Goal: Task Accomplishment & Management: Complete application form

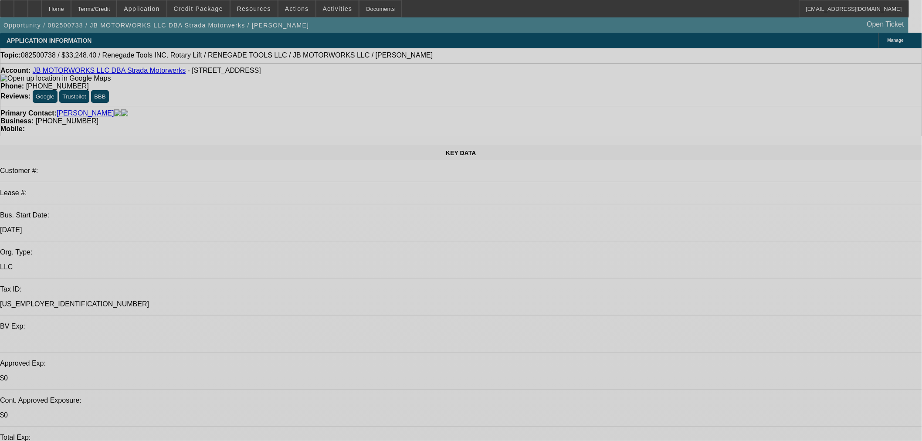
select select "0"
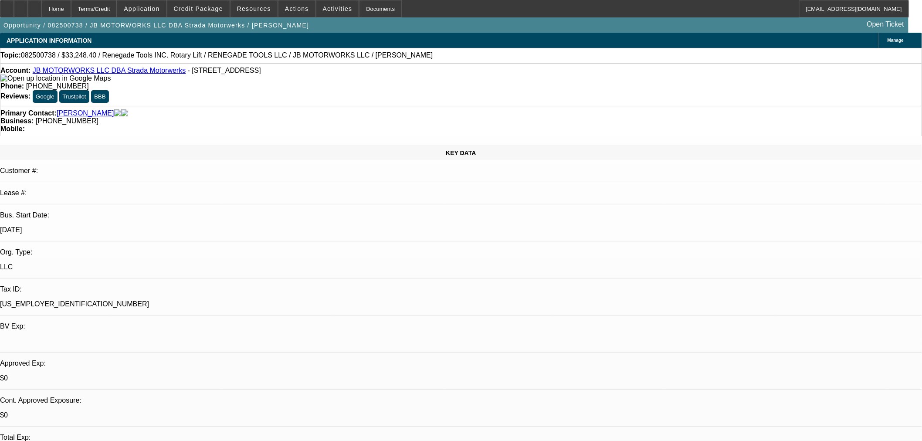
select select "0"
select select "3"
select select "0.1"
select select "4"
select select "0"
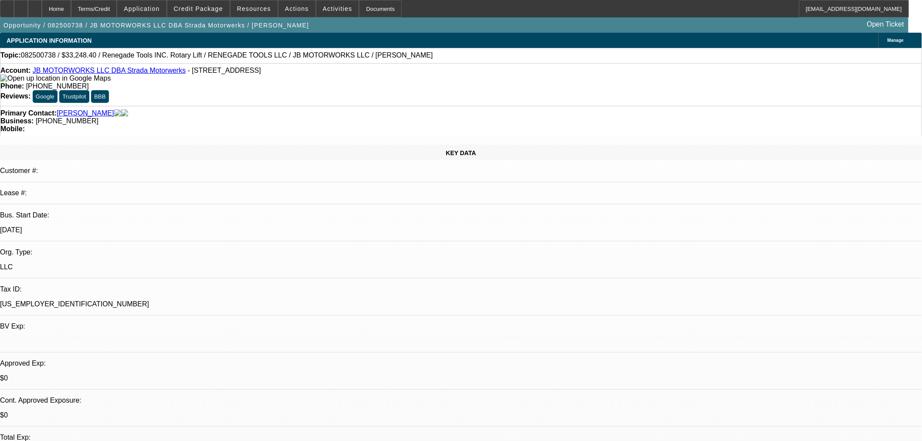
select select "0"
select select "3"
select select "0.1"
select select "4"
select select "0"
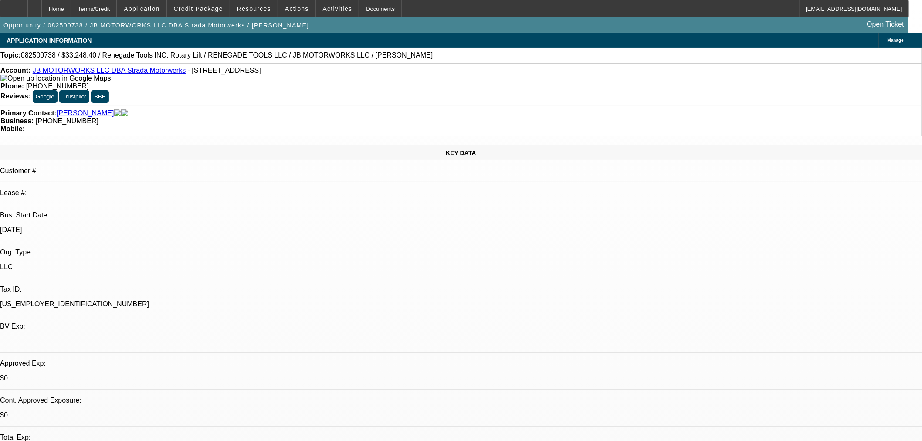
select select "0"
select select "3"
select select "0.1"
select select "4"
select select "0"
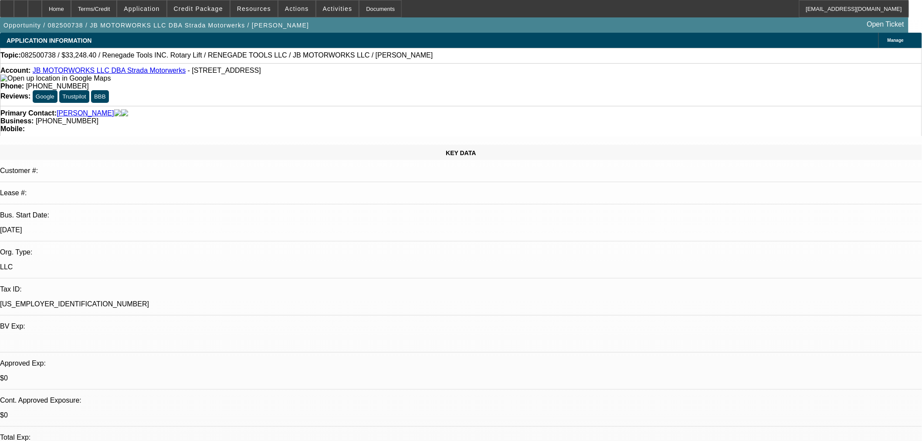
select select "0"
select select "3"
select select "0.1"
select select "4"
click at [208, 10] on span "Credit Package" at bounding box center [198, 8] width 49 height 7
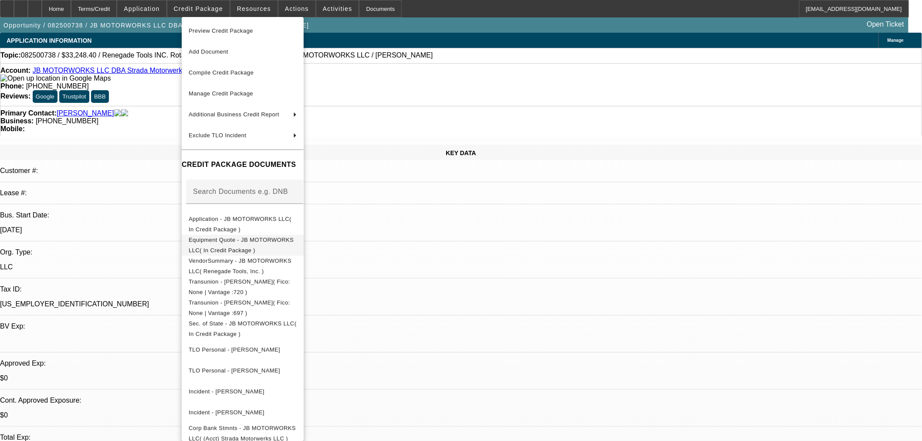
click at [219, 238] on span "Equipment Quote - JB MOTORWORKS LLC( In Credit Package )" at bounding box center [243, 244] width 108 height 21
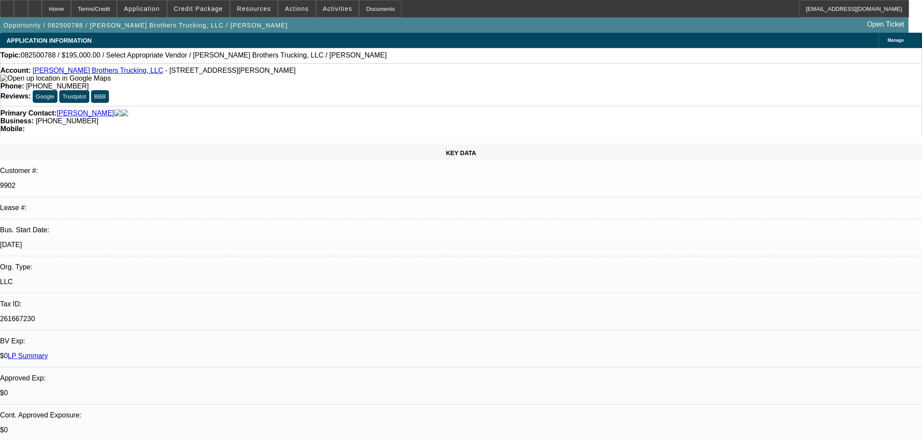
select select "0"
select select "2"
select select "0.1"
select select "4"
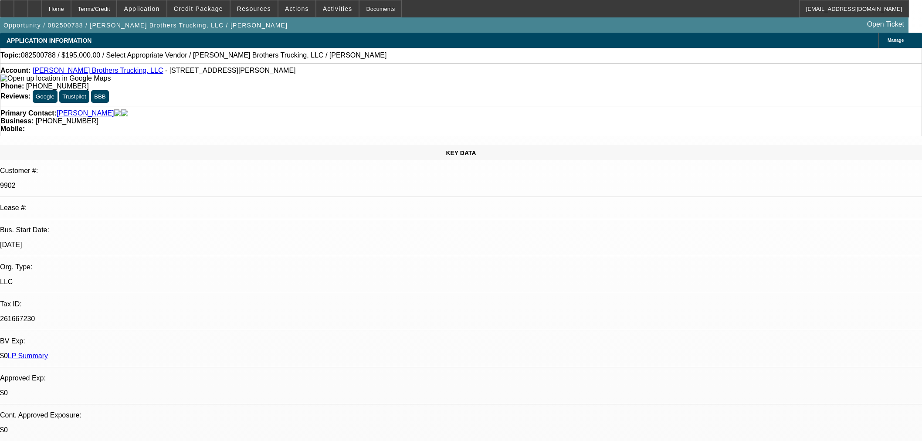
scroll to position [436, 0]
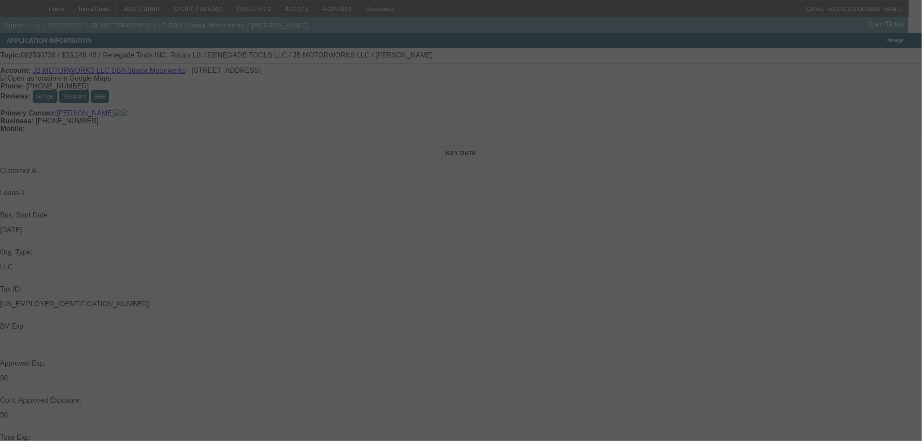
select select "0"
select select "3"
select select "0.1"
select select "4"
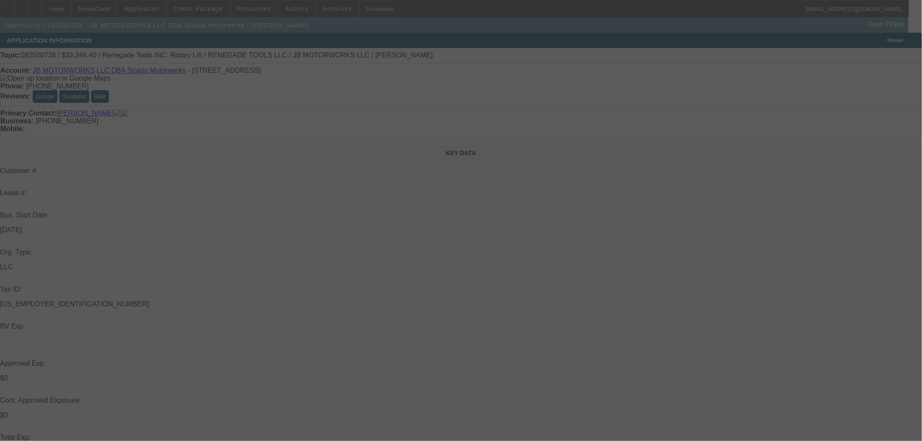
select select "0"
select select "3"
select select "0.1"
select select "4"
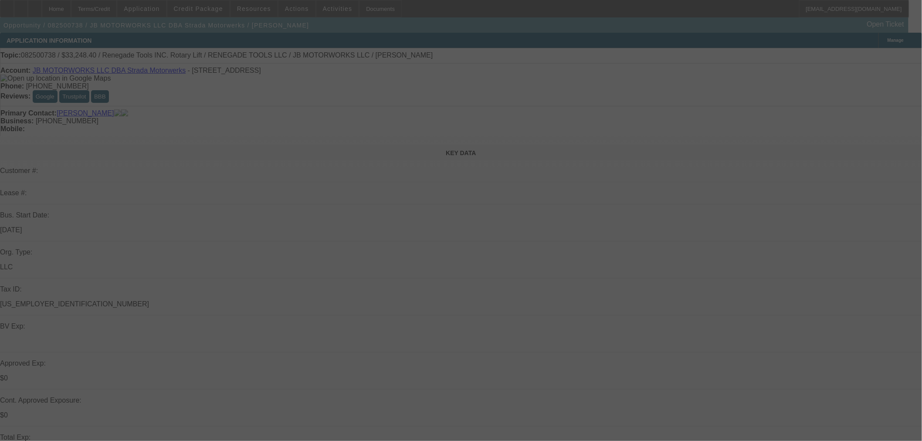
select select "0"
select select "3"
select select "0.1"
select select "4"
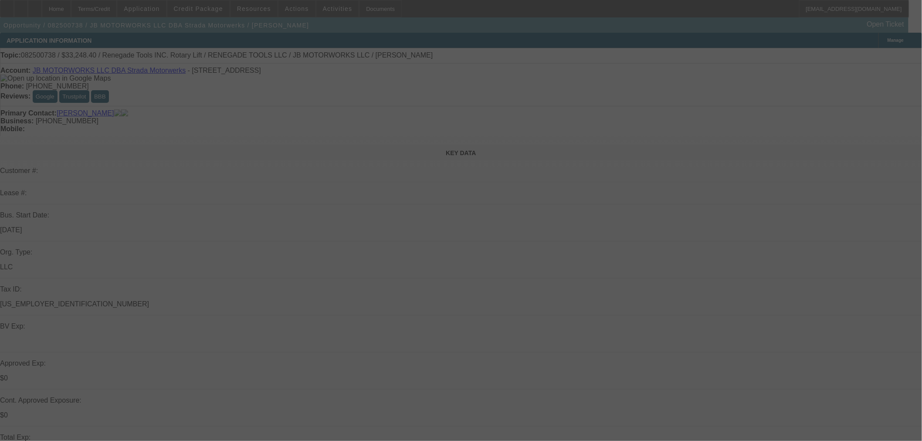
select select "0"
select select "3"
select select "0.1"
select select "4"
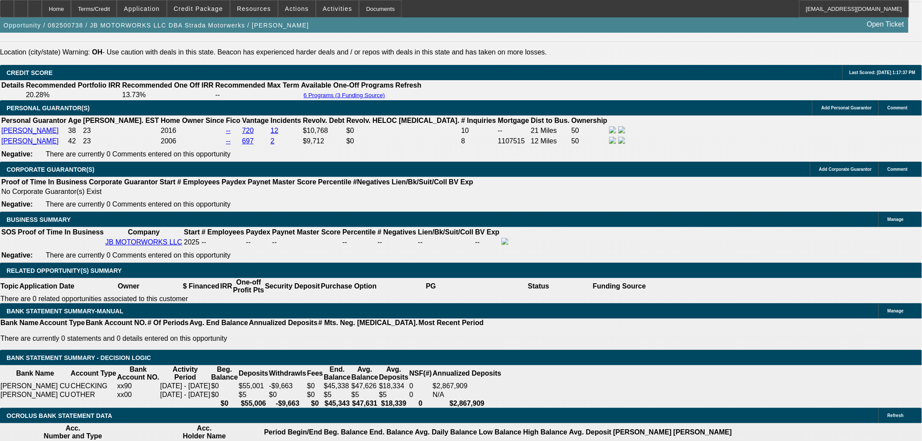
scroll to position [1259, 0]
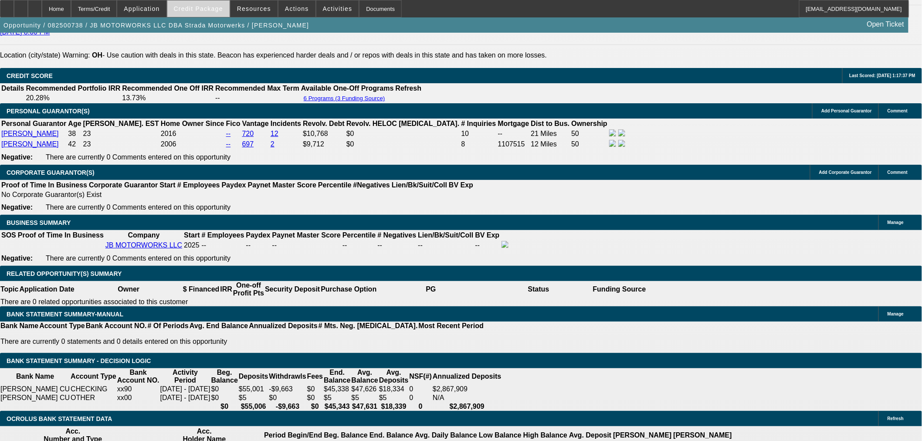
click at [192, 5] on span at bounding box center [198, 8] width 62 height 21
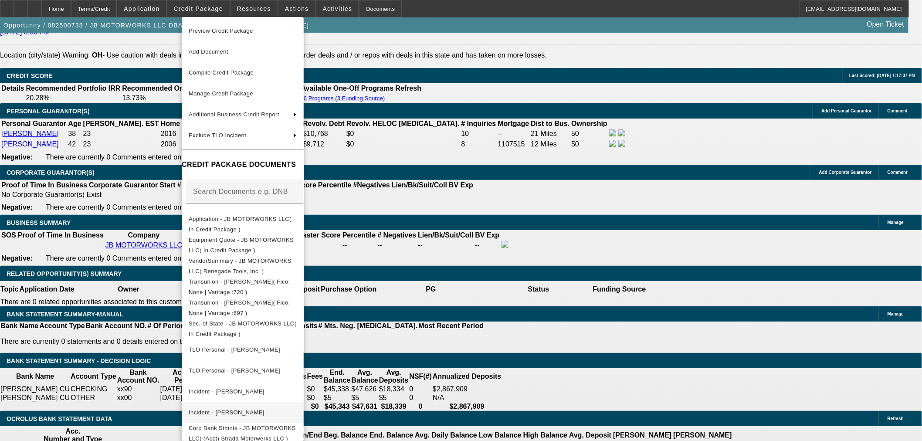
scroll to position [91, 0]
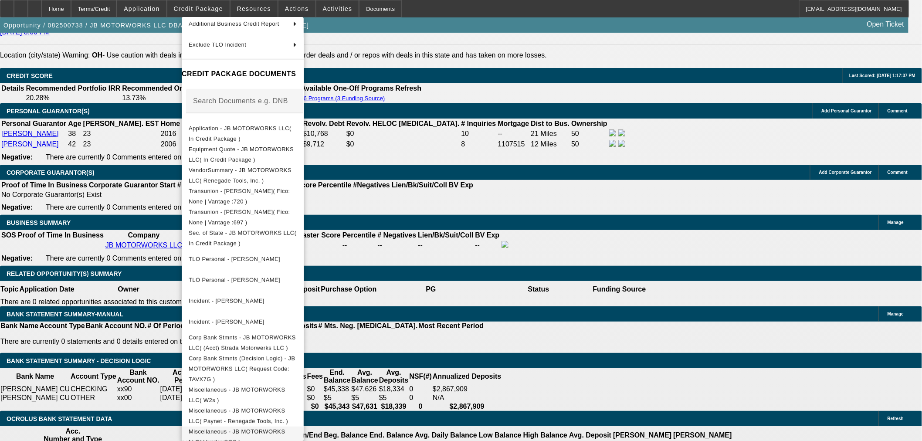
click at [285, 428] on span "Miscellaneous - JB MOTORWORKS LLC( Vendor SOS )" at bounding box center [237, 436] width 97 height 17
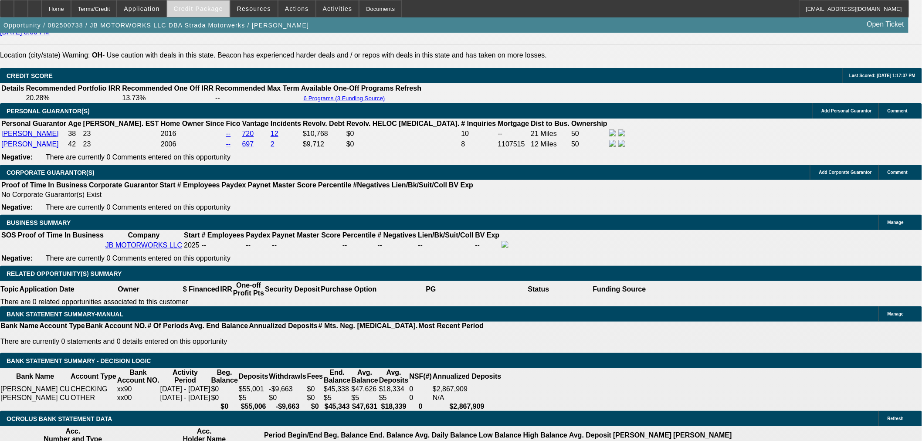
click at [205, 13] on span at bounding box center [198, 8] width 62 height 21
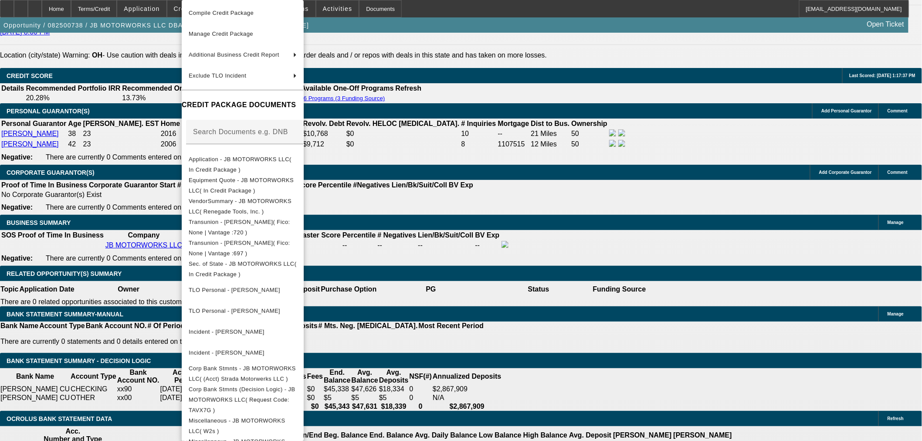
scroll to position [74, 0]
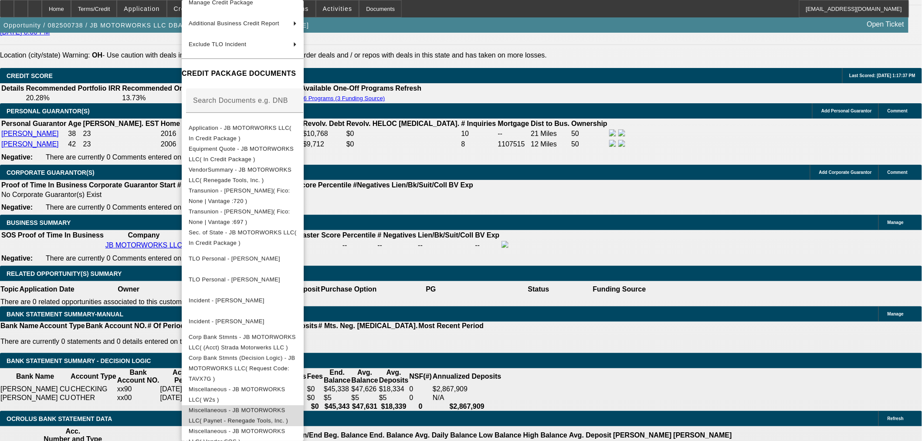
click at [247, 410] on span "Miscellaneous - JB MOTORWORKS LLC( Paynet - Renegade Tools, Inc. )" at bounding box center [243, 415] width 108 height 21
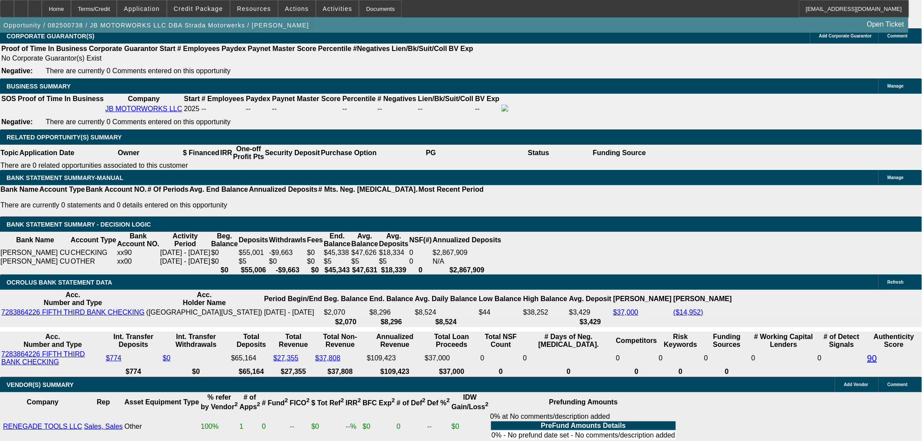
scroll to position [1280, 0]
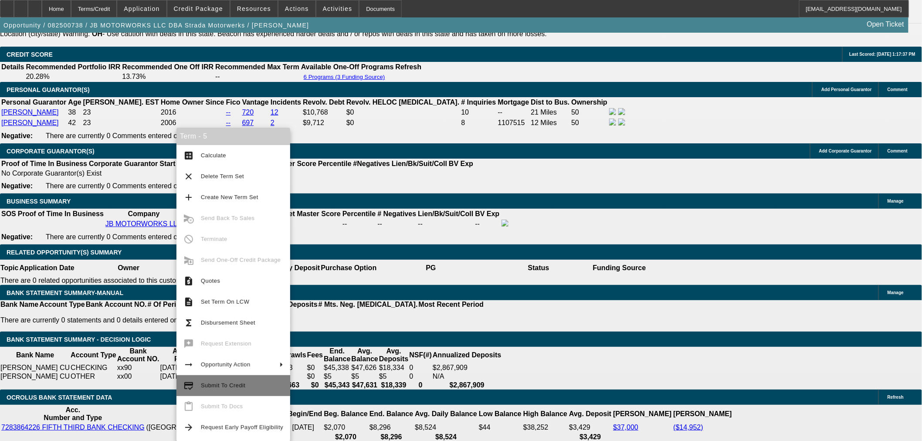
click at [214, 391] on button "credit_score Submit To Credit" at bounding box center [234, 385] width 114 height 21
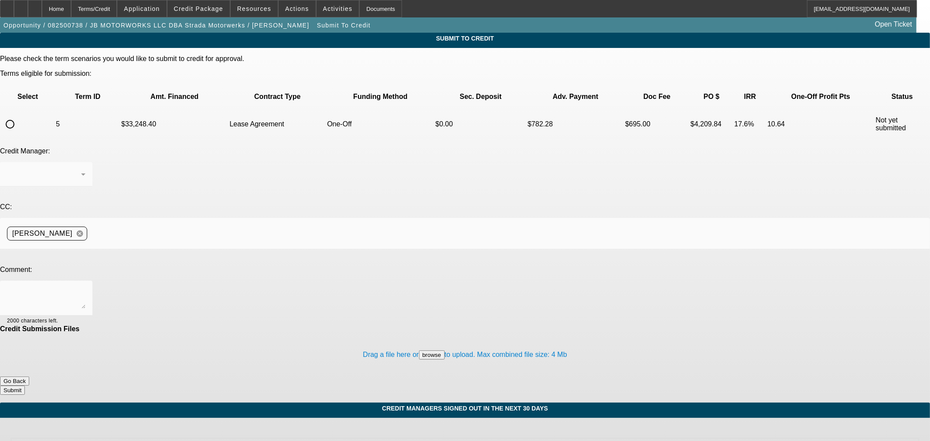
click at [19, 115] on input "radio" at bounding box center [9, 123] width 17 height 17
radio input "true"
click at [85, 288] on textarea at bounding box center [46, 298] width 78 height 21
type textarea "I called the vendor and they confirmed it's the same business. Thanks"
click at [25, 386] on button "Submit" at bounding box center [12, 390] width 25 height 9
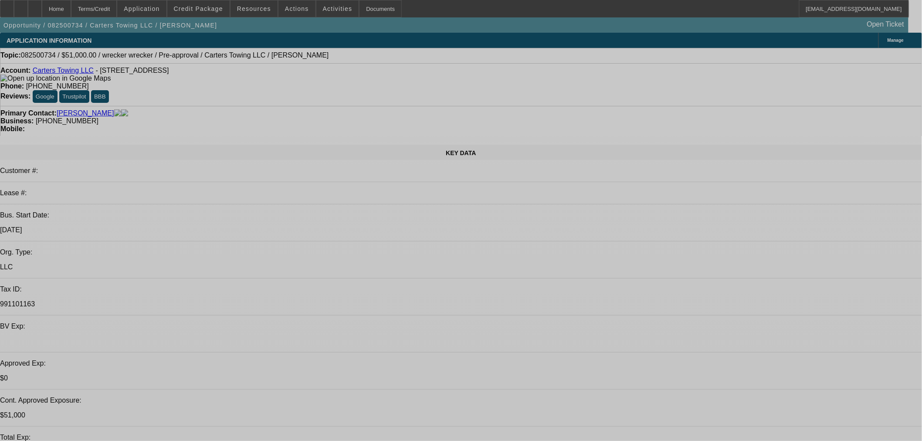
select select "0.15"
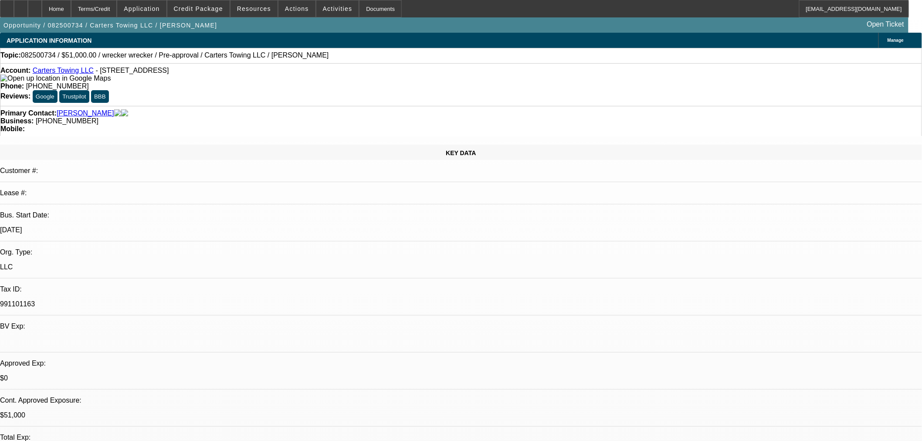
select select "2"
select select "0"
select select "6"
select select "0.15"
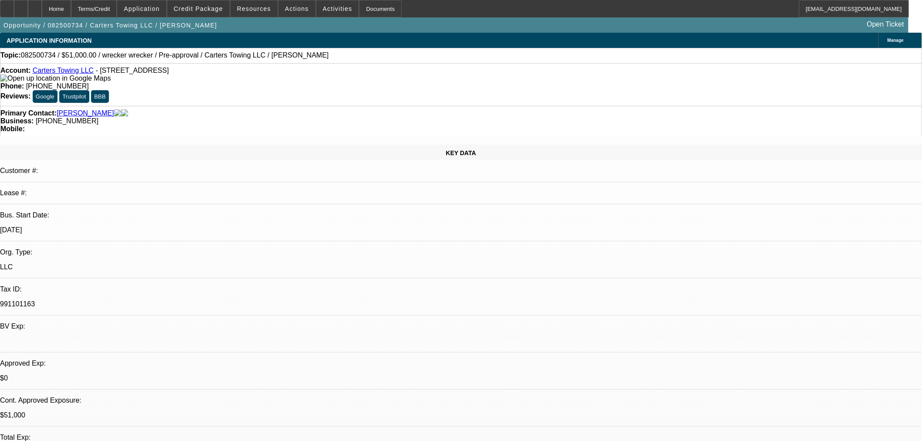
select select "2"
select select "0"
select select "6"
select select "0.15"
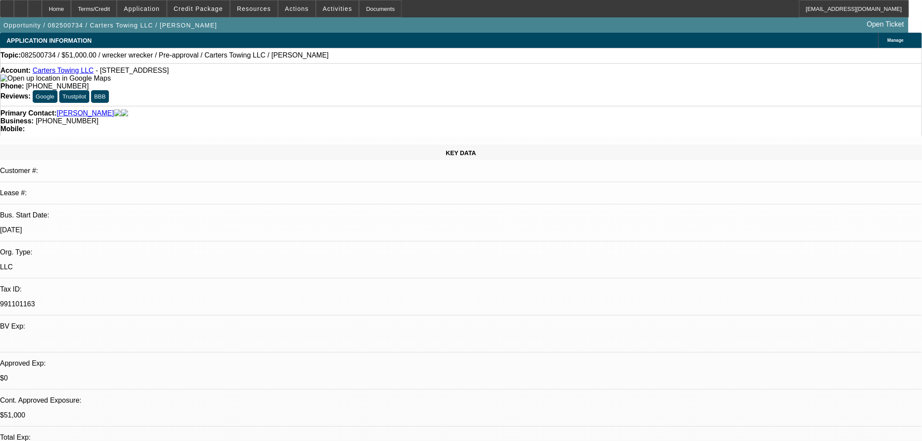
select select "2"
select select "0"
select select "6"
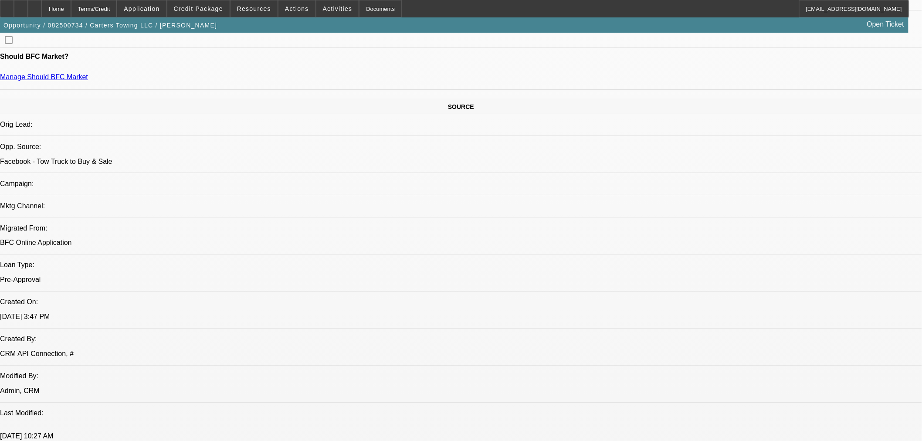
scroll to position [211, 0]
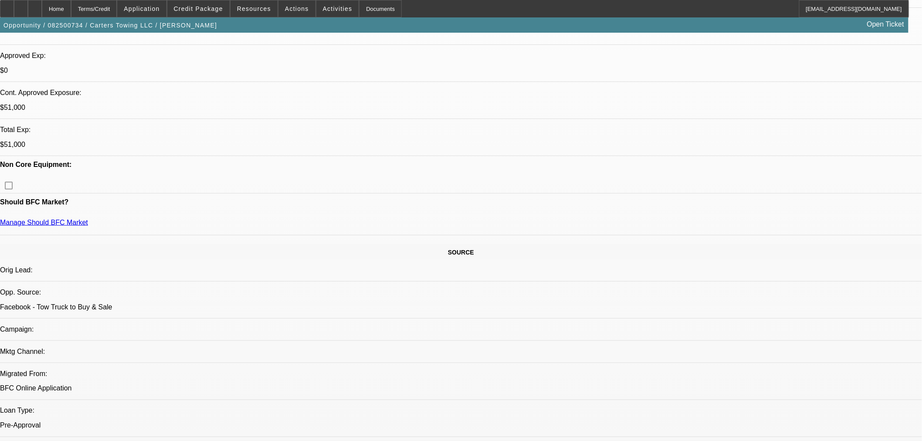
scroll to position [163, 0]
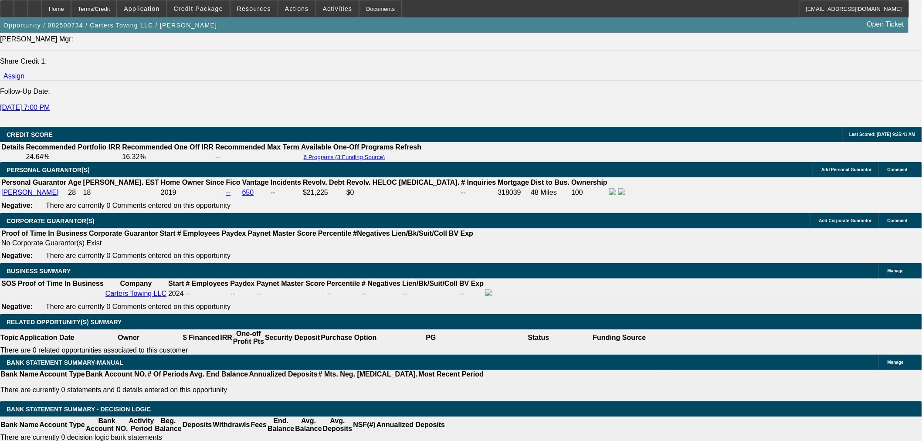
scroll to position [1356, 0]
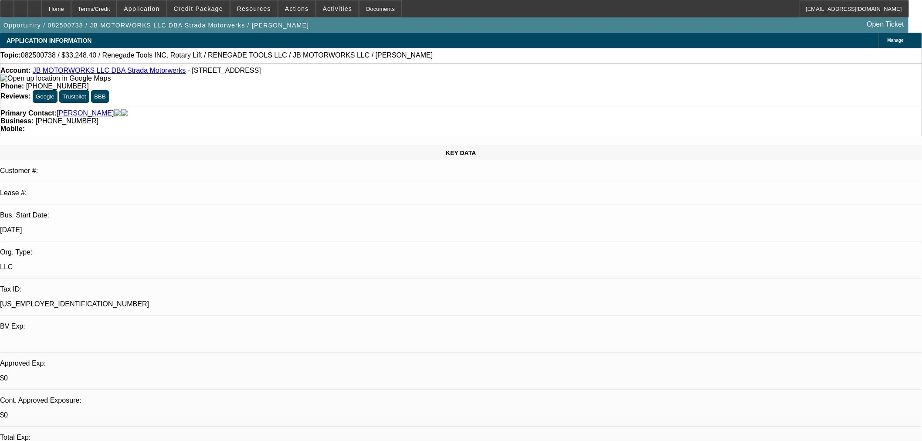
select select "0"
select select "3"
select select "0.1"
select select "4"
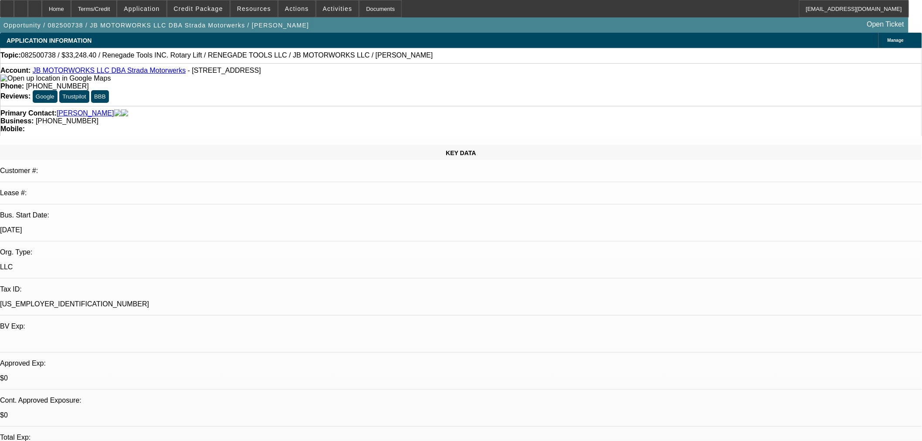
select select "0"
select select "3"
select select "0.1"
select select "4"
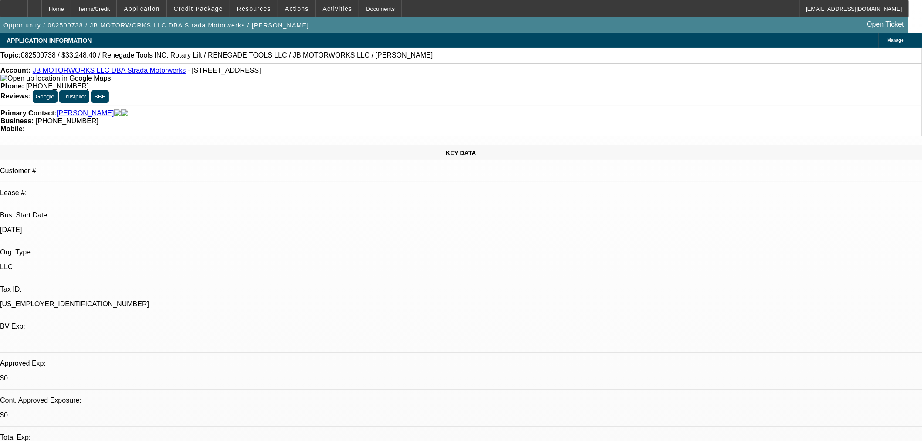
select select "0"
select select "3"
select select "0.1"
select select "4"
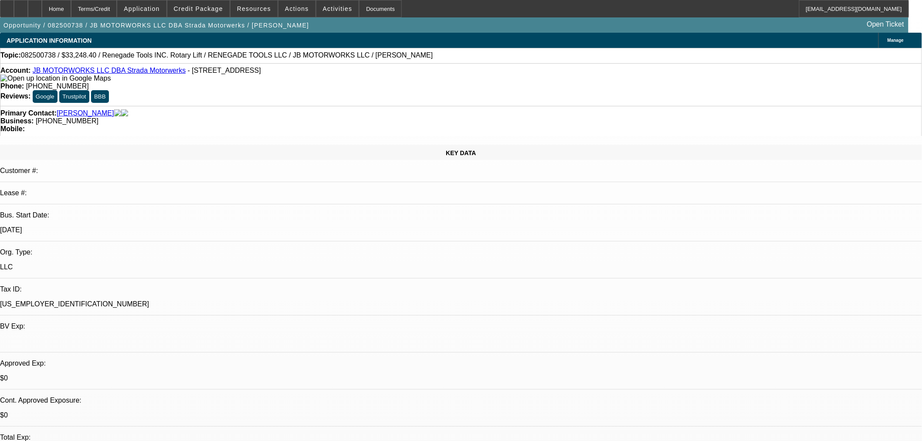
select select "0"
select select "3"
select select "0.1"
select select "4"
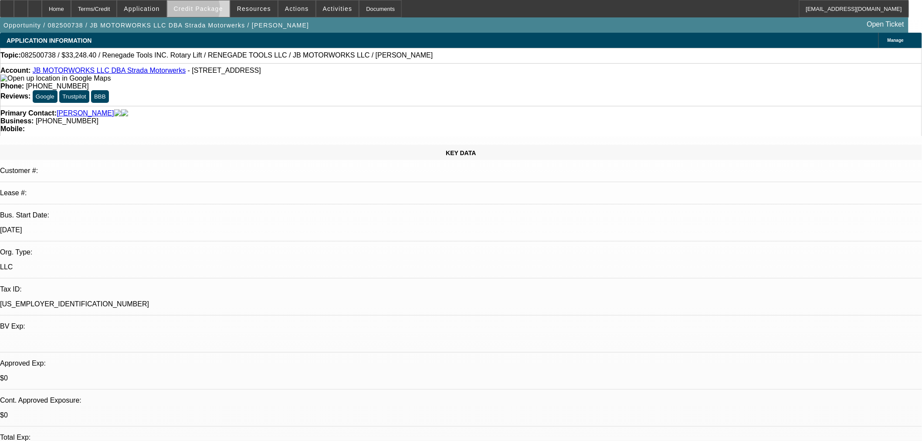
click at [207, 11] on span "Credit Package" at bounding box center [198, 8] width 49 height 7
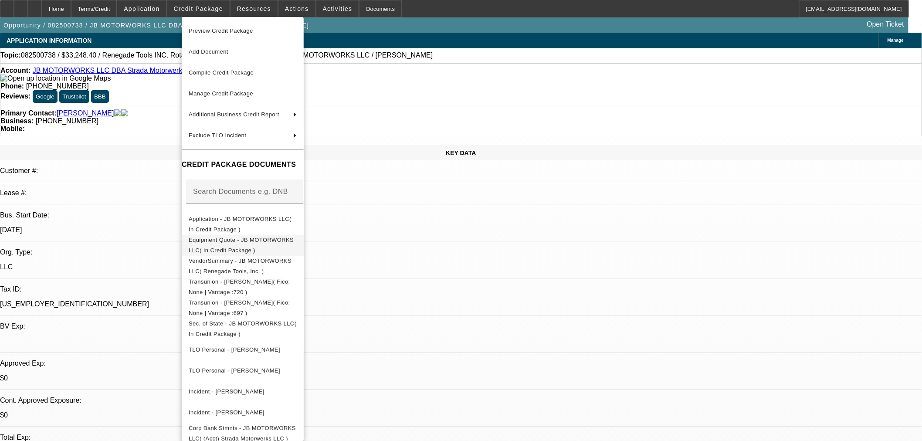
click at [245, 243] on span "Equipment Quote - JB MOTORWORKS LLC( In Credit Package )" at bounding box center [241, 244] width 105 height 17
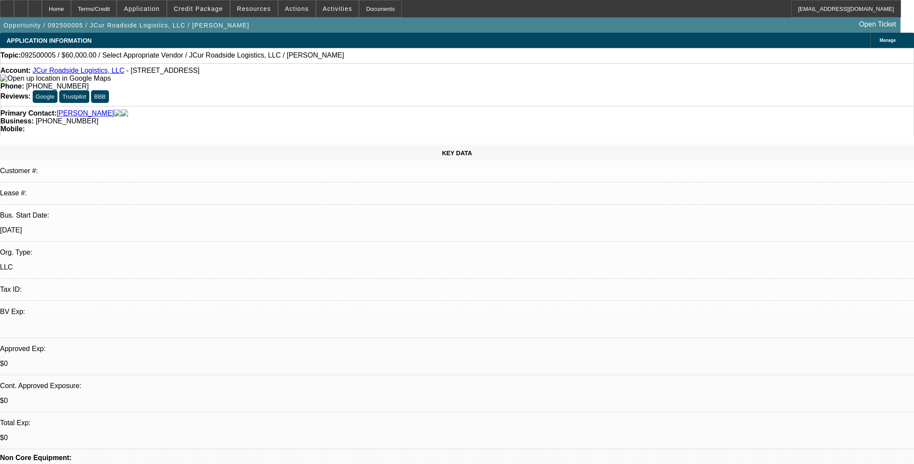
select select "0"
select select "2"
select select "0.1"
select select "4"
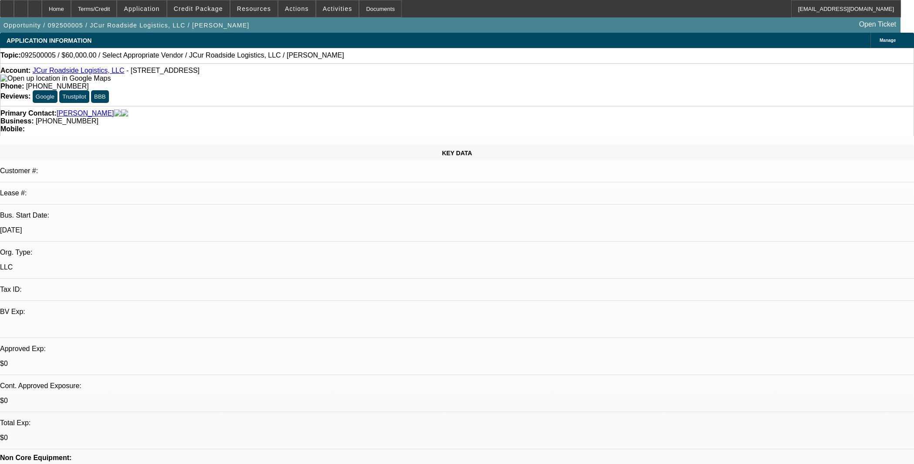
scroll to position [242, 0]
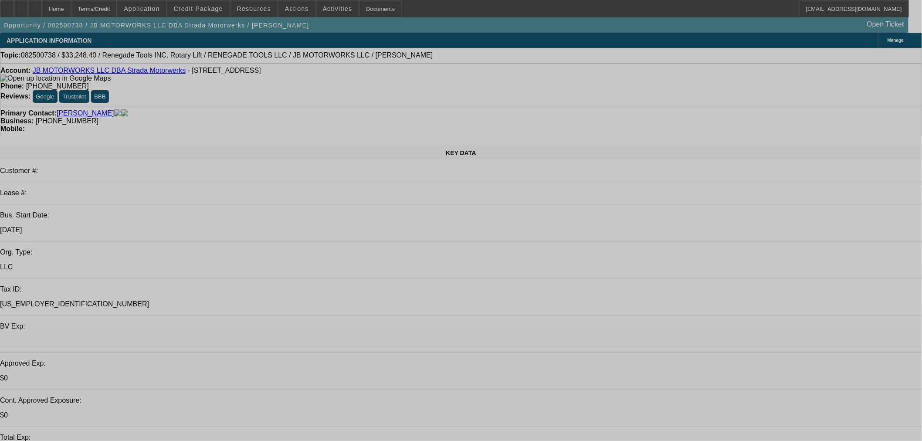
select select "0"
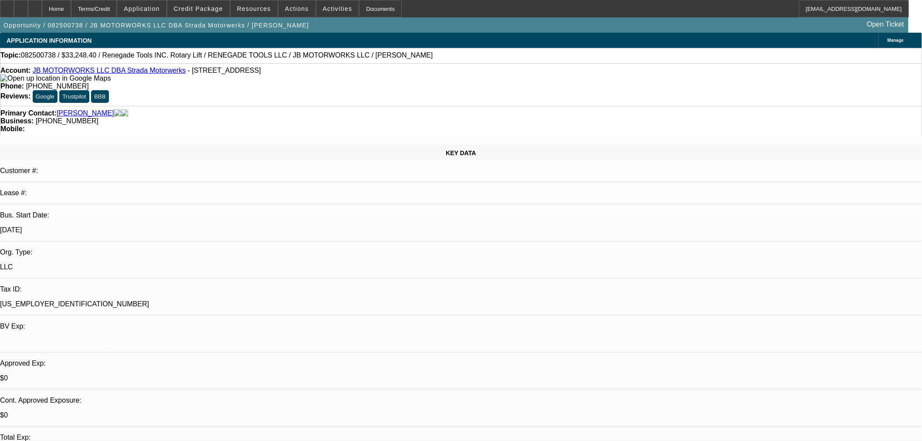
select select "3"
select select "0.1"
select select "4"
select select "0"
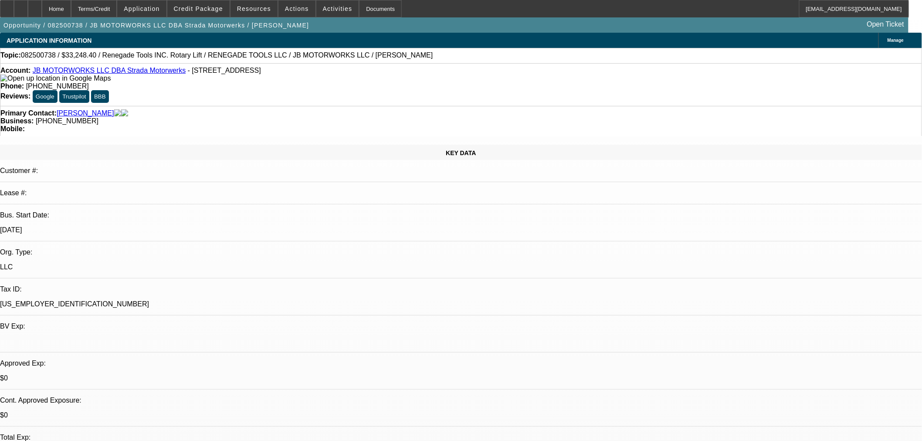
select select "3"
select select "0.1"
select select "4"
select select "0"
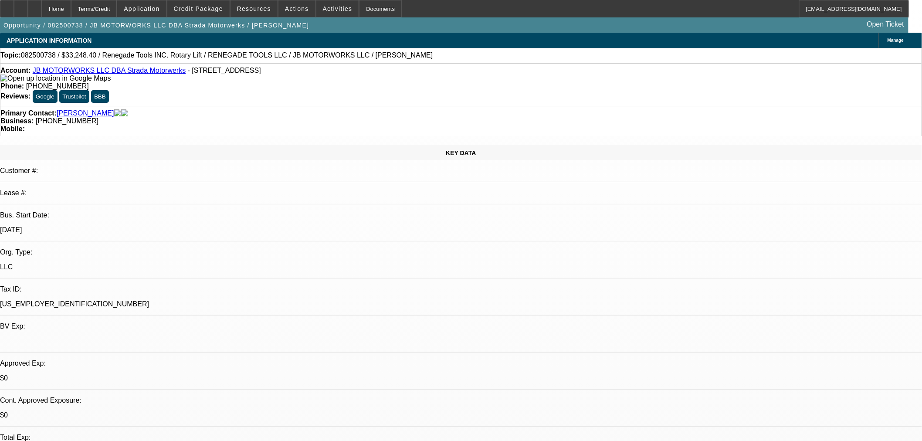
select select "3"
select select "0.1"
select select "4"
select select "0"
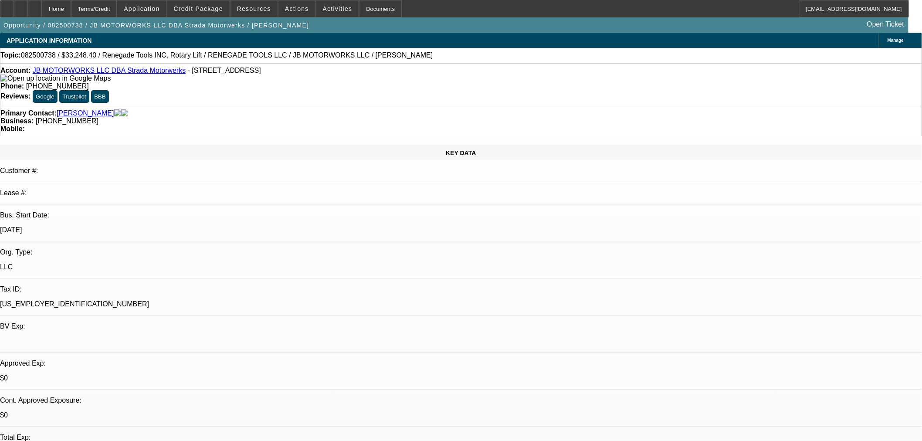
select select "3"
select select "0.1"
select select "4"
click at [213, 10] on span "Credit Package" at bounding box center [198, 8] width 49 height 7
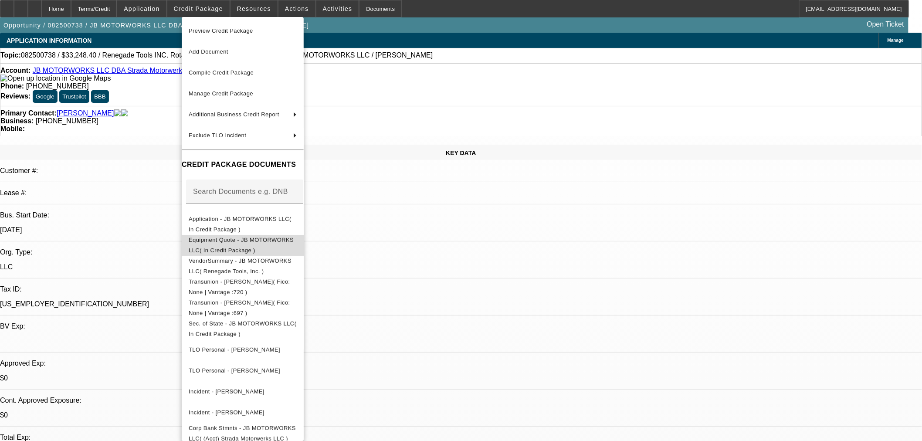
click at [297, 248] on button "Equipment Quote - JB MOTORWORKS LLC( In Credit Package )" at bounding box center [243, 244] width 122 height 21
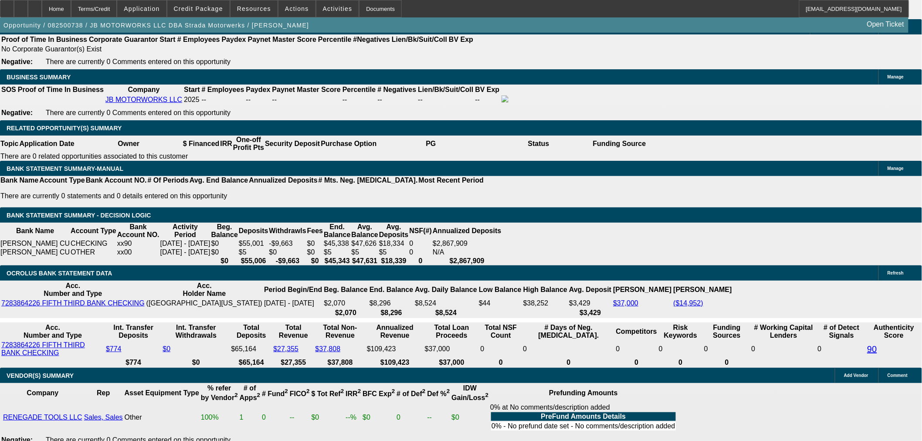
scroll to position [1065, 0]
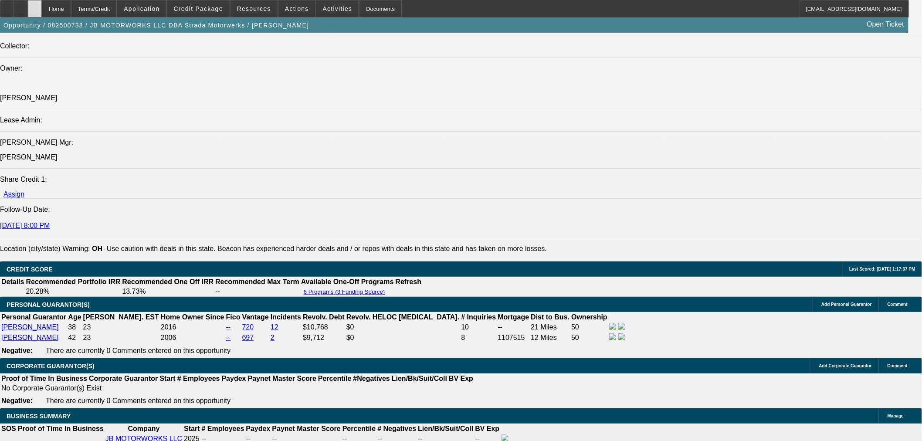
click at [35, 6] on icon at bounding box center [35, 6] width 0 height 0
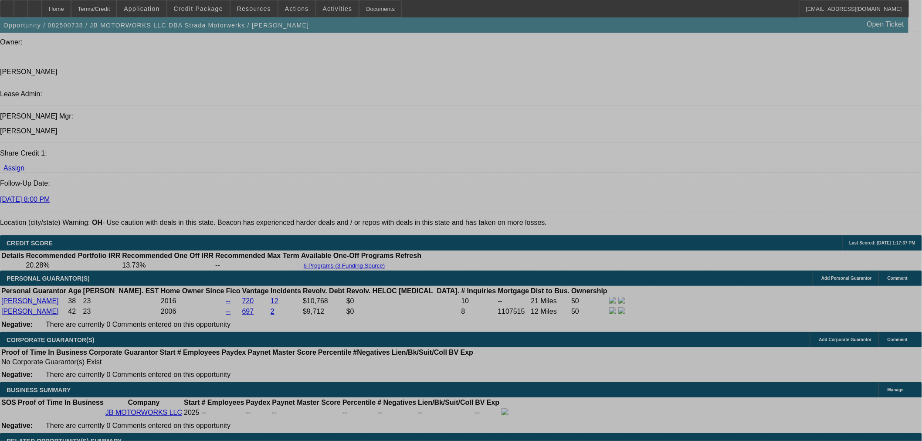
select select "0"
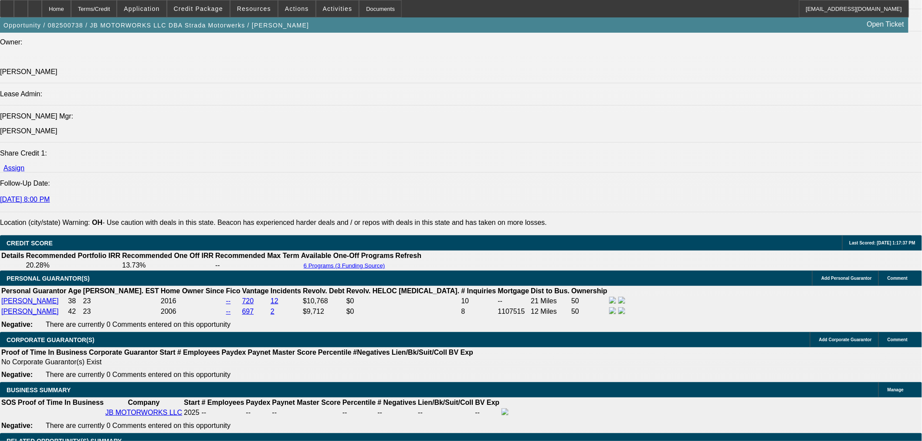
select select "0"
select select "3"
select select "0.1"
select select "4"
select select "0"
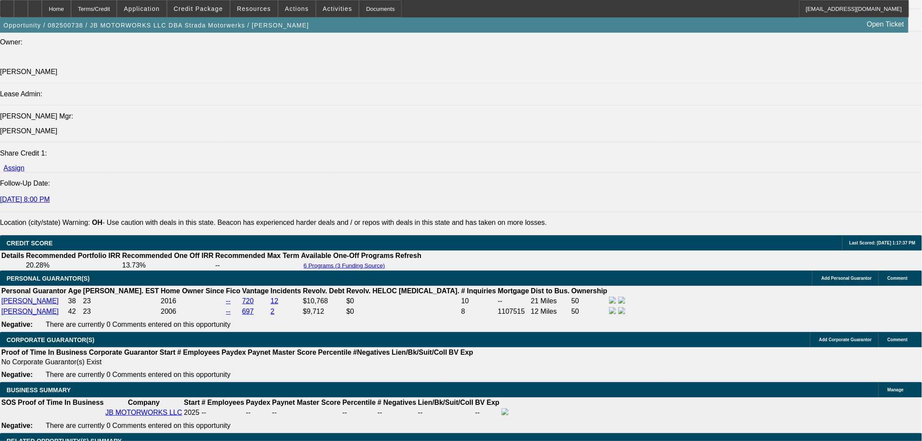
select select "0"
select select "3"
select select "0.1"
select select "4"
select select "0"
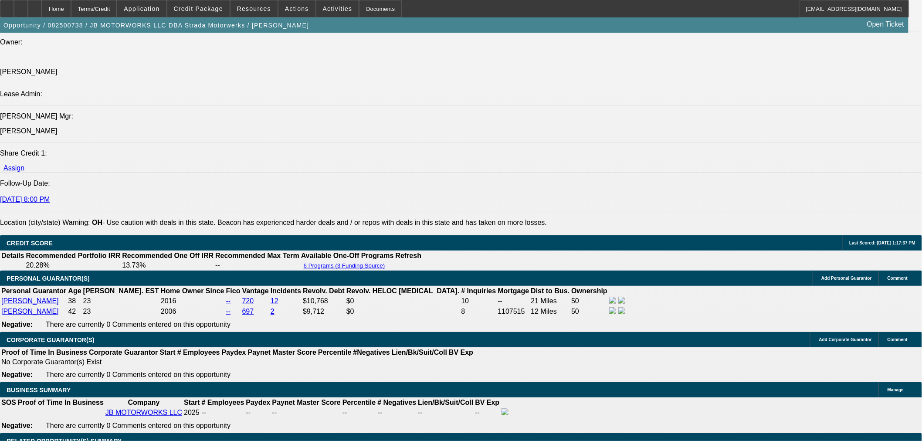
select select "0"
select select "3"
select select "0.1"
select select "4"
select select "0"
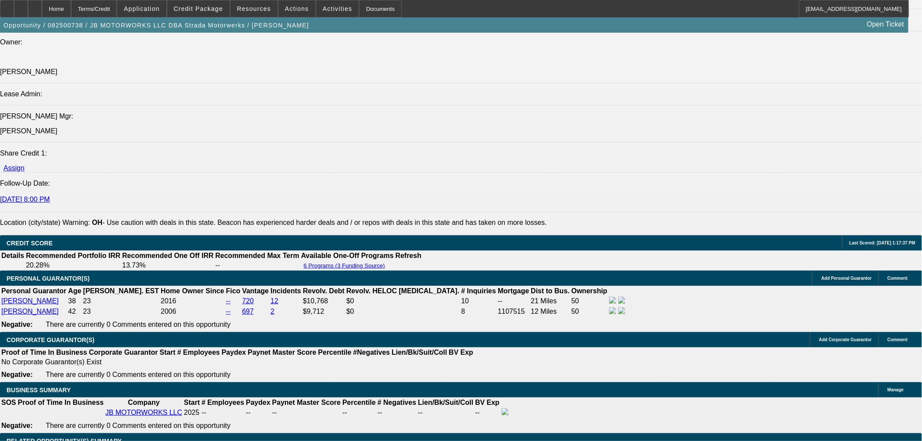
select select "0"
select select "3"
select select "0.1"
select select "4"
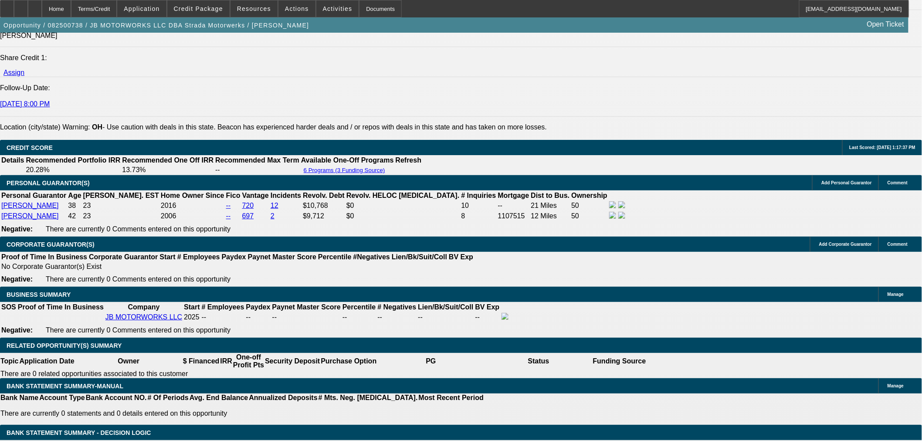
scroll to position [1285, 0]
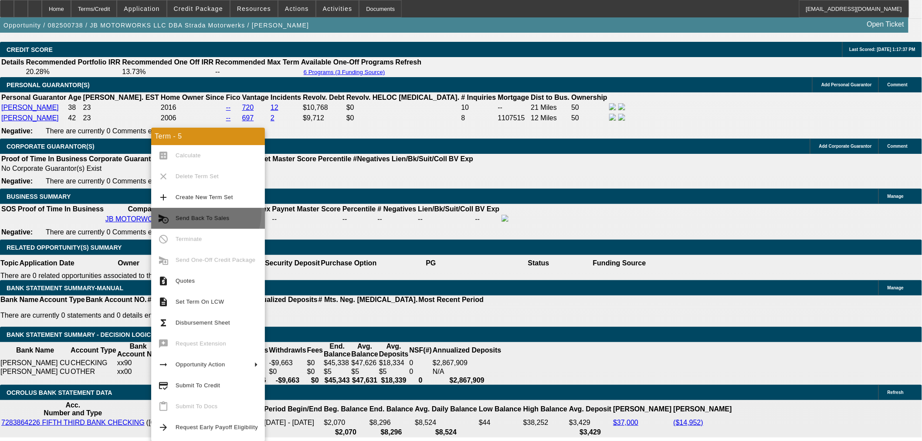
click at [196, 214] on button "cancel_schedule_send Send Back To Sales" at bounding box center [208, 218] width 114 height 21
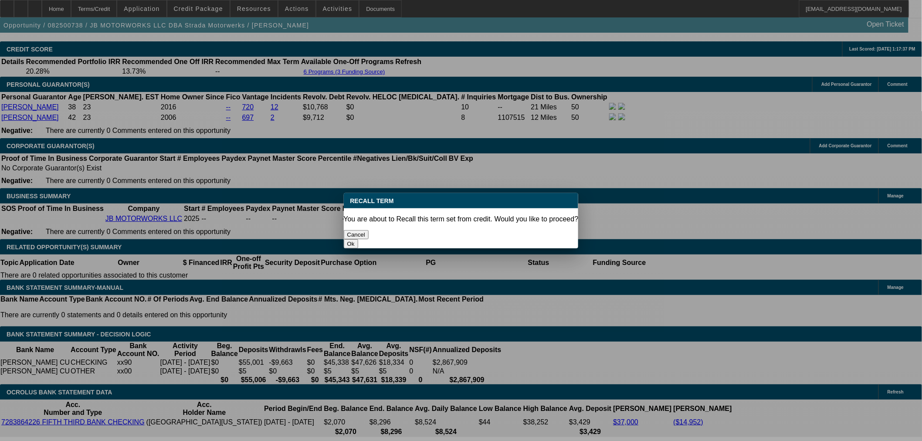
click at [358, 239] on button "Ok" at bounding box center [351, 243] width 14 height 9
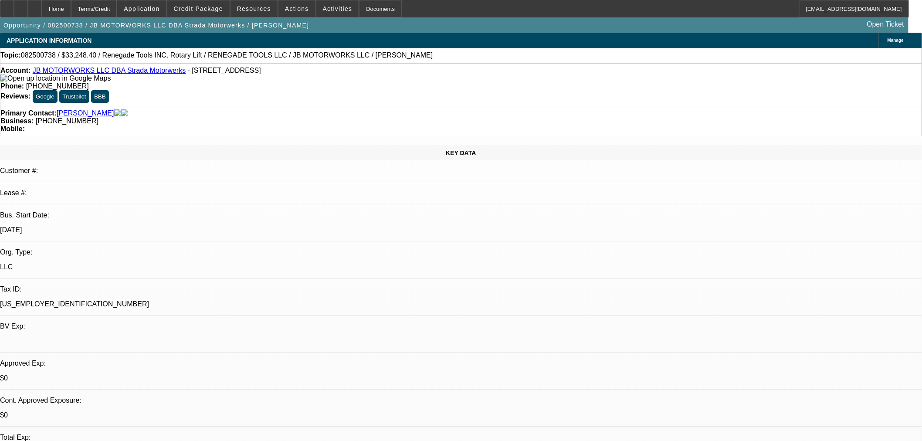
drag, startPoint x: 766, startPoint y: 112, endPoint x: 708, endPoint y: 112, distance: 58.0
type textarea "credit requesting the vendor update their invoice"
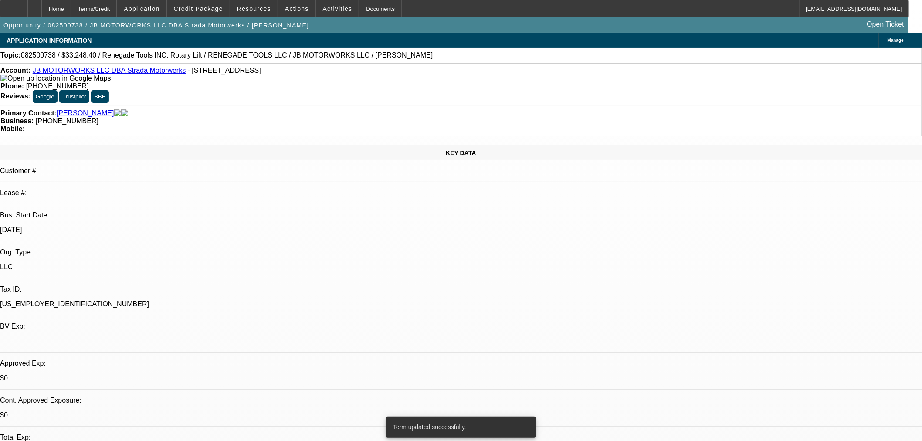
select select "0"
select select "3"
select select "0.1"
select select "4"
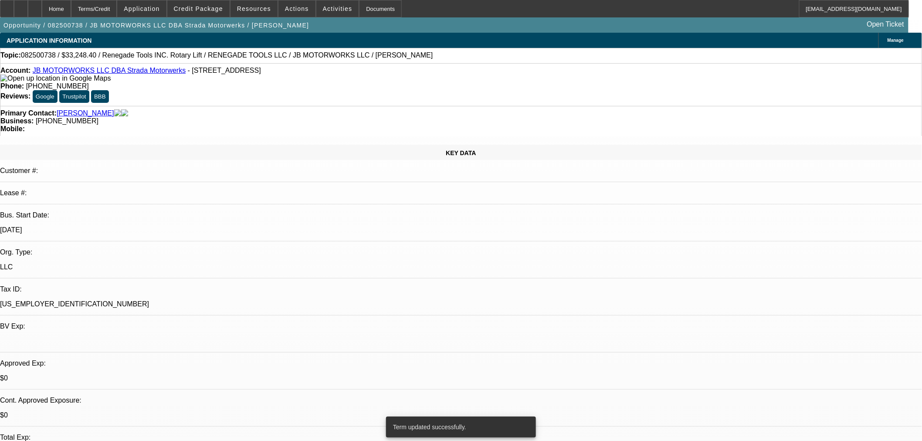
select select "0"
select select "3"
select select "0.1"
select select "4"
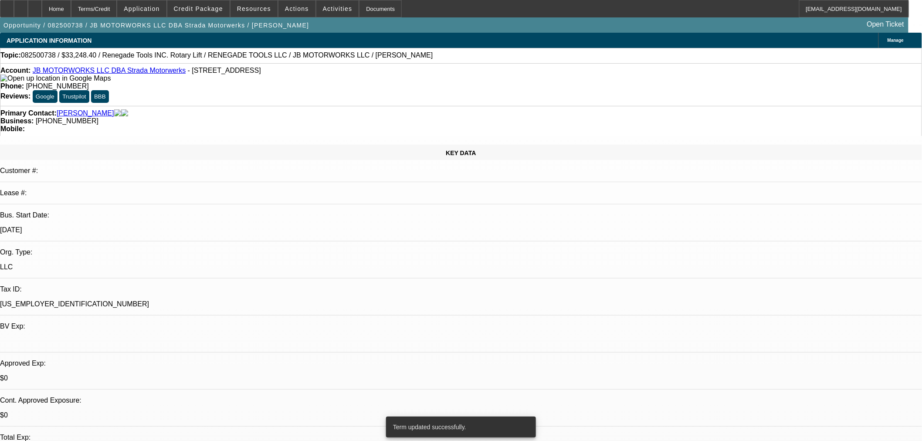
select select "0"
select select "3"
select select "0.1"
select select "4"
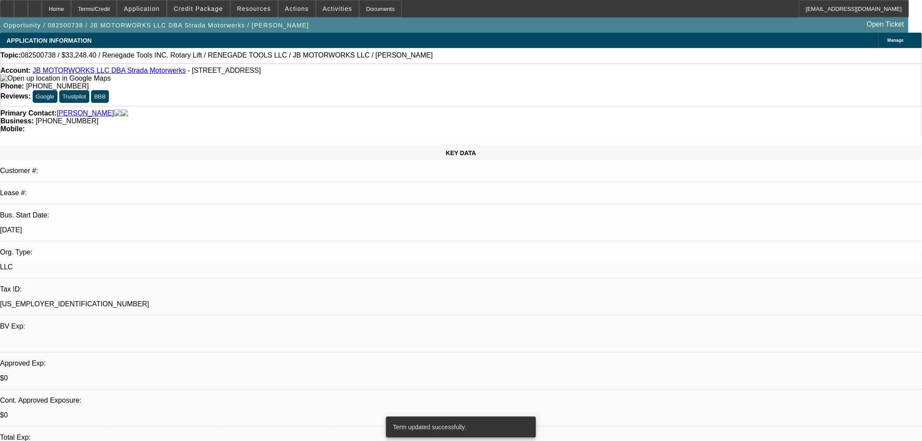
select select "0"
select select "3"
select select "0.1"
select select "4"
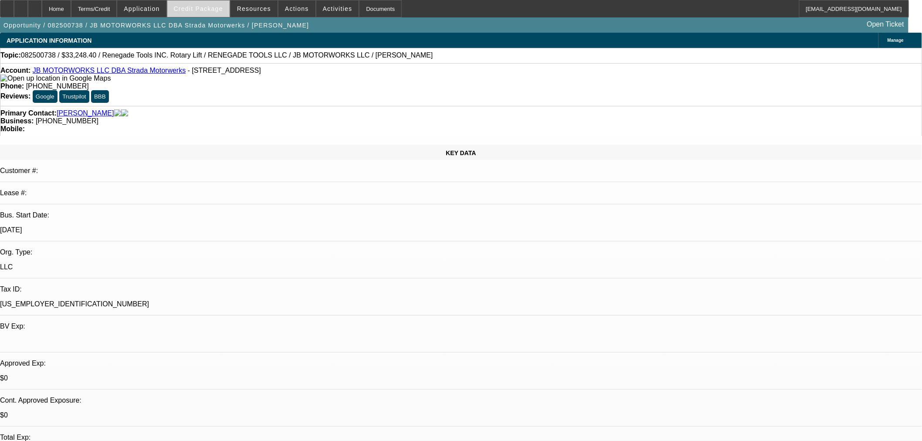
click at [220, 12] on span at bounding box center [198, 8] width 62 height 21
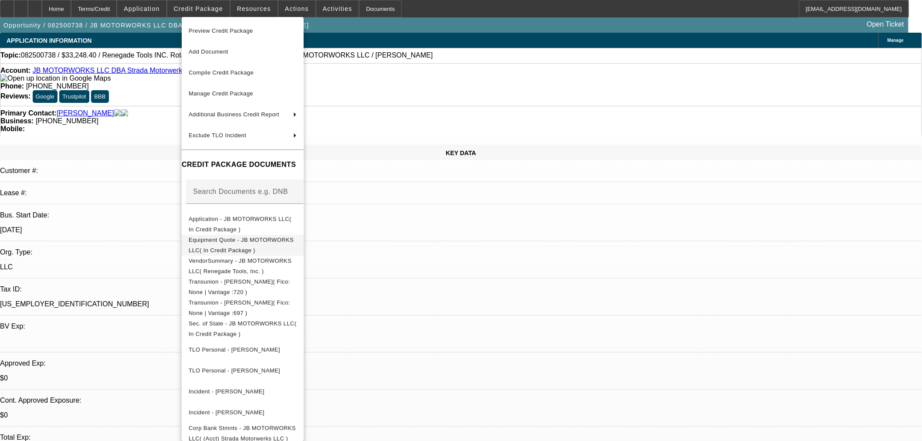
click at [214, 243] on span "Equipment Quote - JB MOTORWORKS LLC( In Credit Package )" at bounding box center [241, 244] width 105 height 17
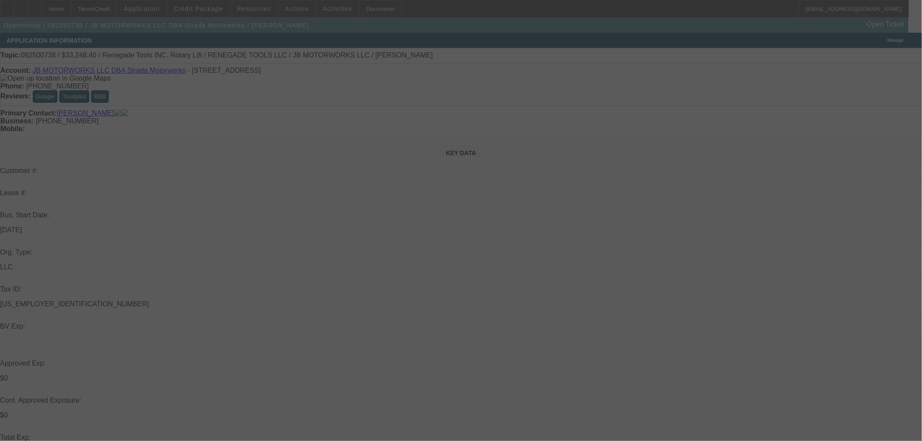
select select "0"
select select "3"
select select "0.1"
select select "4"
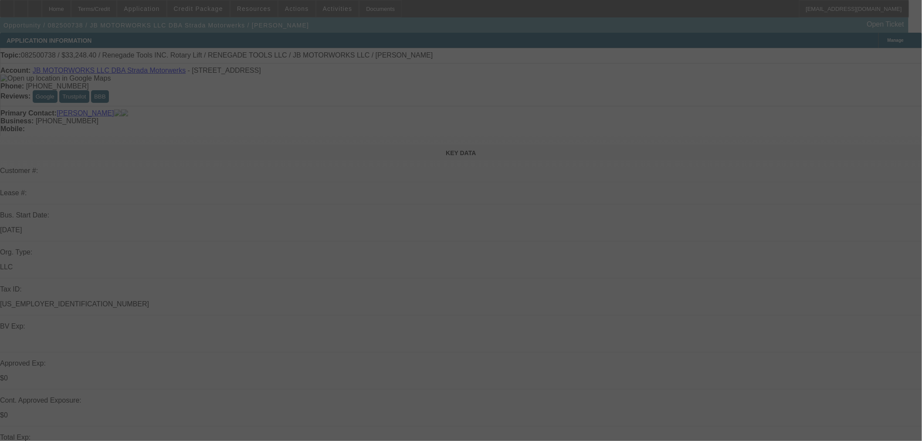
select select "0"
select select "3"
select select "0.1"
select select "4"
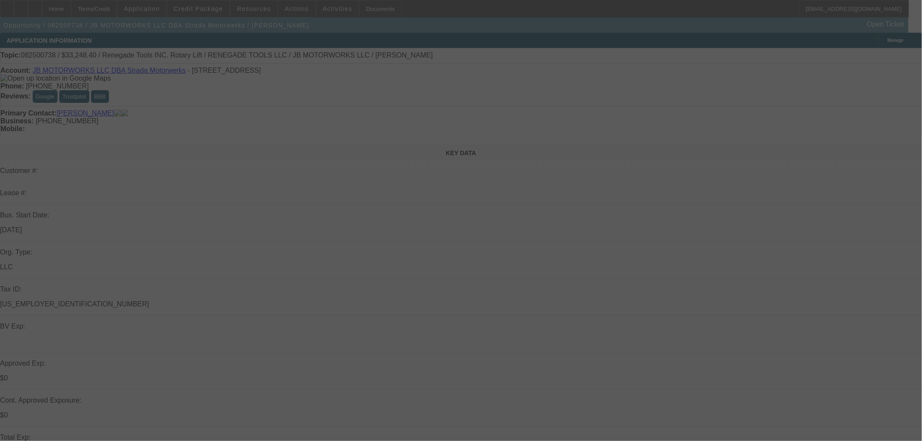
select select "0"
select select "3"
select select "0.1"
select select "4"
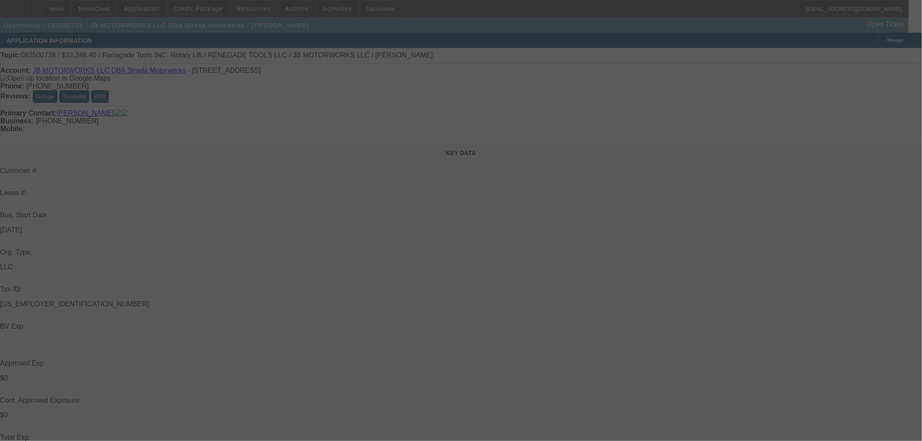
select select "0"
select select "3"
select select "0.1"
select select "4"
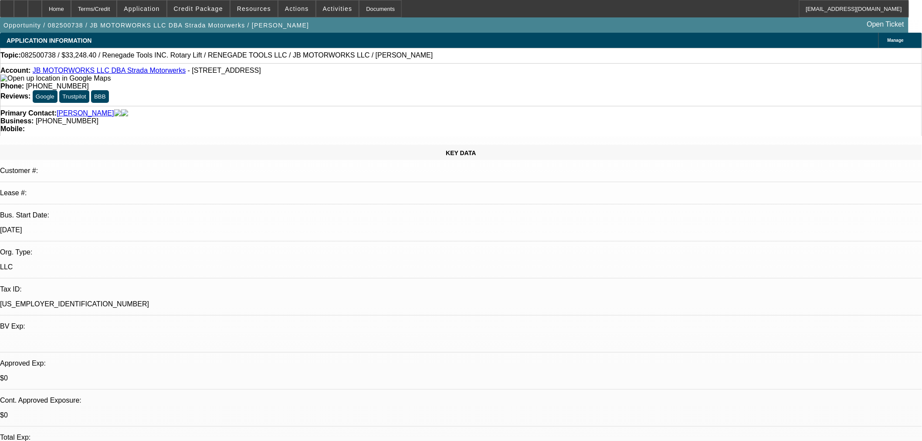
drag, startPoint x: 218, startPoint y: 7, endPoint x: 159, endPoint y: 169, distance: 171.8
click at [218, 7] on span "Credit Package" at bounding box center [198, 8] width 49 height 7
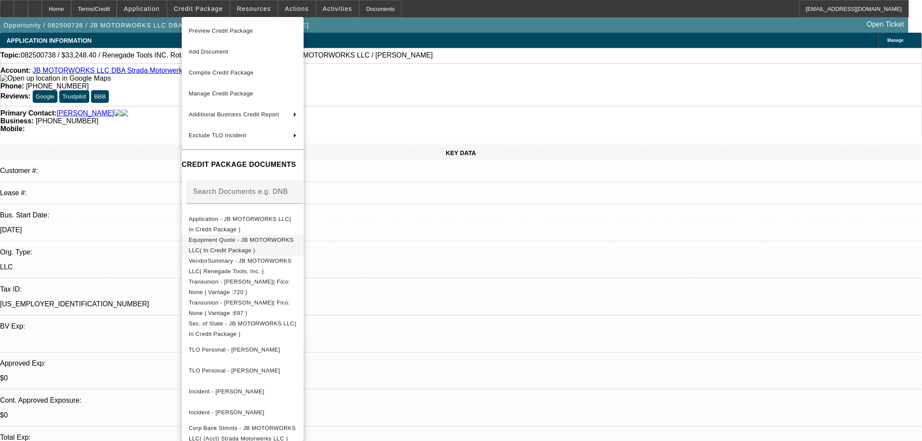
click at [204, 243] on span "Equipment Quote - JB MOTORWORKS LLC( In Credit Package )" at bounding box center [241, 244] width 105 height 17
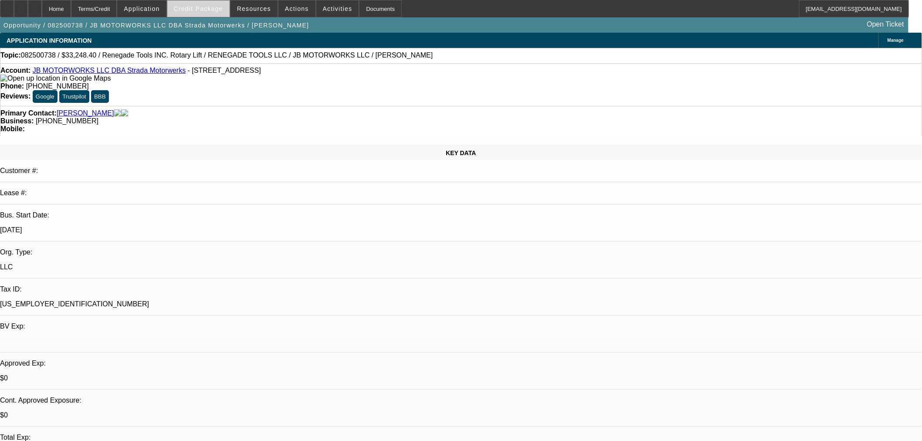
click at [215, 7] on span "Credit Package" at bounding box center [198, 8] width 49 height 7
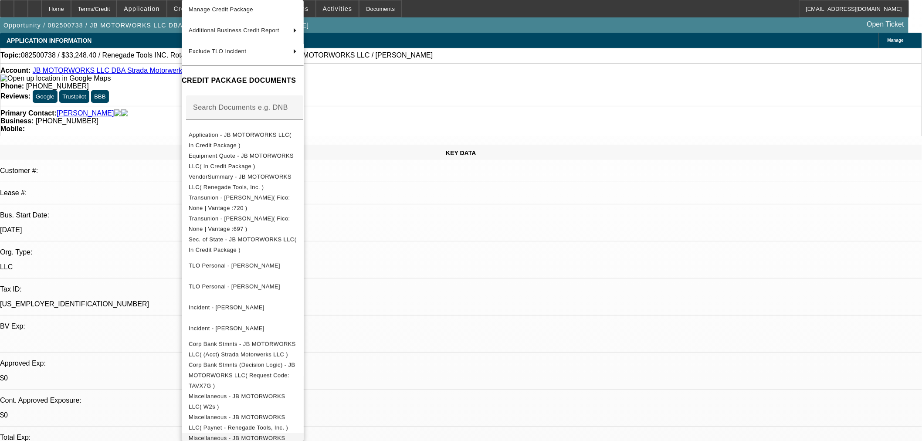
scroll to position [74, 0]
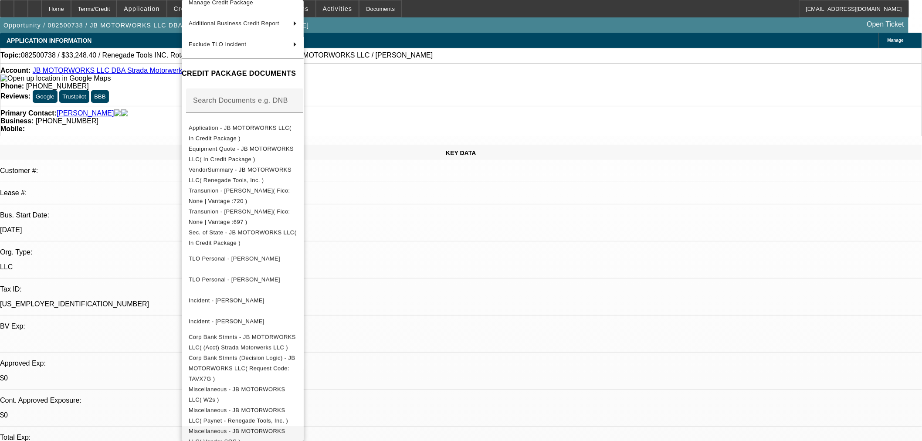
click at [267, 429] on span "Miscellaneous - JB MOTORWORKS LLC( Vendor SOS )" at bounding box center [237, 436] width 97 height 17
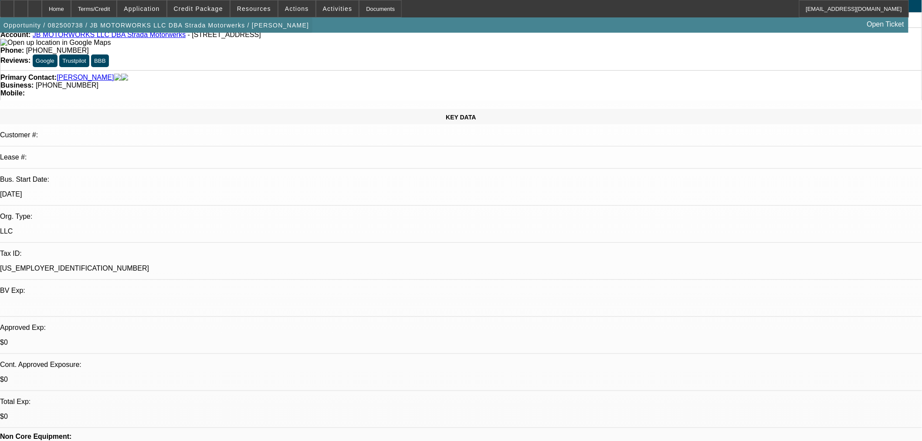
scroll to position [0, 0]
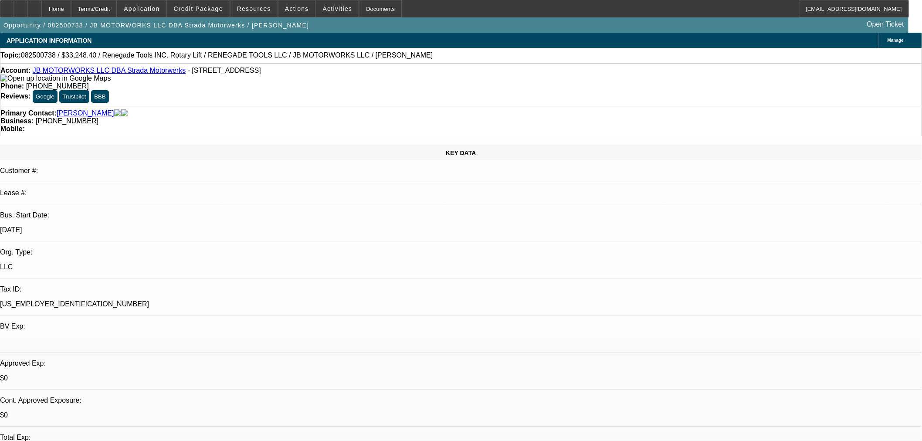
drag, startPoint x: 268, startPoint y: 72, endPoint x: 41, endPoint y: 69, distance: 226.6
click at [41, 70] on div "Account: JB MOTORWORKS LLC DBA Strada Motorwerks - 3061 Lamb Ave, Columbus, OH …" at bounding box center [460, 75] width 921 height 16
drag, startPoint x: 271, startPoint y: 73, endPoint x: 265, endPoint y: 74, distance: 6.2
click at [270, 74] on div "Account: JB MOTORWORKS LLC DBA Strada Motorwerks - 3061 Lamb Ave, Columbus, OH …" at bounding box center [460, 75] width 921 height 16
click at [261, 73] on span "- 3061 Lamb Ave, Columbus, OH 43219" at bounding box center [224, 70] width 73 height 7
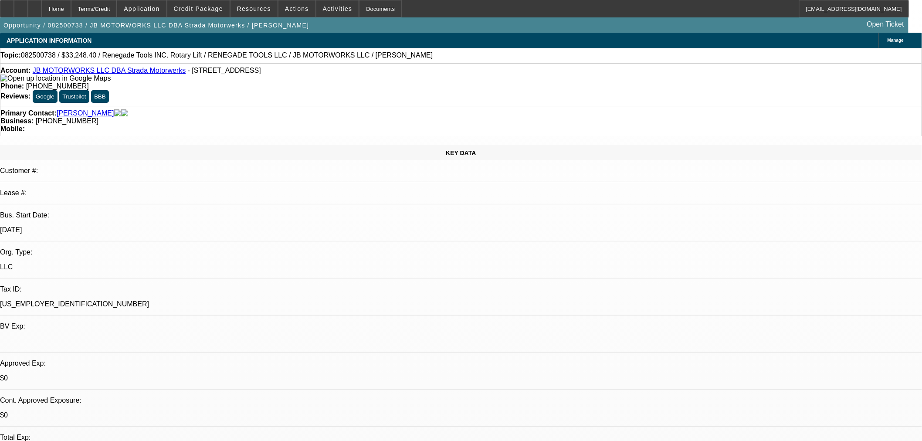
drag, startPoint x: 266, startPoint y: 71, endPoint x: 40, endPoint y: 73, distance: 226.6
click at [40, 73] on div "Account: JB MOTORWORKS LLC DBA Strada Motorwerks - 3061 Lamb Ave, Columbus, OH …" at bounding box center [460, 75] width 921 height 16
copy div "JB MOTORWORKS LLC DBA Strada Motorwerks - 3061 Lamb Ave, Columbus, OH 43219"
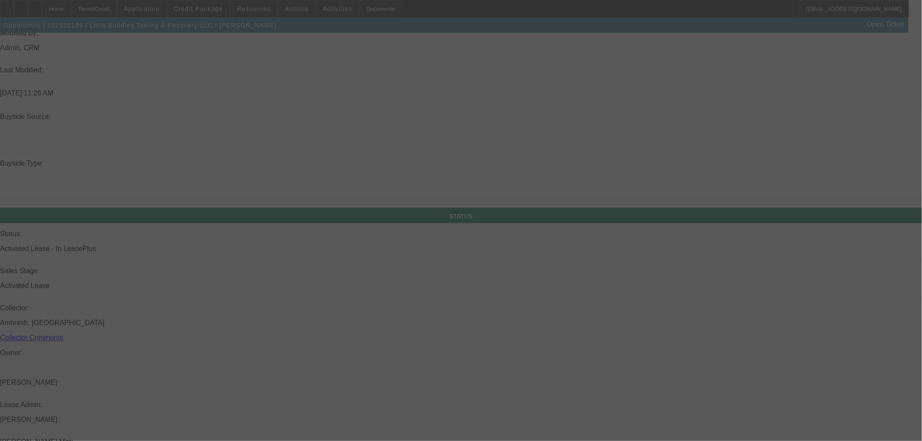
scroll to position [1210, 0]
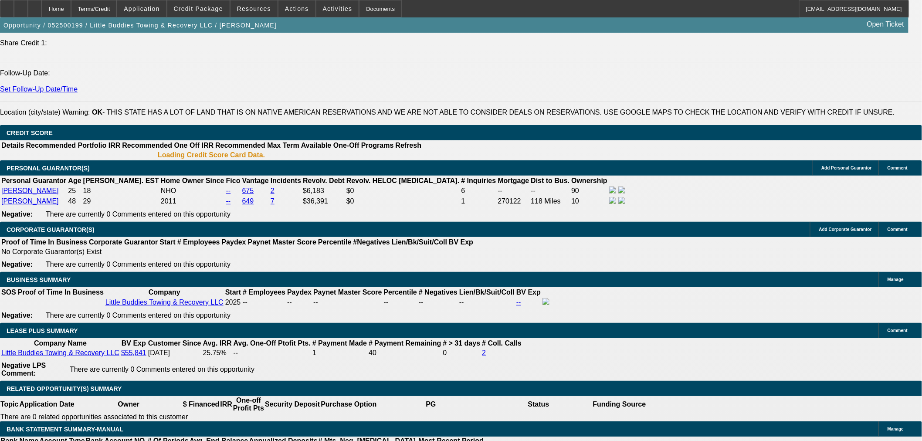
select select "0"
select select "2"
select select "0"
select select "6"
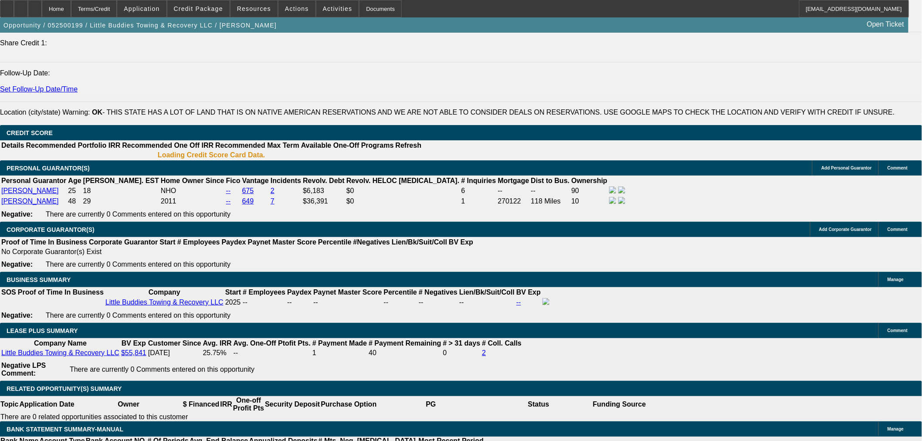
select select "0"
select select "2"
select select "0"
select select "6"
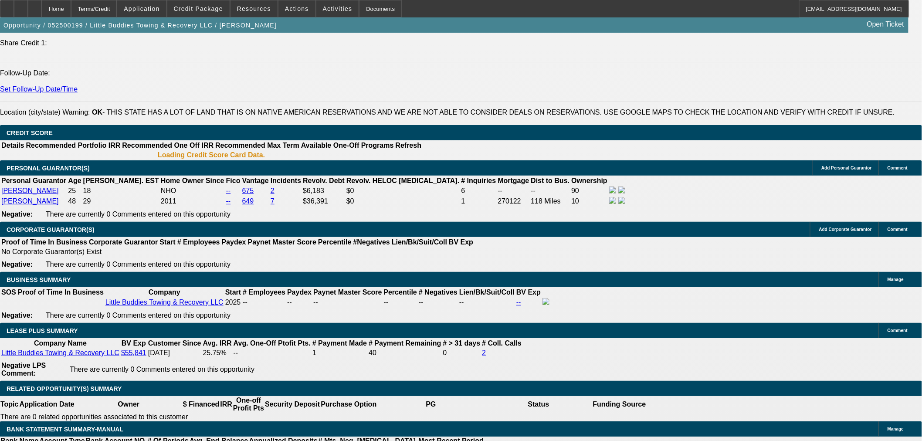
select select "0"
select select "2"
select select "0"
select select "6"
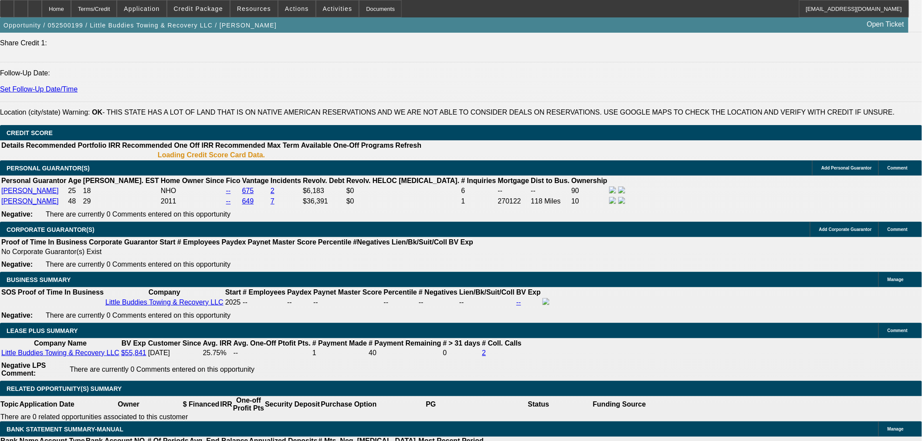
select select "0"
select select "2"
select select "0.1"
select select "4"
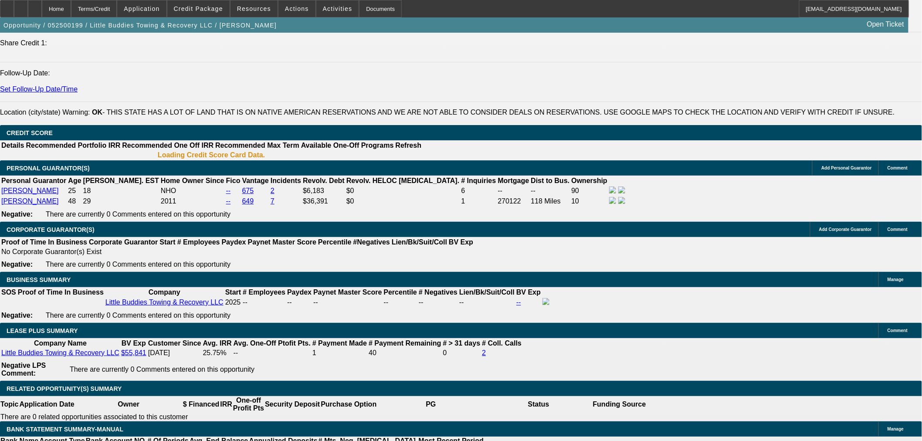
scroll to position [1207, 0]
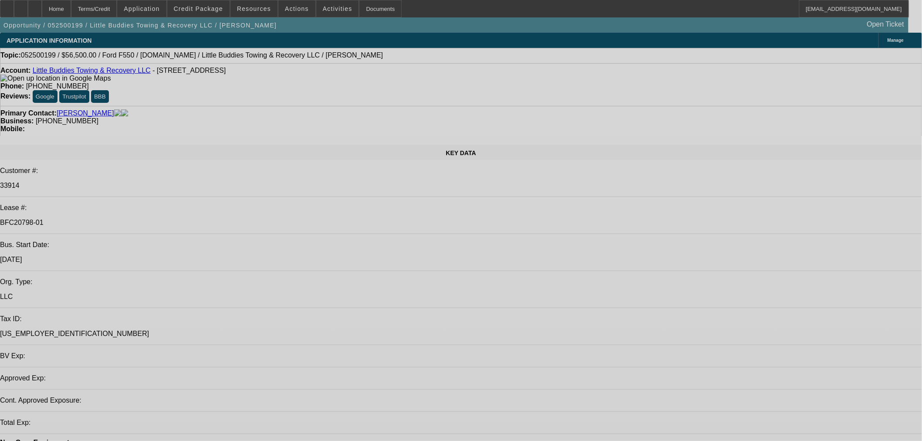
select select "0"
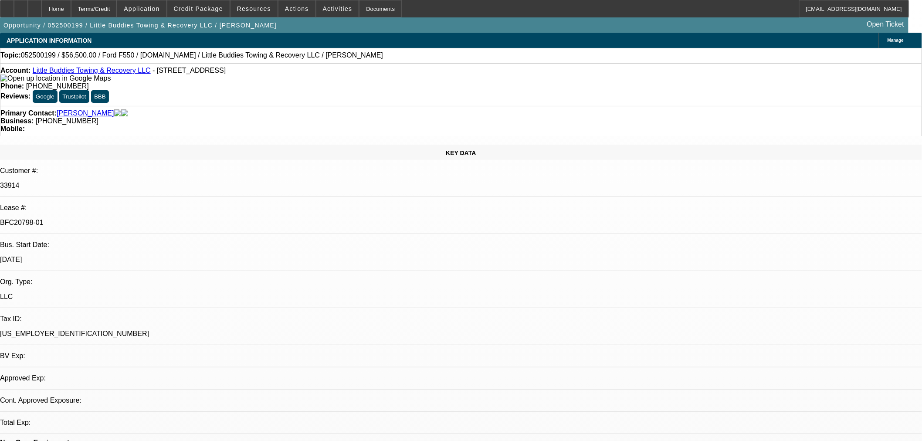
select select "2"
select select "0"
select select "6"
select select "0"
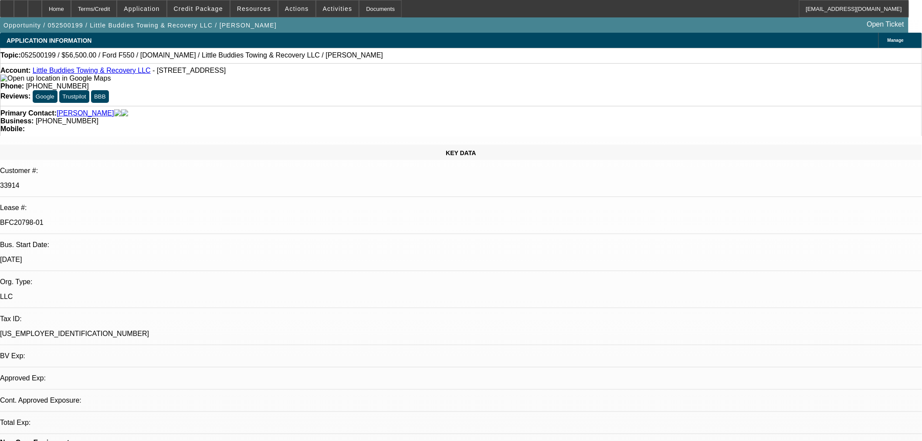
select select "2"
select select "0"
select select "6"
select select "0"
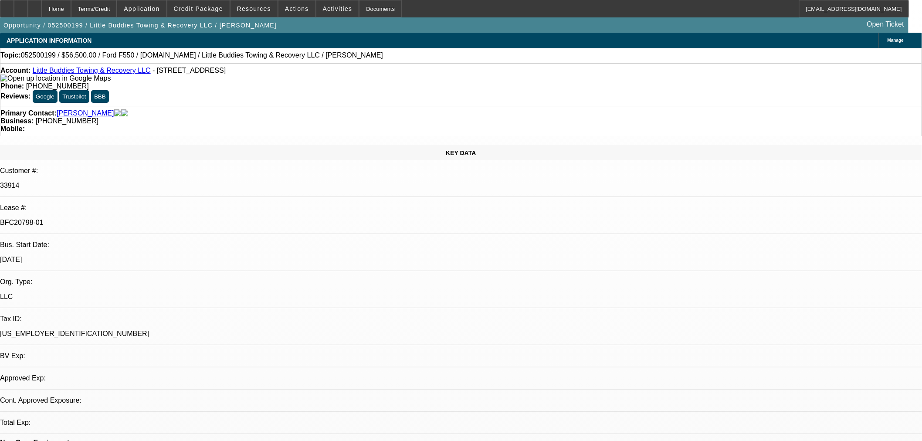
select select "2"
select select "0"
select select "6"
select select "0"
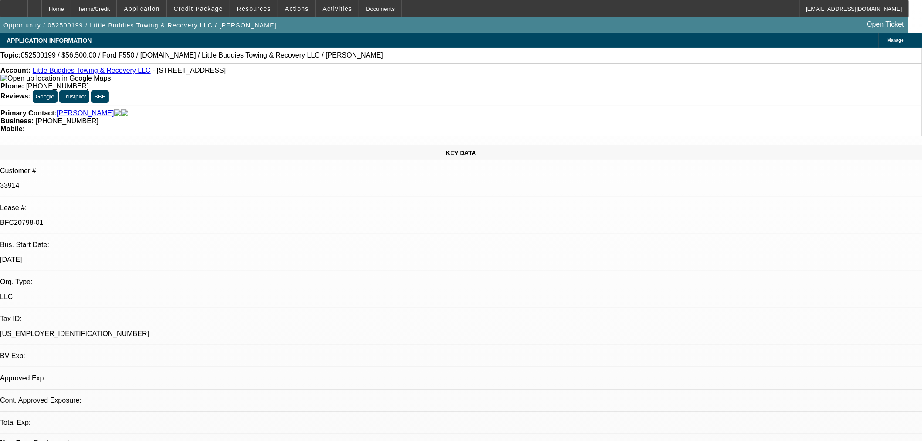
select select "2"
select select "0.1"
select select "4"
select select "0"
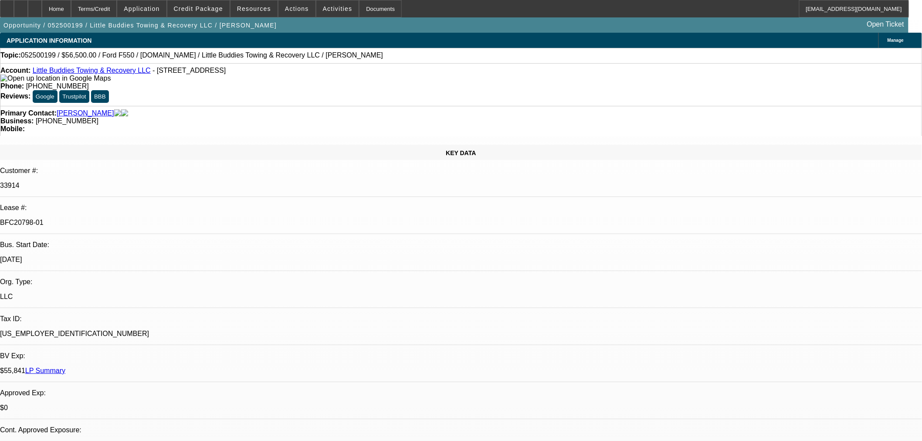
select select "2"
select select "0"
select select "6"
select select "0"
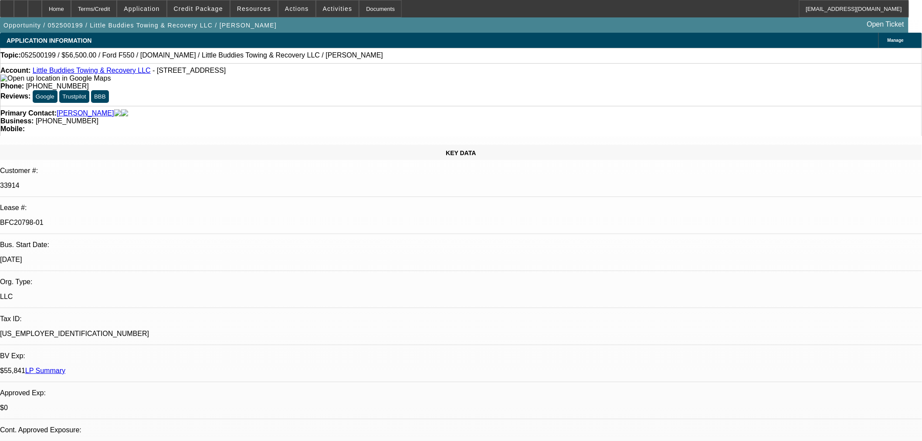
select select "2"
select select "0"
select select "6"
select select "0"
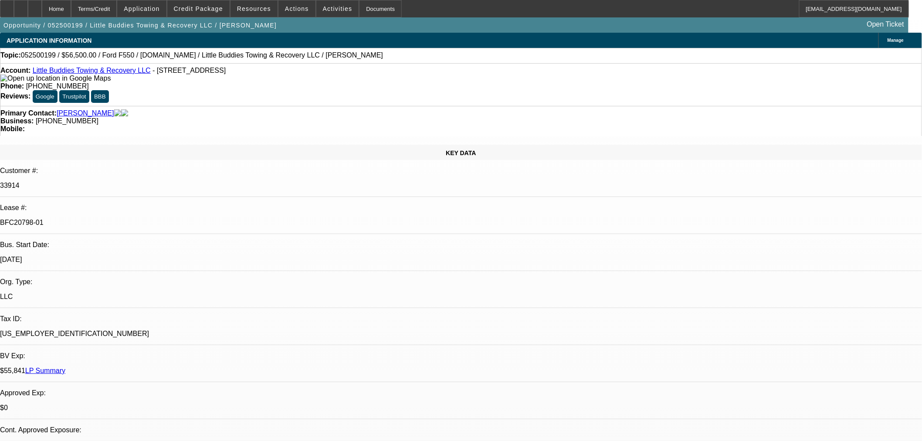
select select "2"
select select "0"
select select "6"
select select "0"
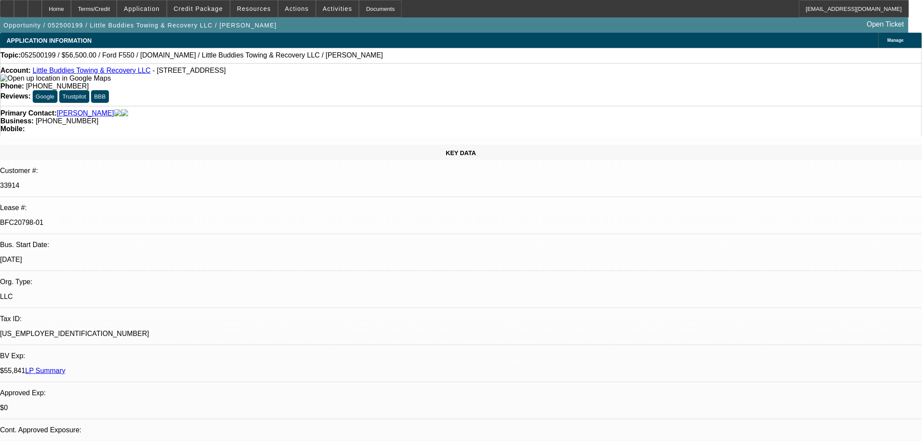
select select "2"
select select "0.1"
select select "4"
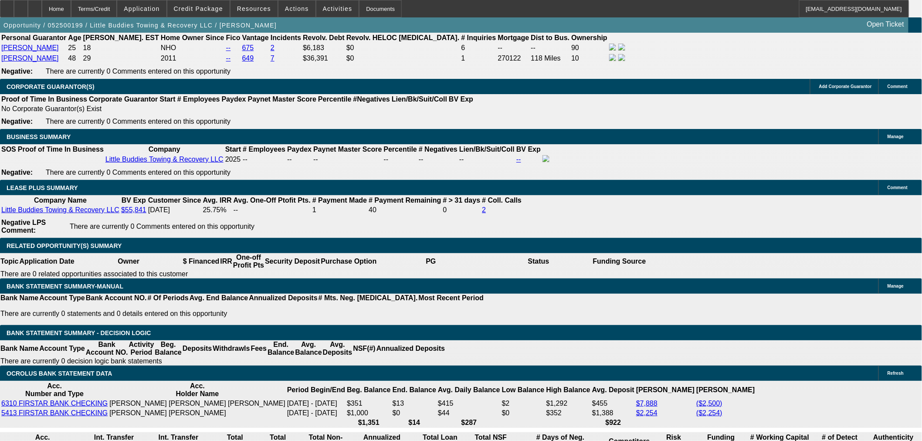
scroll to position [1210, 0]
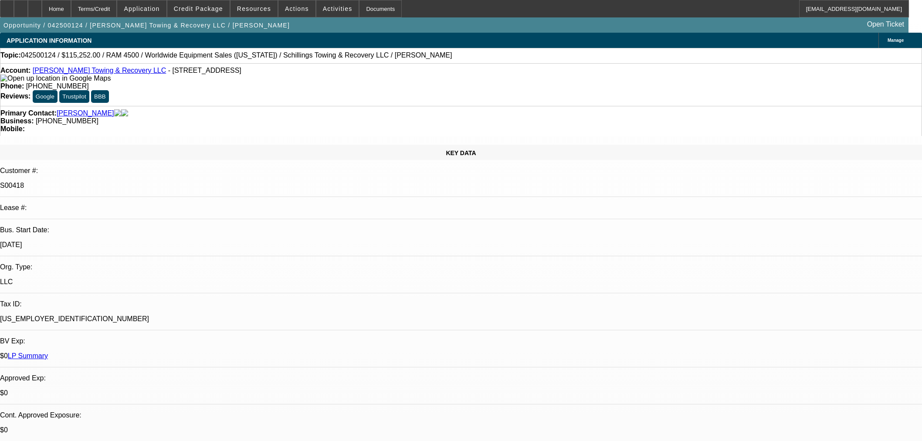
select select "0"
select select "3"
select select "0"
select select "6"
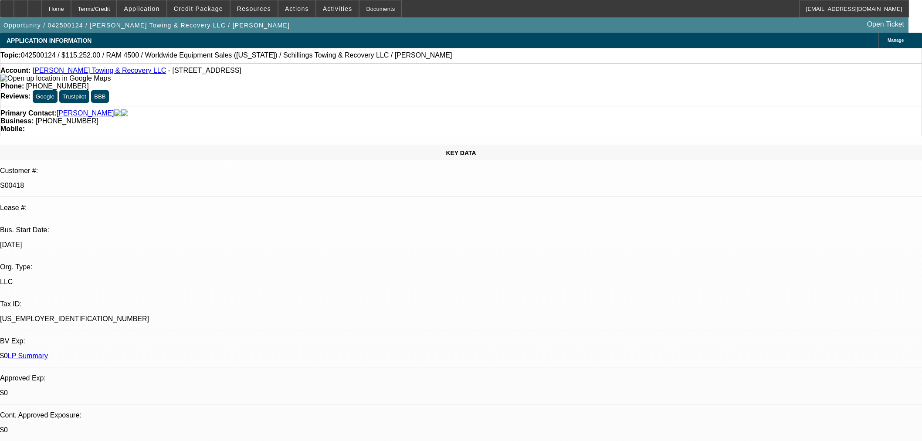
select select "0"
select select "3"
select select "0"
select select "6"
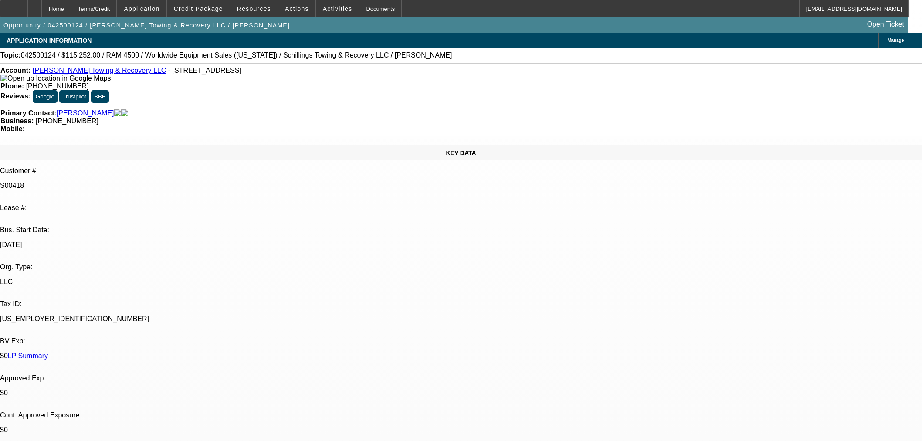
select select "0"
select select "3"
select select "0"
select select "6"
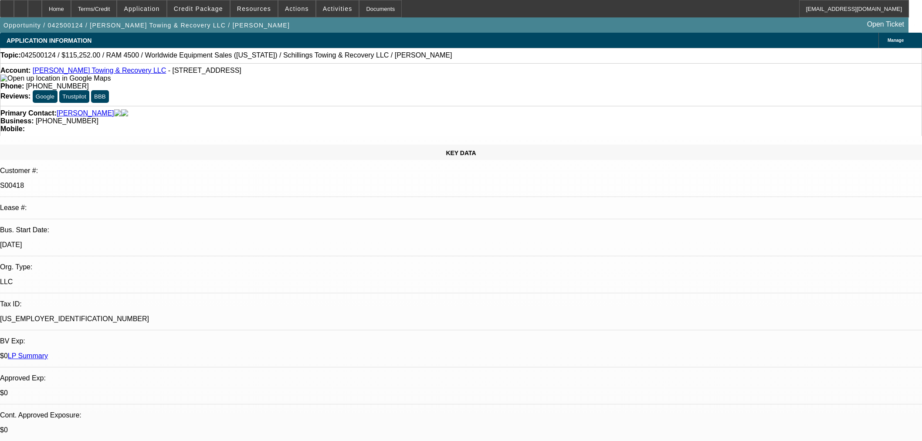
select select "0"
select select "3"
select select "0"
select select "6"
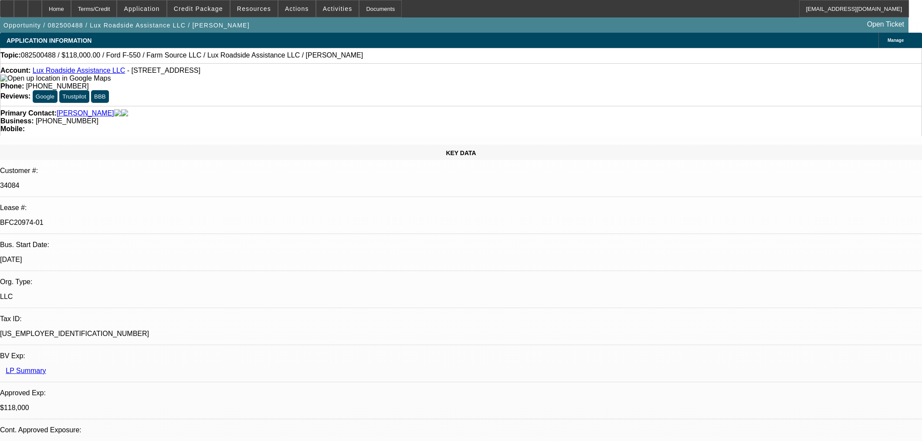
select select "0"
select select "6"
select select "0"
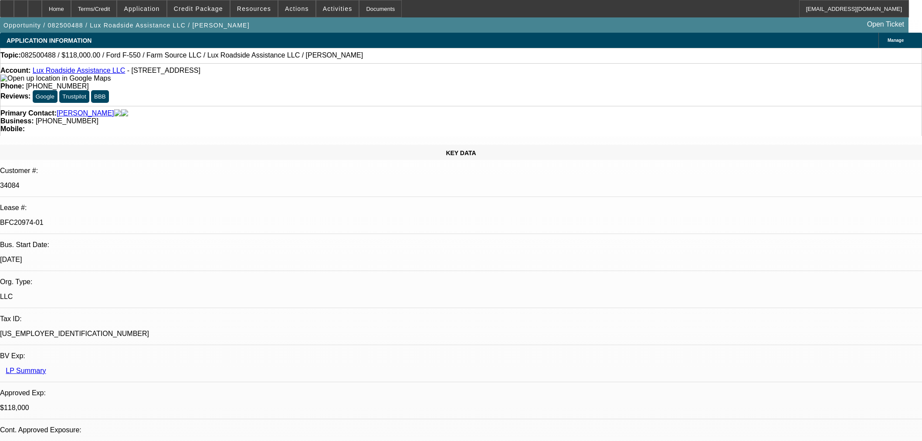
select select "0"
select select "6"
select select "0"
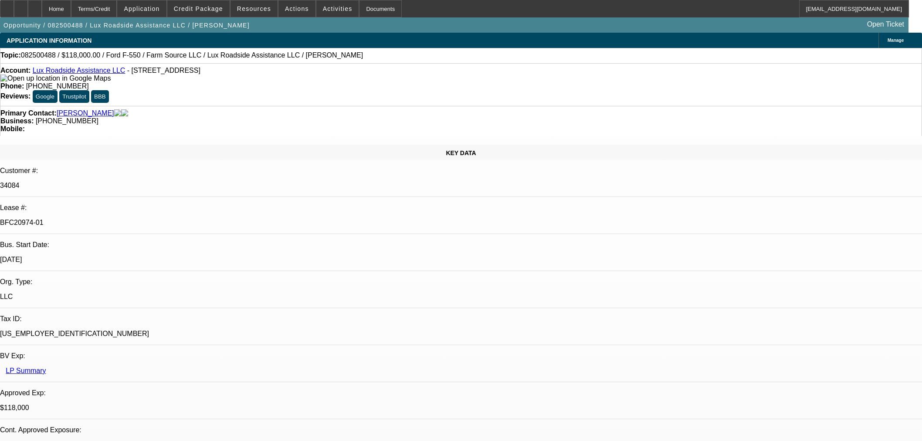
select select "0"
select select "6"
select select "0"
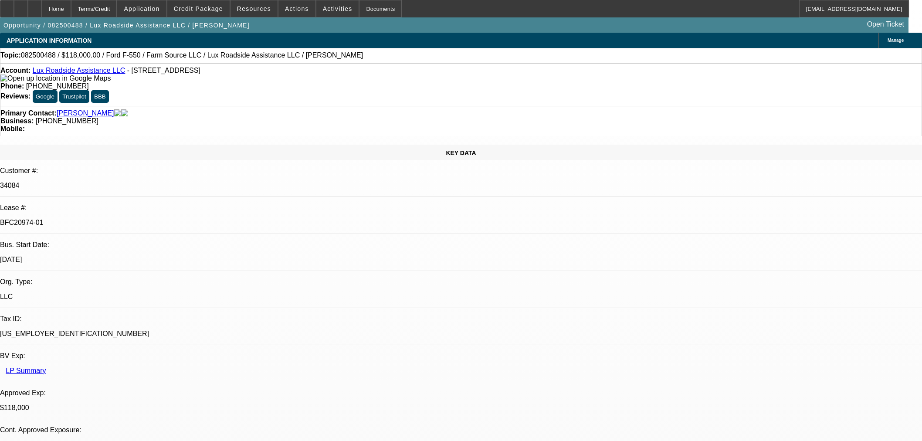
select select "6"
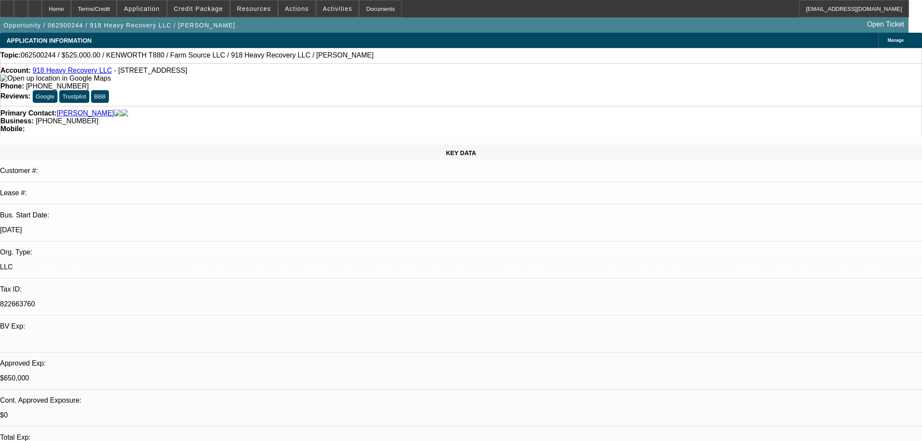
select select "0"
select select "2"
select select "0"
select select "6"
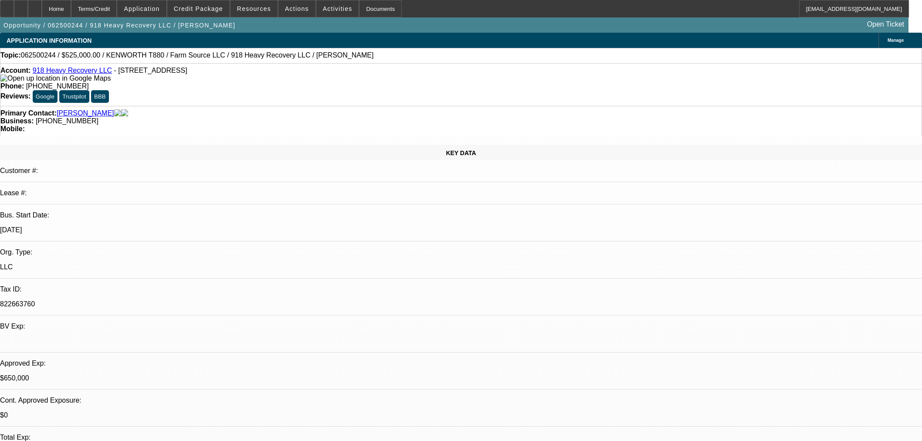
select select "0"
select select "2"
select select "0"
select select "6"
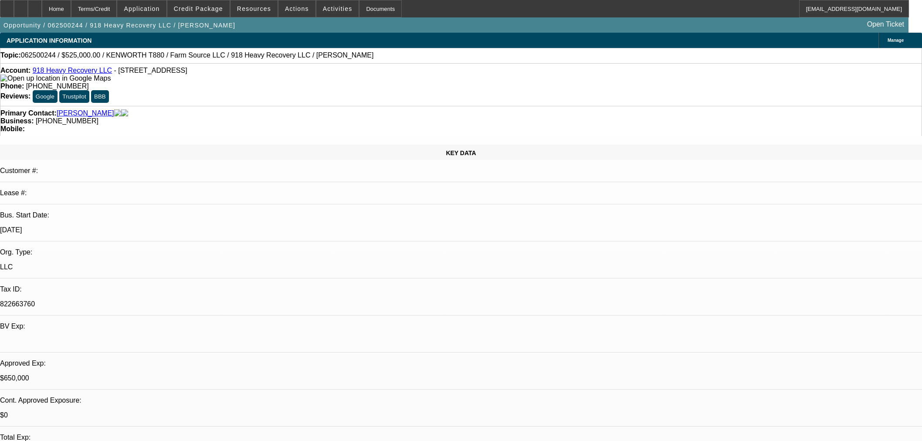
select select "0"
select select "2"
select select "0"
select select "6"
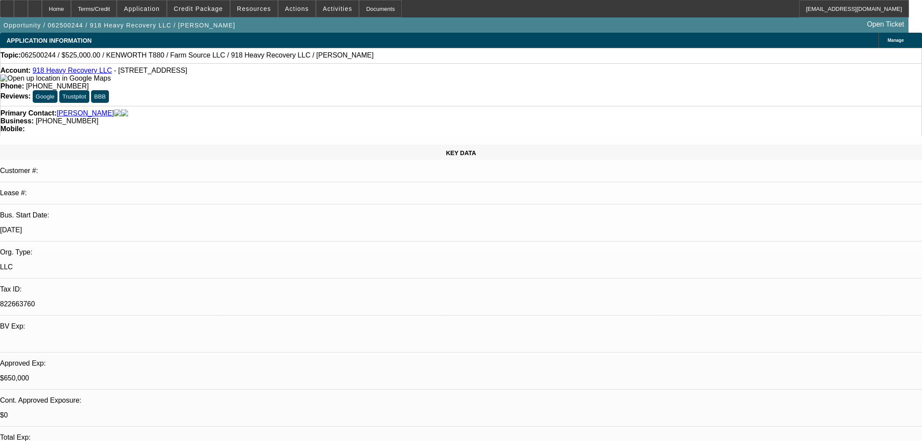
select select "0"
select select "2"
select select "0"
select select "6"
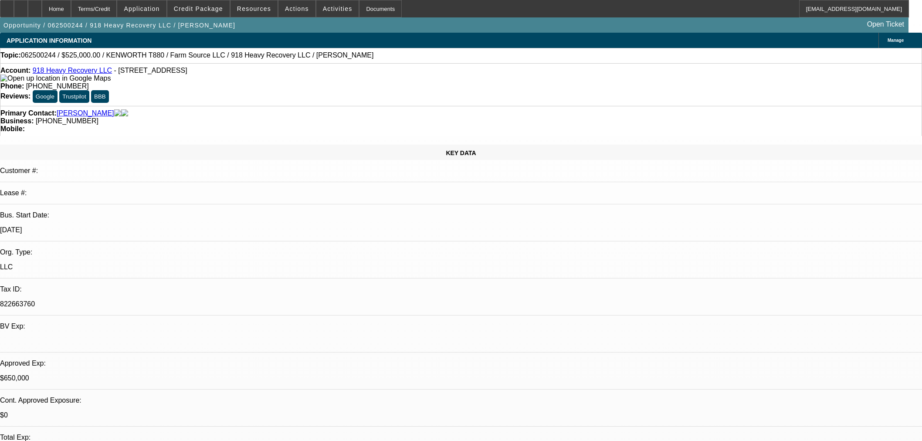
scroll to position [1294, 0]
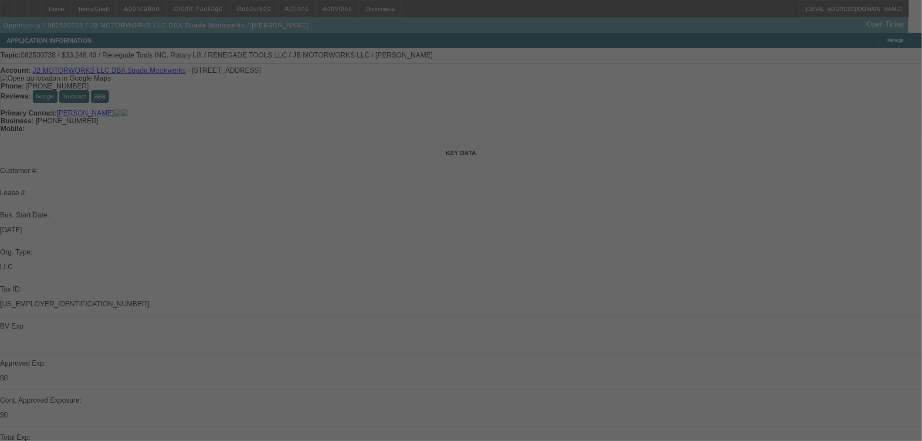
select select "0"
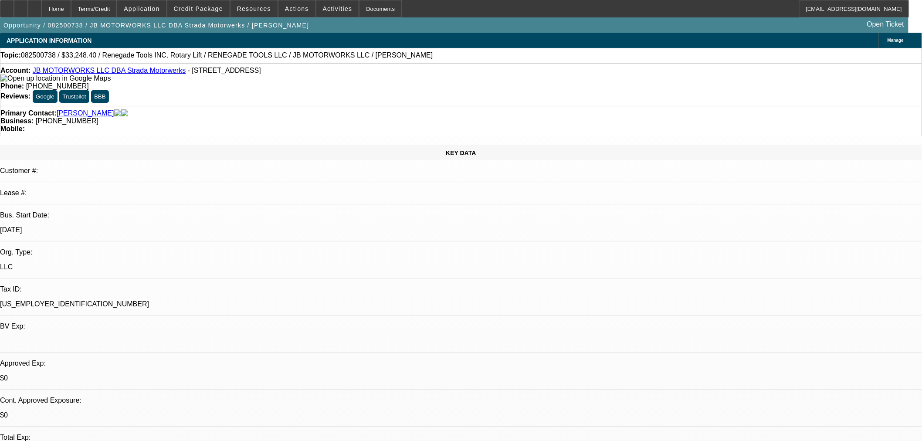
select select "3"
select select "0.1"
select select "4"
select select "0"
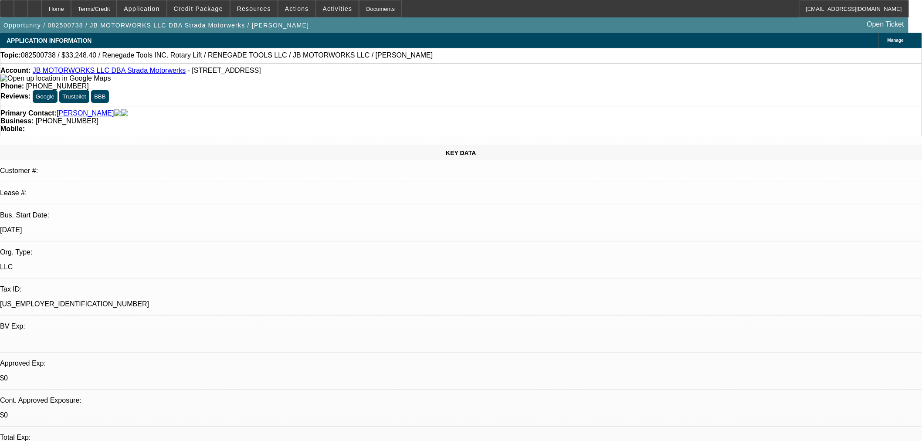
select select "3"
select select "0.1"
select select "4"
select select "0"
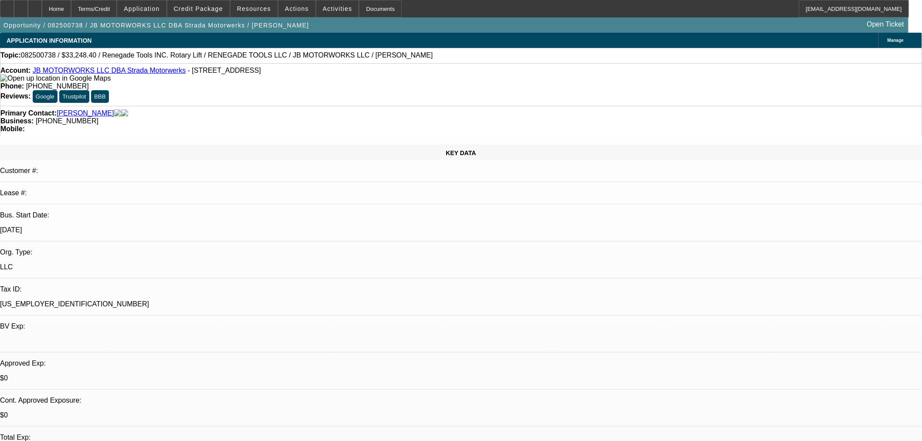
select select "3"
select select "0.1"
select select "4"
select select "0"
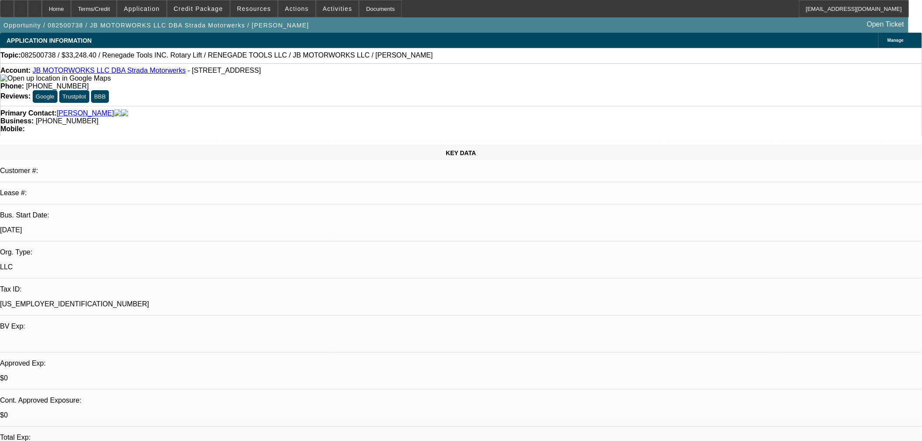
select select "3"
select select "0.1"
select select "4"
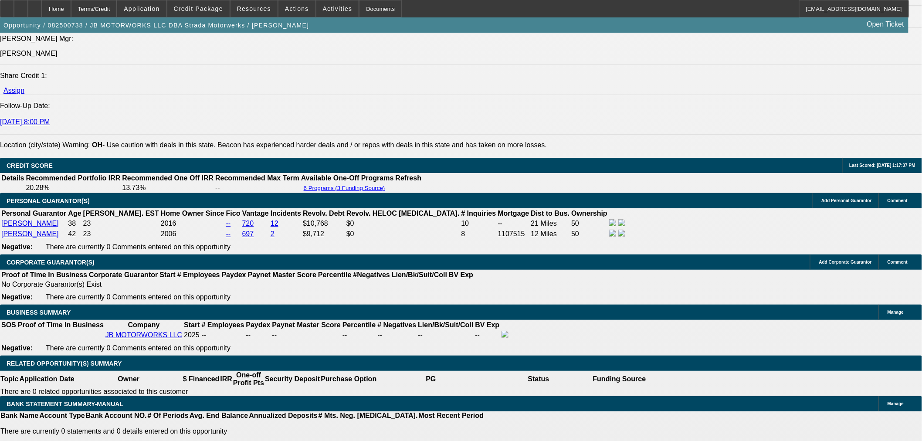
scroll to position [1162, 0]
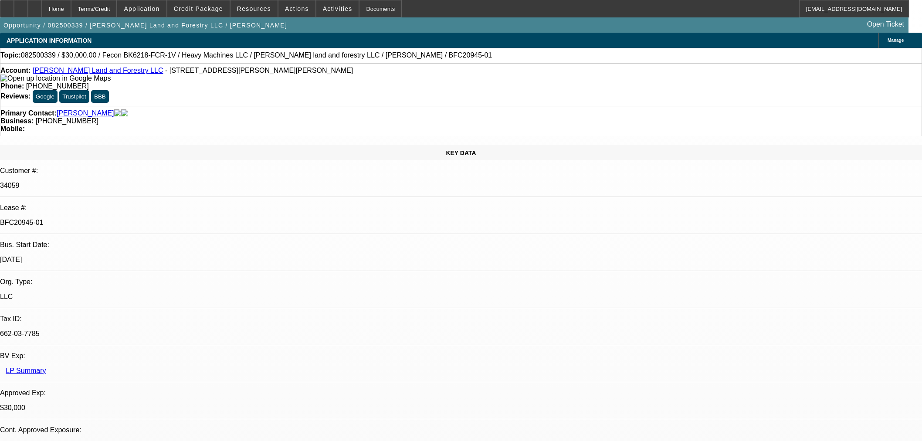
select select "0"
select select "2"
select select "0"
select select "6"
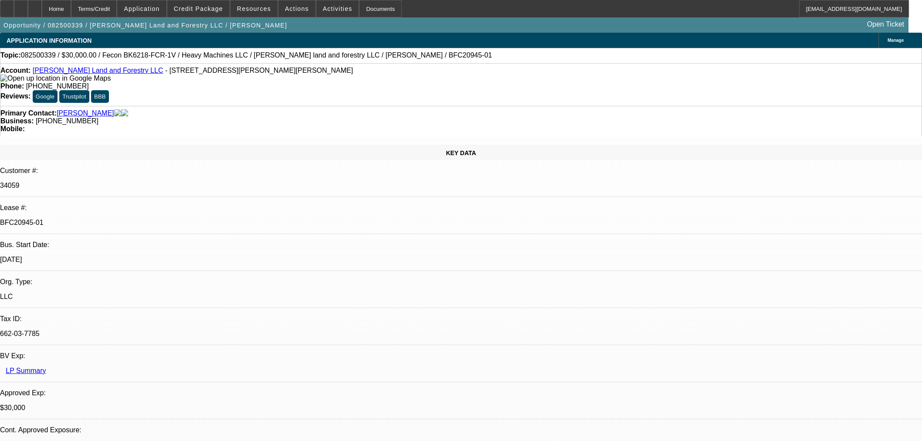
select select "0"
select select "2"
select select "0"
select select "6"
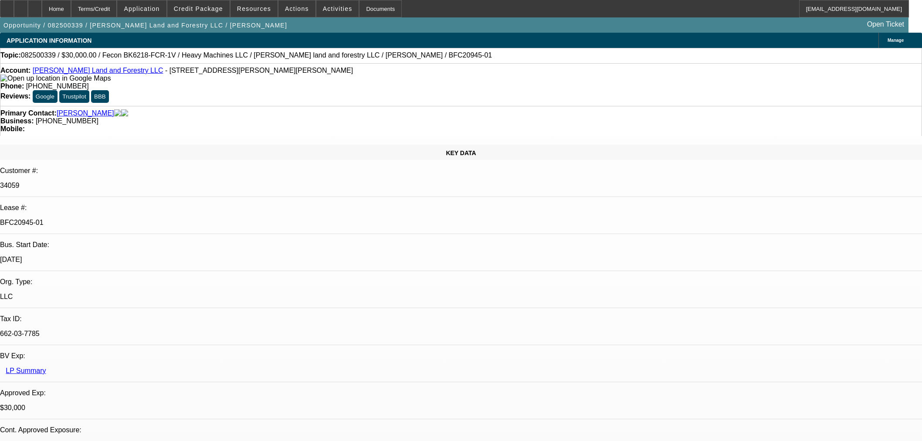
select select "0.2"
select select "2"
select select "0"
select select "6"
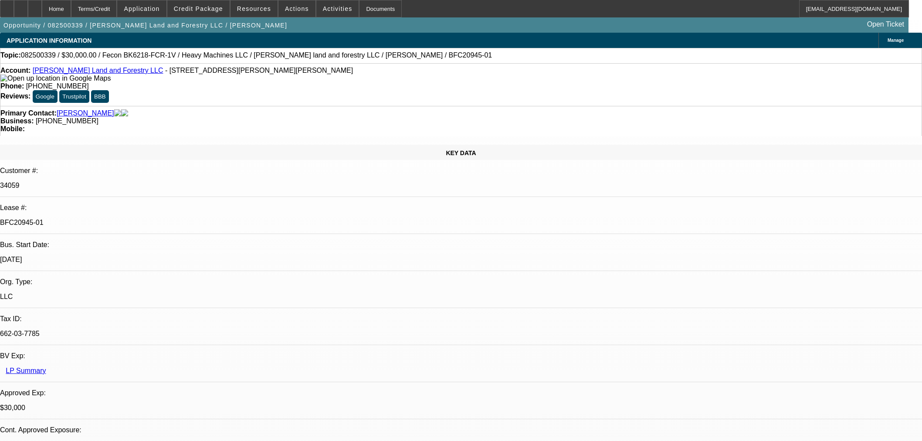
select select "0"
select select "19"
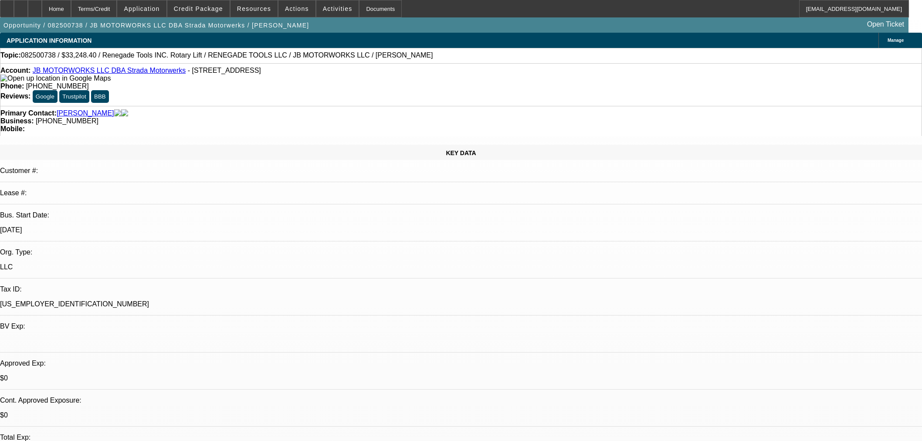
select select "0"
select select "3"
select select "0.1"
select select "4"
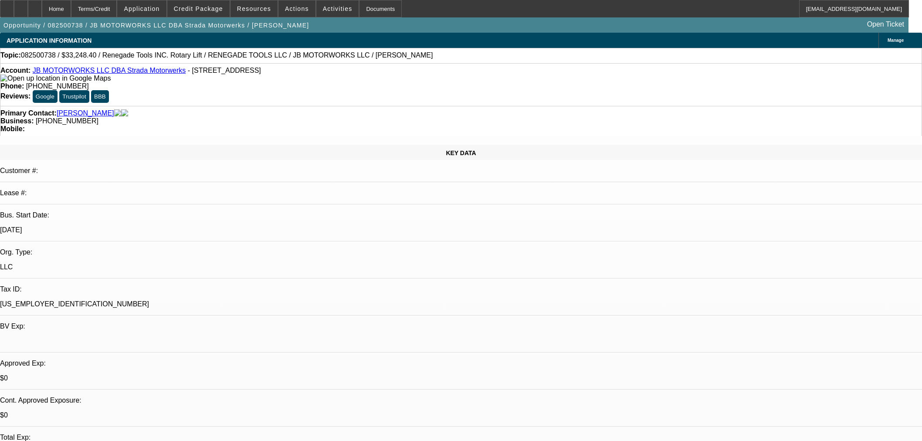
select select "0"
select select "3"
select select "0.1"
select select "4"
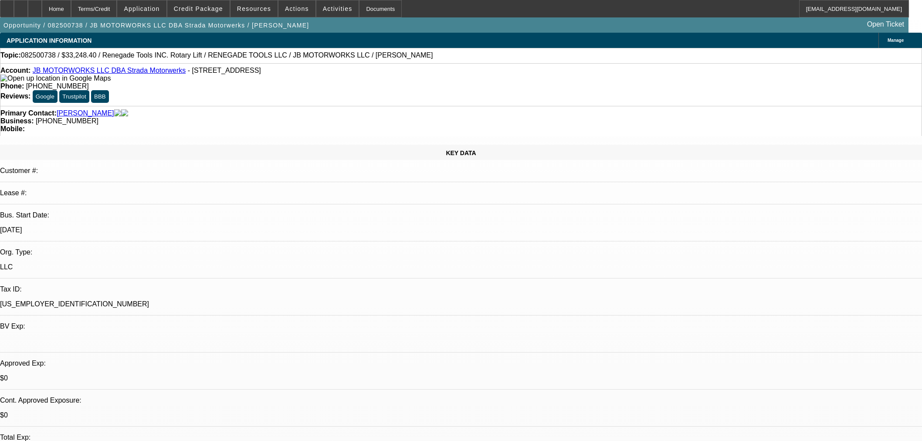
select select "0"
select select "3"
select select "0.1"
select select "4"
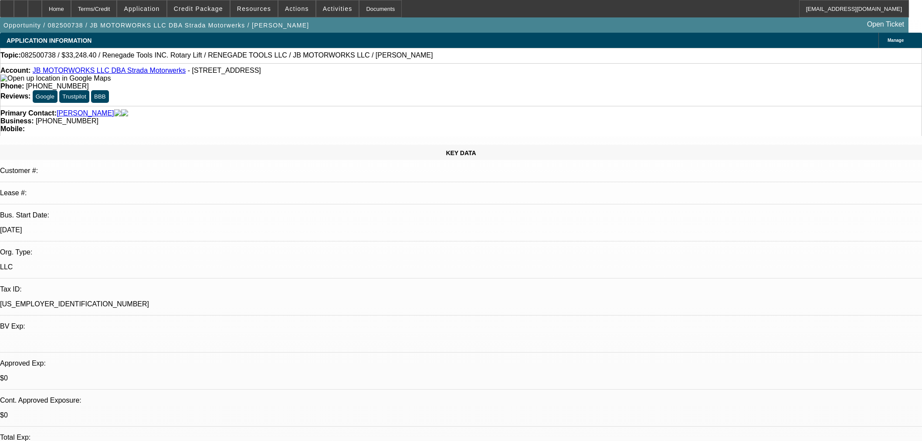
select select "0"
select select "3"
select select "0.1"
select select "4"
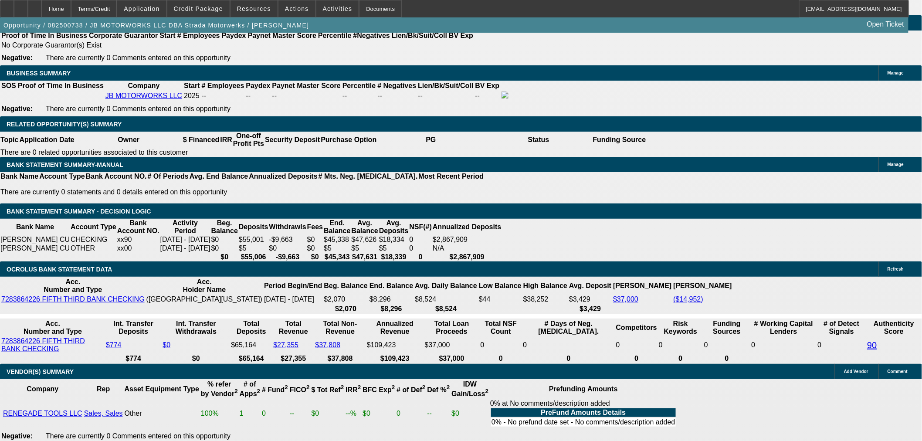
scroll to position [1404, 0]
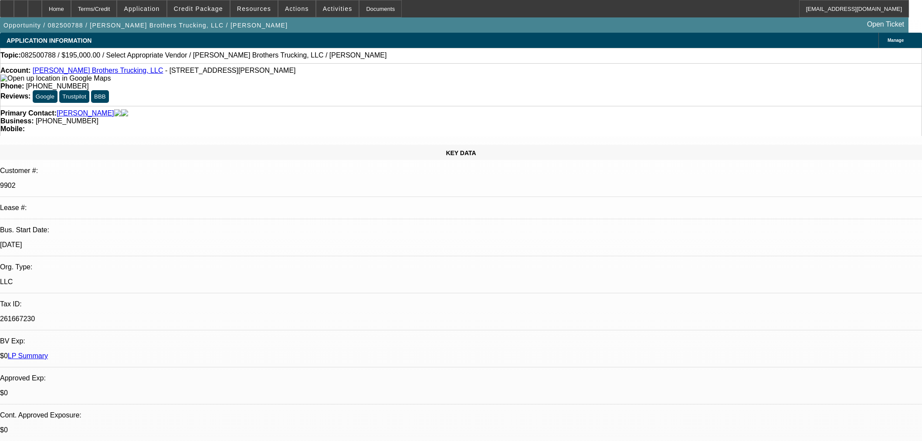
select select "0"
select select "2"
select select "0.1"
select select "4"
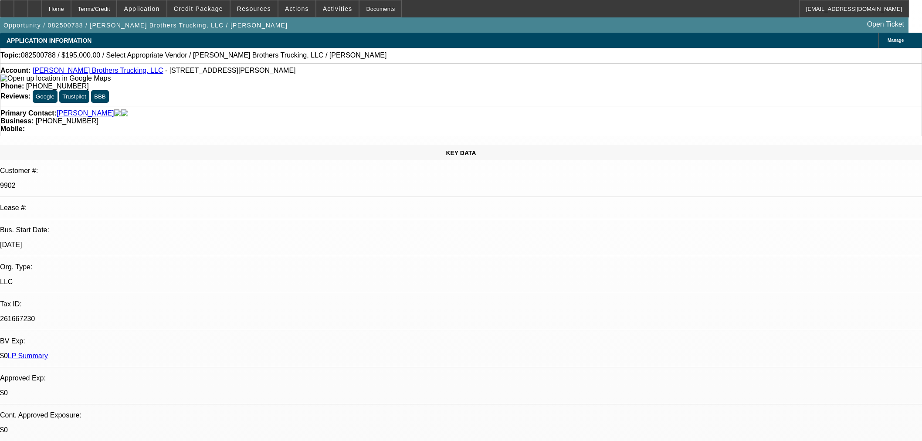
scroll to position [436, 0]
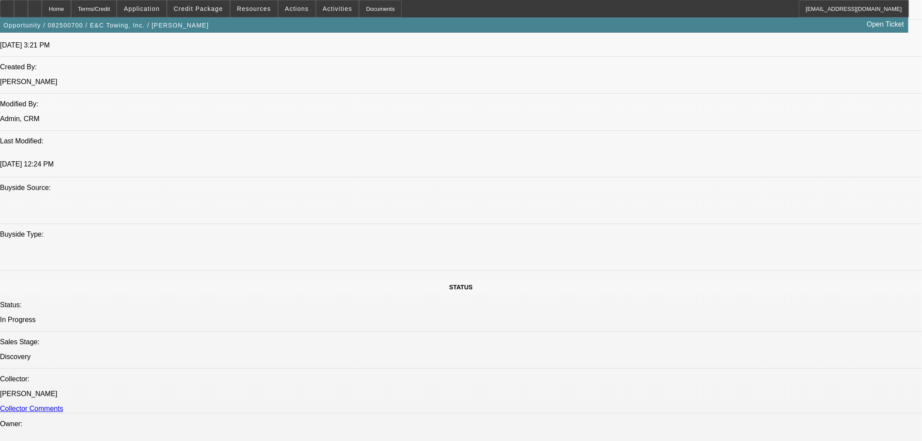
select select "0"
select select "0.1"
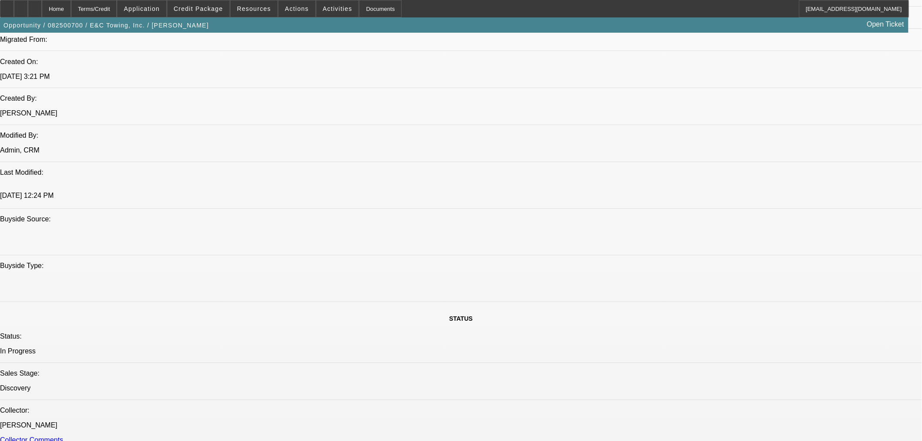
select select "1"
select select "2"
select select "4"
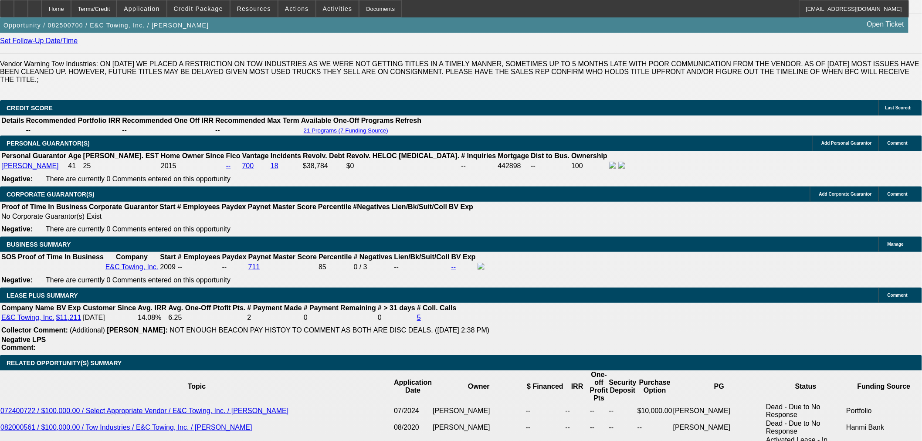
scroll to position [1107, 0]
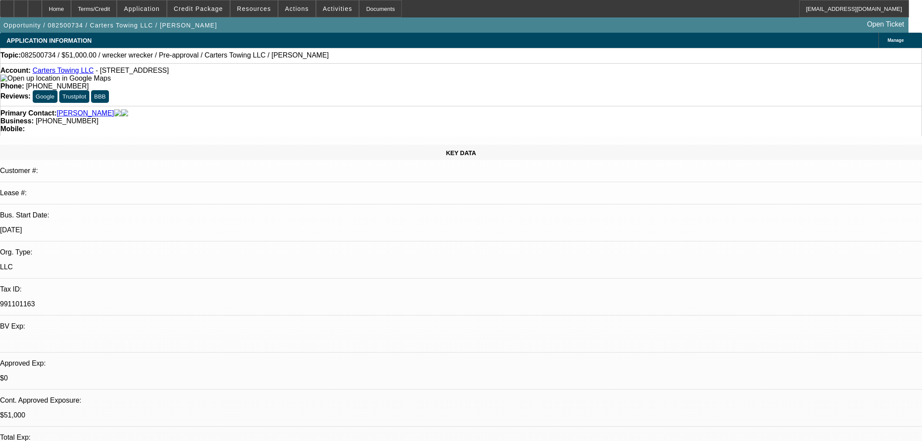
select select "0.15"
select select "2"
select select "0"
select select "6"
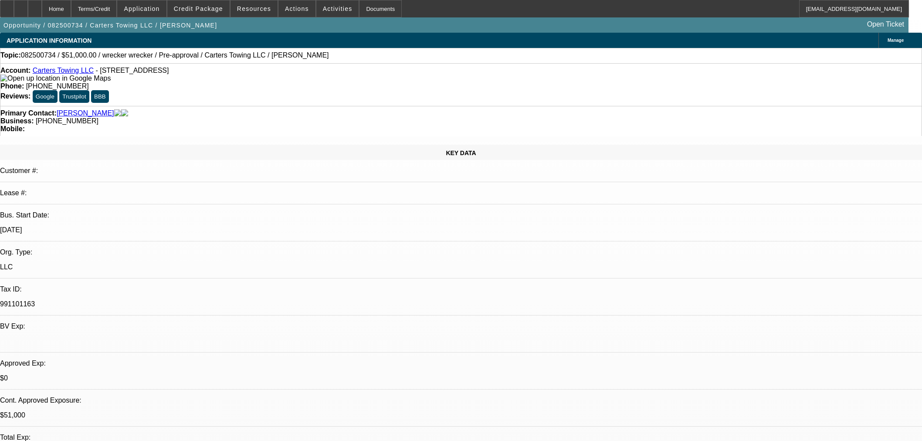
select select "0.15"
select select "2"
select select "0"
select select "6"
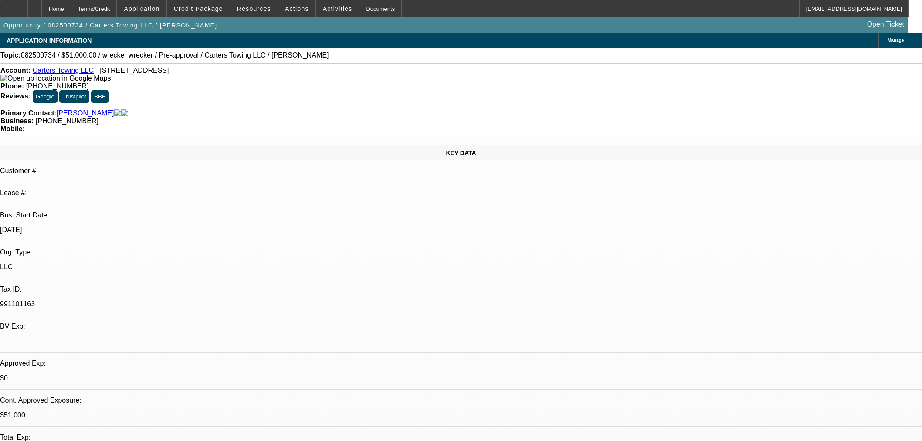
select select "0.15"
select select "2"
select select "0"
select select "6"
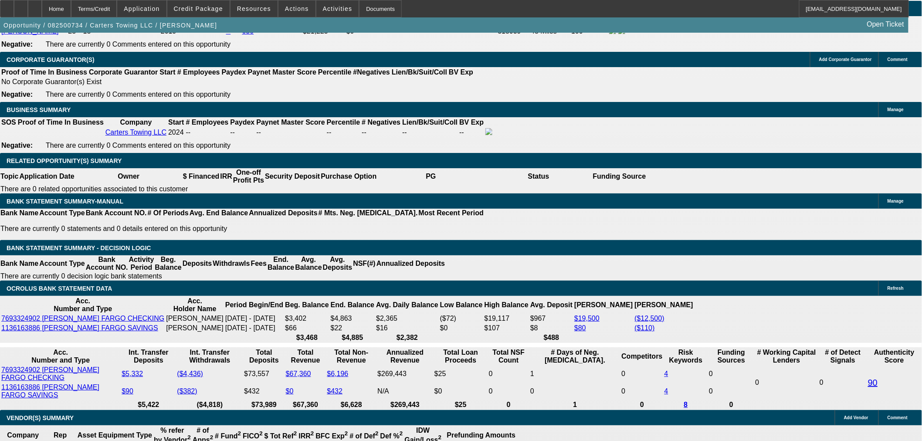
scroll to position [1259, 0]
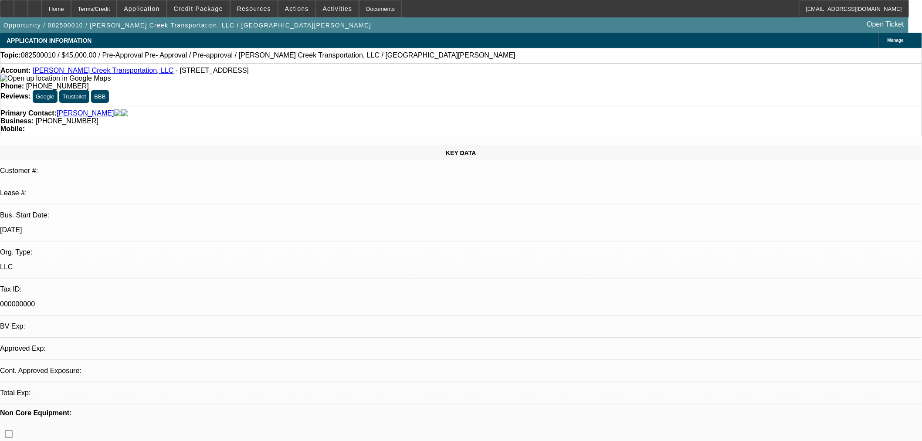
select select "0.1"
select select "2"
select select "0.1"
select select "4"
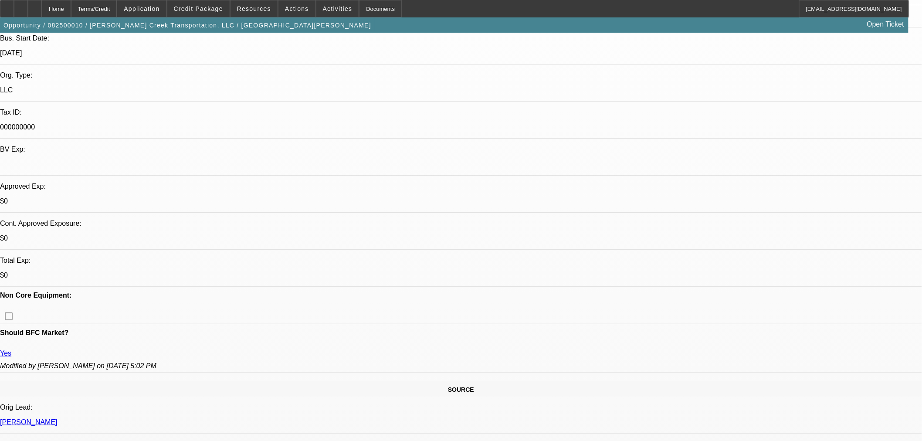
scroll to position [339, 0]
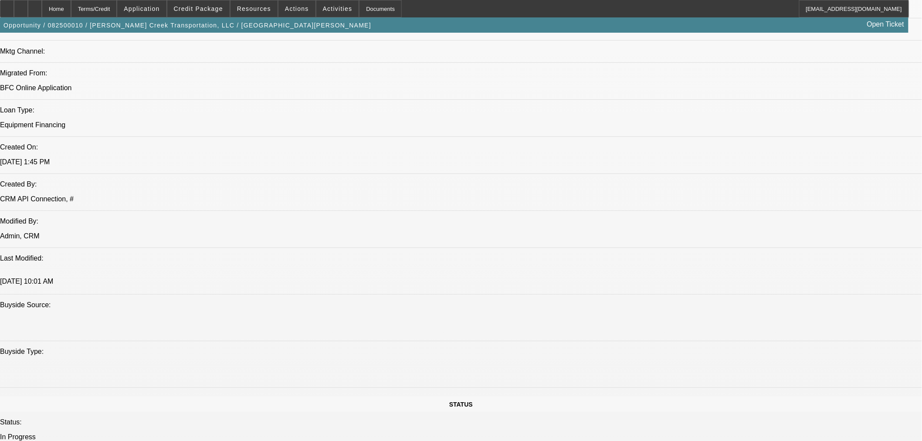
scroll to position [242, 0]
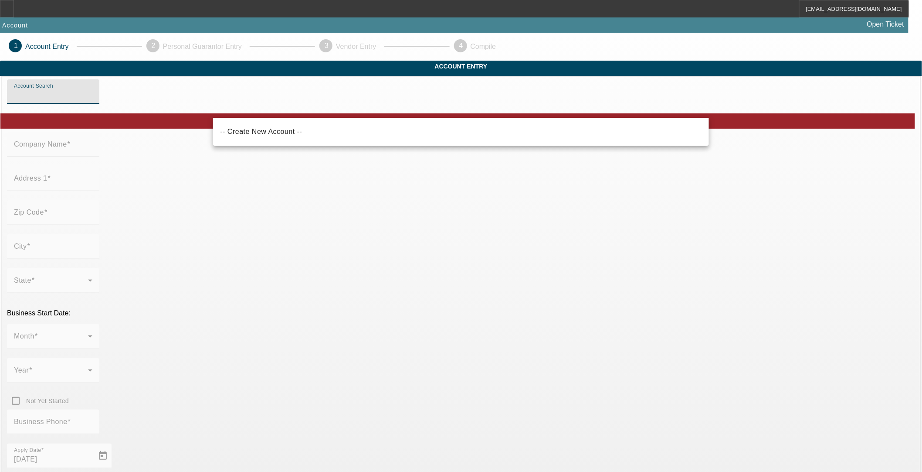
click at [92, 100] on input "Account Search" at bounding box center [53, 95] width 78 height 10
click at [92, 100] on input "Bully Creek Broker" at bounding box center [53, 95] width 78 height 10
type input "Bully Creek Brokers"
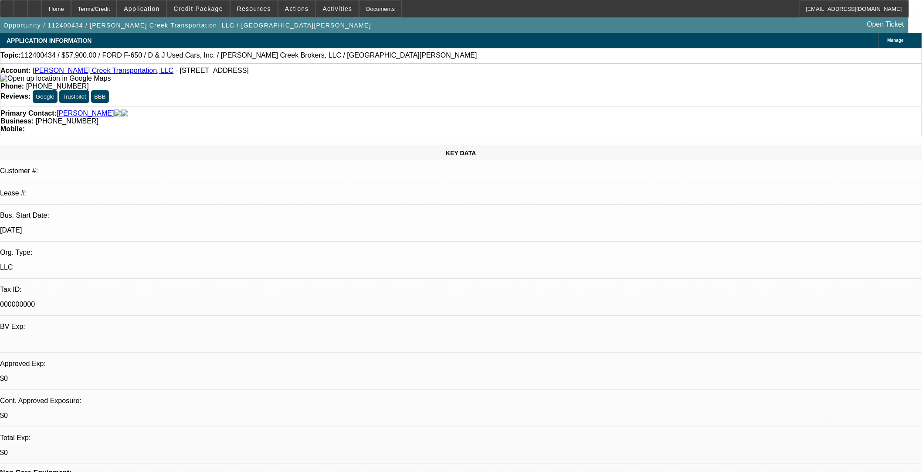
select select "0"
select select "3"
select select "0"
select select "6"
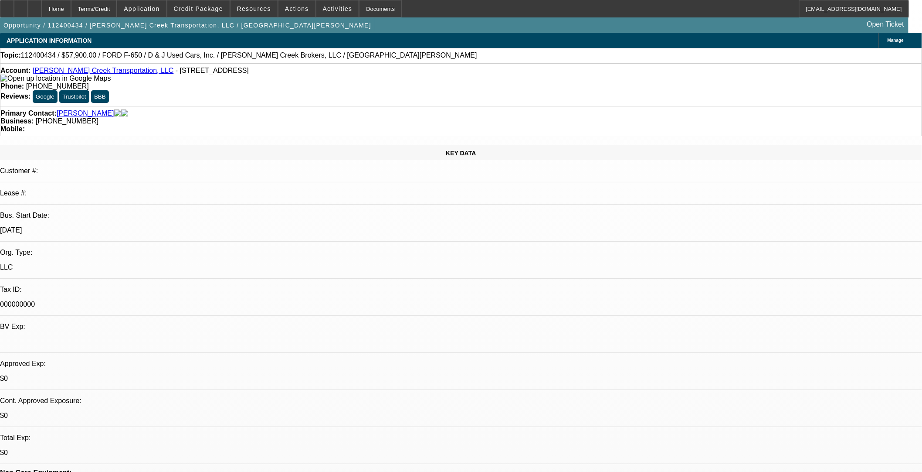
select select "0"
select select "3"
select select "0"
select select "6"
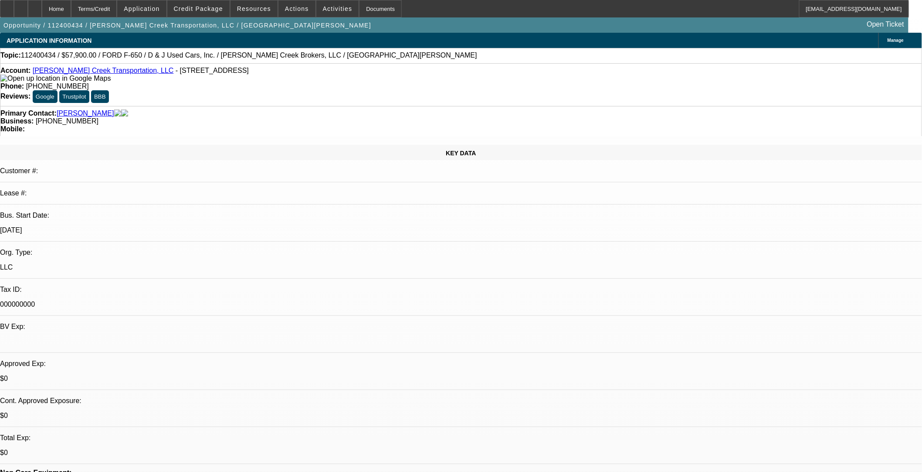
select select "0"
select select "3"
select select "0"
select select "6"
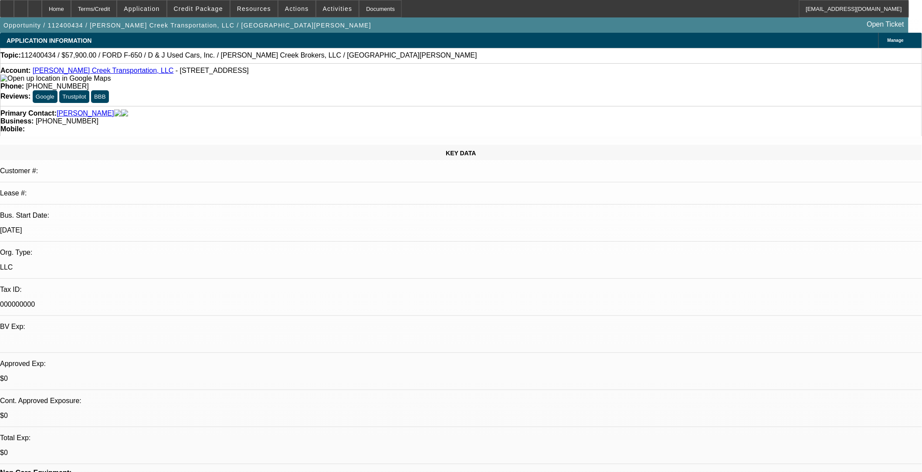
select select "0"
select select "3"
select select "0"
select select "6"
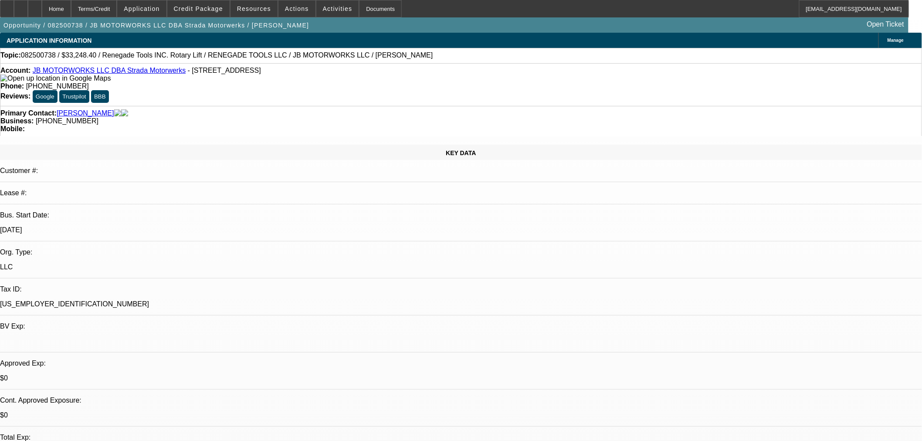
select select "0"
select select "3"
select select "0.1"
select select "4"
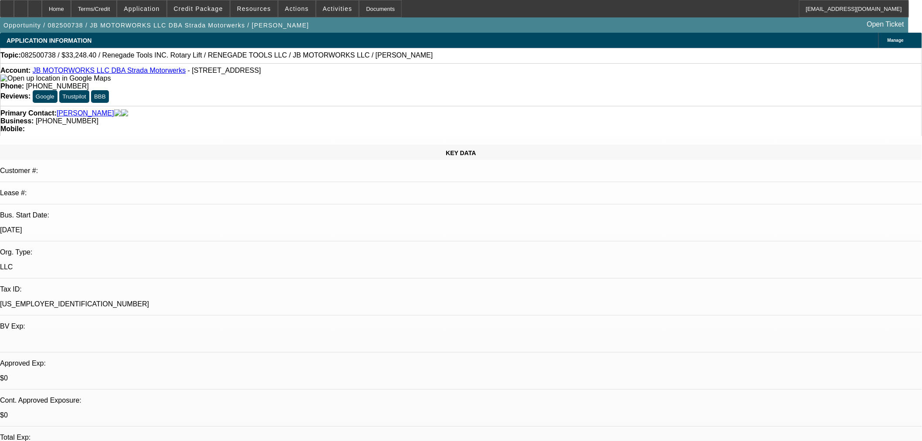
select select "0"
select select "3"
select select "0.1"
select select "4"
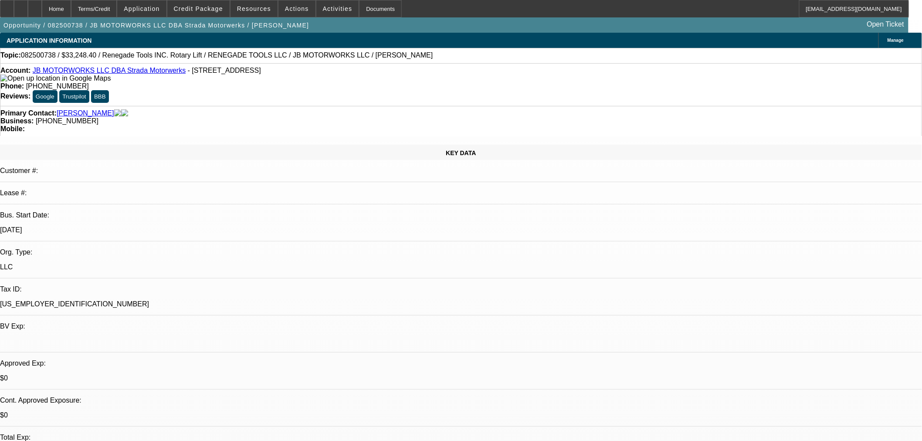
select select "0"
select select "3"
select select "0.1"
select select "4"
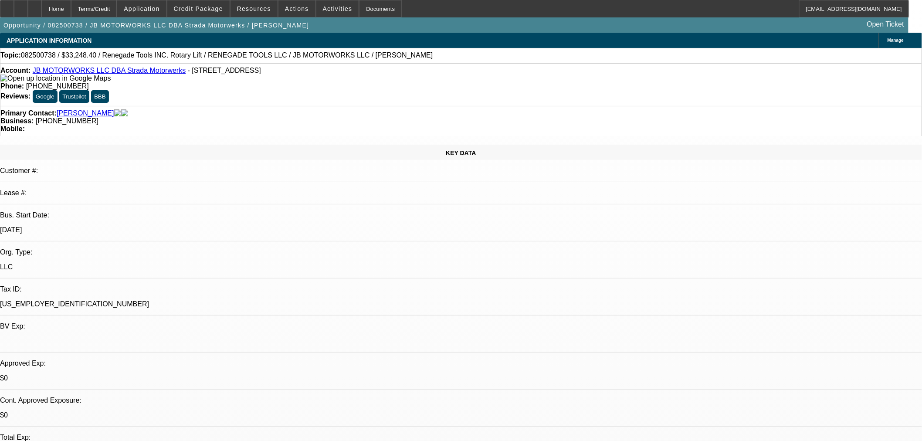
select select "0"
select select "3"
select select "0.1"
select select "4"
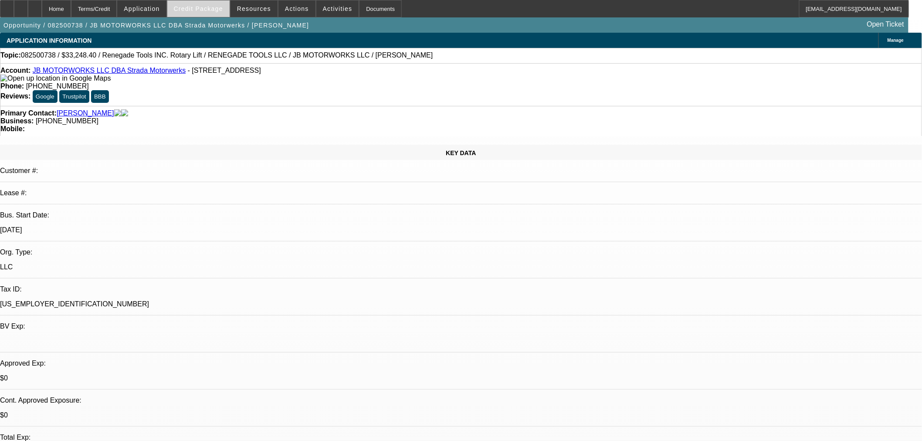
click at [213, 14] on span at bounding box center [198, 8] width 62 height 21
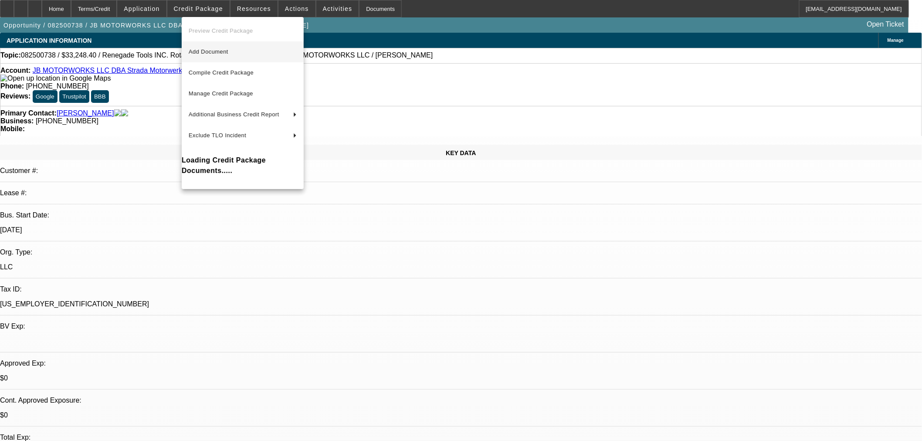
click at [208, 47] on span "Add Document" at bounding box center [243, 52] width 108 height 10
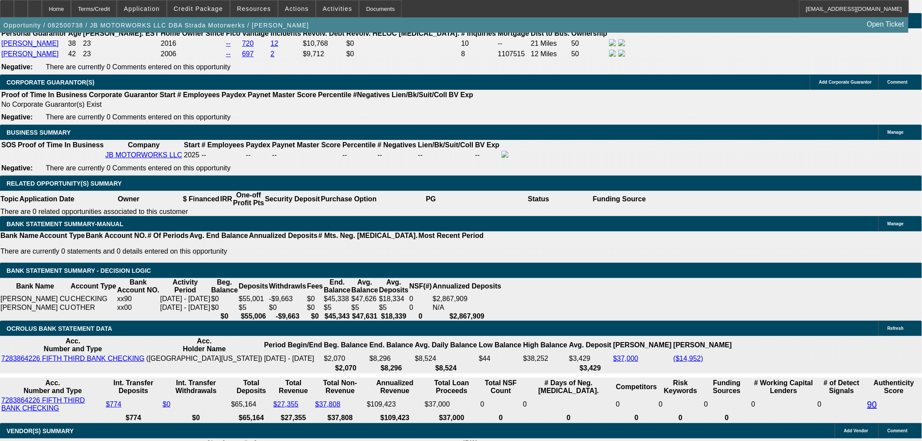
scroll to position [1210, 0]
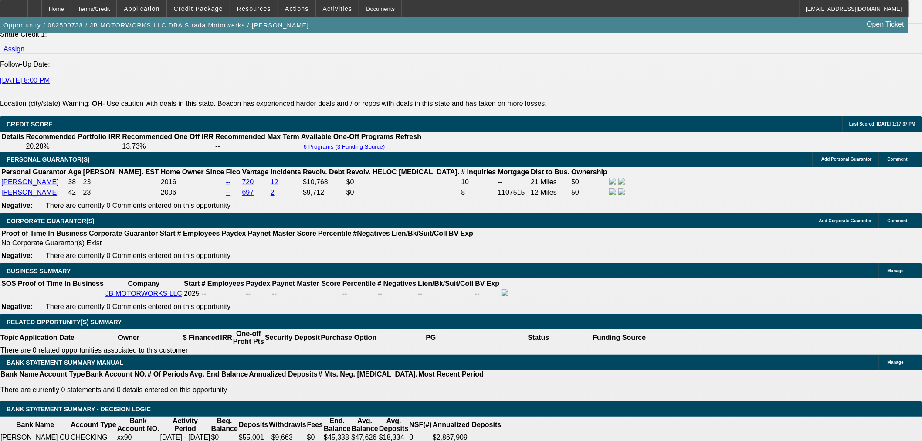
click at [223, 11] on span "Credit Package" at bounding box center [198, 8] width 49 height 7
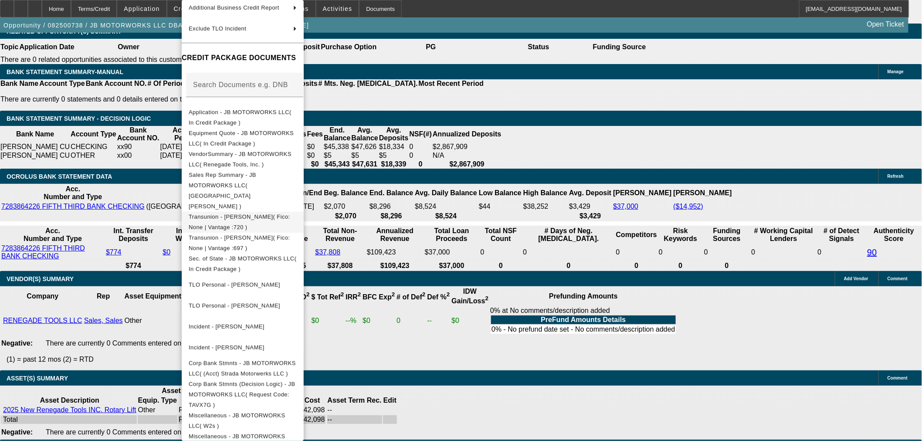
scroll to position [67, 0]
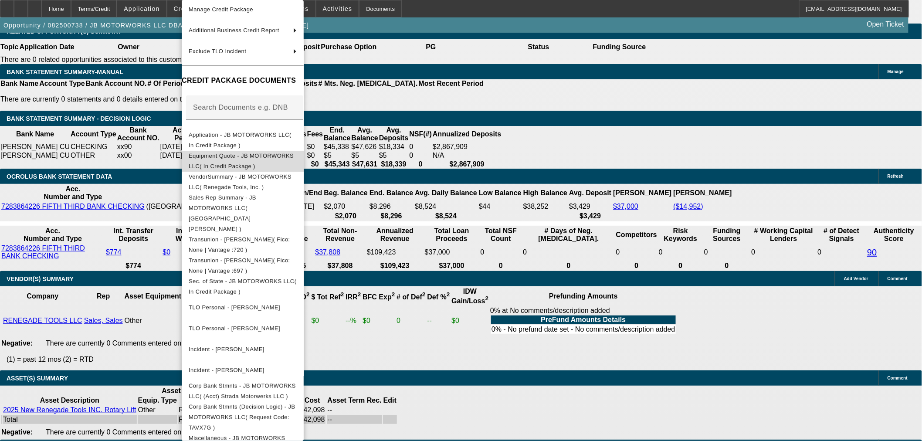
click at [258, 162] on span "Equipment Quote - JB MOTORWORKS LLC( In Credit Package )" at bounding box center [243, 161] width 108 height 21
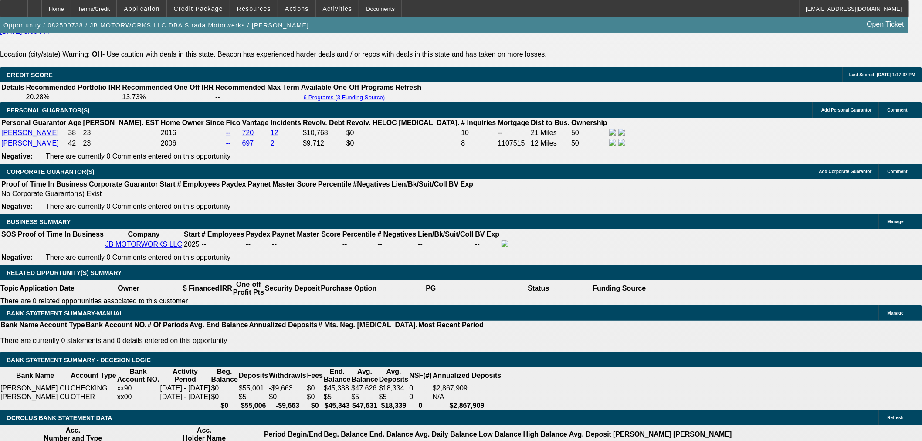
scroll to position [1162, 0]
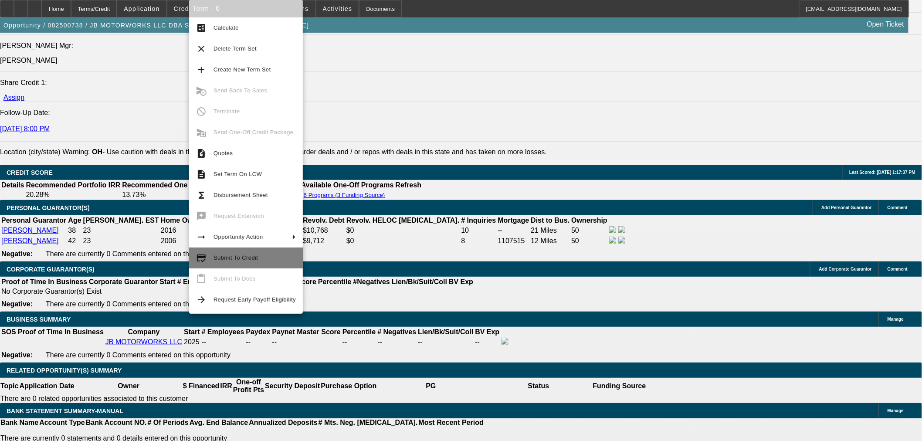
click at [229, 256] on span "Submit To Credit" at bounding box center [236, 258] width 44 height 7
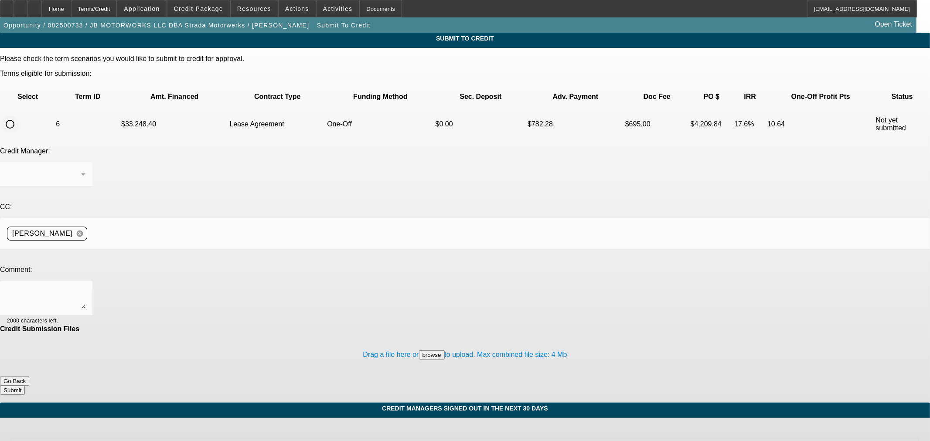
click at [19, 115] on input "radio" at bounding box center [9, 123] width 17 height 17
radio input "true"
click at [85, 288] on textarea at bounding box center [46, 298] width 78 height 21
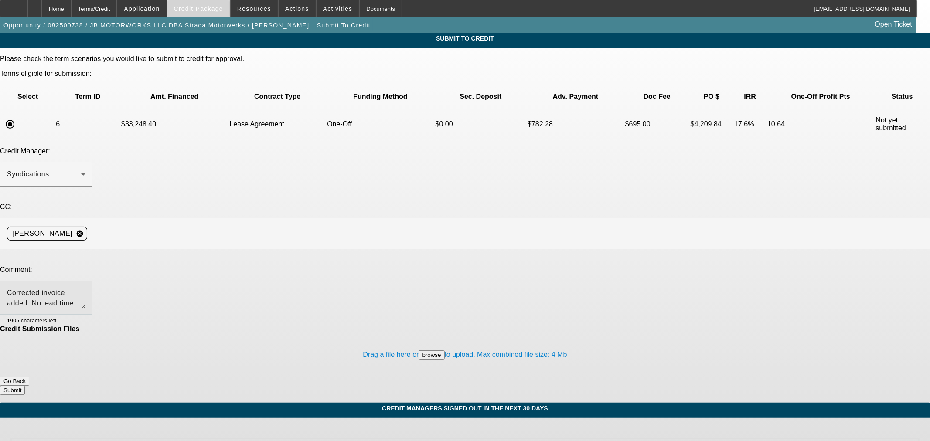
click at [204, 6] on span "Credit Package" at bounding box center [198, 8] width 49 height 7
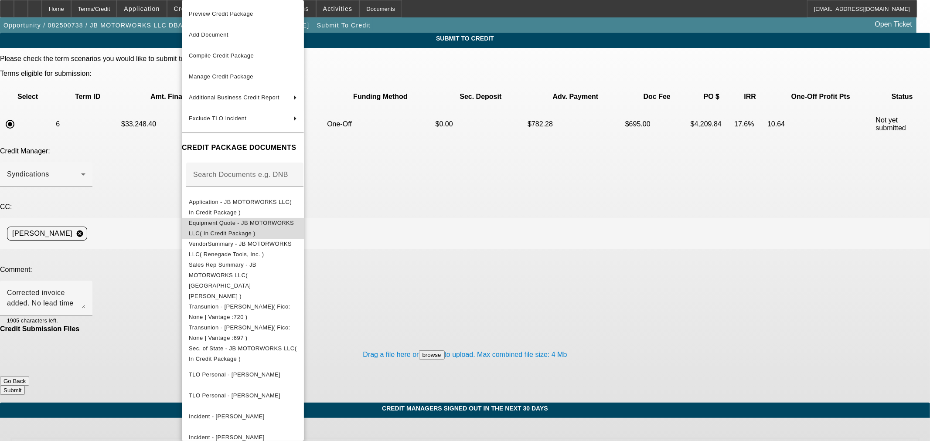
click at [218, 227] on span "Equipment Quote - JB MOTORWORKS LLC( In Credit Package )" at bounding box center [241, 228] width 105 height 17
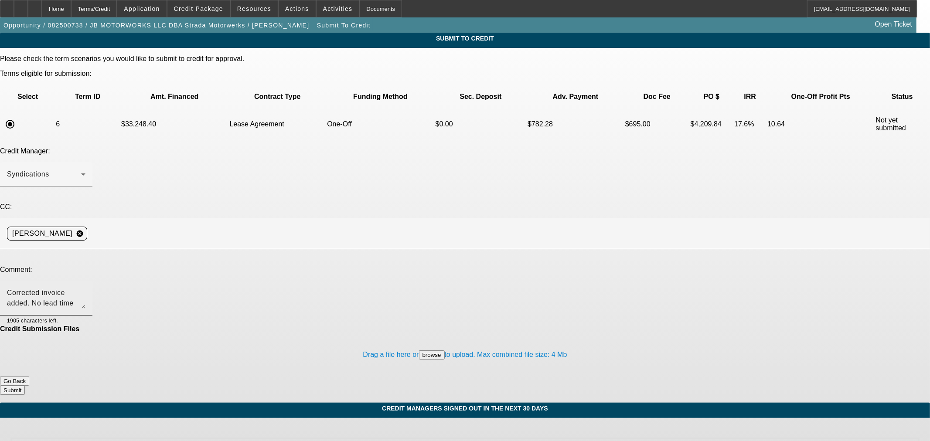
click at [85, 288] on textarea "Corrected invoice added. No lead time they have the equipment and have already …" at bounding box center [46, 298] width 78 height 21
type textarea "Corrected invoice added. No lead time they have the equipment and have already …"
click at [25, 386] on button "Submit" at bounding box center [12, 390] width 25 height 9
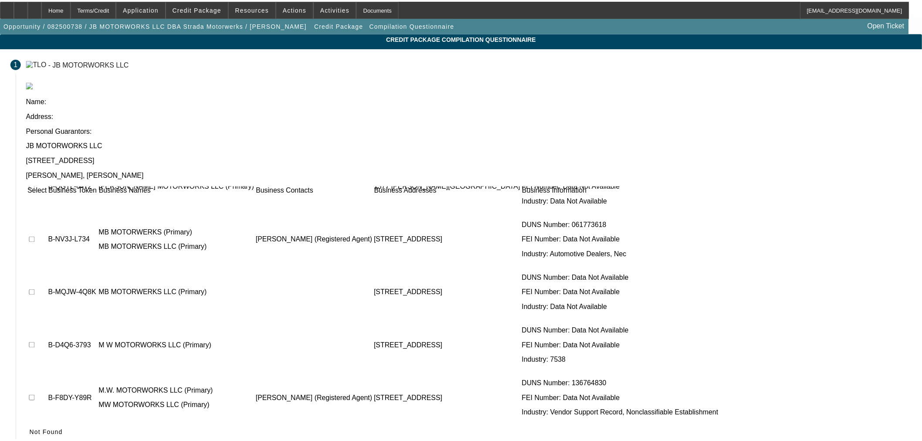
scroll to position [358, 0]
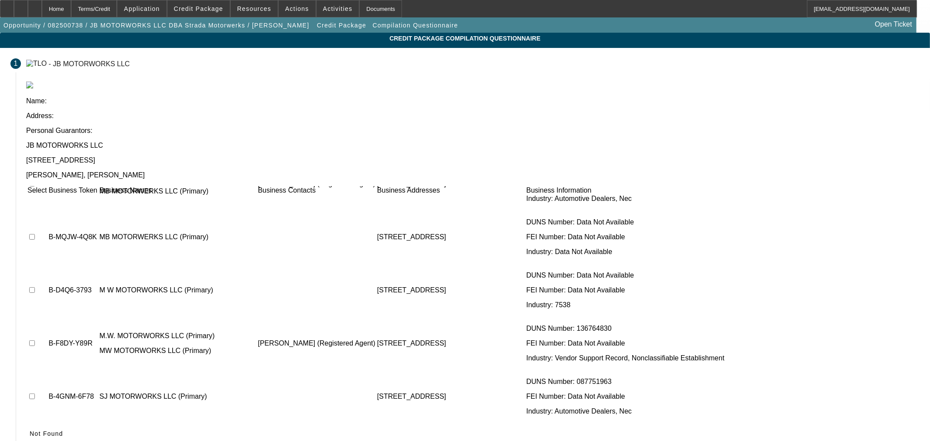
click at [67, 426] on button "Not Found" at bounding box center [46, 434] width 41 height 16
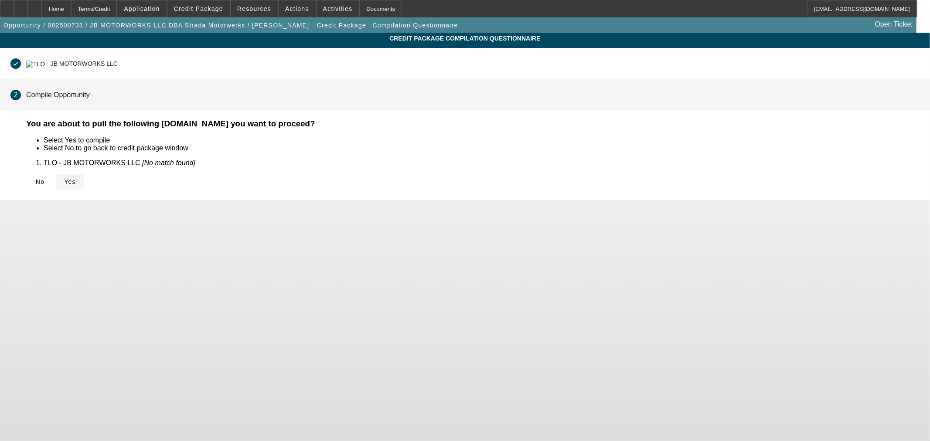
click at [64, 178] on icon at bounding box center [64, 181] width 0 height 7
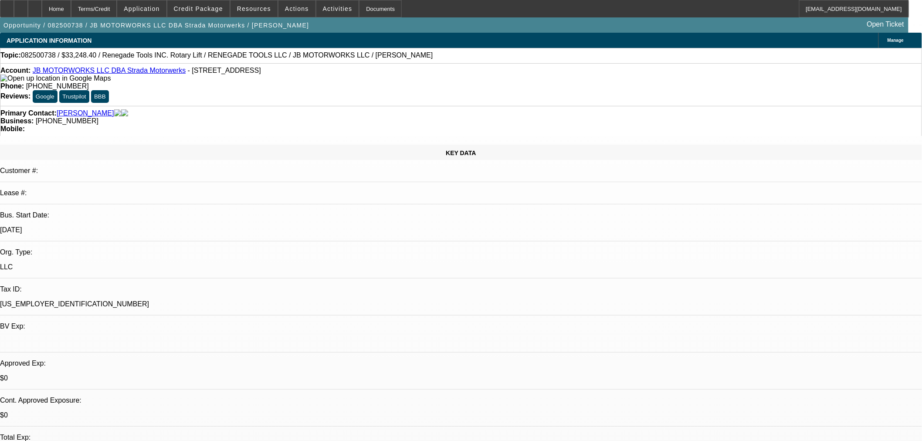
select select "0"
select select "3"
select select "0.1"
select select "4"
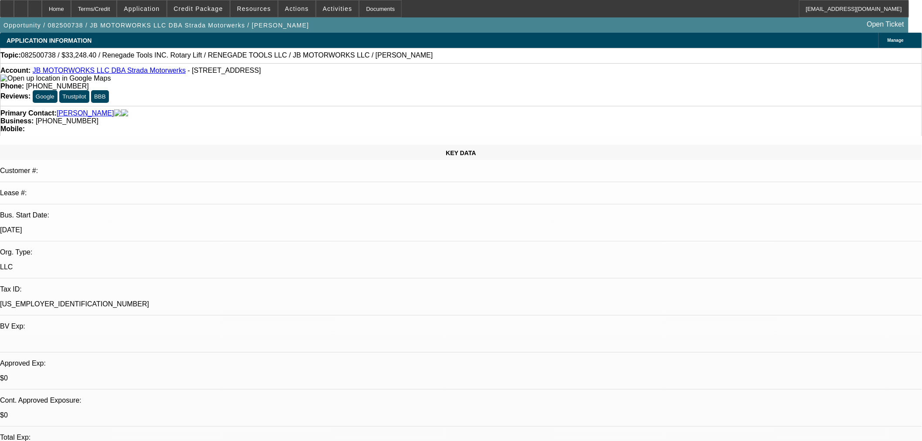
select select "0"
select select "3"
select select "0.1"
select select "4"
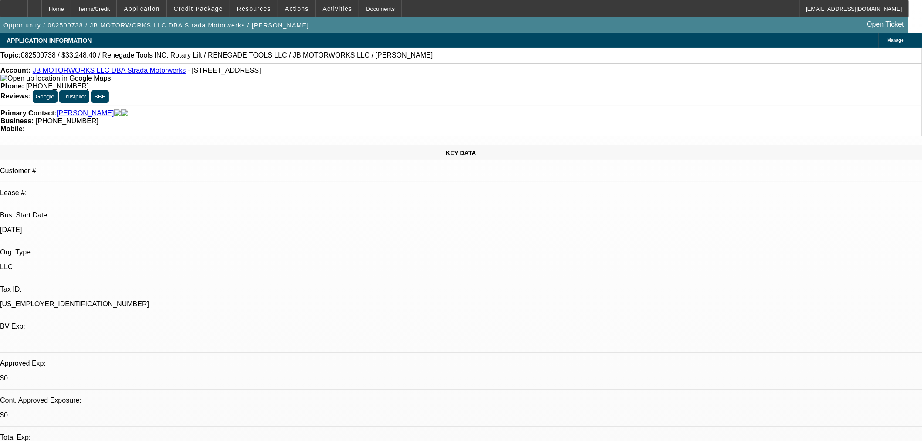
select select "0"
select select "3"
select select "0.1"
select select "4"
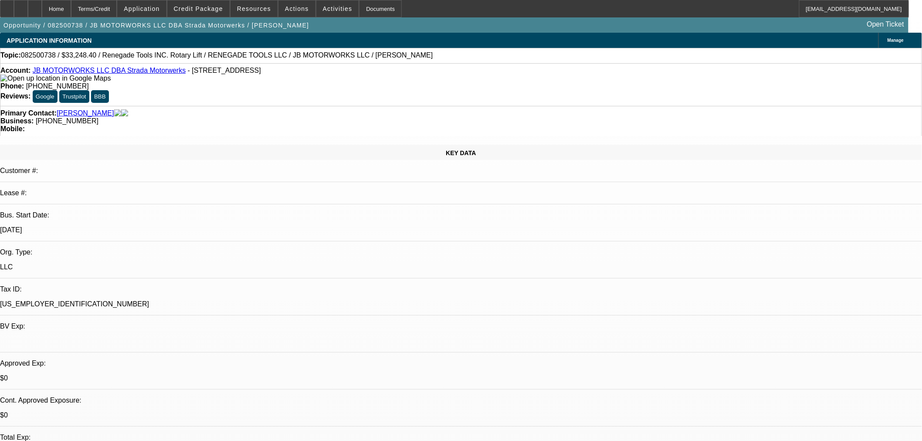
select select "0"
select select "3"
select select "0.1"
select select "4"
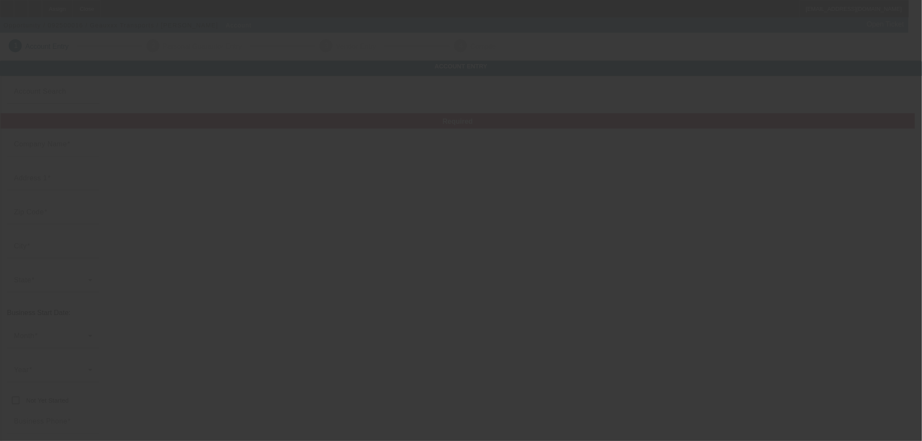
type input "Geauxxx Transports"
type input "[STREET_ADDRESS]"
type input "70806"
type input "Baton Rouge"
type input "(225) 999-8332"
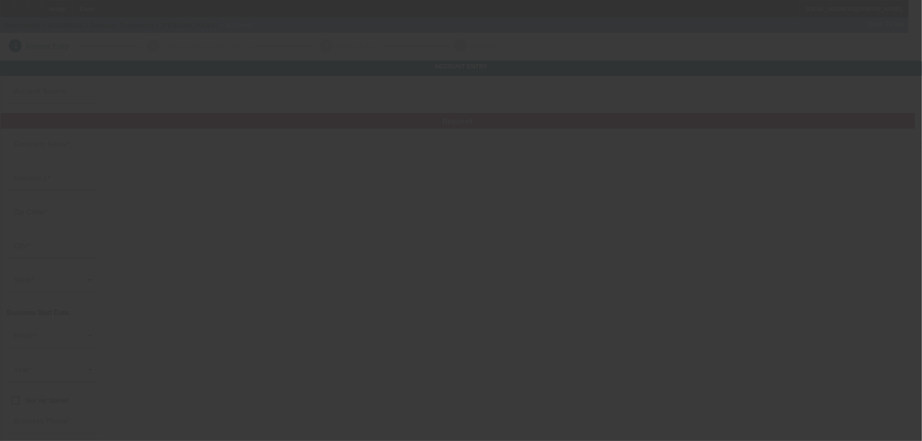
type input "kcgautier@gmail.com"
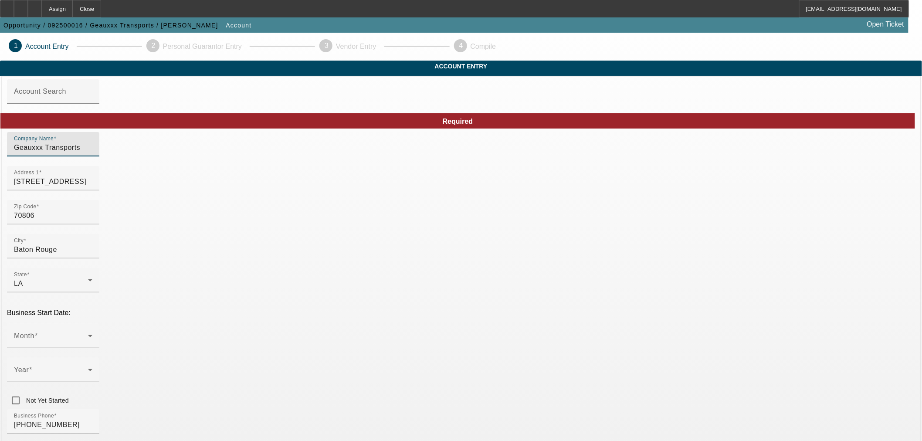
drag, startPoint x: 333, startPoint y: 160, endPoint x: 27, endPoint y: 160, distance: 305.9
paste input "Geauxtier Inc dba Geauxxx Transports"
type input "Geauxtier Inc dba Geauxxx Transports"
drag, startPoint x: 317, startPoint y: 197, endPoint x: -39, endPoint y: 206, distance: 356.2
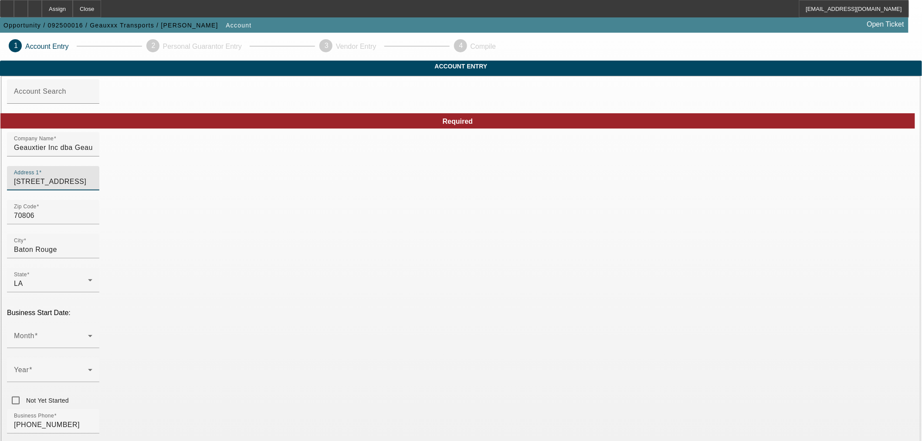
click at [0, 206] on html "Assign Close hmartell@beaconfunding.com Opportunity / 092500016 / Geauxxx Trans…" at bounding box center [461, 220] width 922 height 441
paste input "4761 North Street"
type input "4761 North Street"
click at [88, 334] on span at bounding box center [51, 339] width 74 height 10
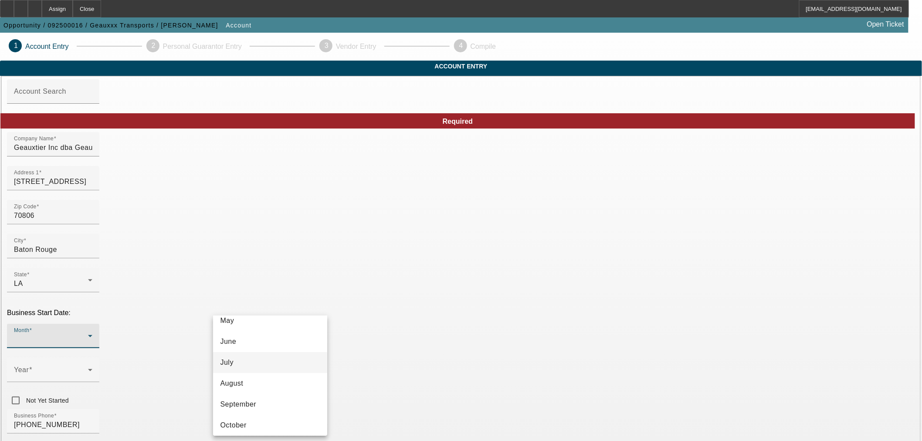
scroll to position [97, 0]
click at [236, 373] on mat-option "July" at bounding box center [270, 379] width 114 height 21
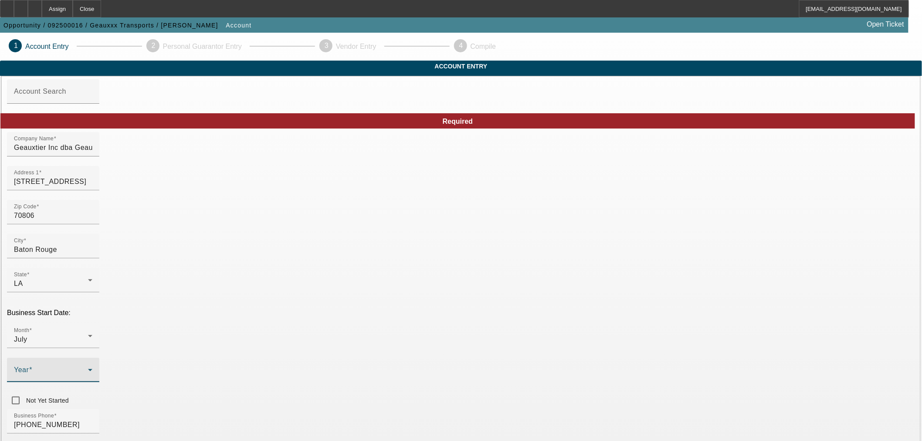
click at [88, 368] on span at bounding box center [51, 373] width 74 height 10
click at [367, 386] on mat-option "2023" at bounding box center [365, 386] width 51 height 21
paste input "932360570"
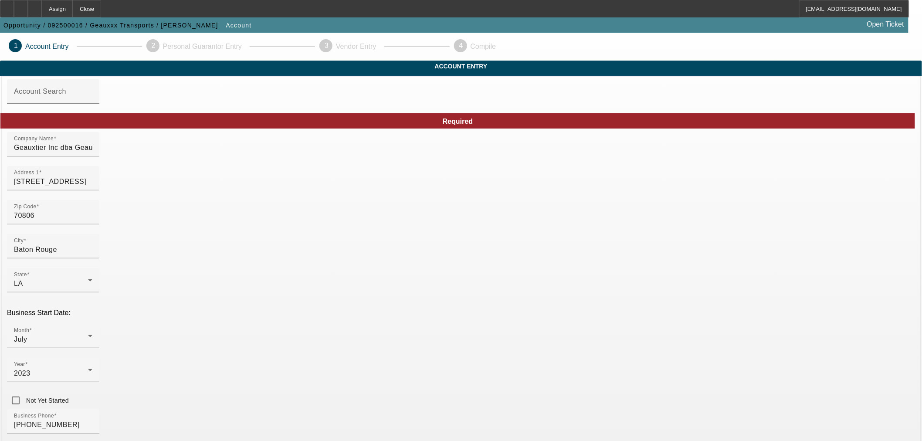
type input "932360570"
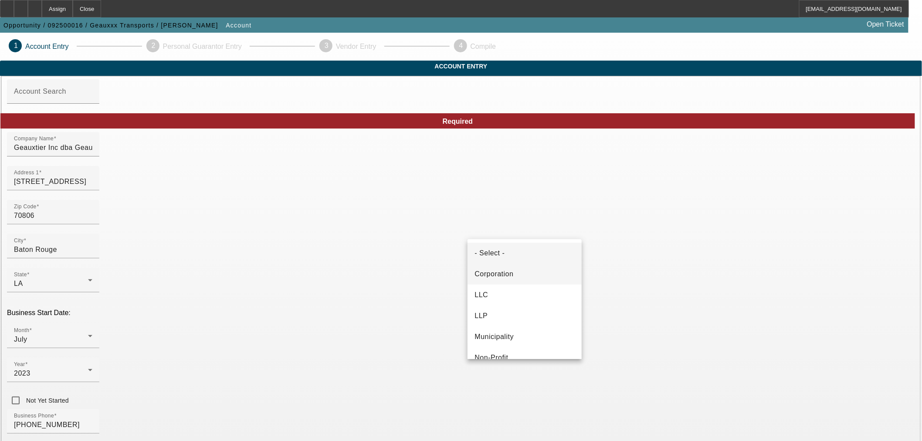
click at [516, 278] on mat-option "Corporation" at bounding box center [525, 274] width 114 height 21
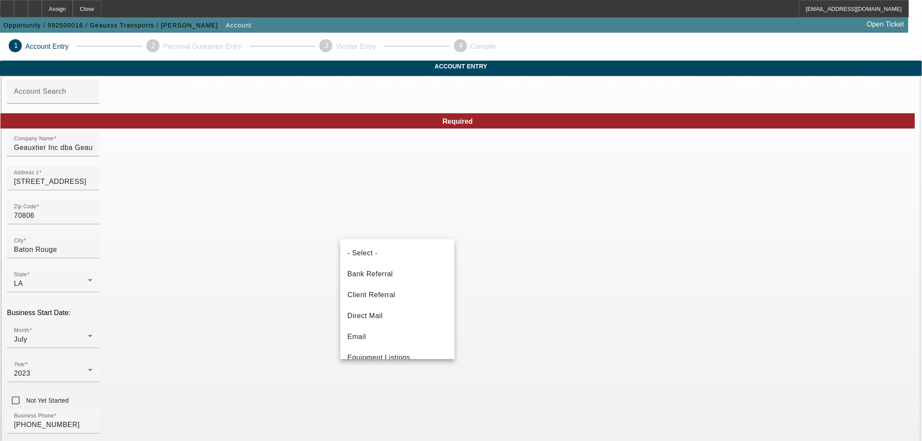
scroll to position [181, 0]
click at [390, 398] on div at bounding box center [461, 220] width 922 height 441
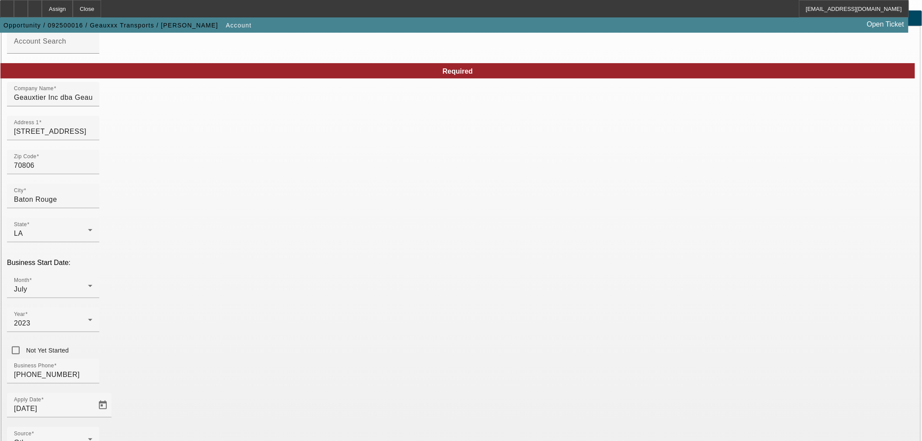
scroll to position [101, 0]
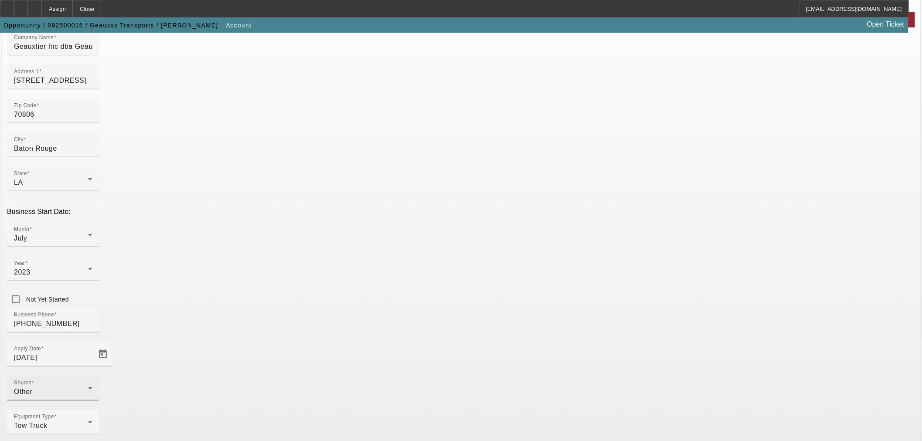
click at [88, 387] on div "Other" at bounding box center [51, 392] width 74 height 10
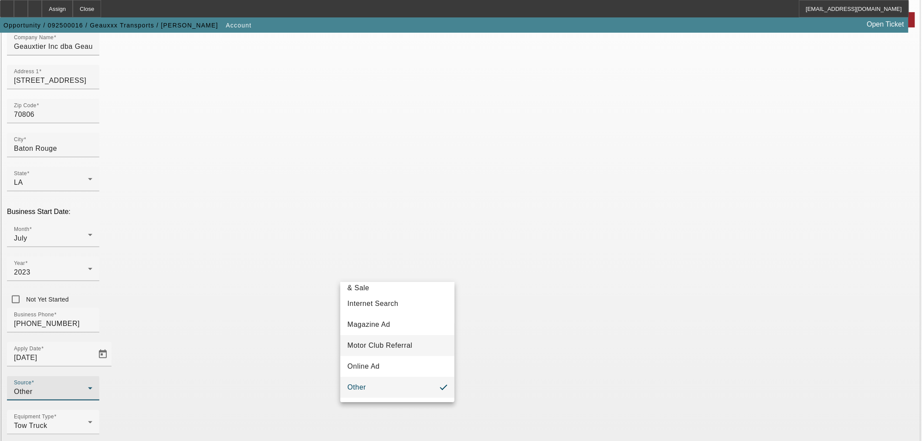
scroll to position [84, 0]
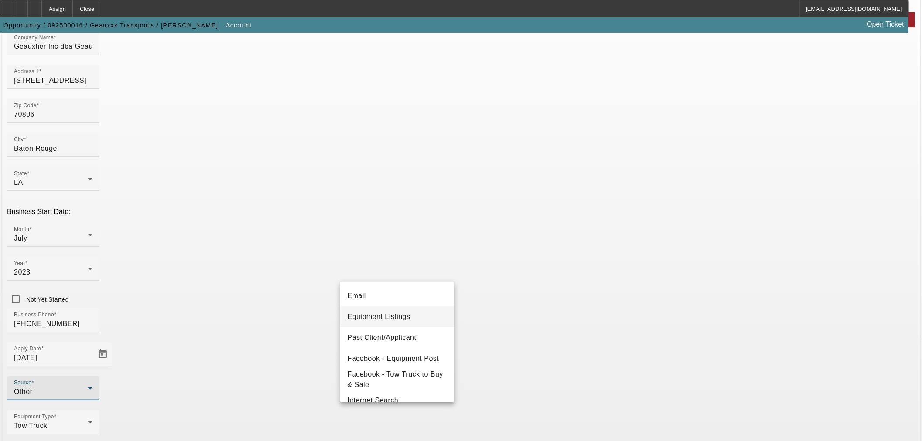
click at [411, 318] on mat-option "Equipment Listings" at bounding box center [397, 316] width 114 height 21
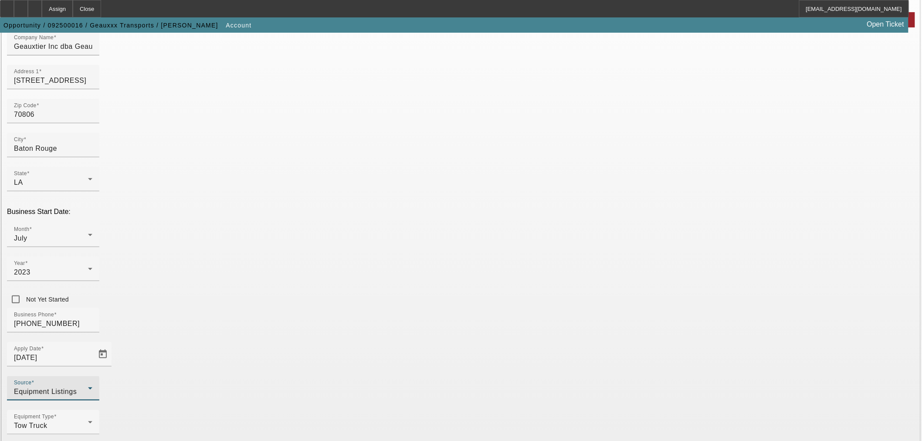
drag, startPoint x: 566, startPoint y: 421, endPoint x: 563, endPoint y: 417, distance: 5.1
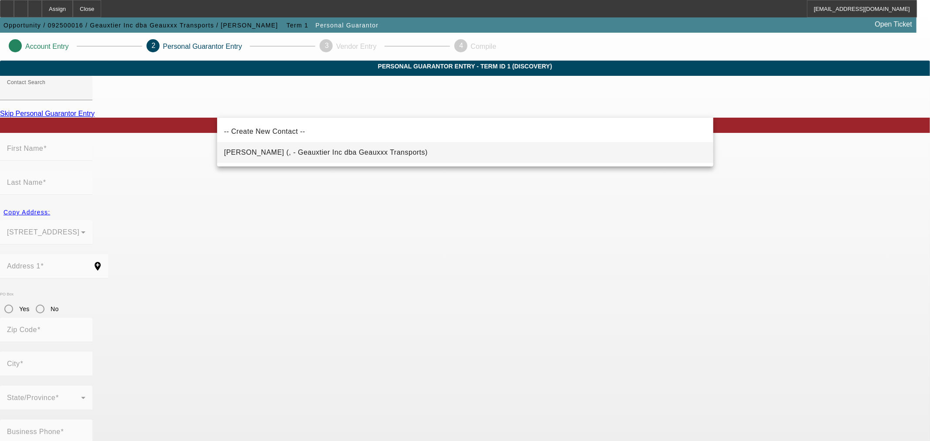
click at [328, 152] on span "Gautier, Kelly (, - Geauxtier Inc dba Geauxxx Transports)" at bounding box center [326, 152] width 204 height 7
type input "Gautier, Kelly (, - Geauxtier Inc dba Geauxxx Transports)"
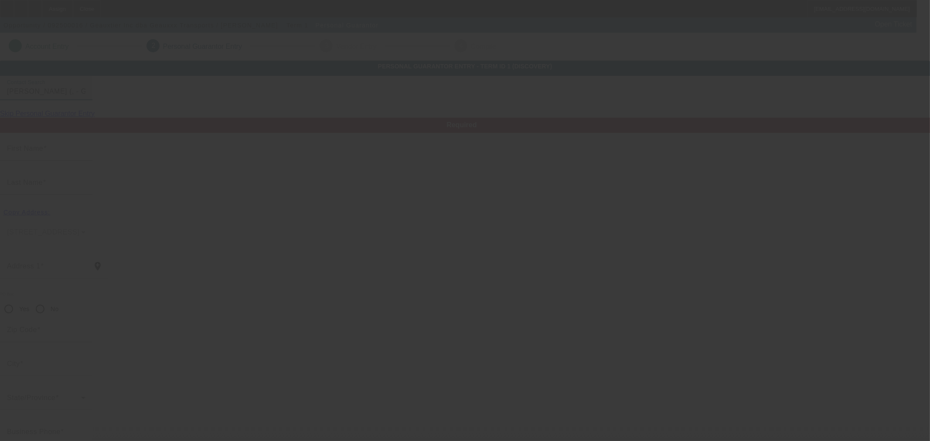
type input "Kelly"
type input "Gautier"
radio input "true"
type input "kcgautier@gmail.com"
type input "[PHONE_NUMBER]"
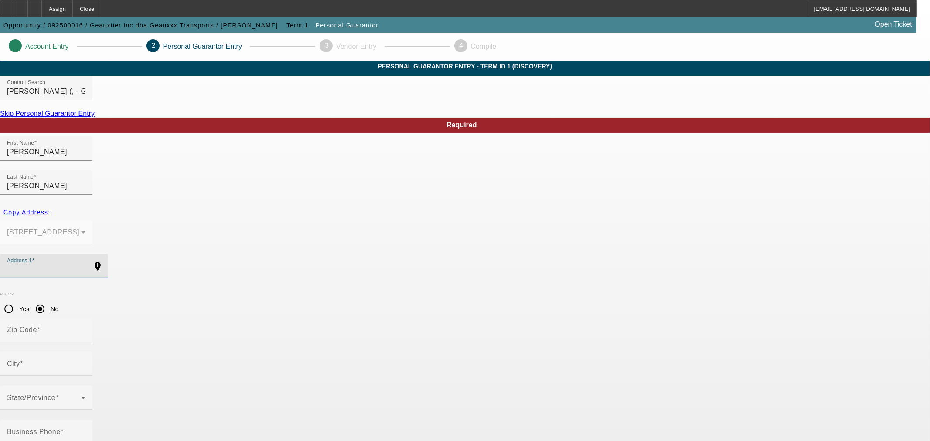
click at [85, 265] on input "Address 1" at bounding box center [46, 270] width 78 height 10
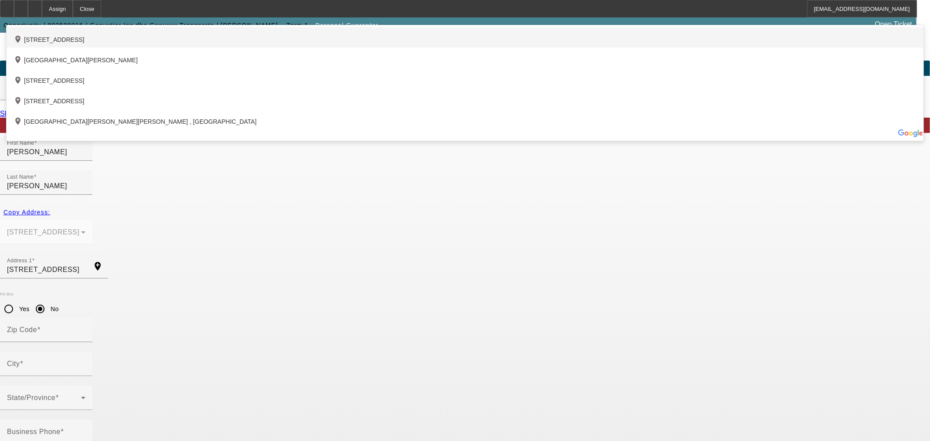
click at [338, 48] on div "add_location 4761 North Street, Baton Rouge, LA 70806, US" at bounding box center [465, 37] width 917 height 20
type input "4761 North Street"
type input "70806"
type input "Baton Rouge"
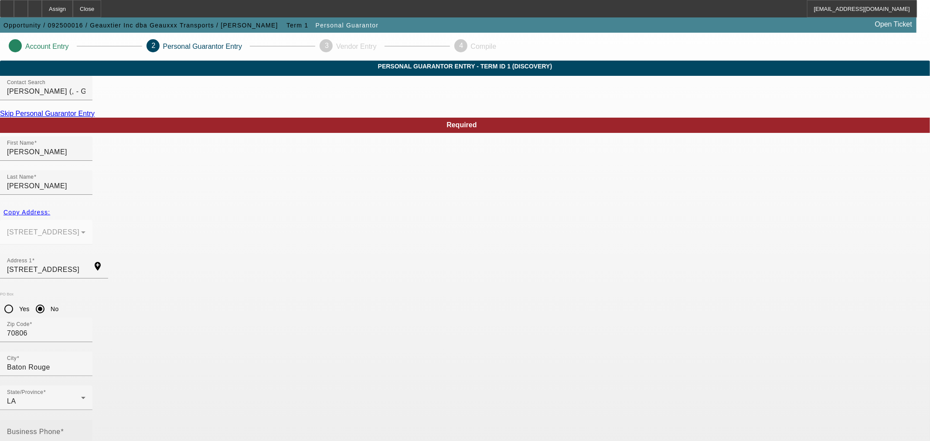
click at [85, 420] on div "Business Phone" at bounding box center [46, 432] width 78 height 24
type input "[PHONE_NUMBER]"
type input "100"
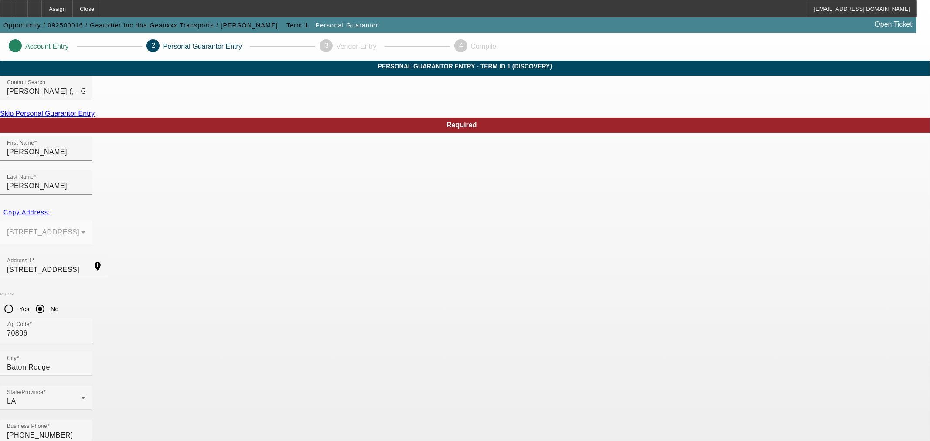
drag, startPoint x: 292, startPoint y: 369, endPoint x: 285, endPoint y: 375, distance: 8.9
type input "433-81-0473"
drag, startPoint x: 555, startPoint y: 398, endPoint x: 565, endPoint y: 397, distance: 9.7
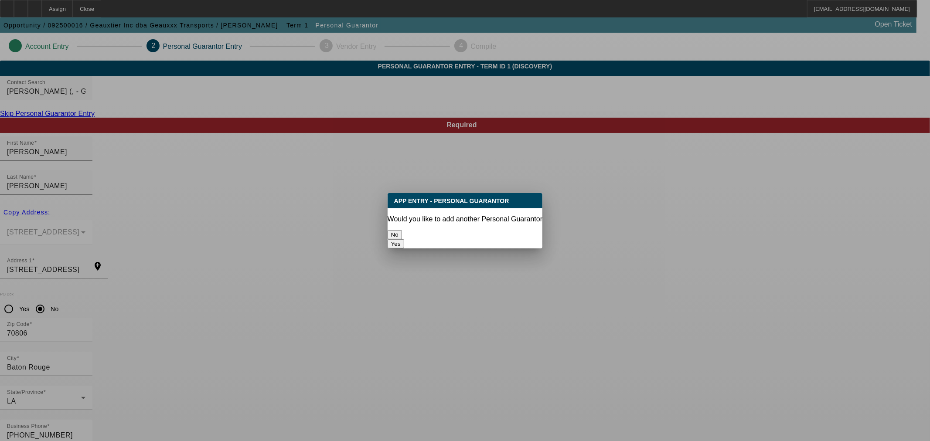
click at [402, 234] on button "No" at bounding box center [394, 234] width 14 height 9
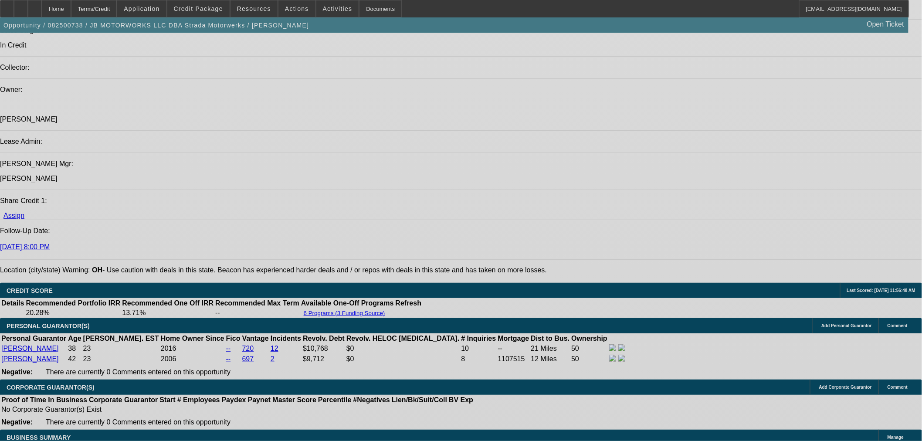
select select "0"
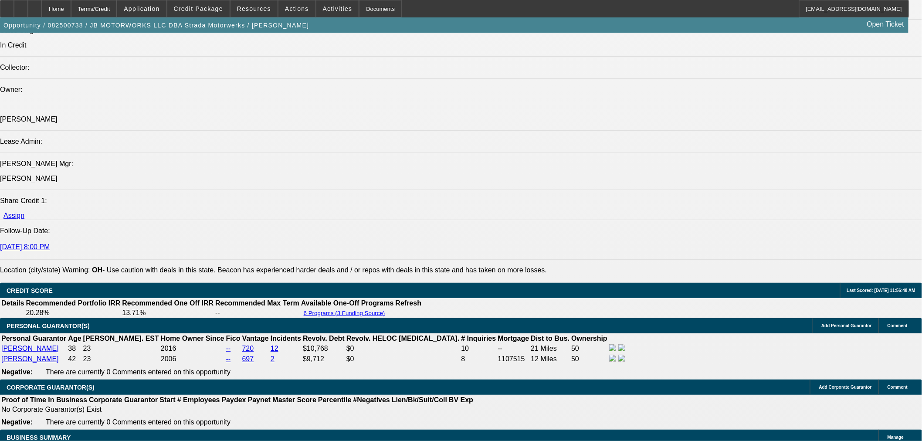
select select "0"
select select "3"
select select "0.1"
select select "4"
select select "0"
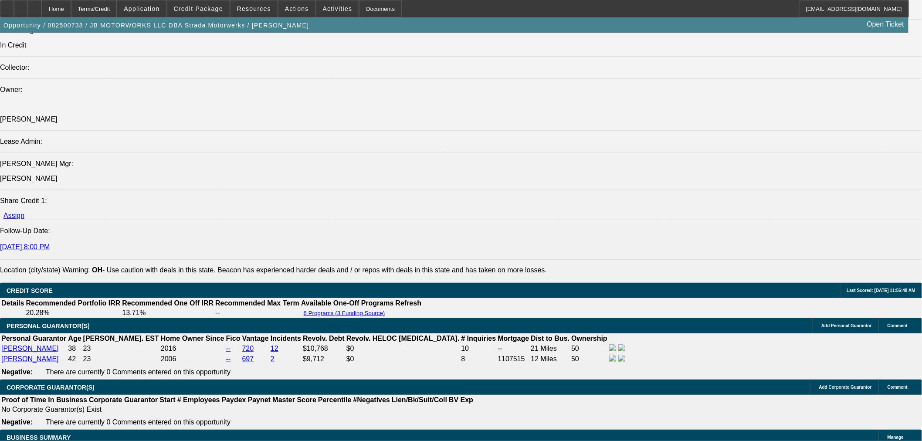
select select "0"
select select "3"
select select "0.1"
select select "4"
select select "0"
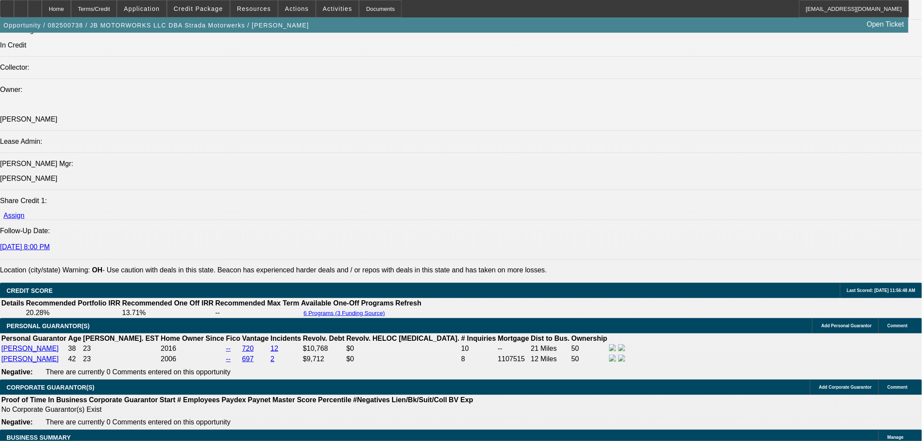
select select "0"
select select "3"
select select "0.1"
select select "4"
select select "0"
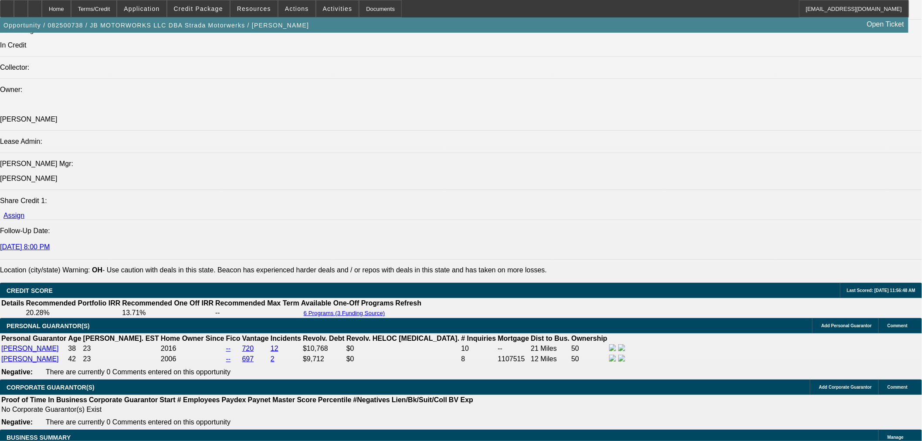
select select "0"
select select "3"
select select "0.1"
select select "4"
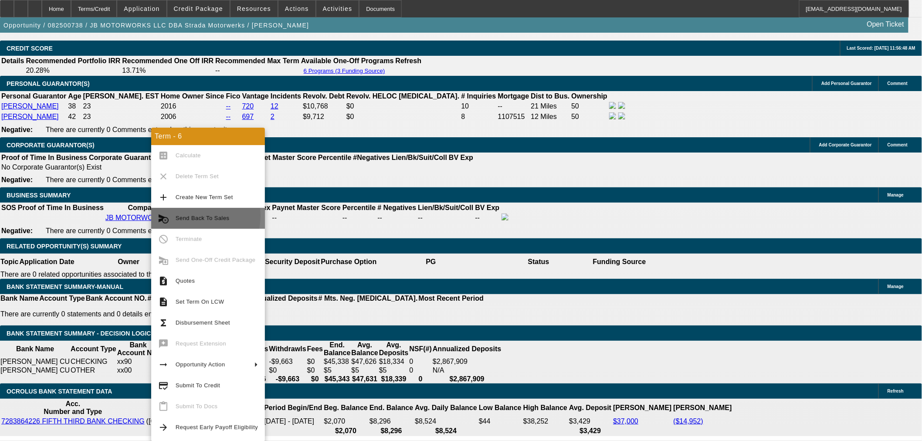
click at [182, 215] on span "Send Back To Sales" at bounding box center [203, 218] width 54 height 7
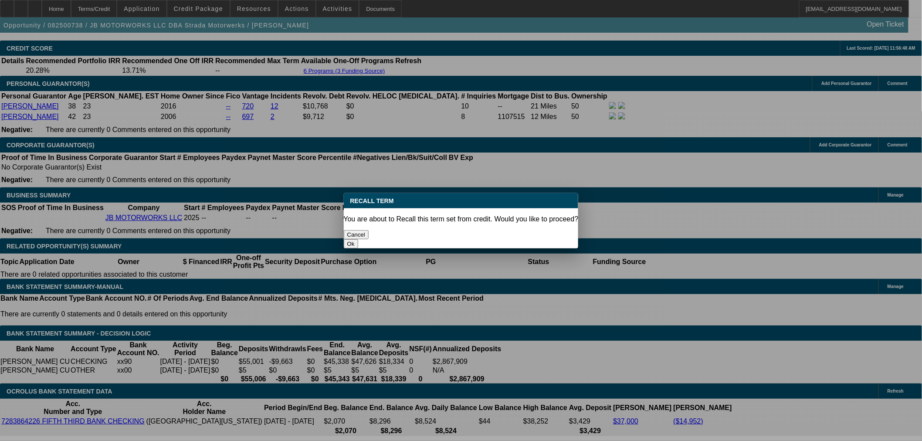
click at [358, 239] on button "Ok" at bounding box center [351, 243] width 14 height 9
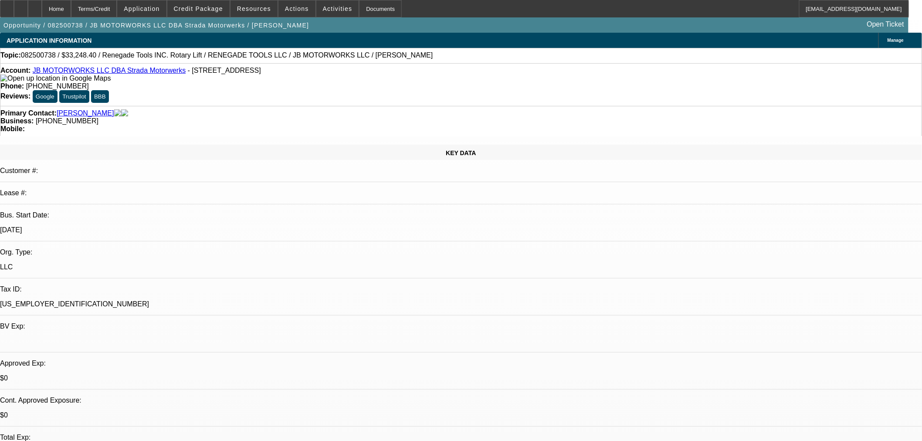
select select "0"
select select "3"
select select "0.1"
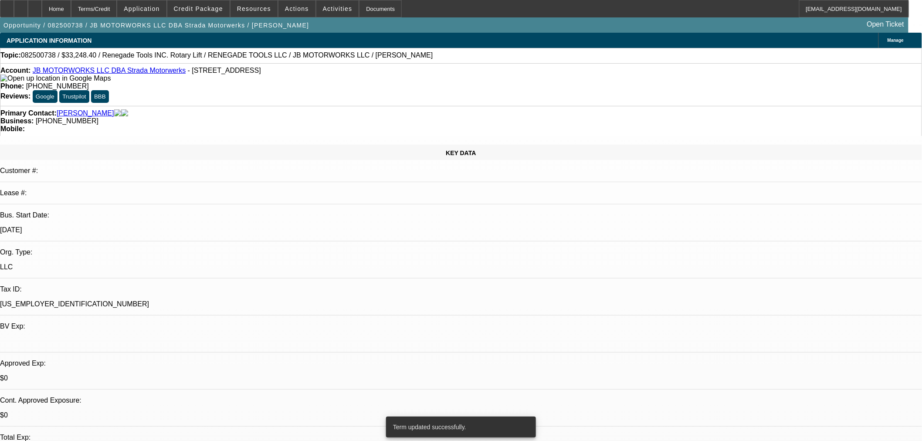
select select "4"
select select "0"
select select "3"
select select "0.1"
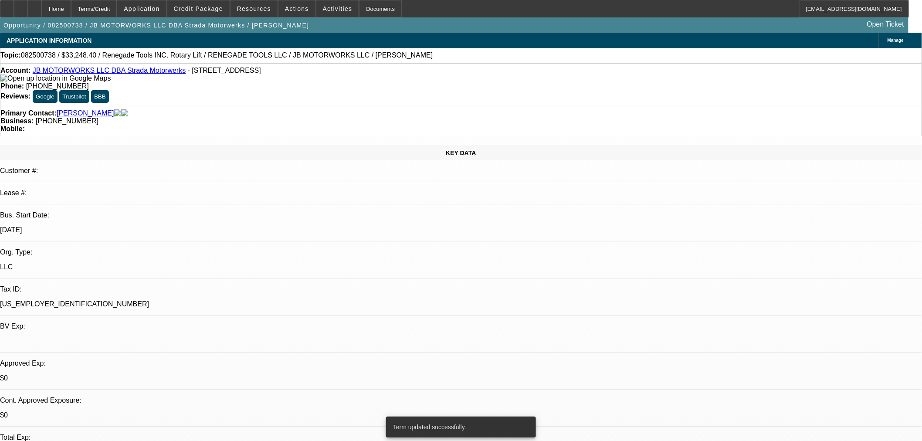
select select "4"
select select "0"
select select "3"
select select "0.1"
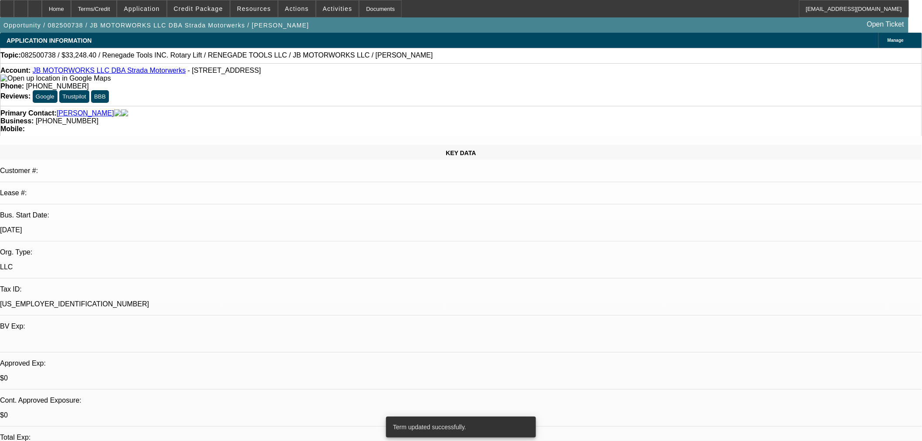
select select "4"
select select "0"
select select "3"
select select "0.1"
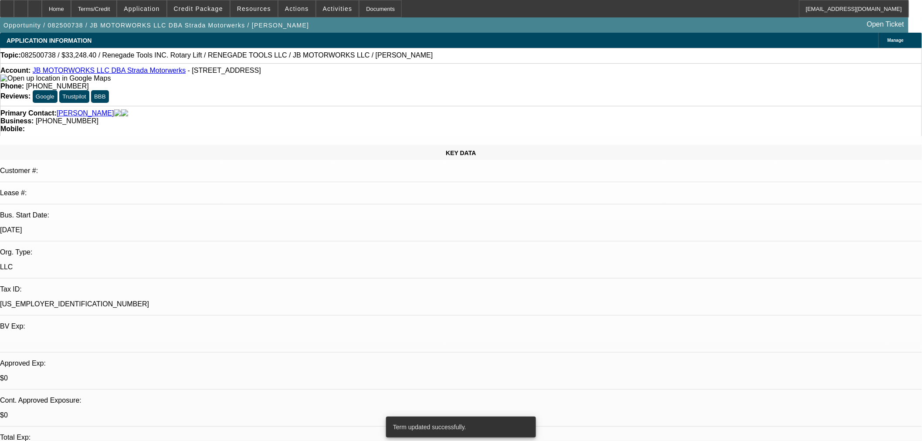
select select "4"
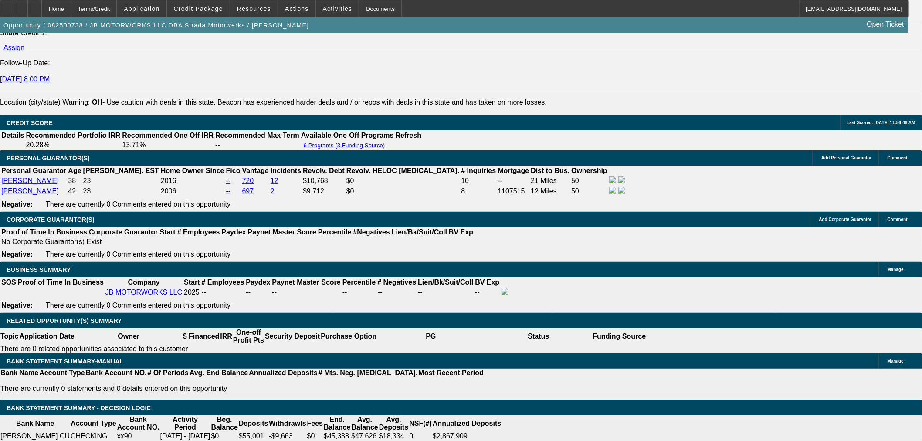
scroll to position [1307, 0]
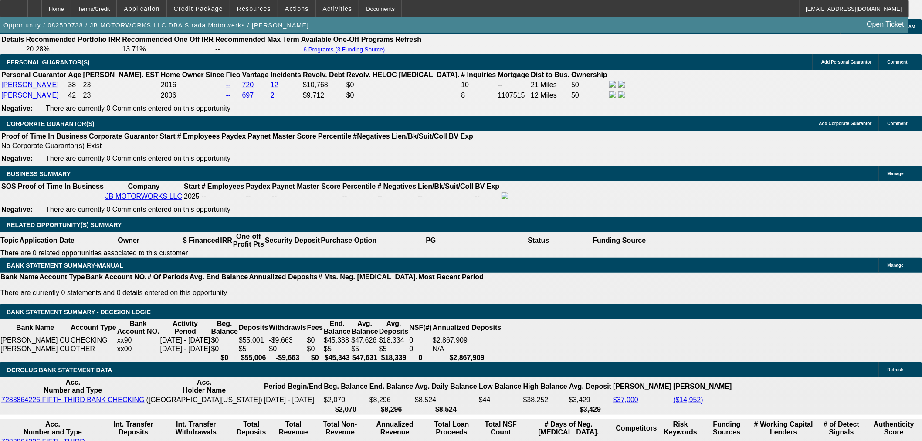
drag, startPoint x: 719, startPoint y: 124, endPoint x: 726, endPoint y: 112, distance: 14.4
click at [212, 10] on span "Credit Package" at bounding box center [198, 8] width 49 height 7
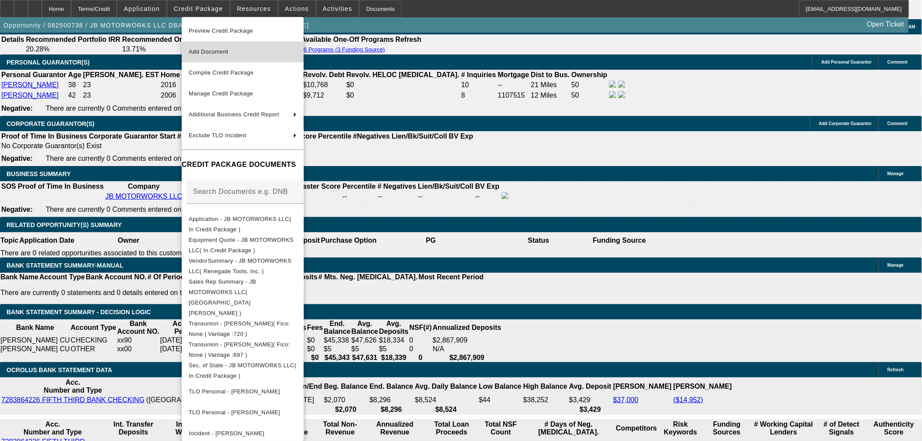
click at [215, 49] on span "Add Document" at bounding box center [209, 51] width 40 height 7
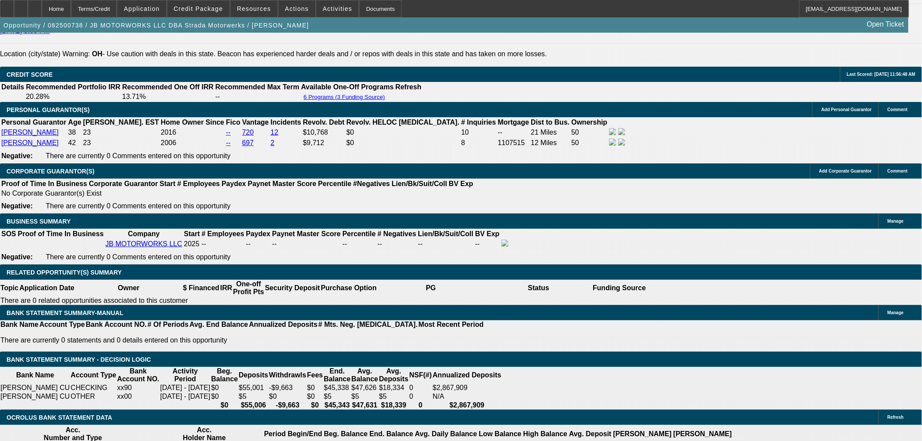
scroll to position [1210, 0]
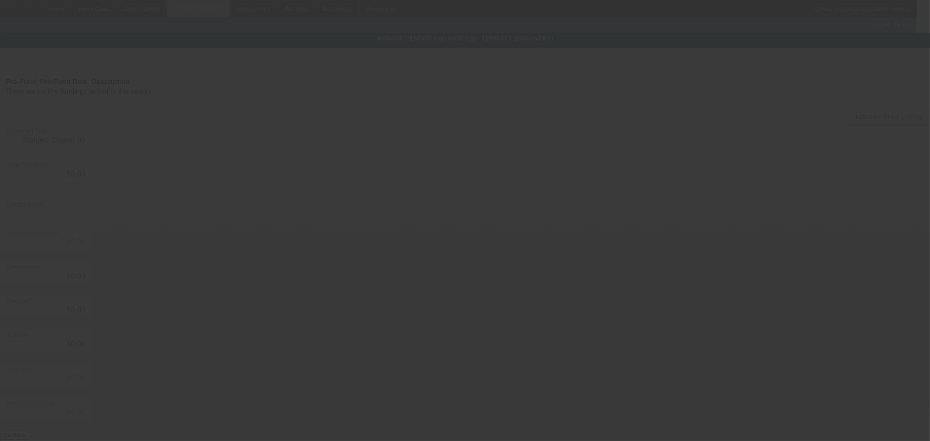
type input "$42,098.40"
type input "$8,850.00"
type input "$33,248.40"
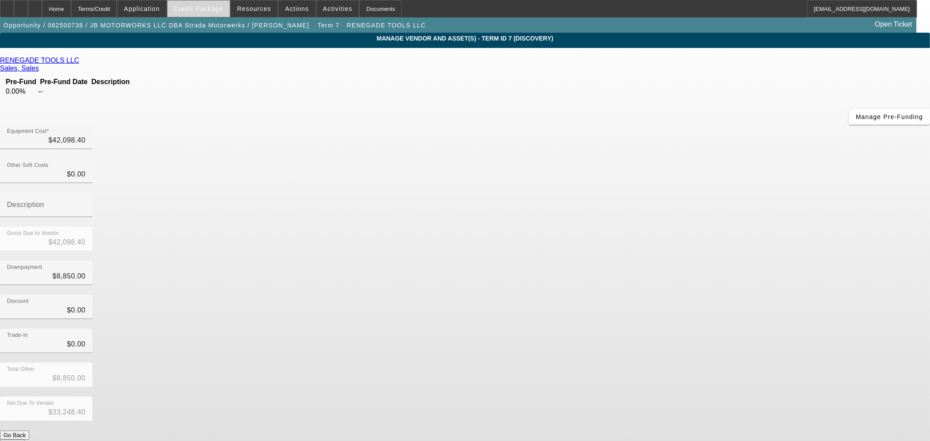
click at [215, 11] on span "Credit Package" at bounding box center [198, 8] width 49 height 7
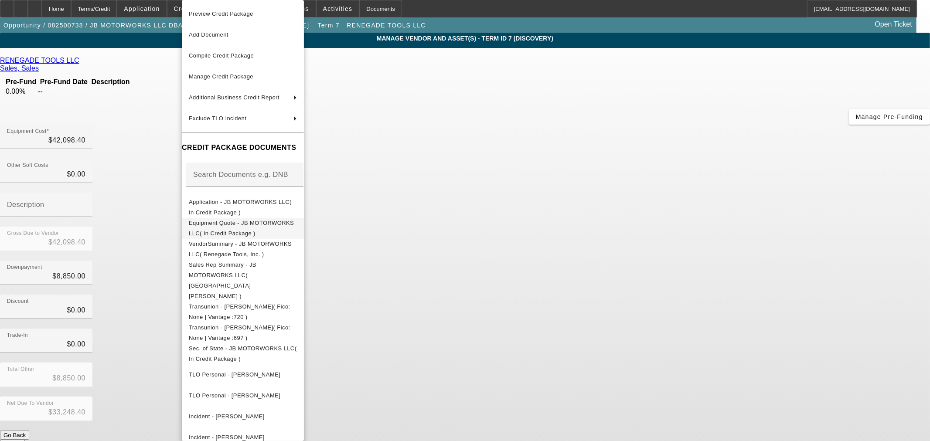
click at [214, 223] on span "Equipment Quote - JB MOTORWORKS LLC( In Credit Package )" at bounding box center [241, 228] width 105 height 17
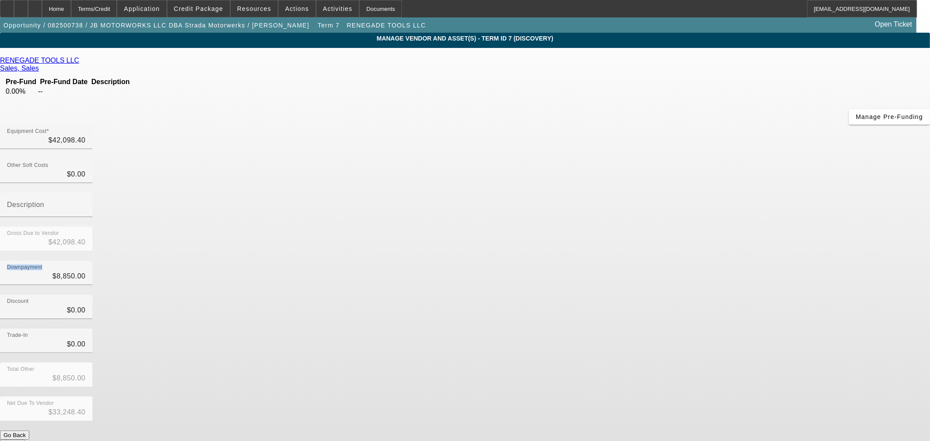
drag, startPoint x: 626, startPoint y: 158, endPoint x: 695, endPoint y: 155, distance: 68.9
click at [695, 155] on div "Equipment Cost $42,098.40 Other Soft Costs $0.00 Description Gross Due to Vendo…" at bounding box center [465, 287] width 930 height 324
click at [85, 271] on input "8850" at bounding box center [46, 276] width 78 height 10
drag, startPoint x: 538, startPoint y: 175, endPoint x: 695, endPoint y: 151, distance: 158.7
click at [692, 261] on div "Downpayment 8850" at bounding box center [465, 278] width 930 height 34
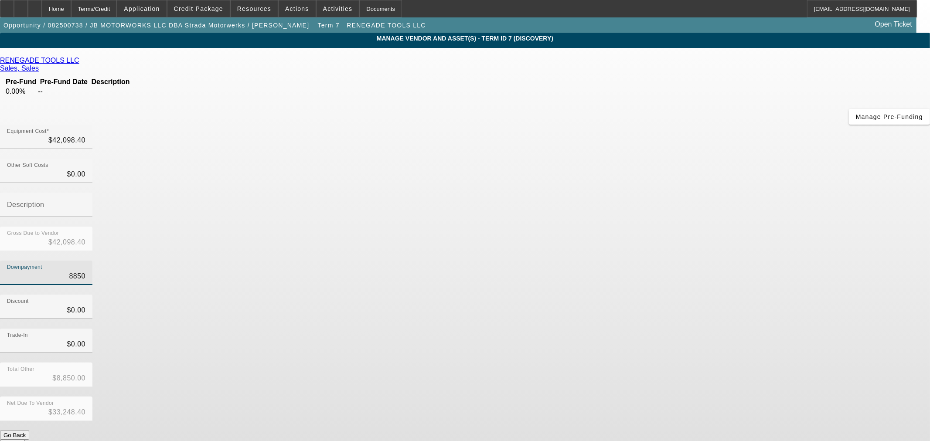
type input "0"
type input "$0.00"
type input "$42,098.40"
type input "$0.00"
click at [674, 295] on div "Discount $0.00" at bounding box center [465, 312] width 930 height 34
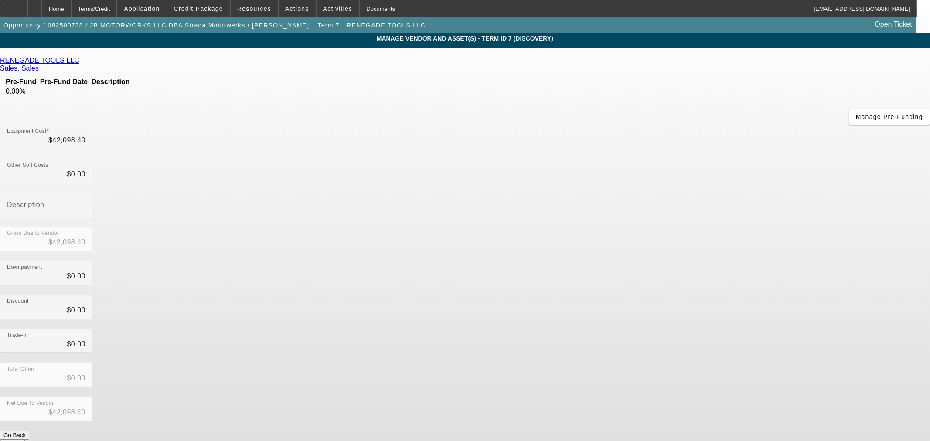
click at [25, 440] on button "Submit" at bounding box center [12, 444] width 25 height 9
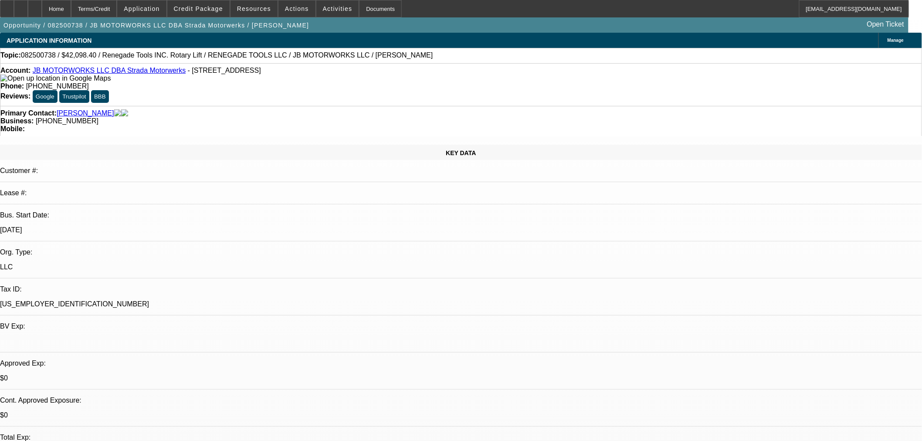
select select "0"
select select "3"
select select "0.1"
select select "4"
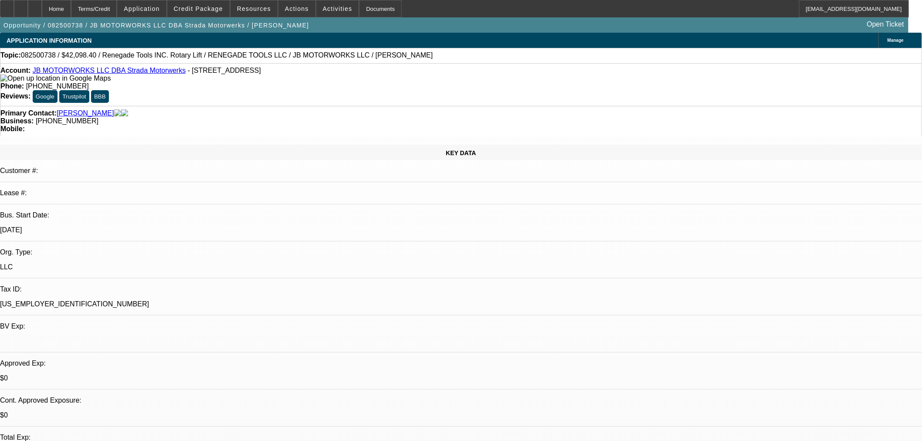
select select "0"
select select "3"
select select "0.1"
select select "4"
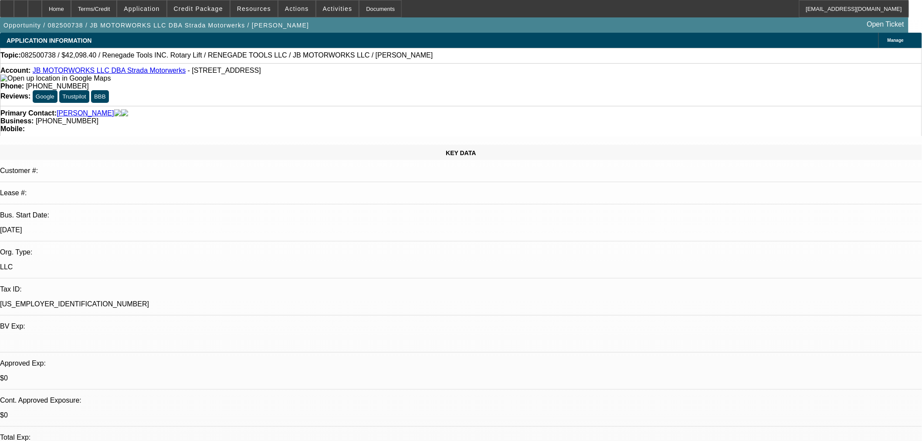
select select "0"
select select "3"
select select "0.1"
select select "4"
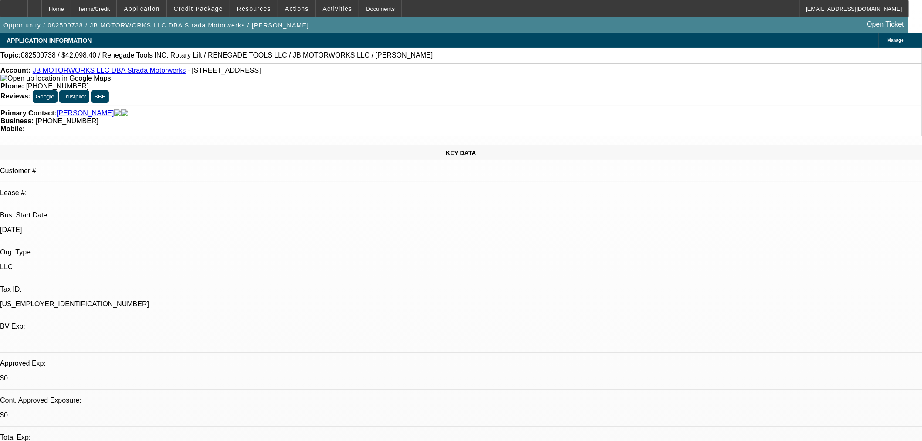
select select "0"
select select "3"
select select "0.1"
select select "4"
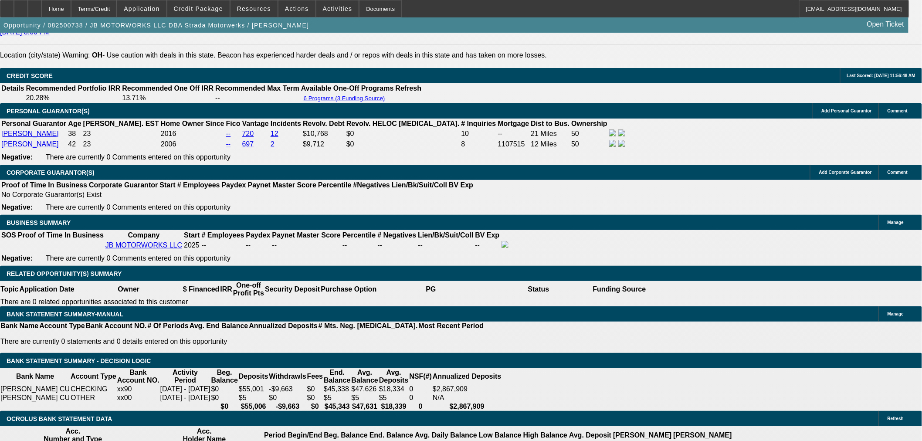
scroll to position [290, 0]
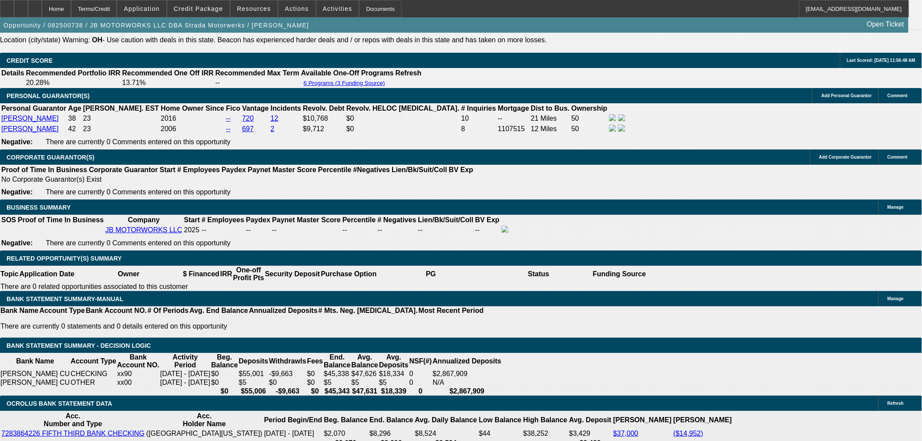
scroll to position [1259, 0]
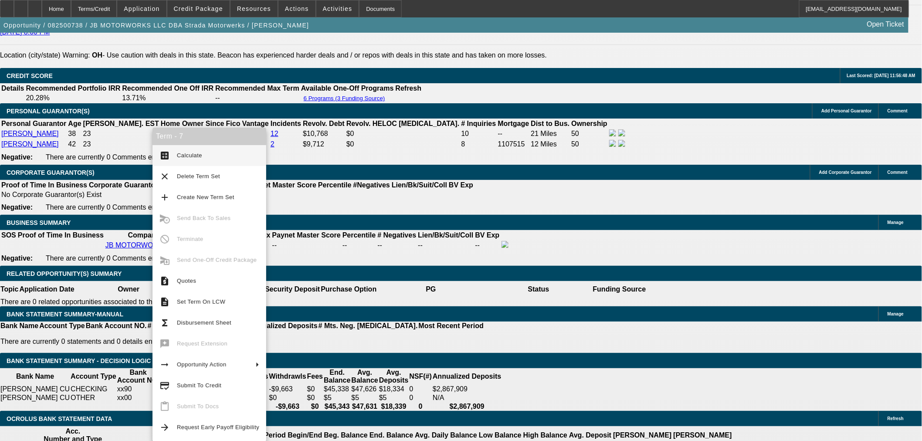
drag, startPoint x: 179, startPoint y: 380, endPoint x: 172, endPoint y: 384, distance: 8.0
click at [179, 380] on span "Submit To Credit" at bounding box center [218, 385] width 82 height 10
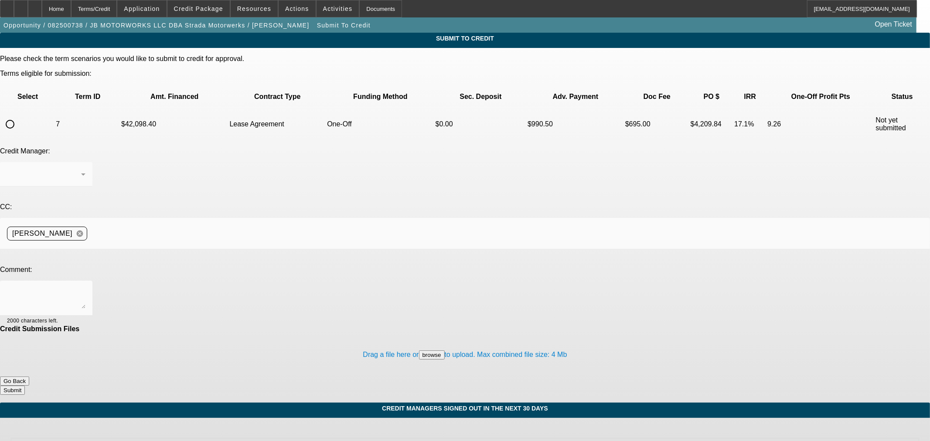
click at [19, 115] on input "radio" at bounding box center [9, 123] width 17 height 17
radio input "true"
drag, startPoint x: 179, startPoint y: 216, endPoint x: 186, endPoint y: 215, distance: 6.6
click at [85, 288] on textarea at bounding box center [46, 298] width 78 height 21
type textarea "Please ok to NM final invoice and vendor info added. The customer will pay the …"
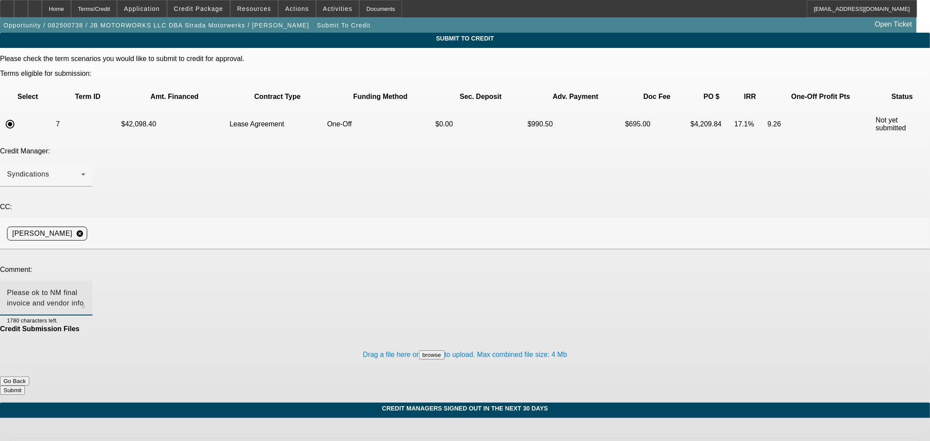
click at [25, 386] on button "Submit" at bounding box center [12, 390] width 25 height 9
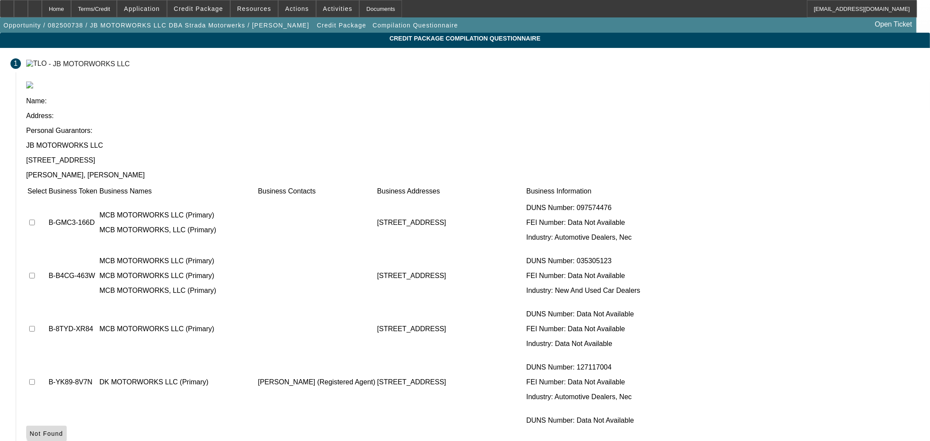
click at [63, 430] on span "Not Found" at bounding box center [47, 433] width 34 height 7
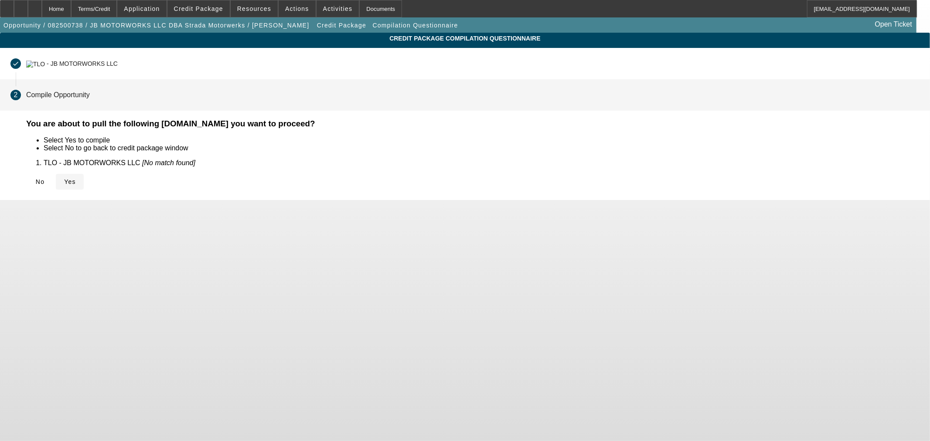
click at [76, 179] on span "Yes" at bounding box center [70, 181] width 12 height 7
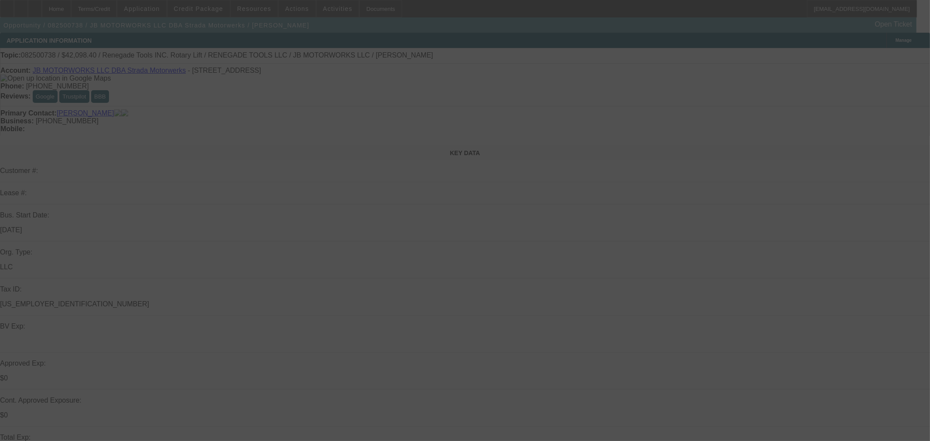
select select "0"
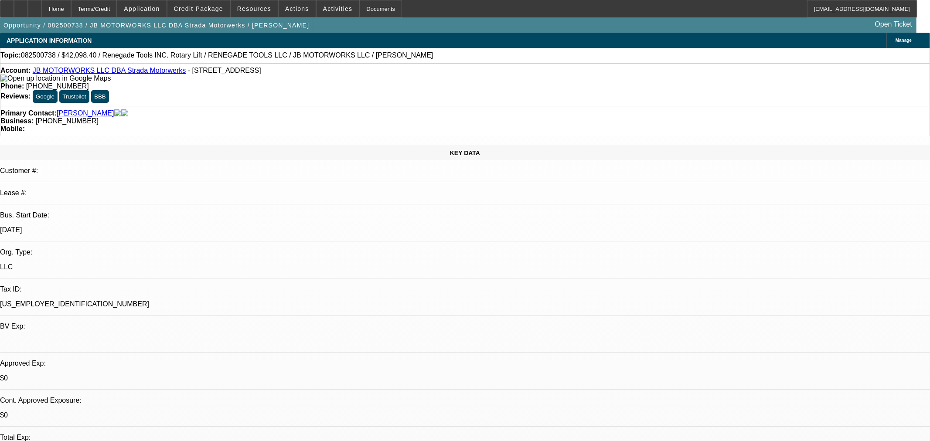
select select "0"
select select "3"
select select "0.1"
select select "4"
select select "0"
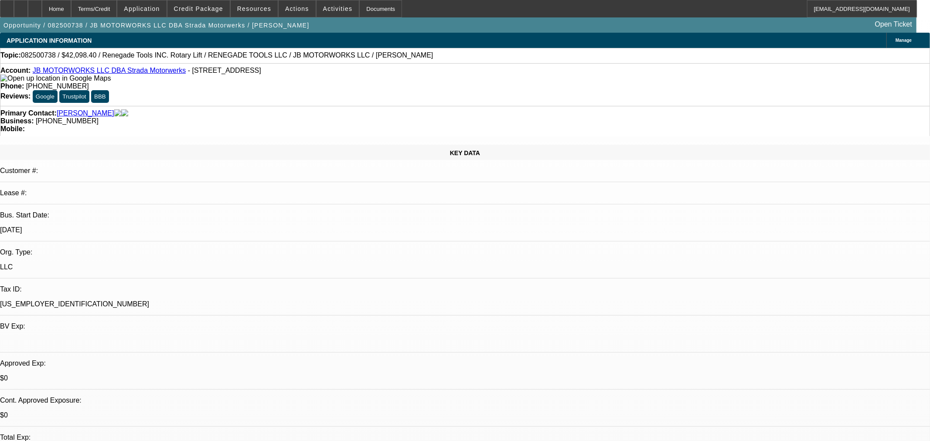
select select "0"
select select "3"
select select "0.1"
select select "4"
select select "0"
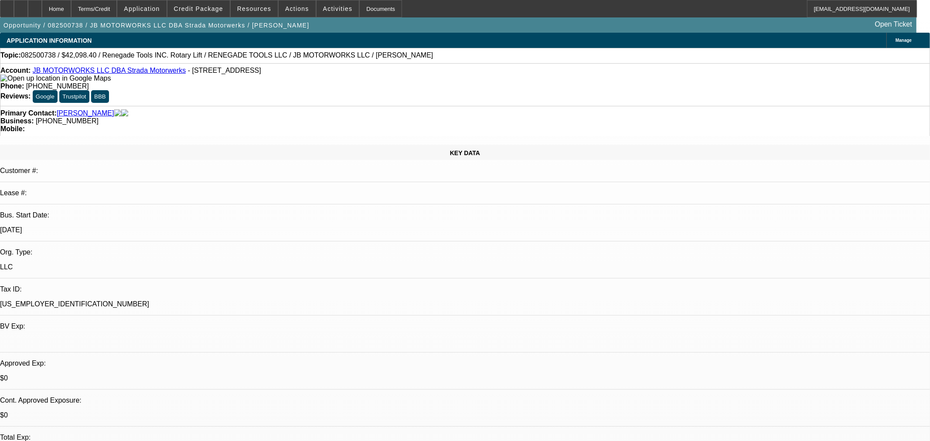
select select "0"
select select "3"
select select "0.1"
select select "4"
select select "0"
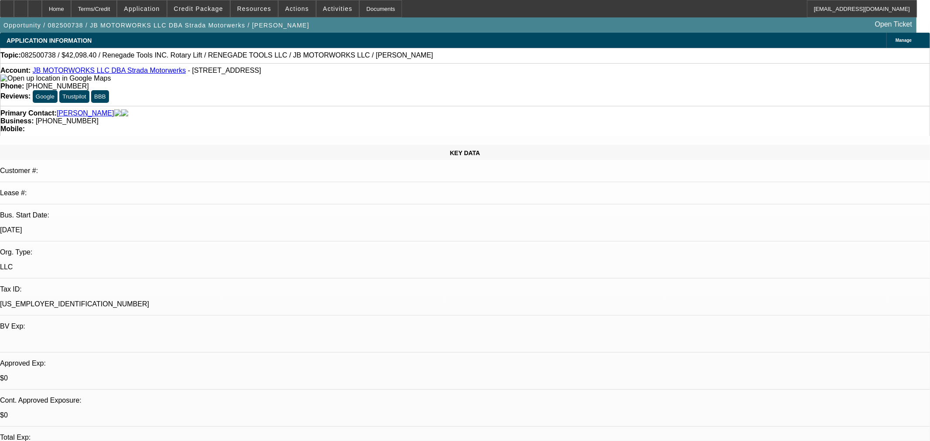
select select "0"
select select "3"
select select "0.1"
select select "4"
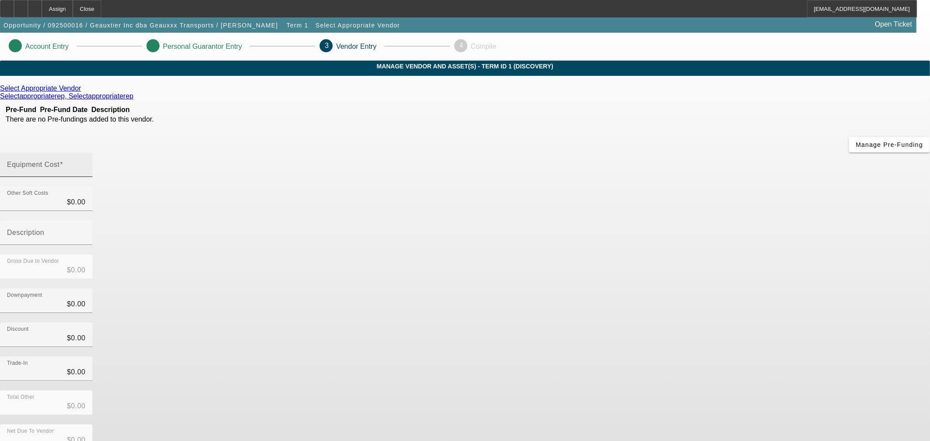
drag, startPoint x: 530, startPoint y: 105, endPoint x: 511, endPoint y: 116, distance: 22.4
click at [63, 161] on span at bounding box center [61, 164] width 3 height 7
click at [85, 163] on input "Equipment Cost" at bounding box center [46, 168] width 78 height 10
type input "5"
type input "$5.00"
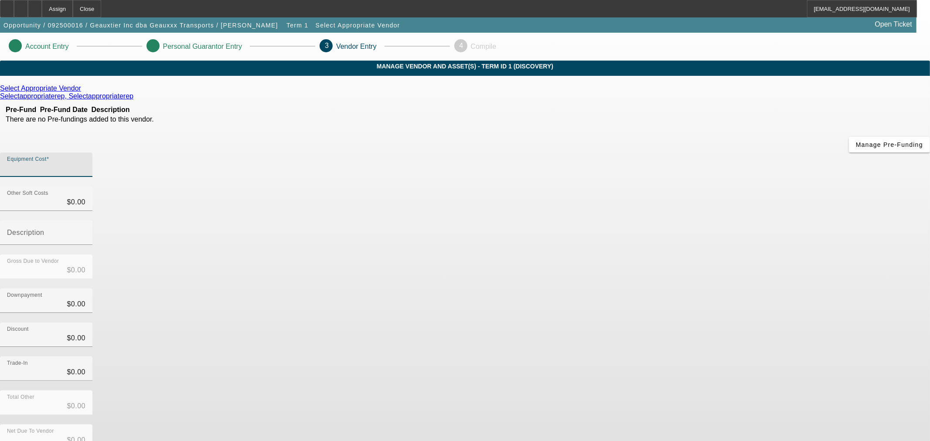
type input "$5.00"
type input "50"
type input "$50.00"
type input "500"
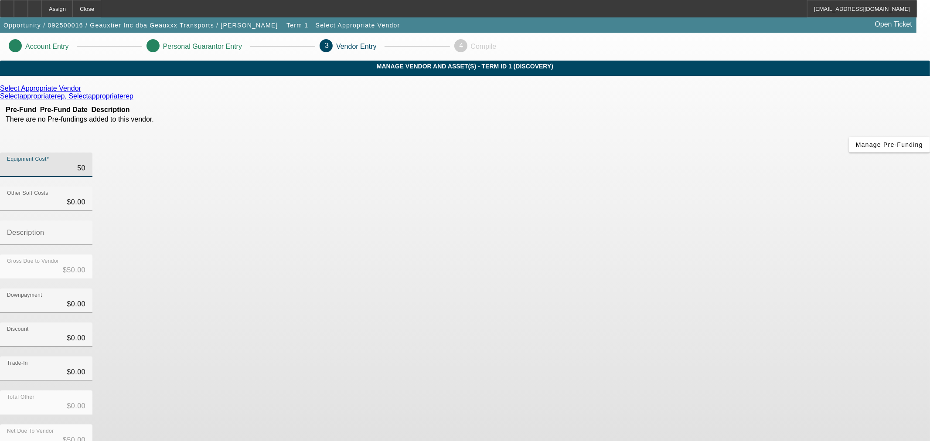
type input "$500.00"
type input "5000"
type input "$5,000.00"
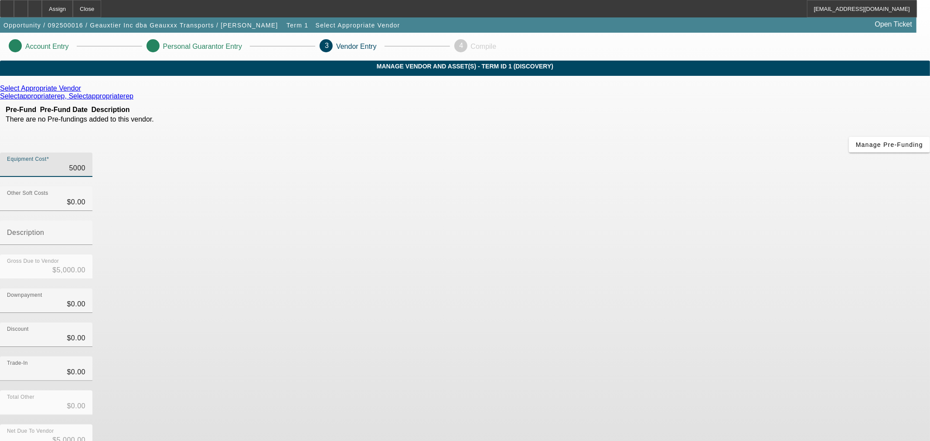
type input "50000"
type input "$50,000.00"
click at [687, 323] on div "Discount $0.00" at bounding box center [465, 340] width 930 height 34
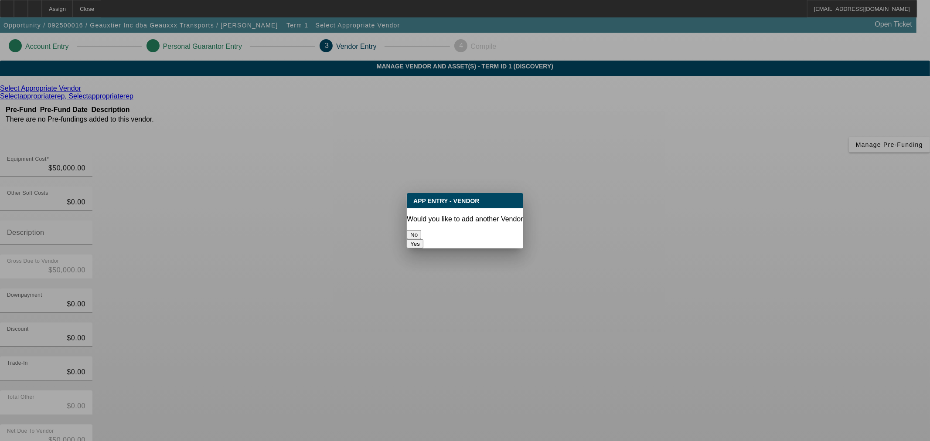
drag, startPoint x: 450, startPoint y: 232, endPoint x: 244, endPoint y: 390, distance: 259.2
click at [421, 232] on button "No" at bounding box center [414, 234] width 14 height 9
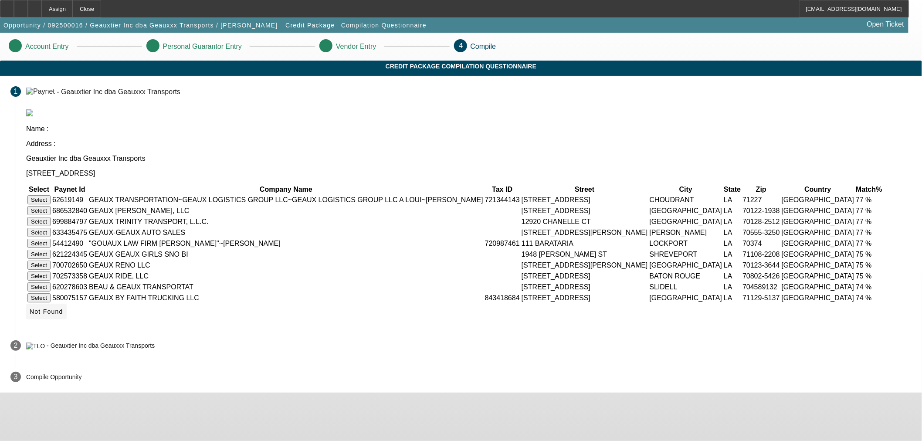
click at [63, 315] on span "Not Found" at bounding box center [47, 311] width 34 height 7
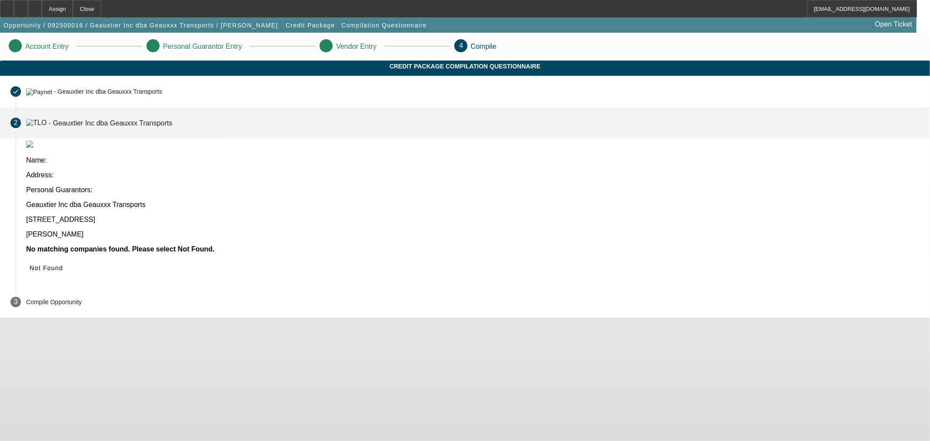
click at [63, 265] on span "Not Found" at bounding box center [47, 268] width 34 height 7
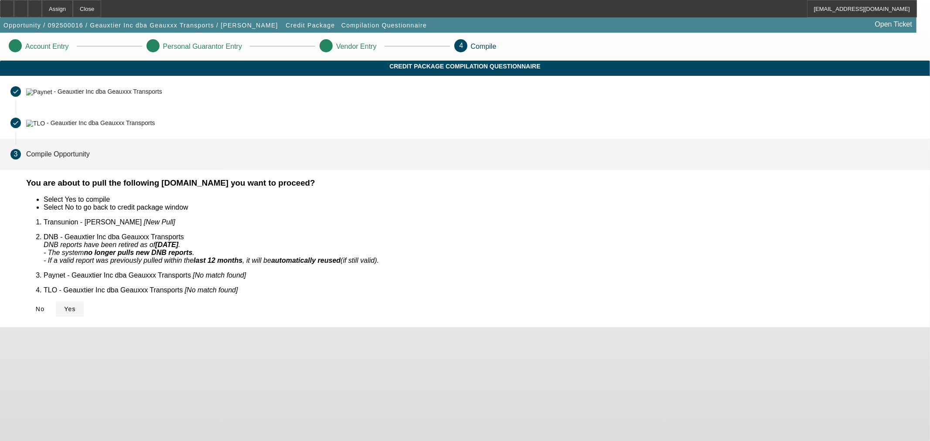
drag, startPoint x: 283, startPoint y: 284, endPoint x: 277, endPoint y: 291, distance: 9.3
click at [282, 284] on div "You are about to pull the following [DOMAIN_NAME] you want to proceed? Select Y…" at bounding box center [473, 252] width 914 height 149
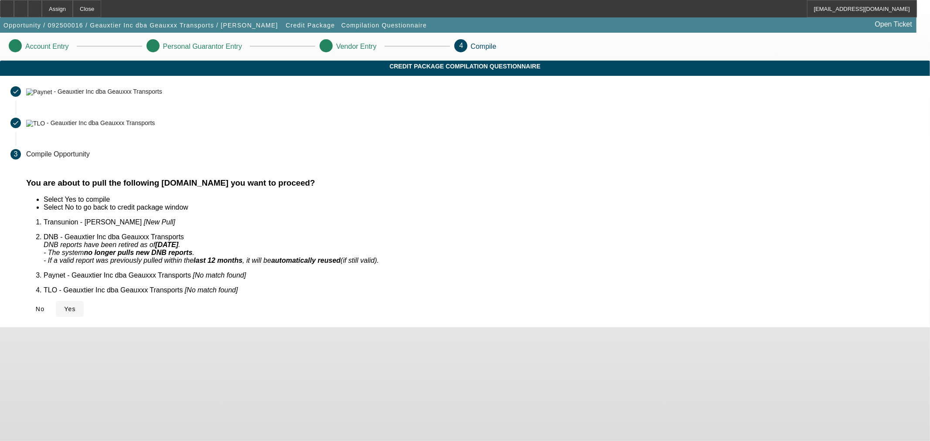
click at [76, 306] on span "Yes" at bounding box center [70, 309] width 12 height 7
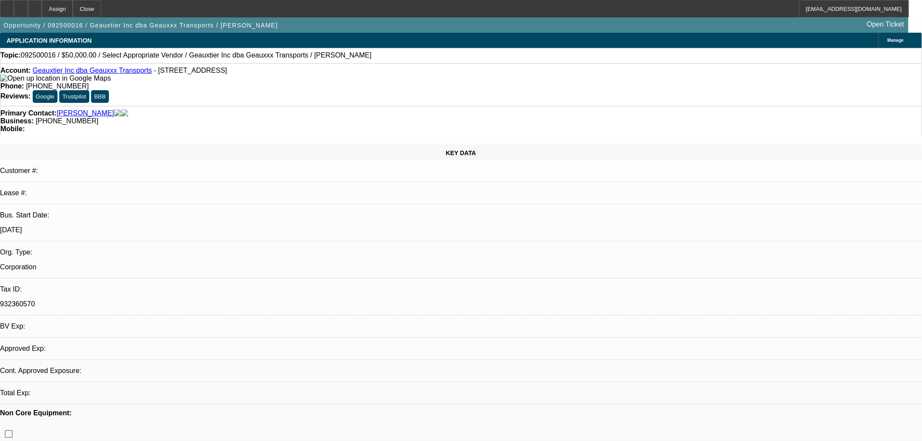
select select "0"
select select "2"
select select "0.1"
select select "4"
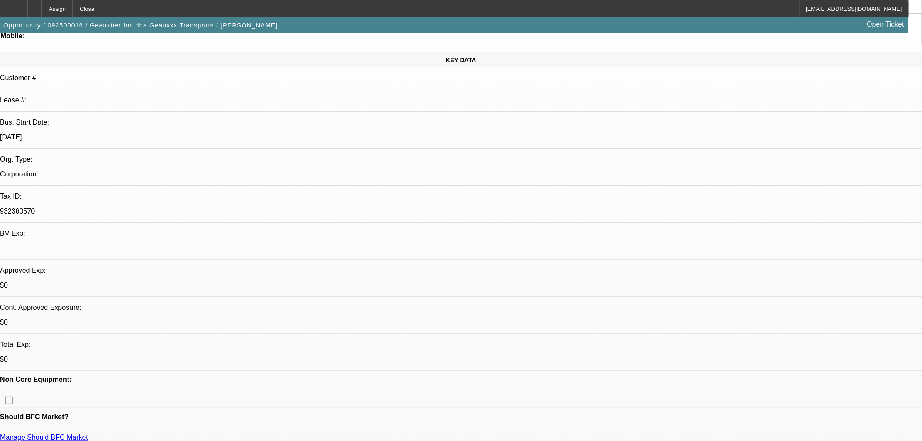
scroll to position [242, 0]
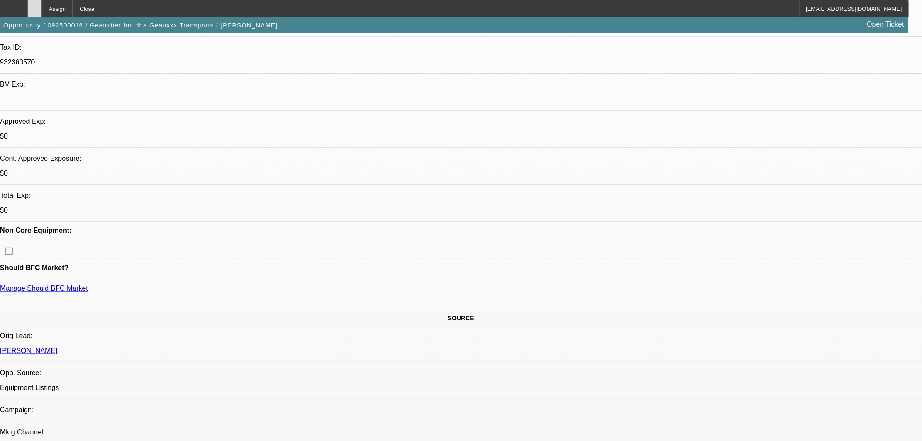
click at [42, 12] on div at bounding box center [35, 8] width 14 height 17
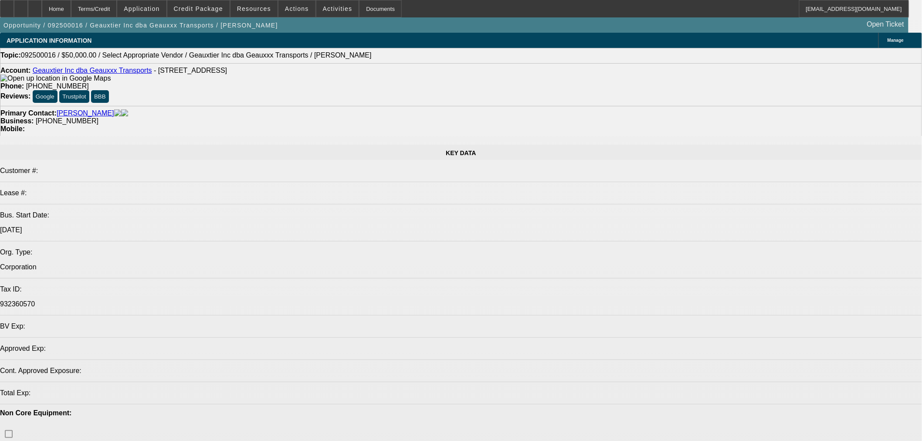
select select "0"
select select "2"
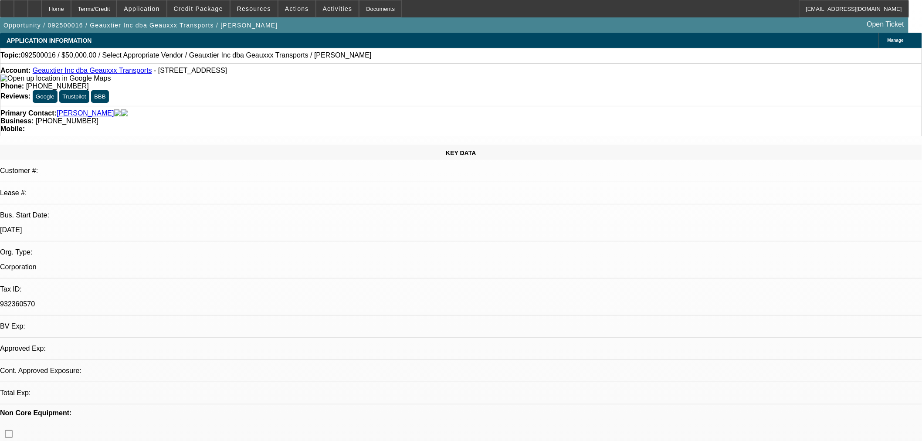
select select "0.1"
select select "4"
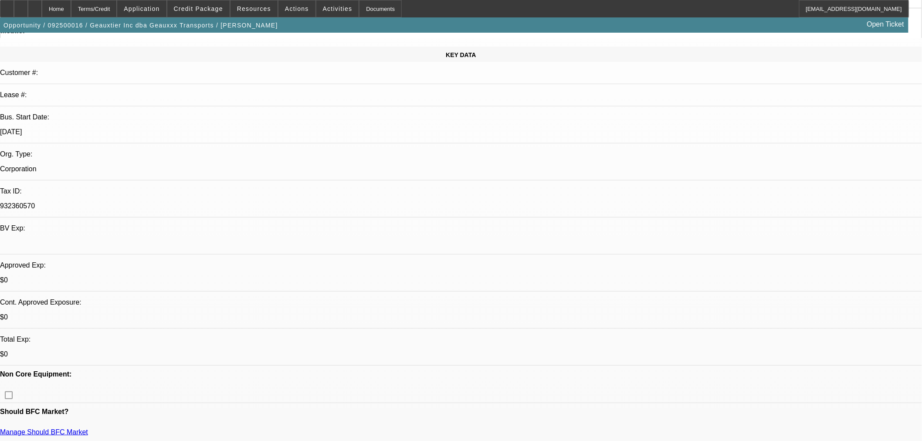
scroll to position [242, 0]
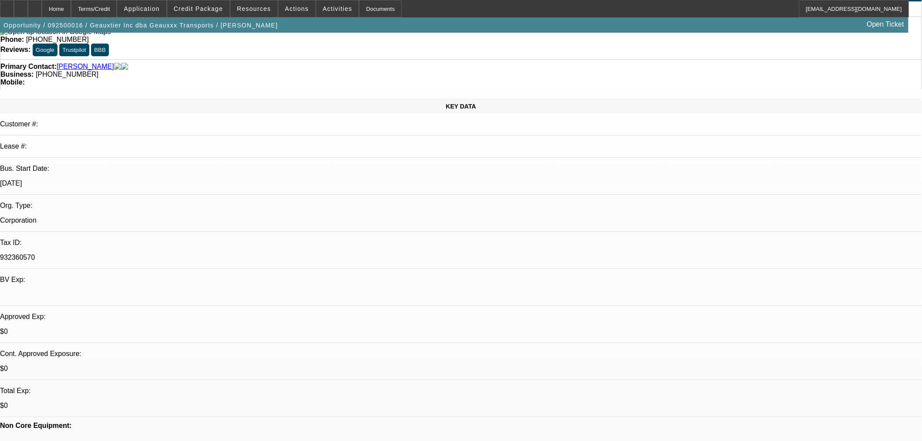
scroll to position [0, 0]
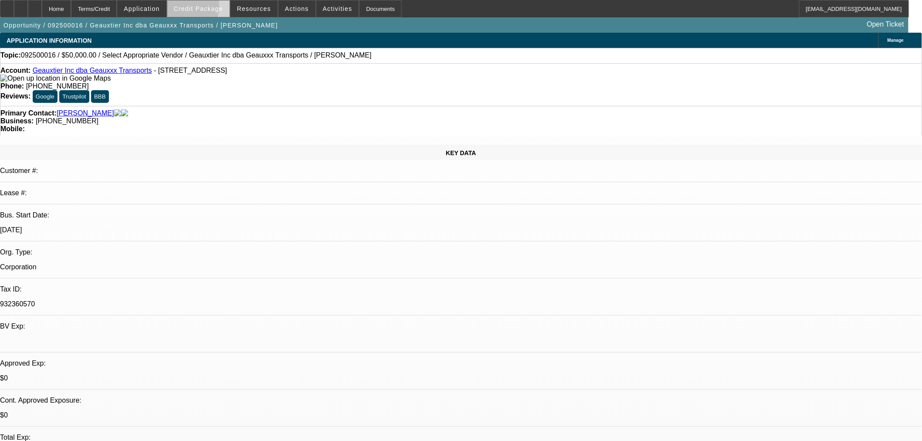
click at [188, 9] on span "Credit Package" at bounding box center [198, 8] width 49 height 7
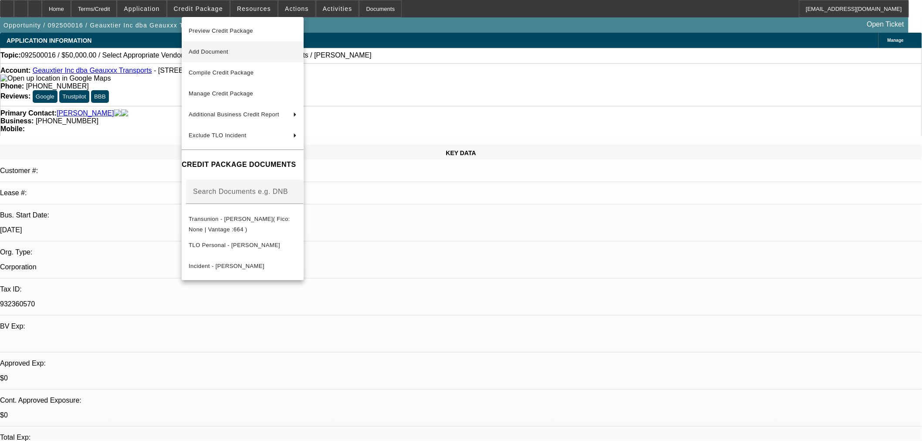
click at [215, 52] on span "Add Document" at bounding box center [209, 51] width 40 height 7
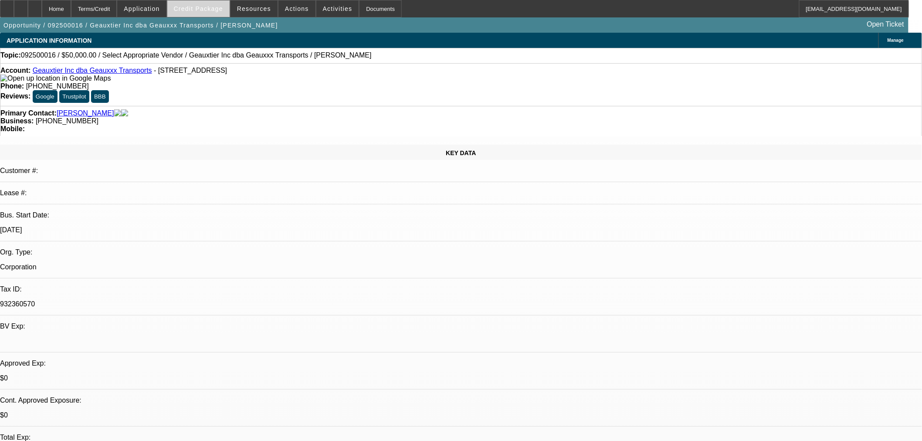
click at [212, 8] on span "Credit Package" at bounding box center [198, 8] width 49 height 7
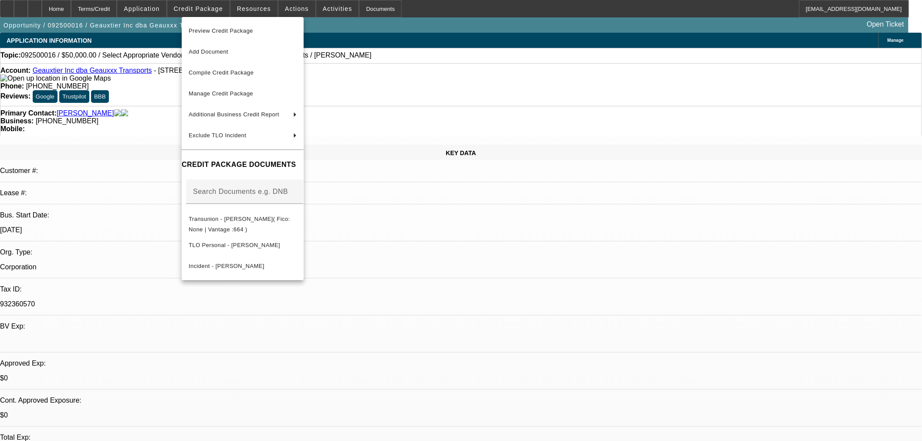
drag, startPoint x: 454, startPoint y: 40, endPoint x: 444, endPoint y: 44, distance: 11.3
click at [452, 40] on div at bounding box center [461, 220] width 922 height 441
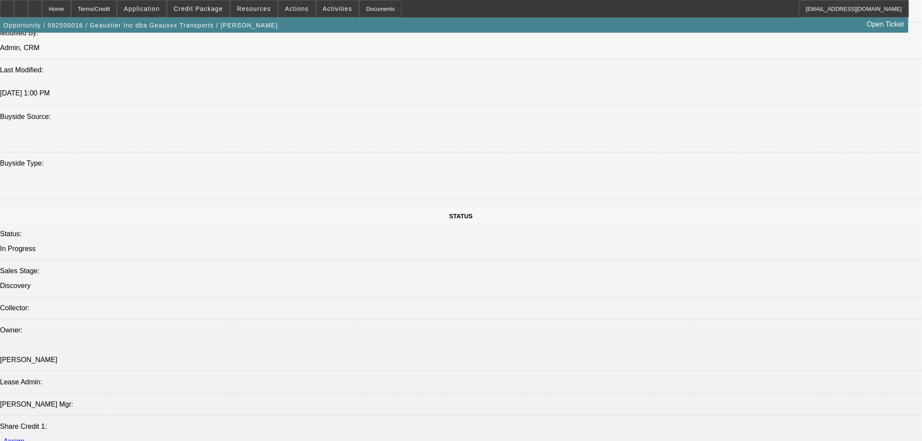
scroll to position [1017, 0]
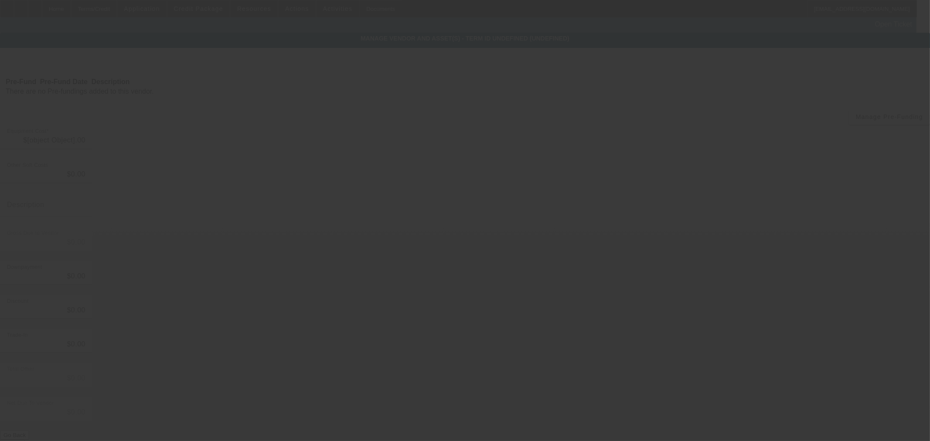
type input "$50,000.00"
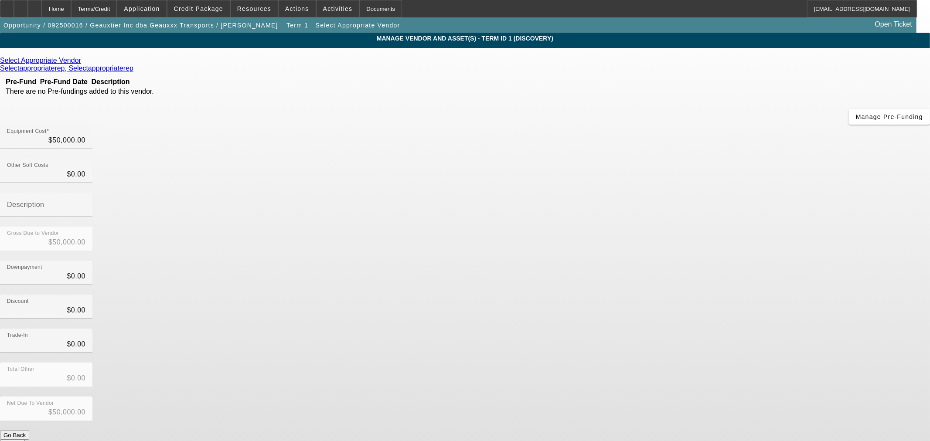
click at [83, 60] on icon at bounding box center [83, 60] width 0 height 7
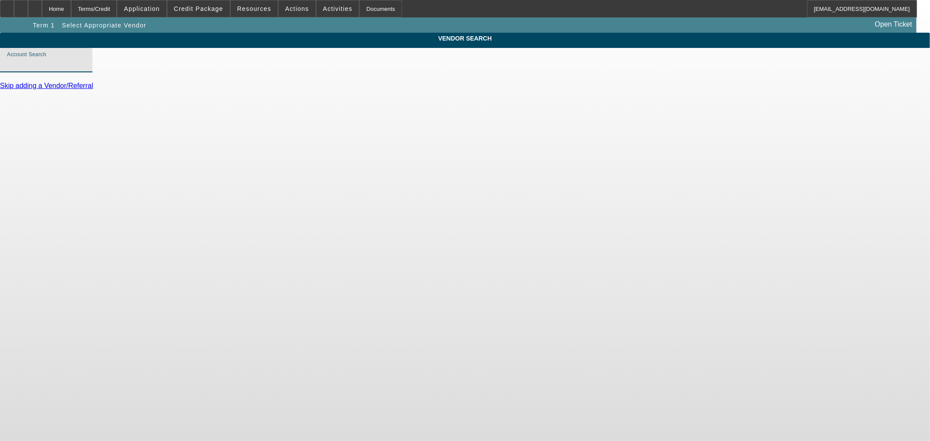
click at [85, 68] on input "Account Search" at bounding box center [46, 63] width 78 height 10
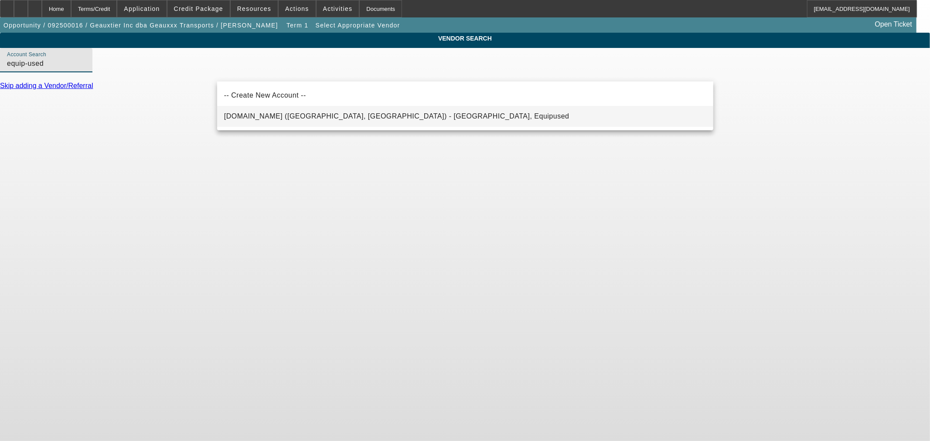
click at [268, 111] on span "Equip-Used.com (Northbrook, IL) - Equipused, Equipused" at bounding box center [396, 116] width 345 height 10
type input "Equip-Used.com (Northbrook, IL) - Equipused, Equipused"
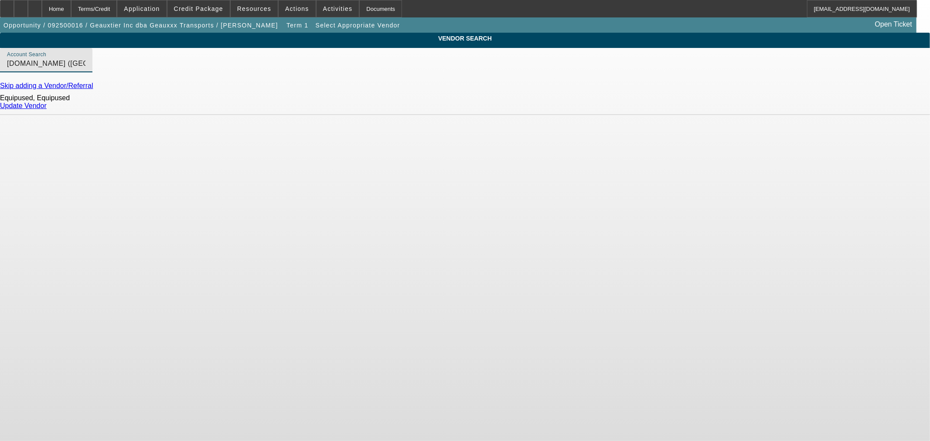
click at [47, 109] on link "Update Vendor" at bounding box center [23, 105] width 47 height 7
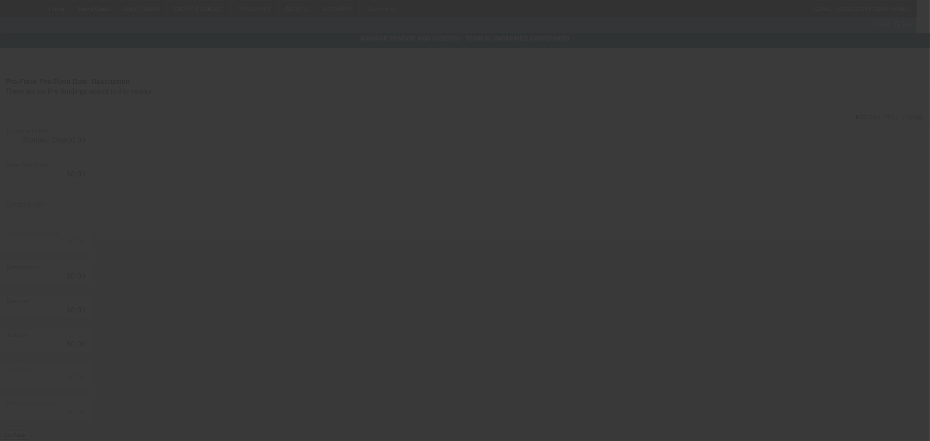
type input "$50,000.00"
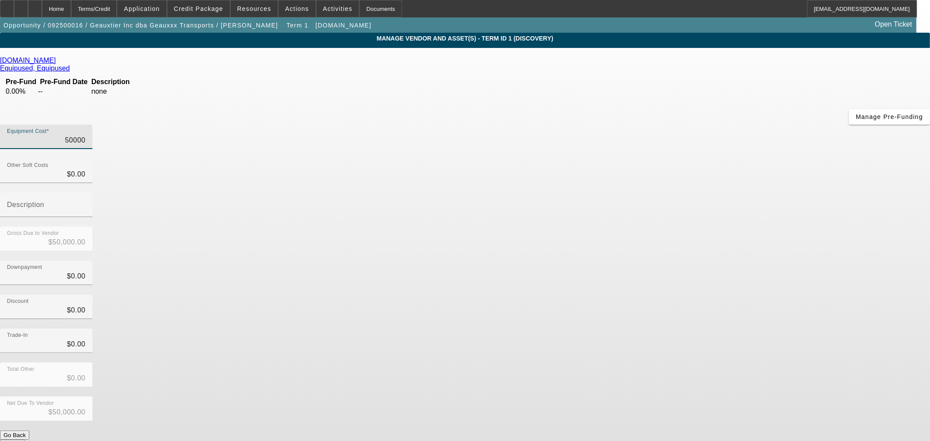
drag, startPoint x: 543, startPoint y: 76, endPoint x: 647, endPoint y: 81, distance: 103.8
click at [647, 125] on div "Equipment Cost 50000" at bounding box center [465, 142] width 930 height 34
type input "4"
type input "$4.00"
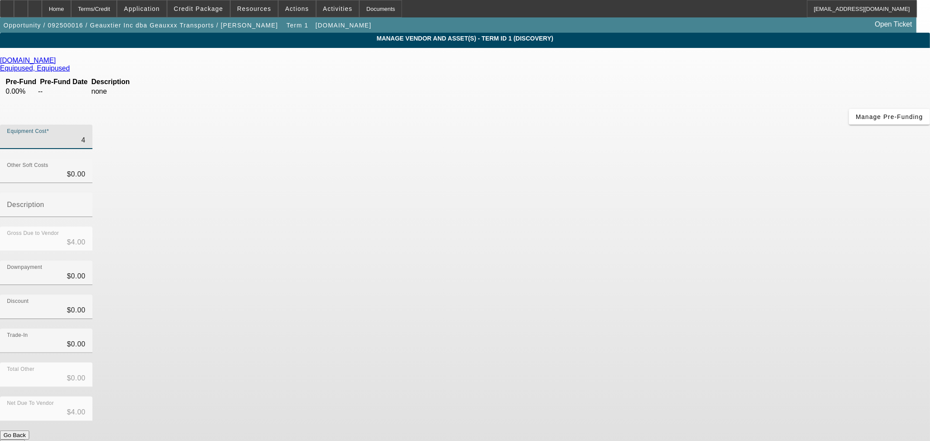
type input "47"
type input "$47.00"
type input "475"
type input "$475.00"
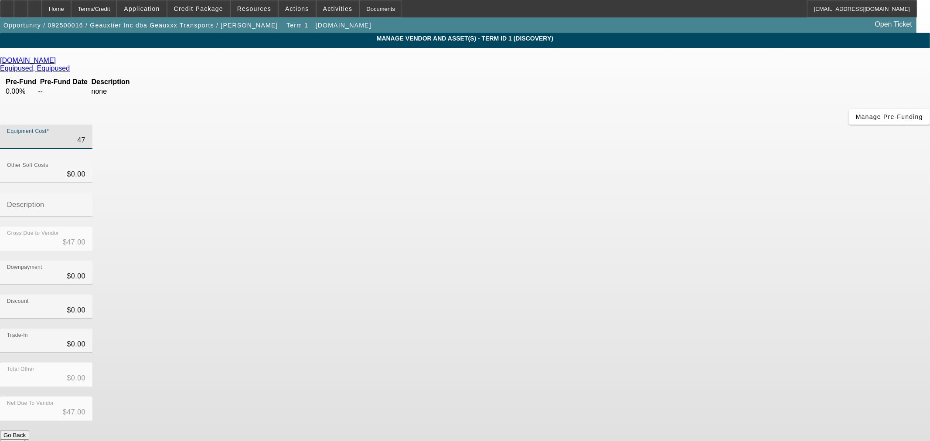
type input "$475.00"
type input "4750"
type input "$4,750.00"
type input "47500"
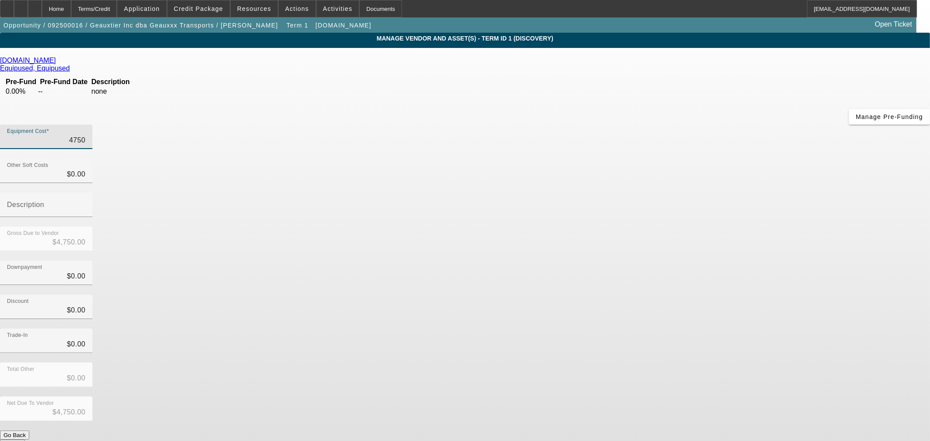
type input "$47,500.00"
drag, startPoint x: 725, startPoint y: 232, endPoint x: 657, endPoint y: 400, distance: 180.8
click at [725, 234] on app-vendor-asset-manage "MANAGE VENDOR AND ASSET(S) - Term ID 1 (Discovery) Remove Vendor Equip-Used.com…" at bounding box center [465, 267] width 930 height 468
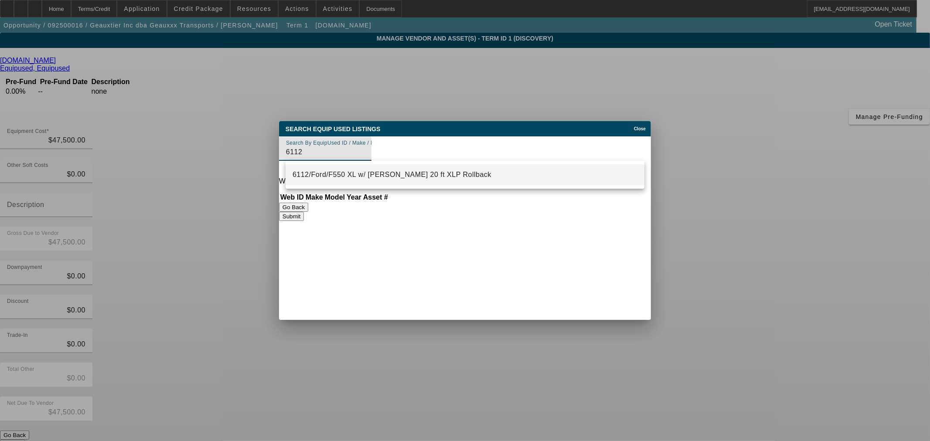
click at [397, 180] on span "6112/Ford/F550 XL w/ Jerr-Dan 20 ft XLP Rollback" at bounding box center [391, 175] width 199 height 10
type input "6112/Ford/F550 XL w/ Jerr-Dan 20 ft XLP Rollback"
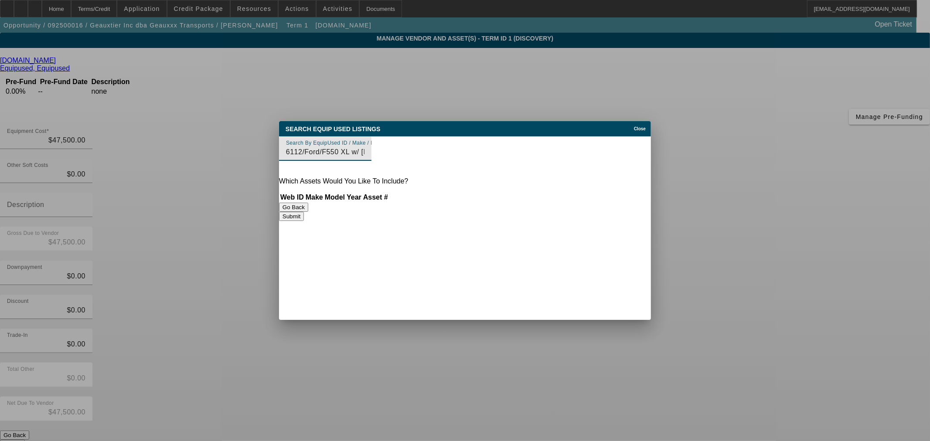
click at [569, 212] on div "Search Equip Used Listings Close Search By EquipUsed ID / Make / Model 6112/For…" at bounding box center [465, 171] width 372 height 100
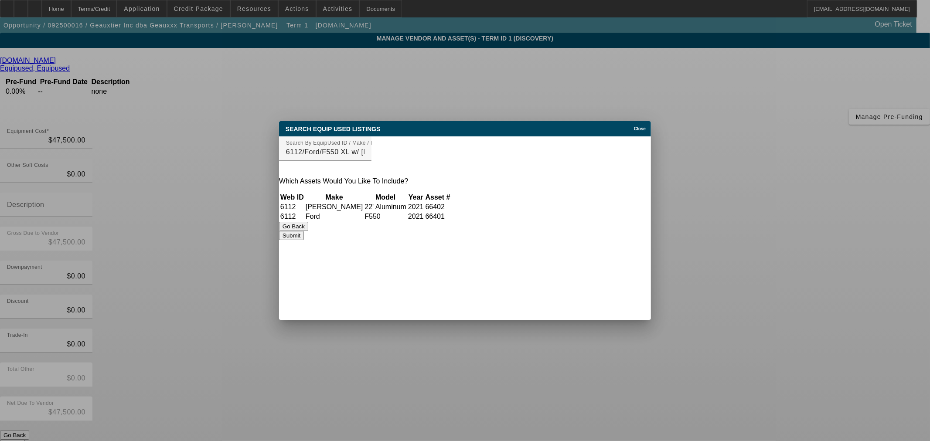
click at [304, 238] on button "Submit" at bounding box center [291, 235] width 25 height 9
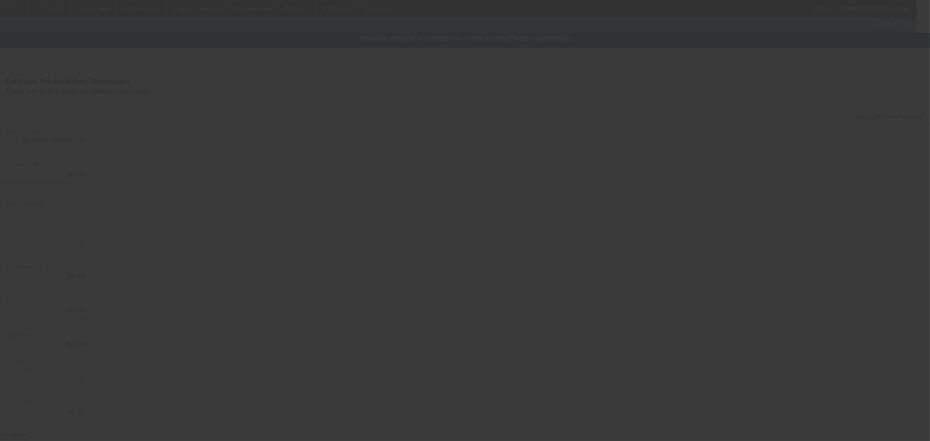
type input "$47,500.00"
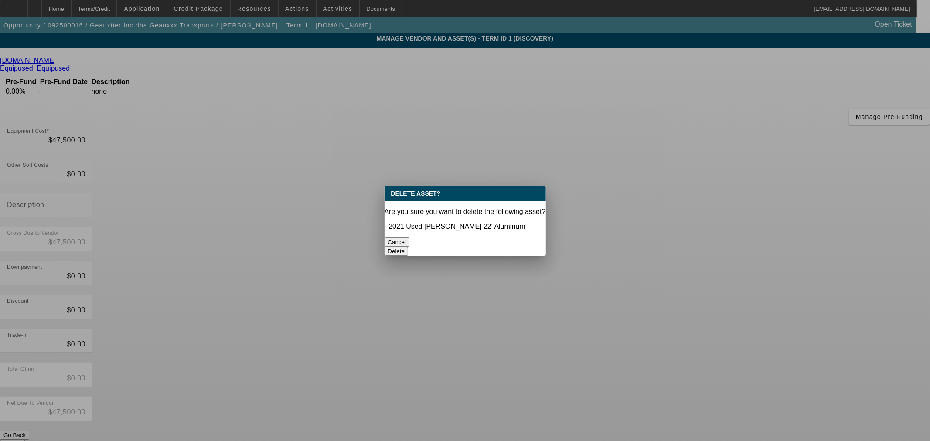
click at [408, 247] on button "Delete" at bounding box center [396, 251] width 24 height 9
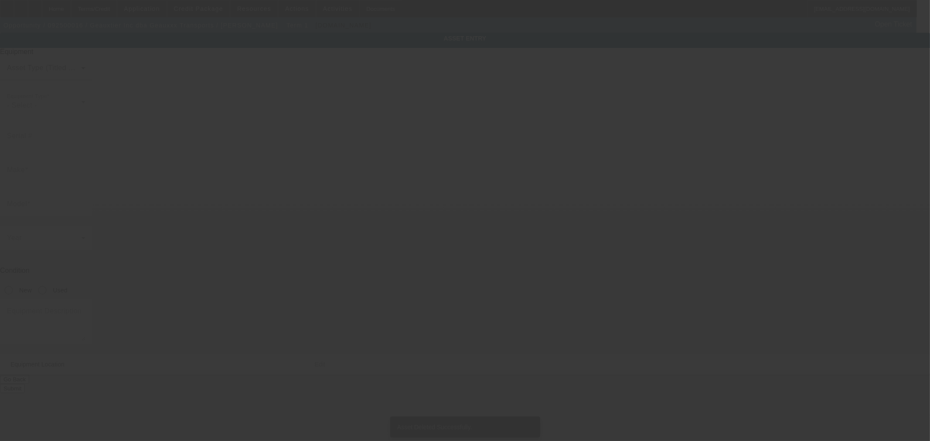
type input "[US_VEHICLE_IDENTIFICATION_NUMBER]"
type input "Ford"
type input "f550"
radio input "true"
type textarea "Ford F550"
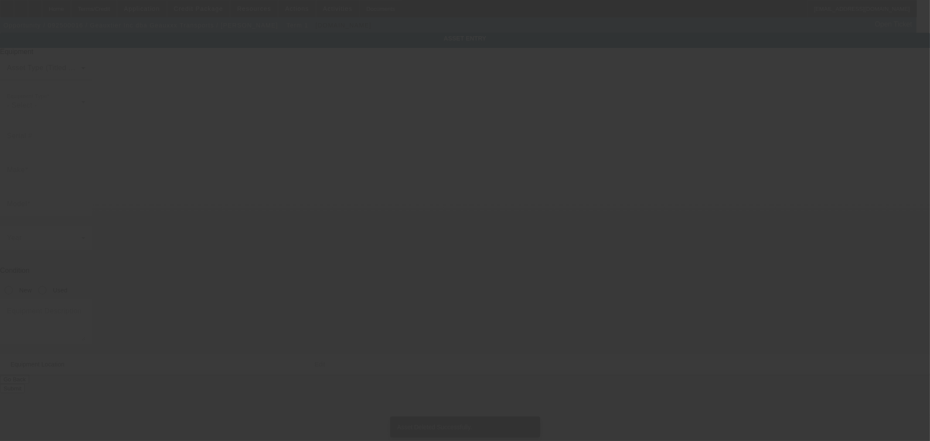
type input "[STREET_ADDRESS]"
type input "Baton Rouge"
type input "70806"
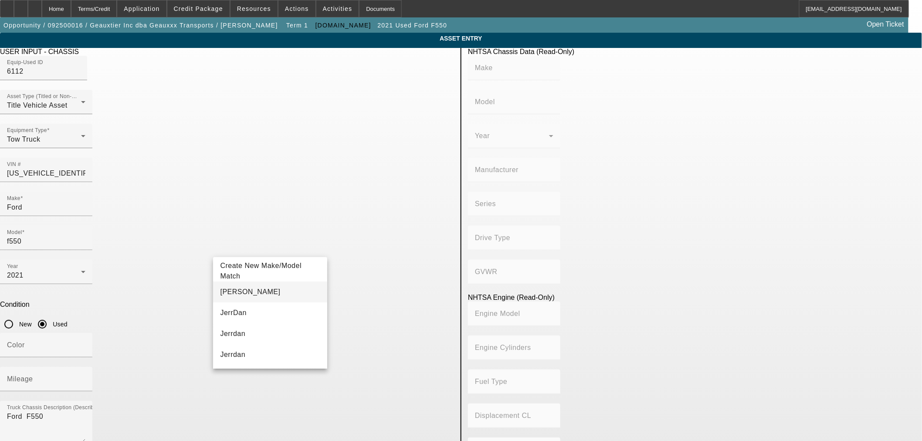
click at [233, 290] on span "JERRDAN" at bounding box center [250, 291] width 60 height 7
type input "JERRDAN"
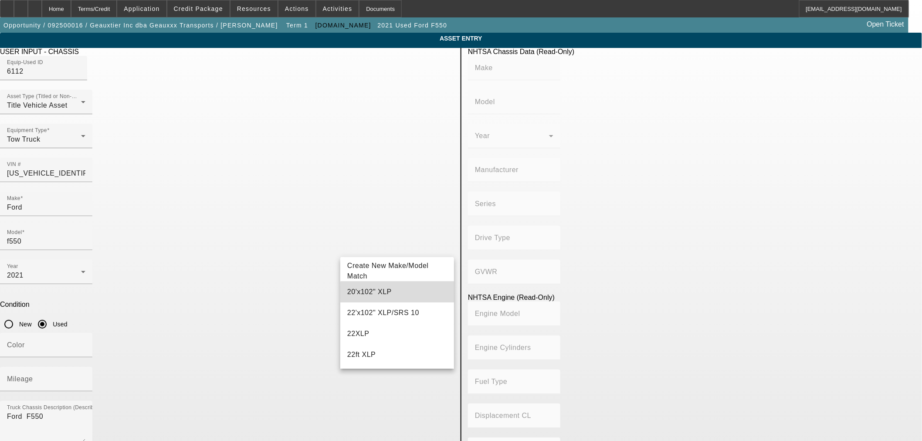
click at [401, 293] on mat-option "20'x102" XLP" at bounding box center [397, 292] width 114 height 21
type input "20'x102" XLP"
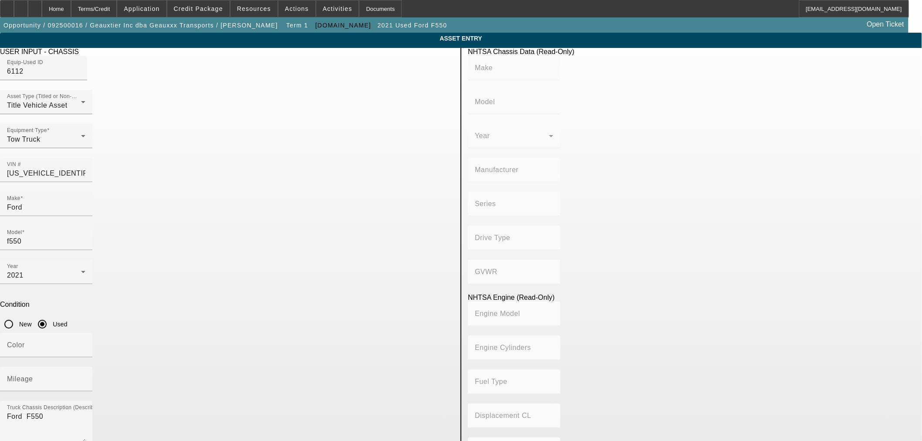
scroll to position [145, 0]
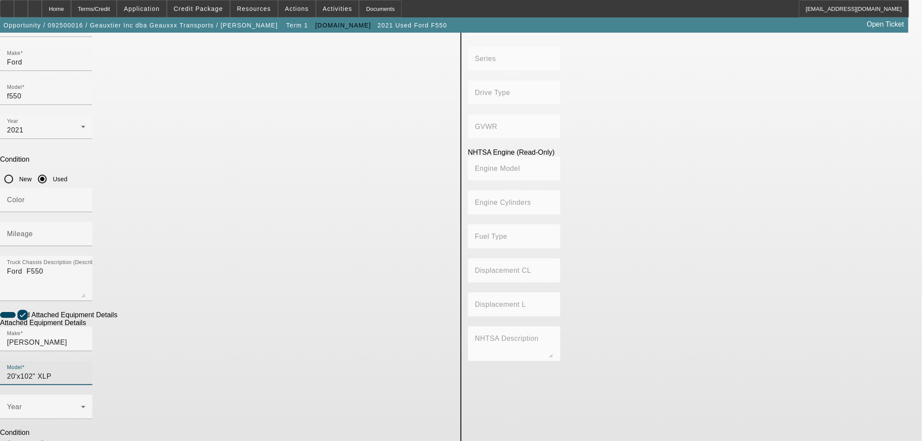
click at [51, 437] on input "Used" at bounding box center [42, 445] width 17 height 17
radio input "true"
click at [81, 405] on span at bounding box center [44, 410] width 74 height 10
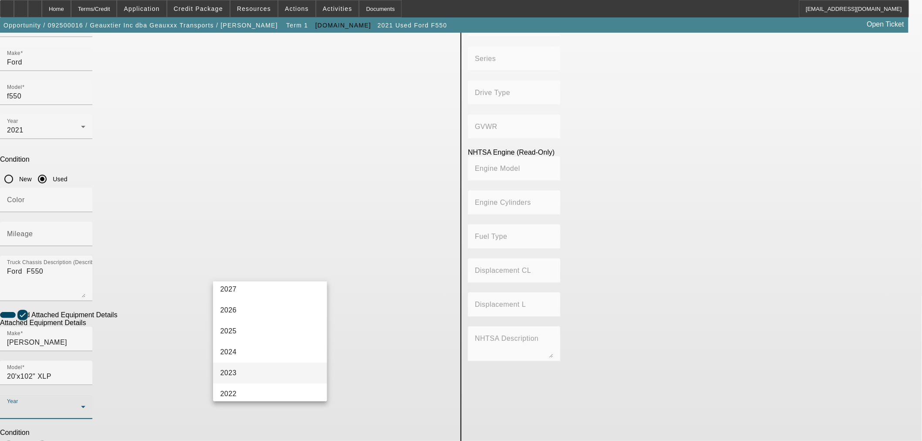
scroll to position [48, 0]
click at [242, 390] on mat-option "2021" at bounding box center [270, 393] width 114 height 21
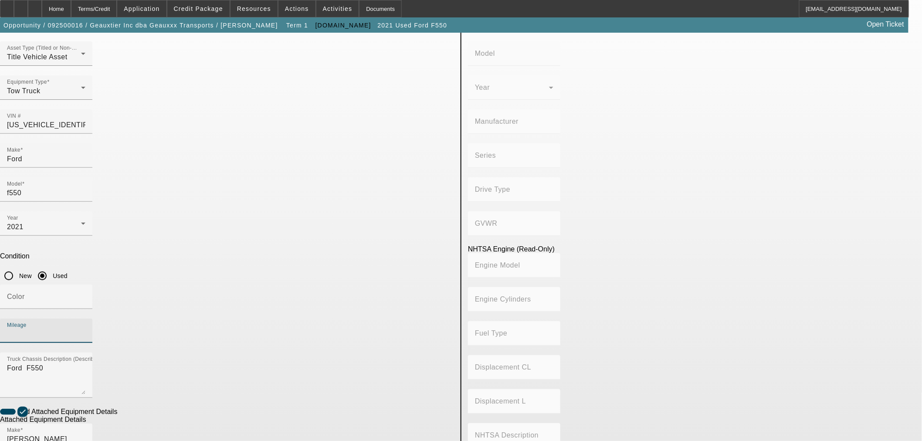
click at [85, 329] on input "Mileage" at bounding box center [46, 334] width 78 height 10
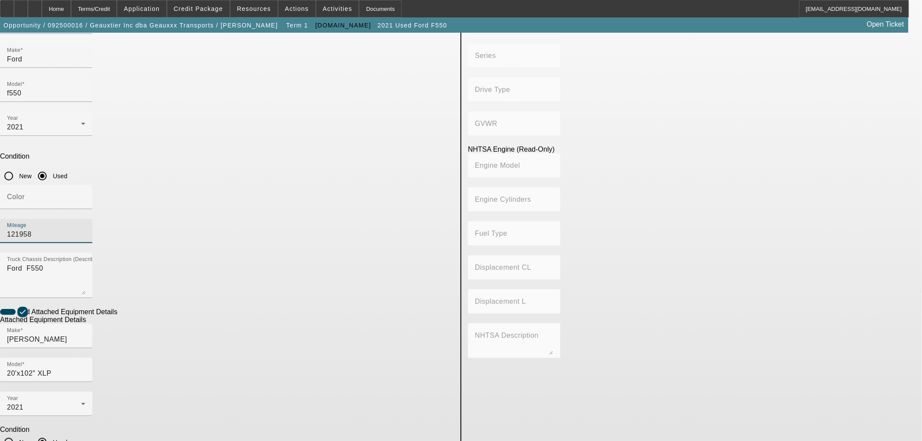
scroll to position [149, 0]
type input "121958"
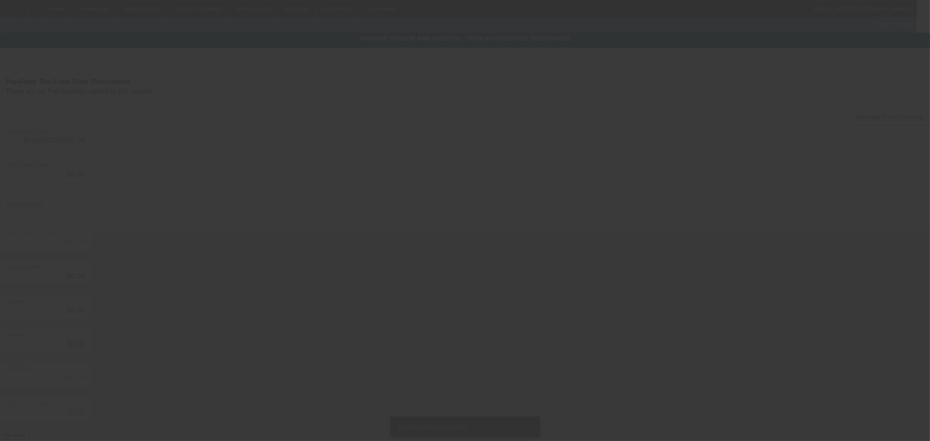
type input "$47,500.00"
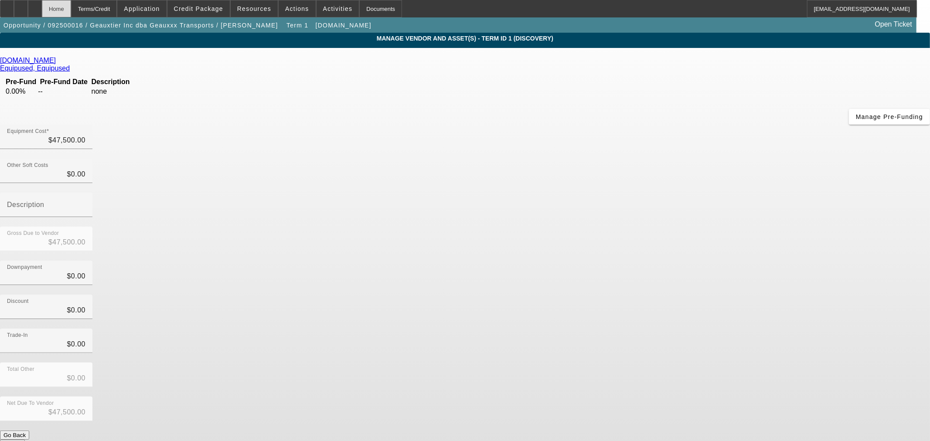
click at [71, 10] on div "Home" at bounding box center [56, 8] width 29 height 17
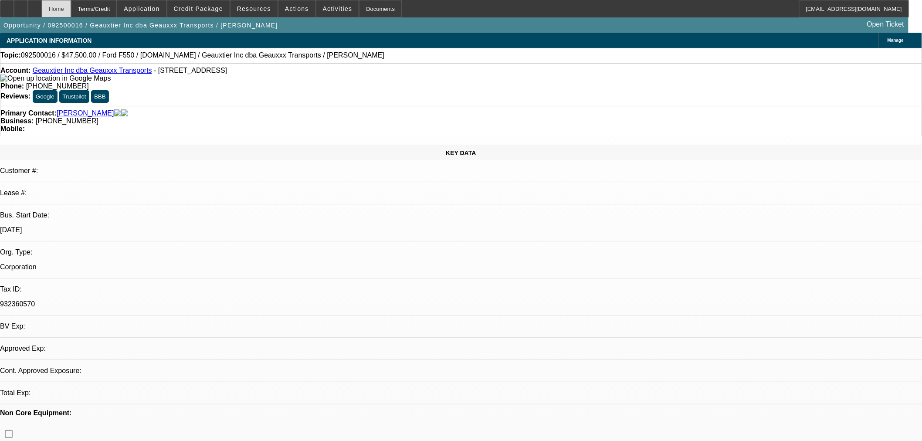
select select "0"
select select "2"
select select "0.1"
select select "1"
select select "2"
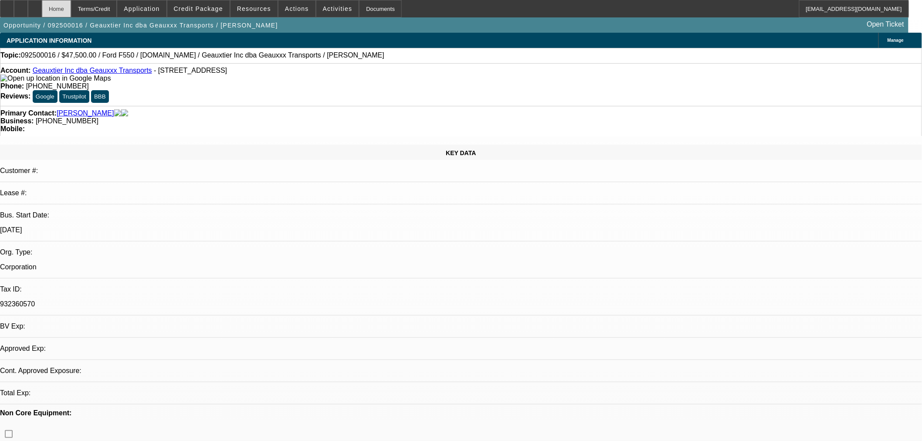
select select "4"
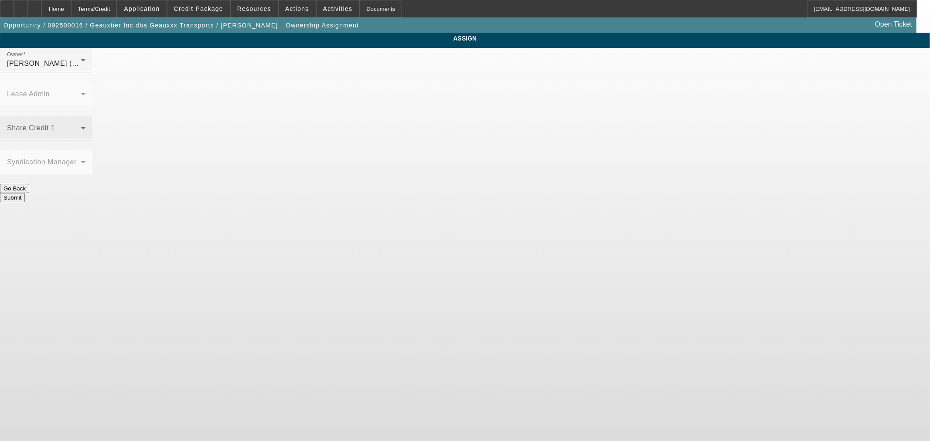
click at [85, 116] on div "Share Credit 1" at bounding box center [46, 128] width 78 height 24
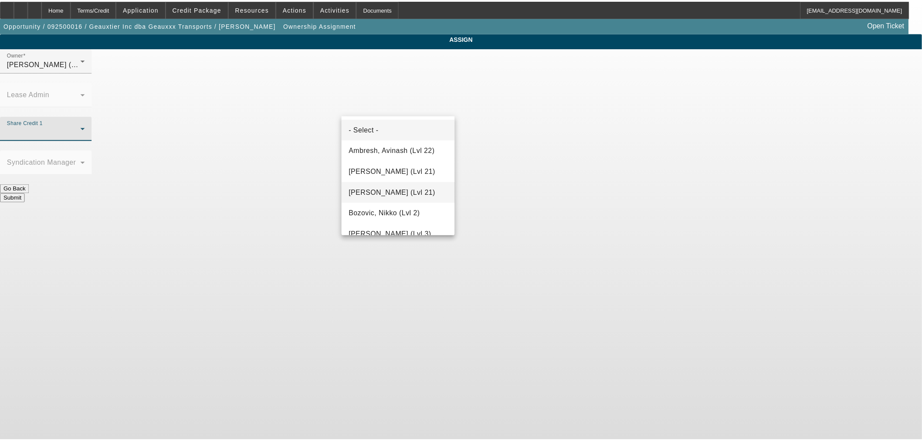
scroll to position [145, 0]
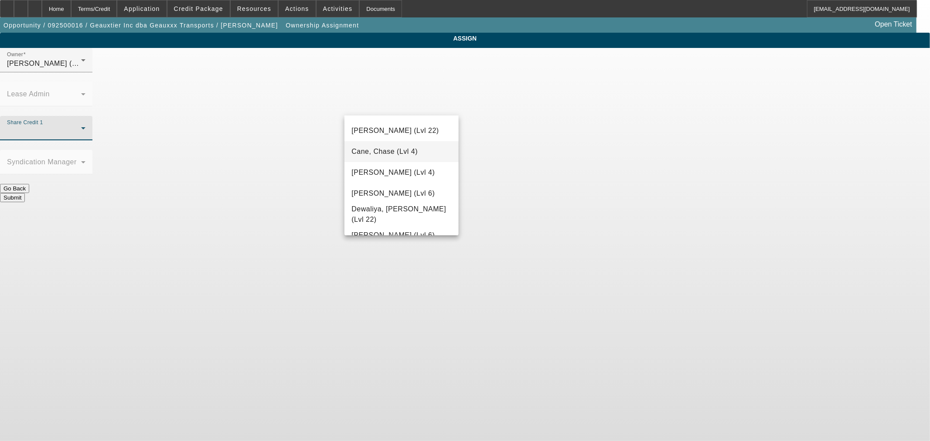
click at [400, 155] on span "Cane, Chase (Lvl 4)" at bounding box center [384, 151] width 66 height 10
click at [25, 193] on button "Submit" at bounding box center [12, 197] width 25 height 9
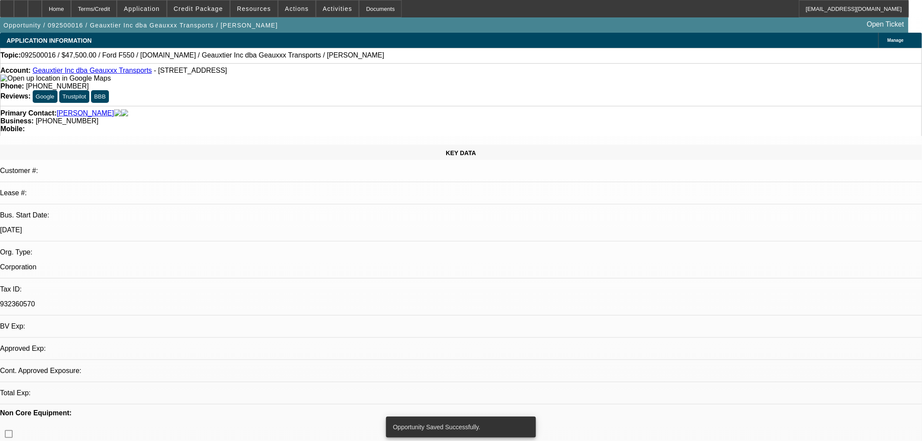
select select "0"
select select "2"
select select "0.1"
select select "4"
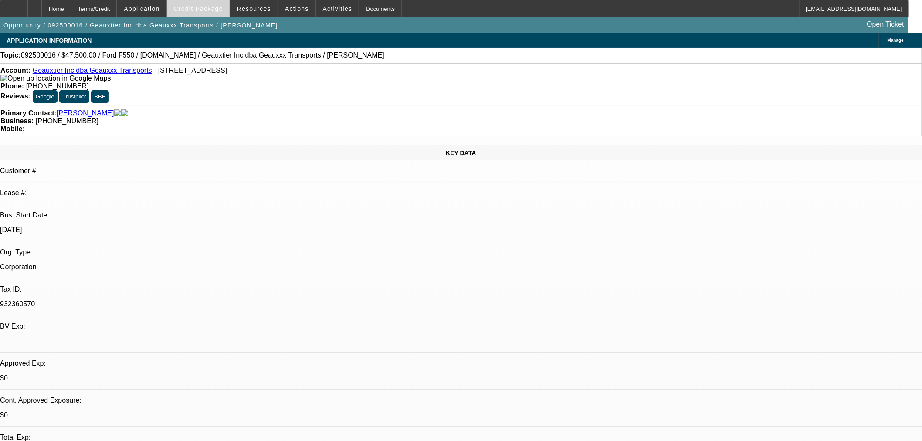
click at [193, 9] on span "Credit Package" at bounding box center [198, 8] width 49 height 7
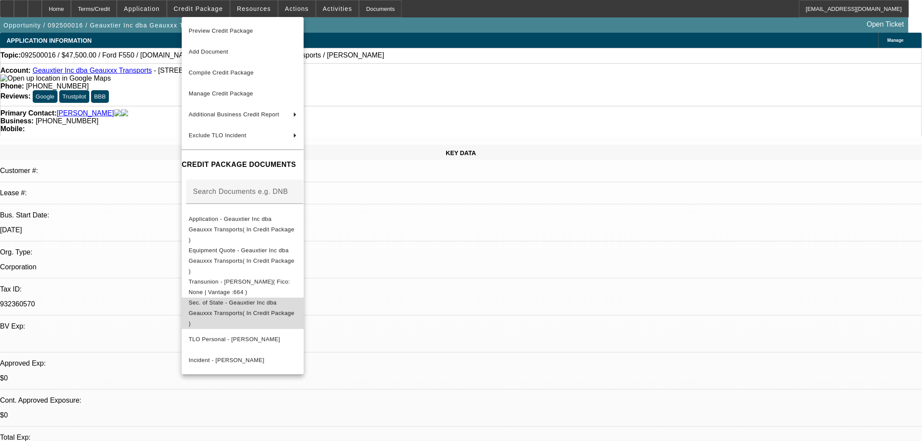
click at [276, 299] on span "Sec. of State - Geauxtier Inc dba Geauxxx Transports( In Credit Package )" at bounding box center [242, 312] width 106 height 27
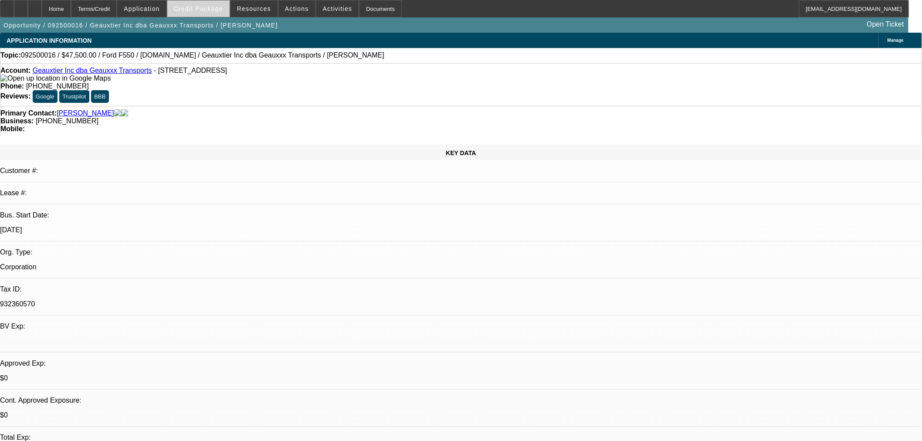
click at [210, 9] on span "Credit Package" at bounding box center [198, 8] width 49 height 7
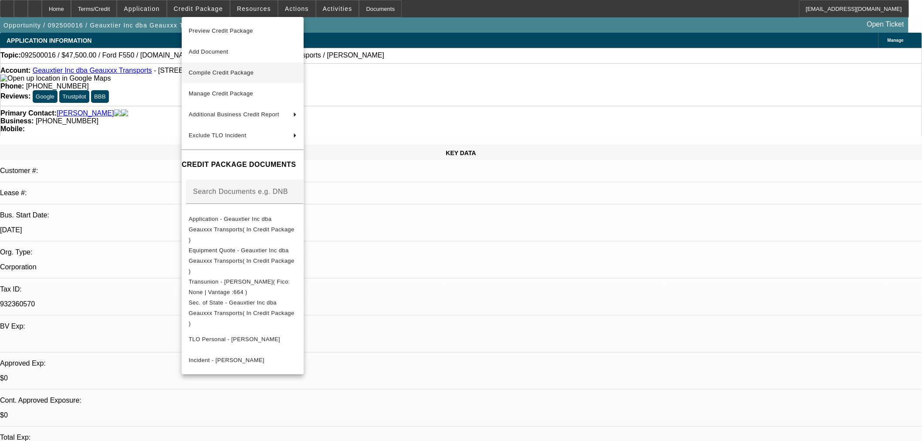
click at [216, 75] on span "Compile Credit Package" at bounding box center [243, 73] width 108 height 10
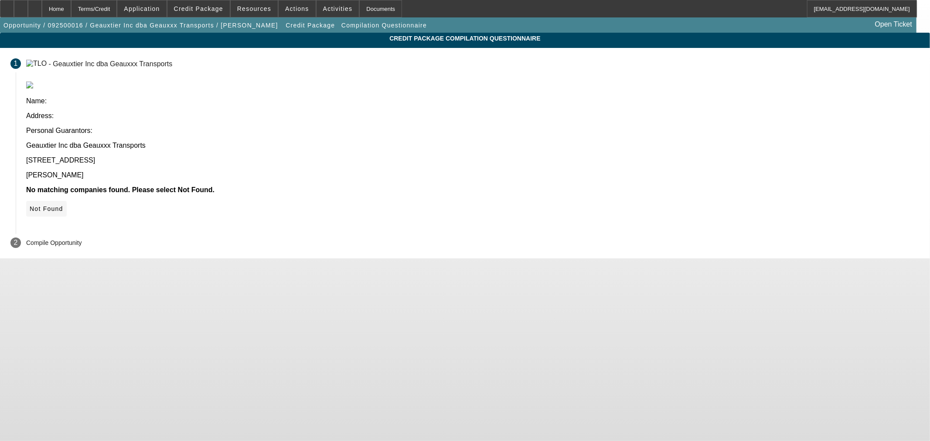
click at [63, 205] on span "Not Found" at bounding box center [47, 208] width 34 height 7
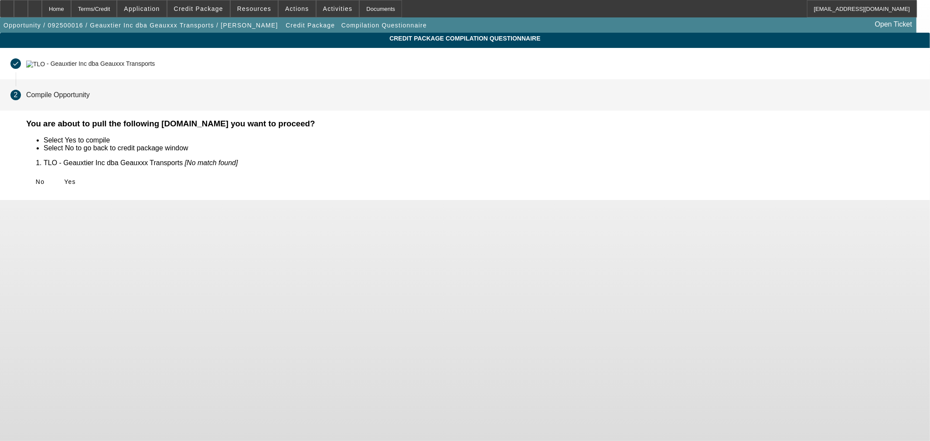
click at [64, 178] on icon at bounding box center [64, 181] width 0 height 7
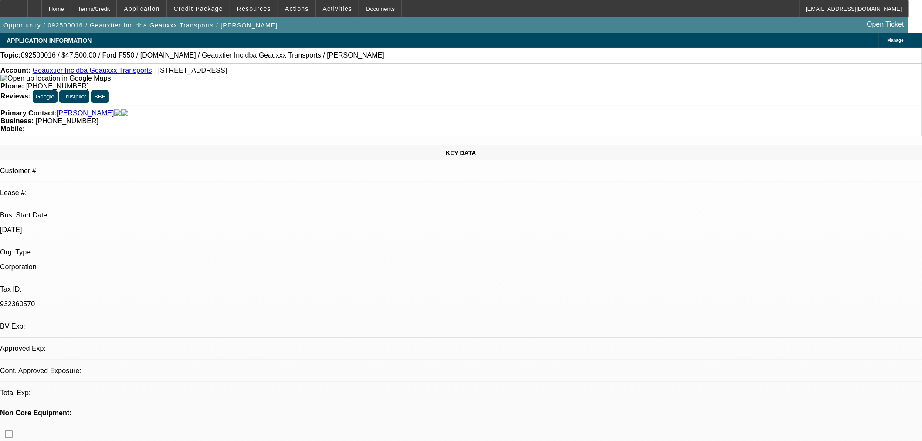
select select "0"
select select "2"
select select "0.1"
select select "4"
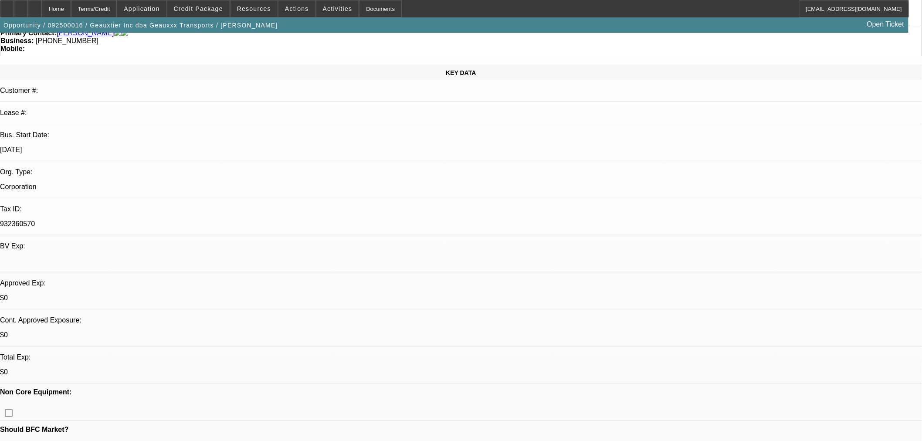
scroll to position [242, 0]
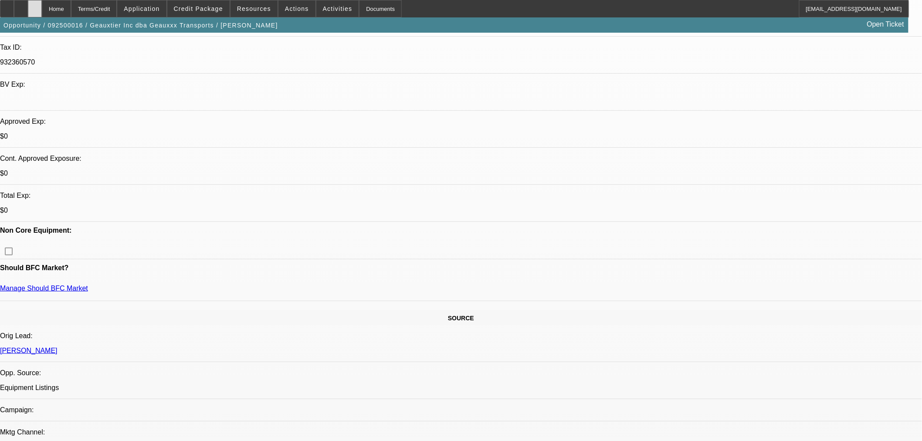
click at [35, 6] on icon at bounding box center [35, 6] width 0 height 0
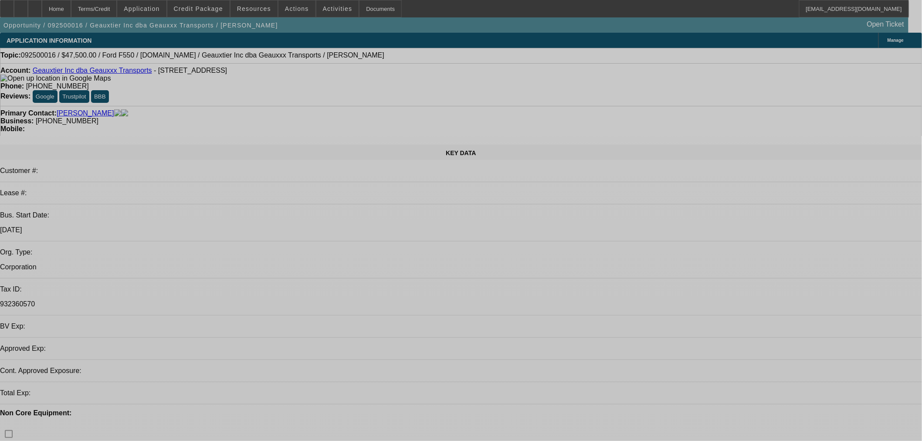
select select "0"
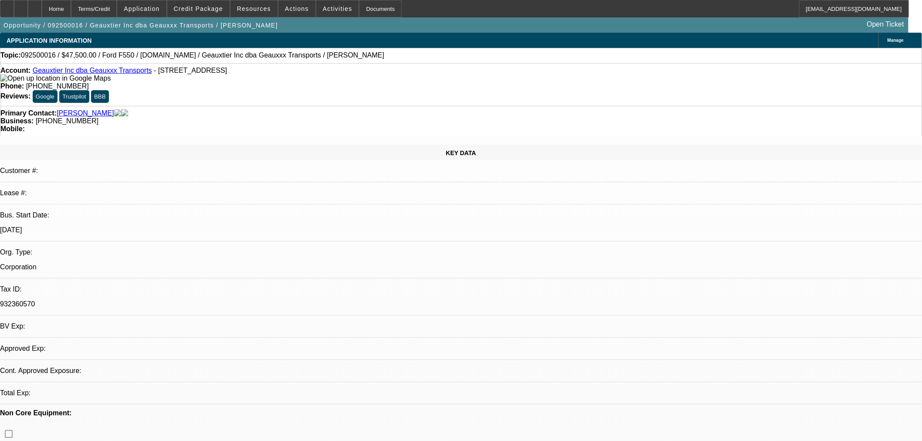
select select "2"
select select "0.1"
select select "4"
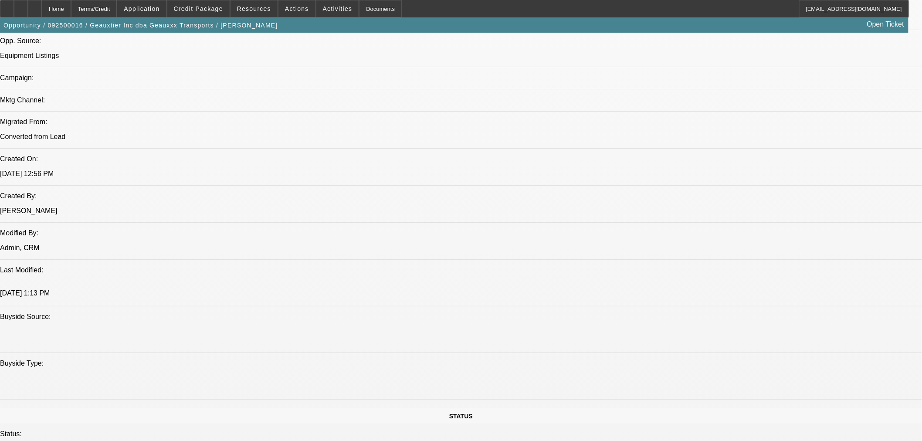
scroll to position [629, 0]
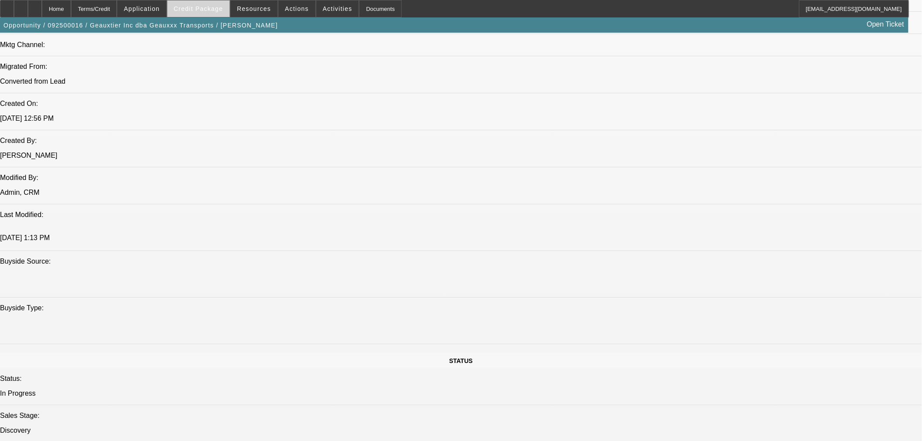
click at [225, 15] on span at bounding box center [198, 8] width 62 height 21
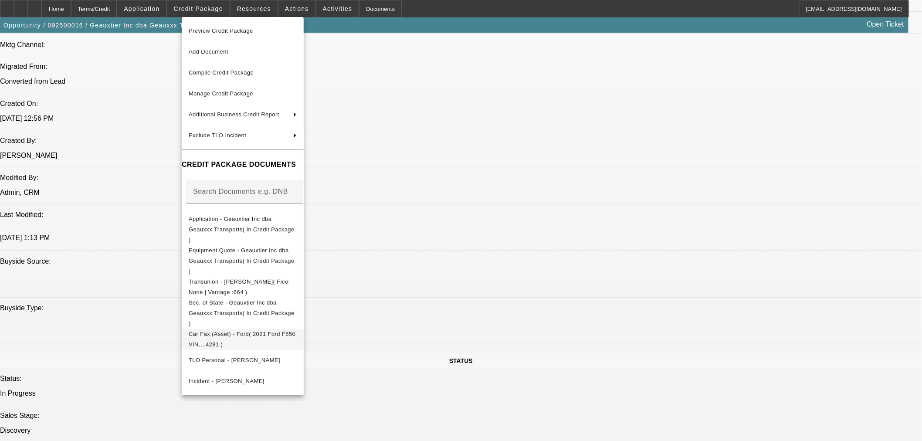
click at [221, 329] on span "Car Fax (Asset) - Ford( 2021 Ford F550 VIN....4281 )" at bounding box center [243, 339] width 108 height 21
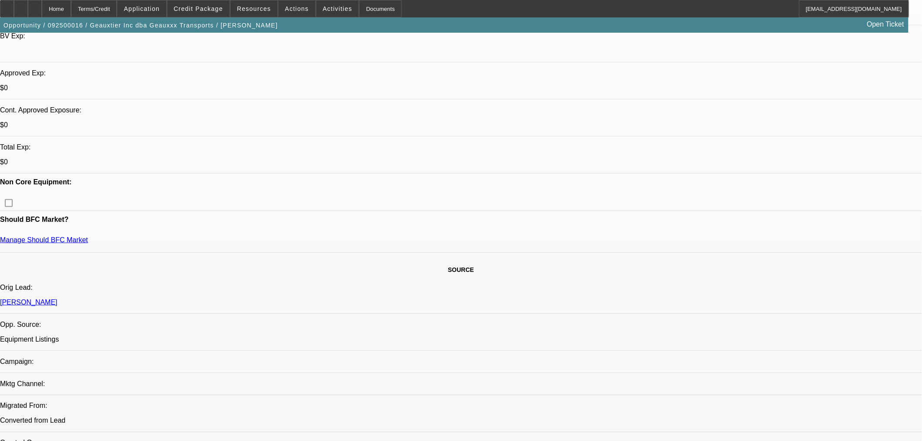
scroll to position [0, 0]
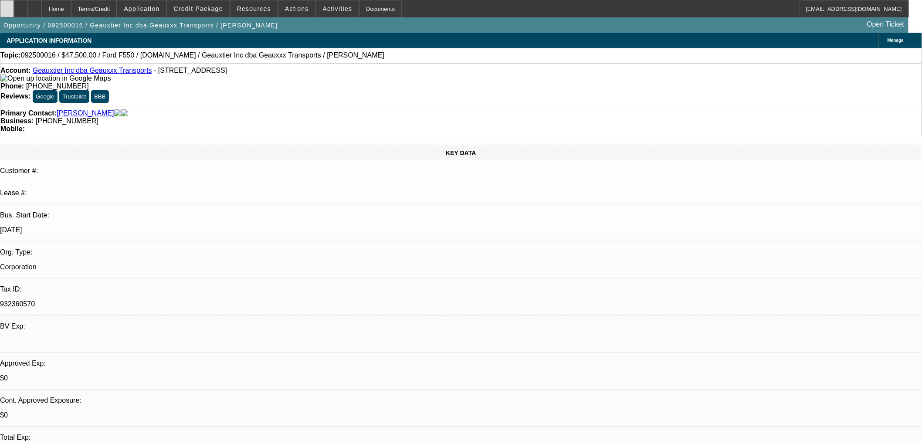
click at [13, 10] on div at bounding box center [7, 8] width 14 height 17
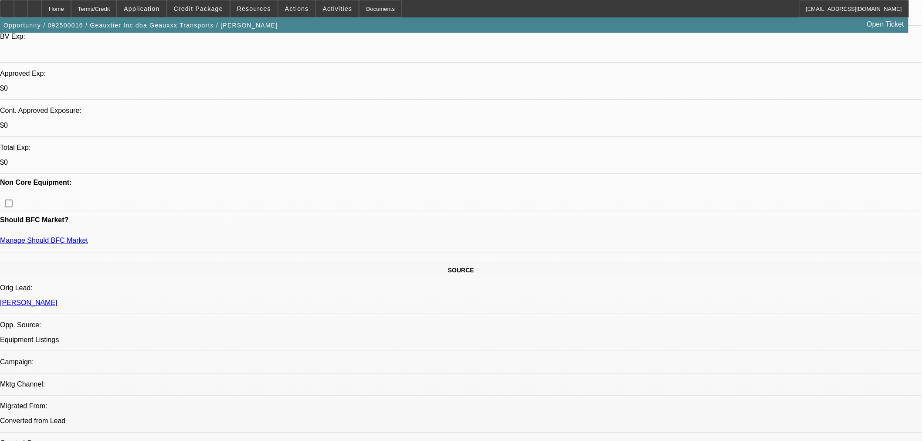
scroll to position [290, 0]
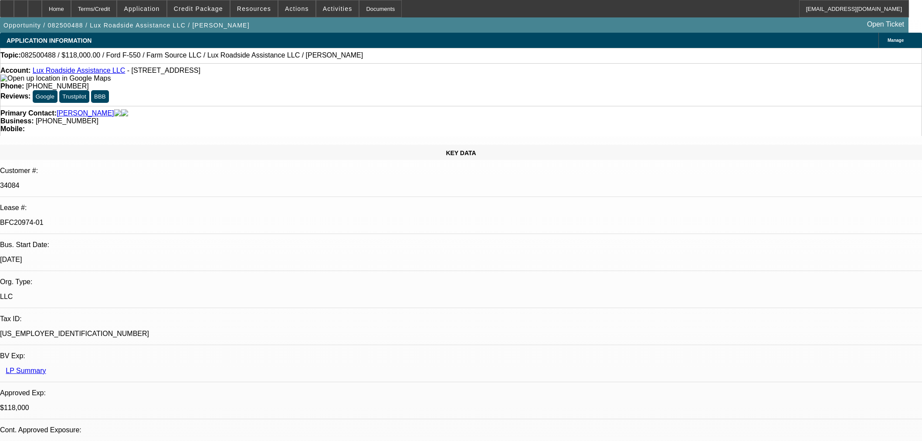
select select "0"
select select "6"
select select "0"
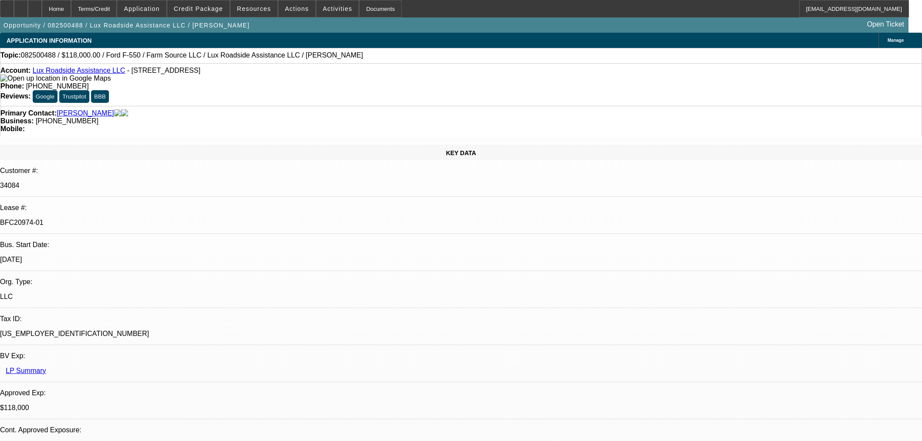
select select "0"
select select "6"
select select "0"
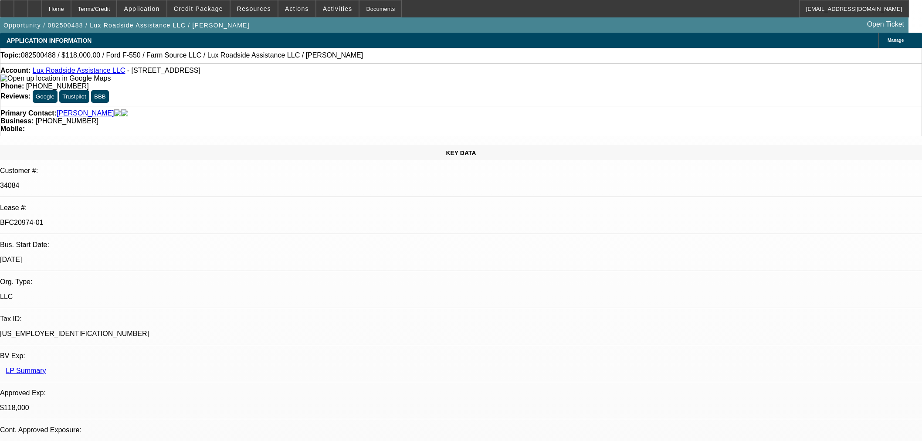
select select "0"
select select "6"
select select "0"
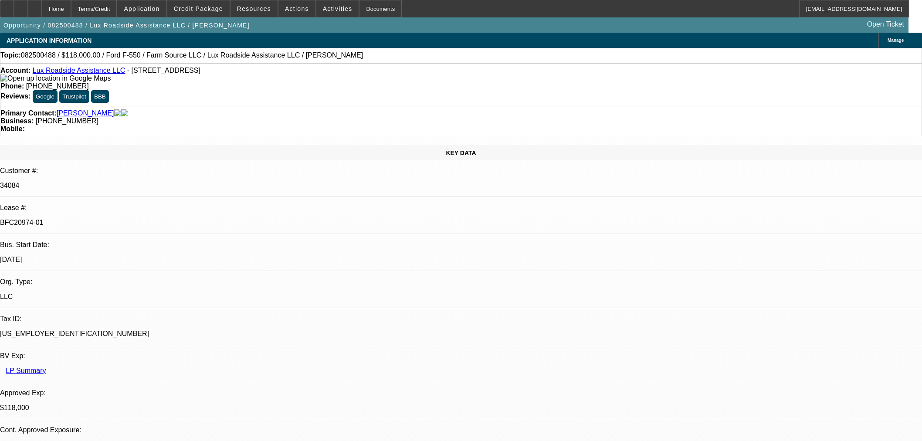
select select "6"
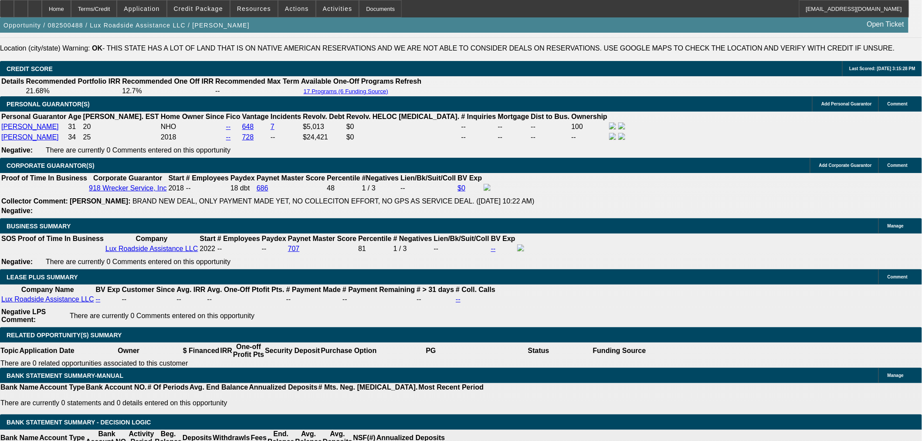
scroll to position [1259, 0]
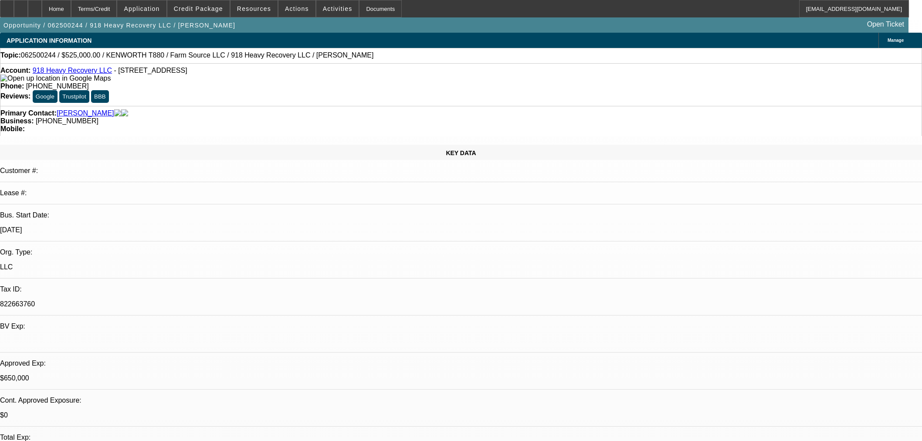
select select "0"
select select "2"
select select "0"
select select "6"
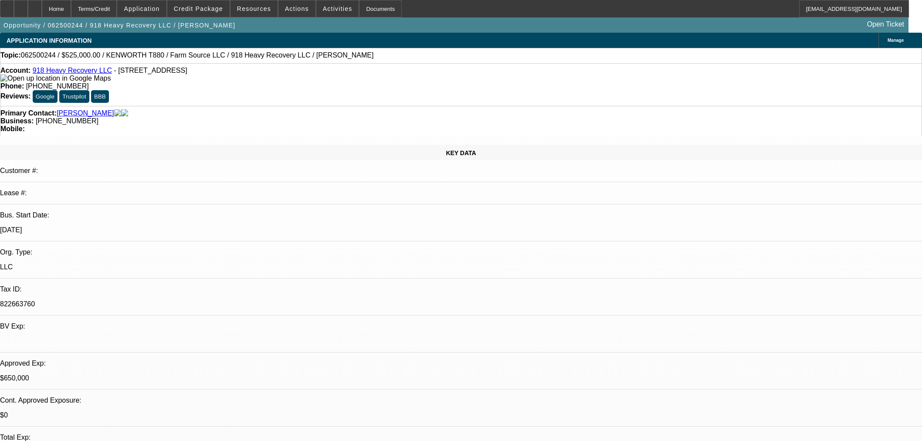
select select "0"
select select "2"
select select "0"
select select "6"
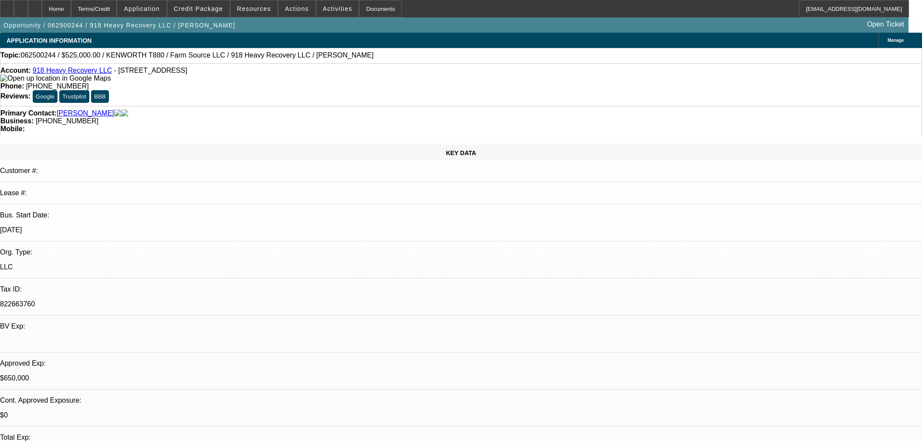
select select "0"
select select "2"
select select "0"
select select "6"
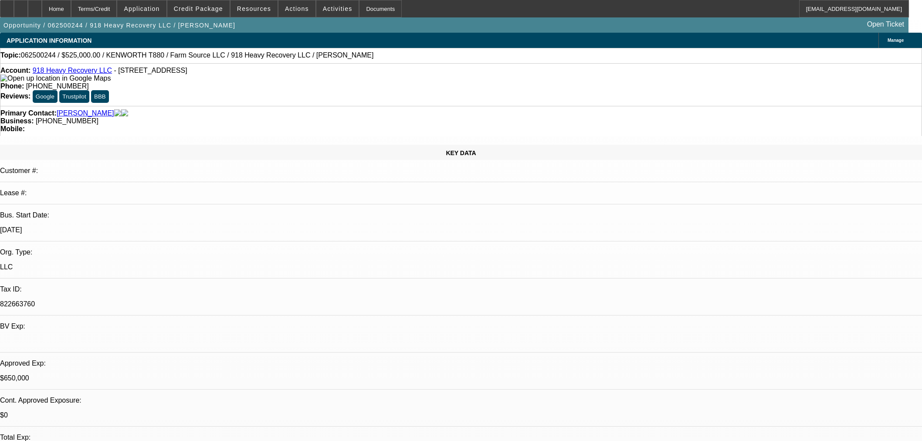
select select "0"
select select "2"
select select "0"
select select "6"
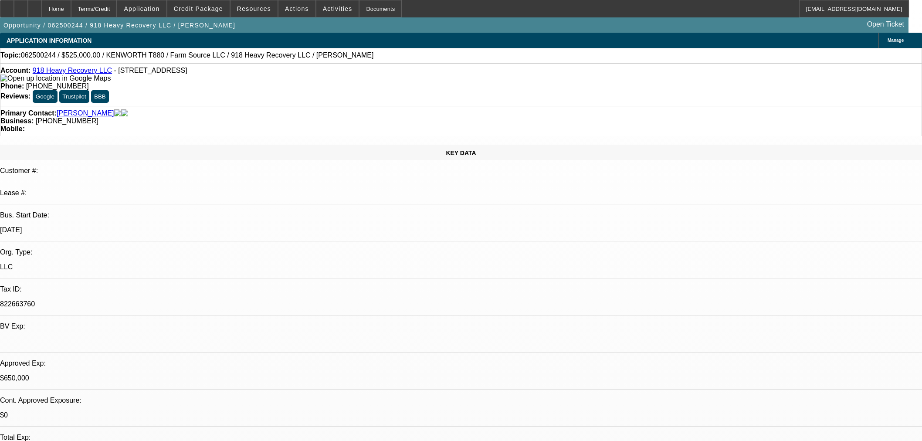
scroll to position [1294, 0]
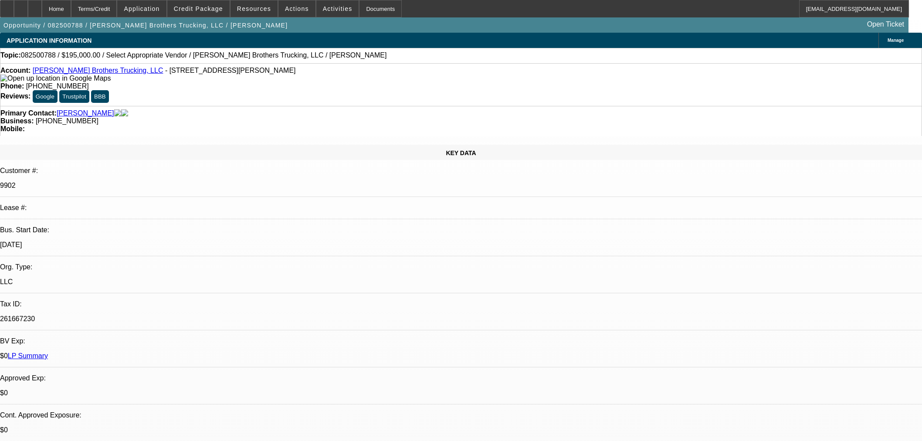
select select "0"
select select "2"
select select "0.1"
select select "4"
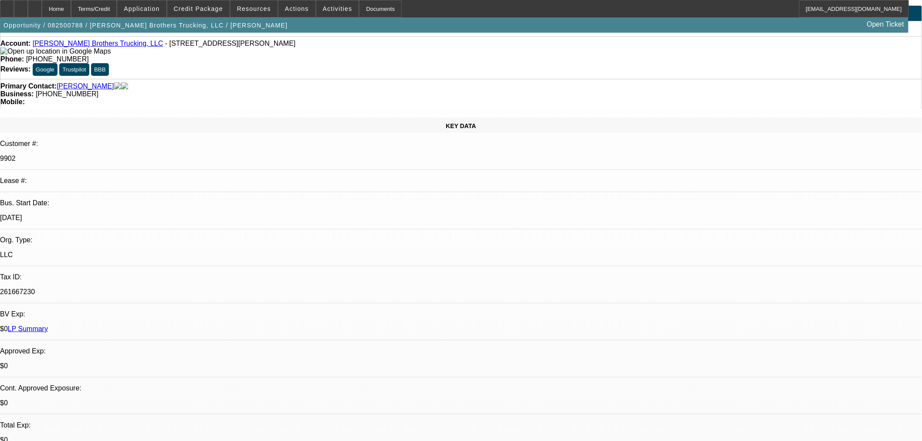
scroll to position [48, 0]
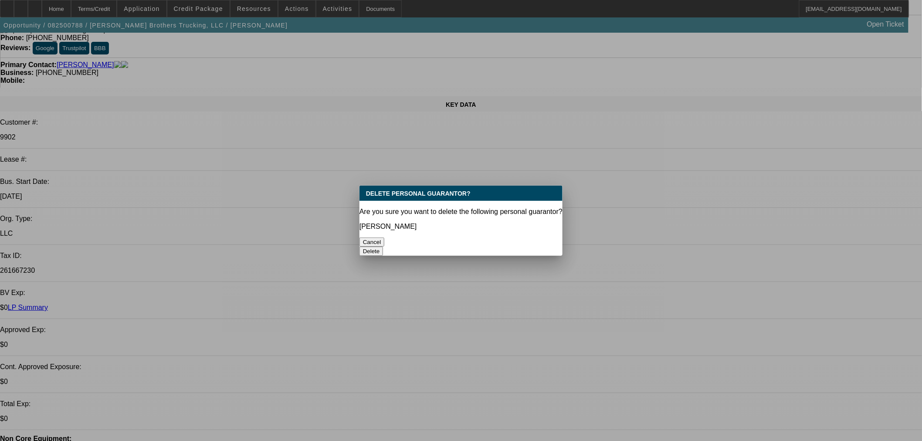
click at [384, 247] on button "Delete" at bounding box center [372, 251] width 24 height 9
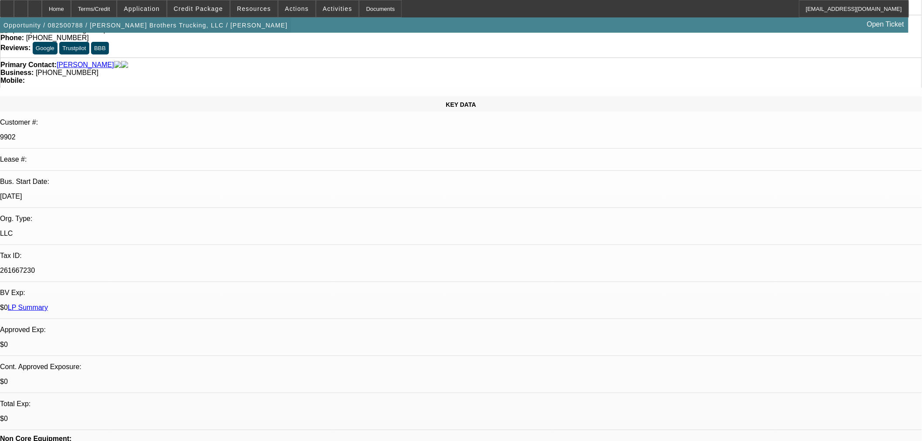
scroll to position [48, 0]
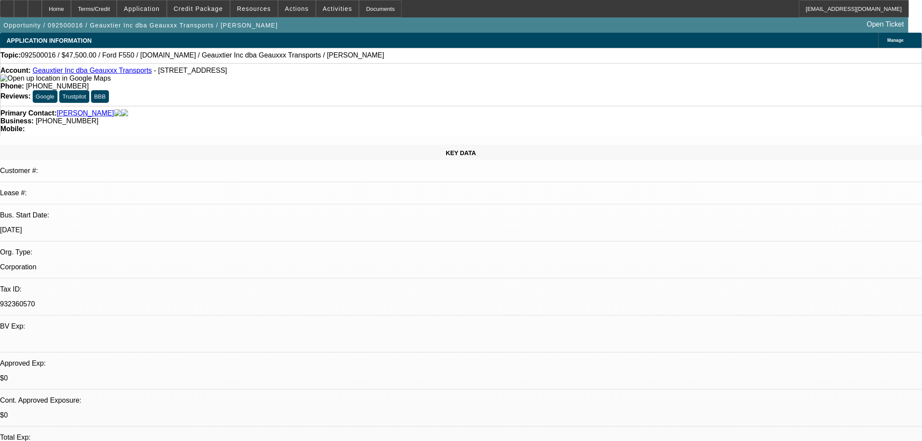
select select "0"
select select "2"
select select "0.1"
select select "4"
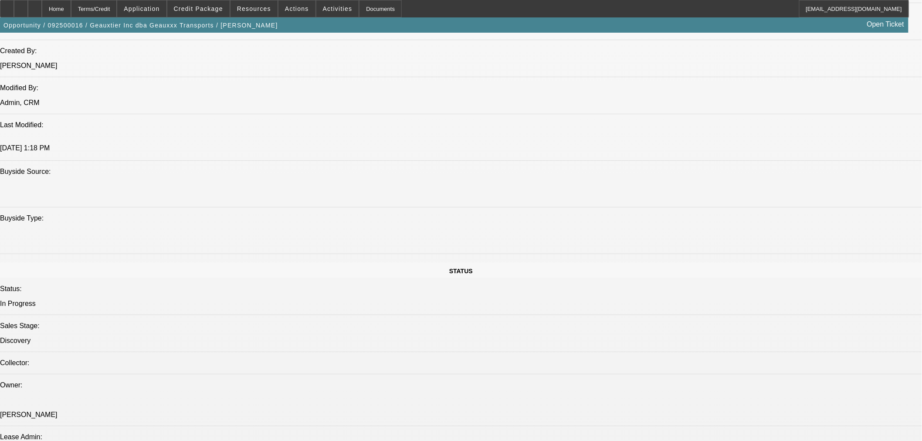
scroll to position [1033, 0]
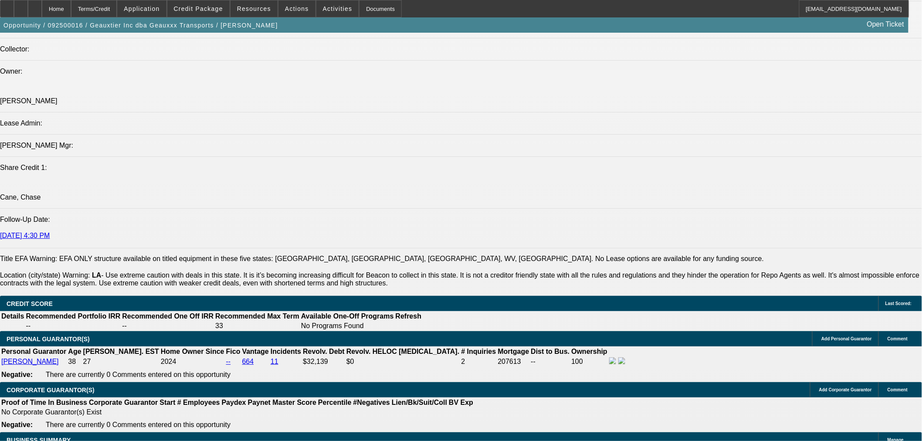
drag, startPoint x: 207, startPoint y: 181, endPoint x: 207, endPoint y: 197, distance: 15.3
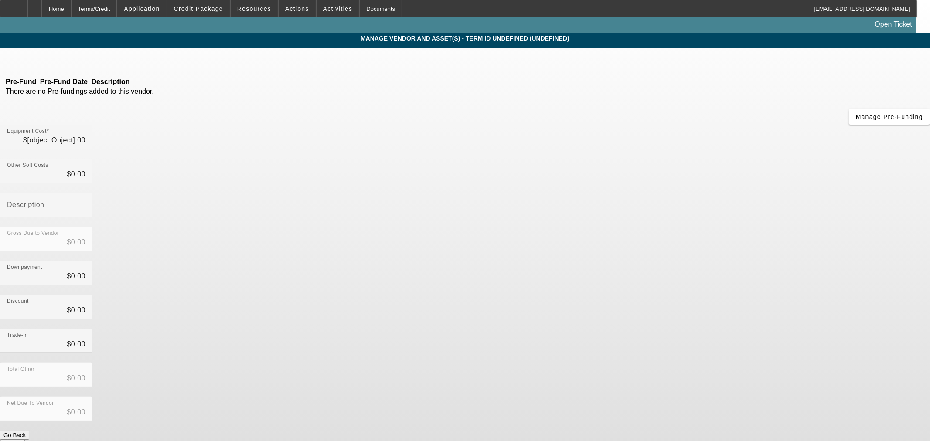
type input "$47,500.00"
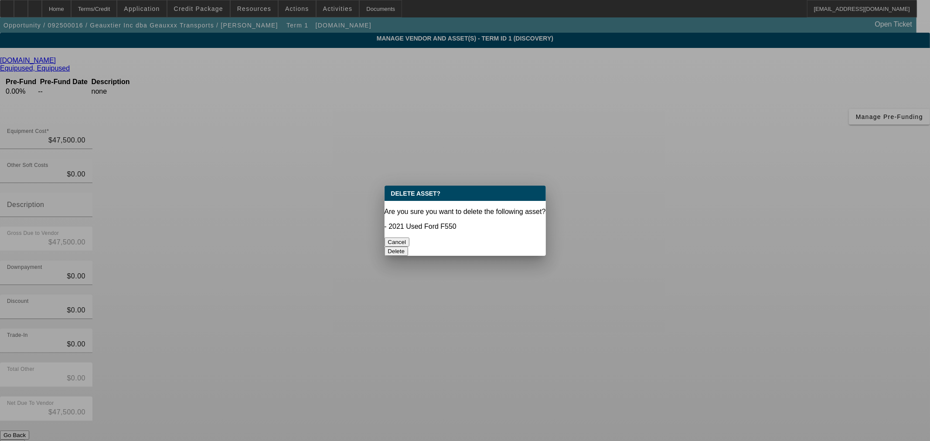
click at [408, 247] on button "Delete" at bounding box center [396, 251] width 24 height 9
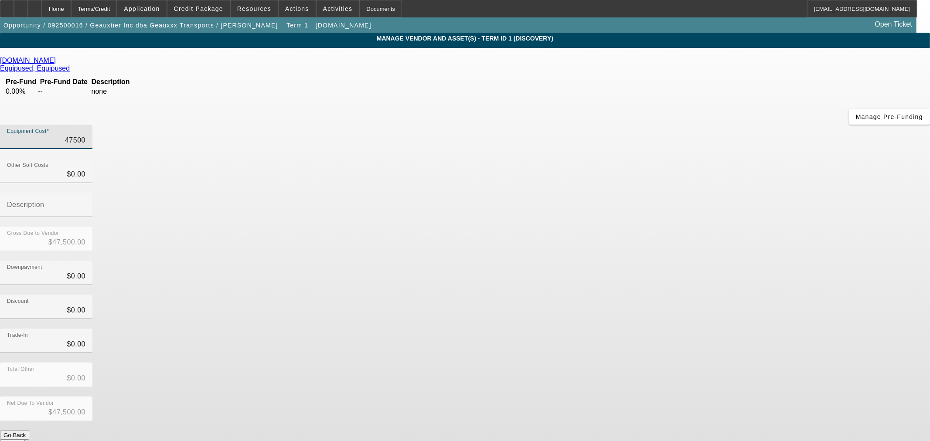
drag, startPoint x: 526, startPoint y: 76, endPoint x: 929, endPoint y: 52, distance: 403.8
click at [929, 52] on app-vendor-asset-manage "MANAGE VENDOR AND ASSET(S) - Term ID 1 (Discovery) Remove Vendor Equip-Used.com…" at bounding box center [465, 267] width 930 height 468
type input "6"
type input "$6.00"
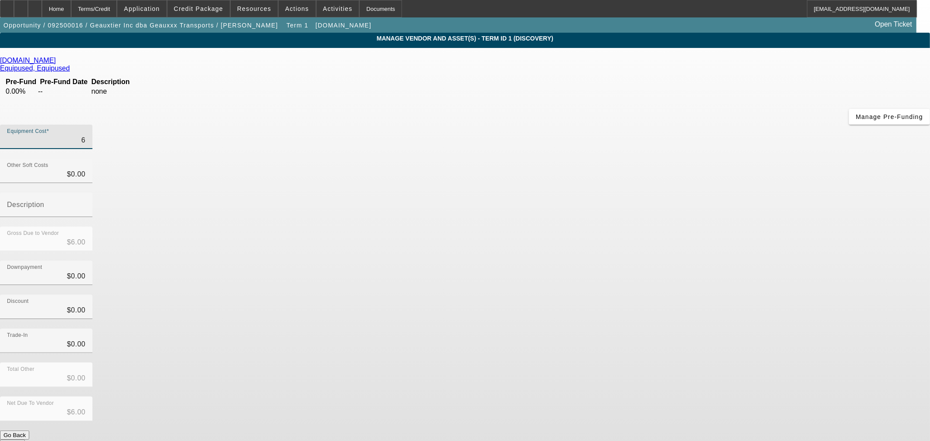
type input "60"
type input "$60.00"
type input "600"
type input "$600.00"
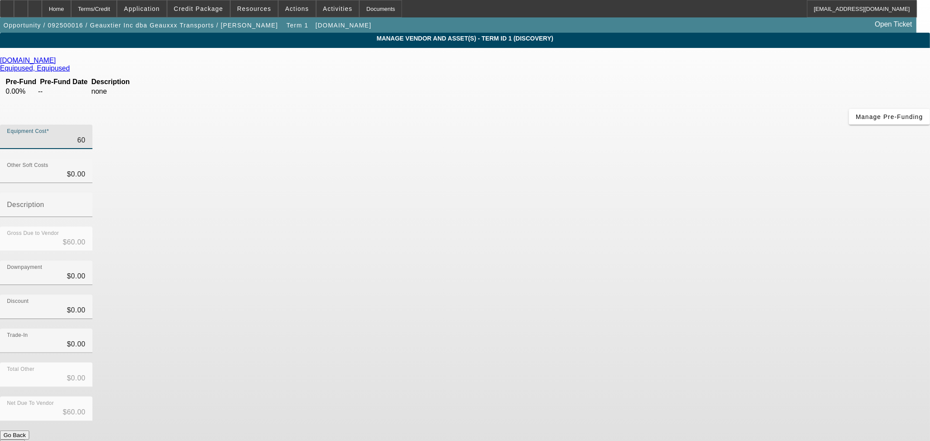
type input "$600.00"
type input "6000"
type input "$6,000.00"
type input "60000"
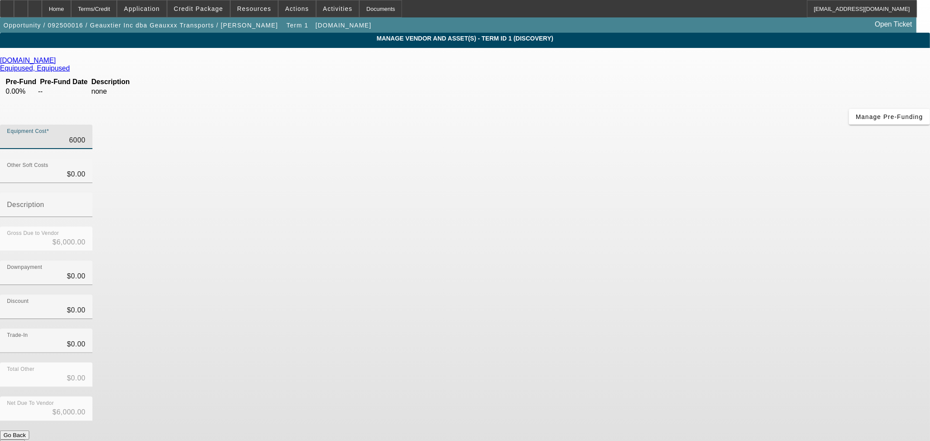
type input "$60,000.00"
click at [650, 295] on div "Discount $0.00" at bounding box center [465, 312] width 930 height 34
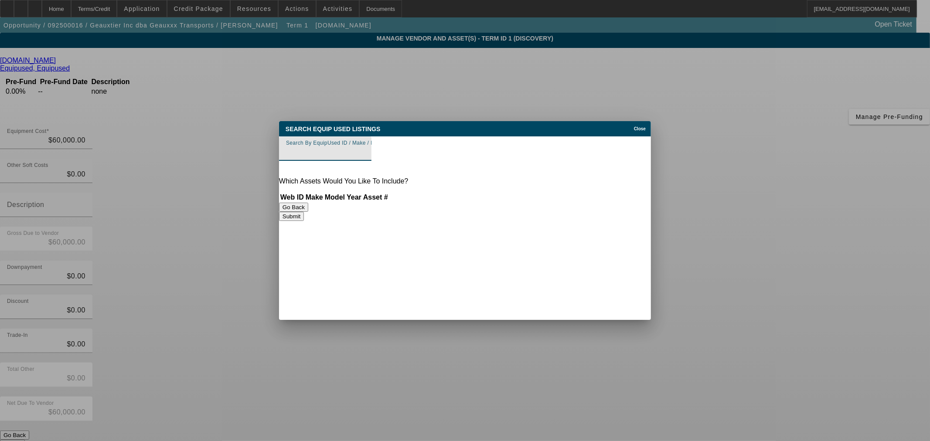
click at [642, 127] on span "Close" at bounding box center [640, 128] width 12 height 5
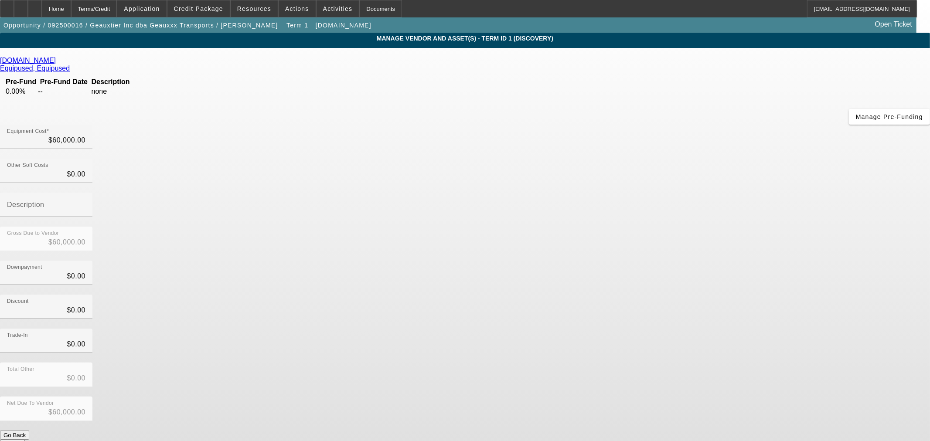
click at [58, 64] on icon at bounding box center [58, 60] width 0 height 7
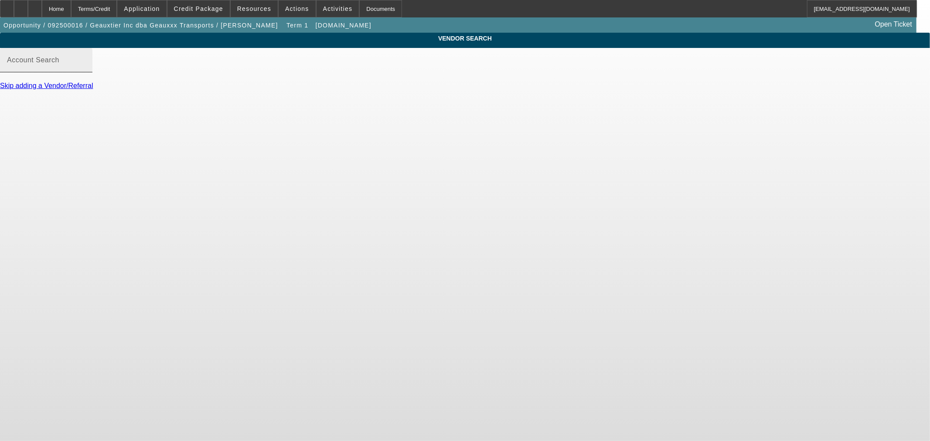
click at [85, 69] on input "Account Search" at bounding box center [46, 63] width 78 height 10
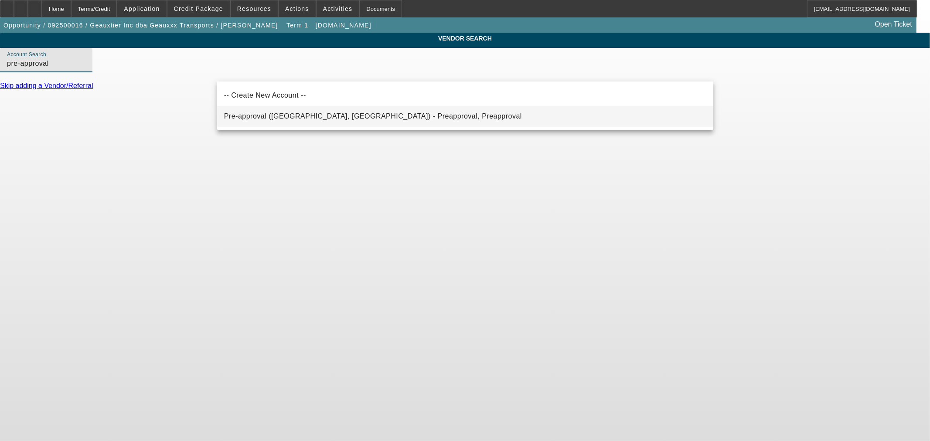
click at [268, 121] on span "Pre-approval (Northbrook, IL) - Preapproval, Preapproval" at bounding box center [373, 116] width 298 height 10
type input "Pre-approval (Northbrook, IL) - Preapproval, Preapproval"
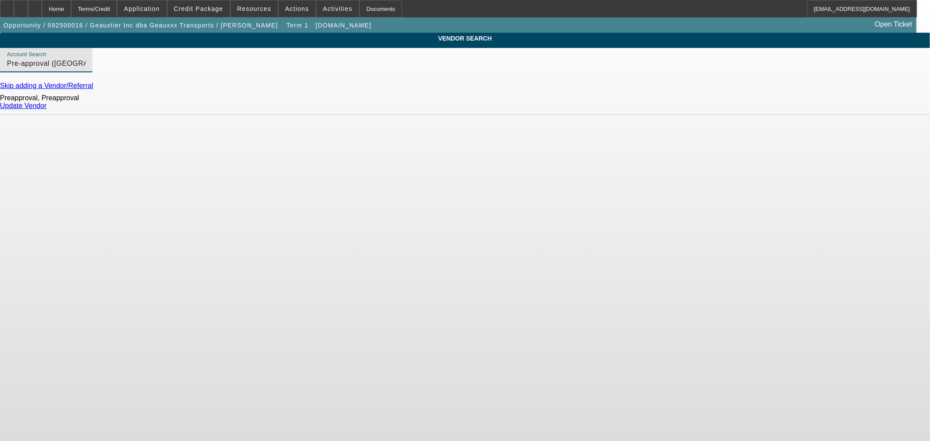
click at [47, 109] on link "Update Vendor" at bounding box center [23, 105] width 47 height 7
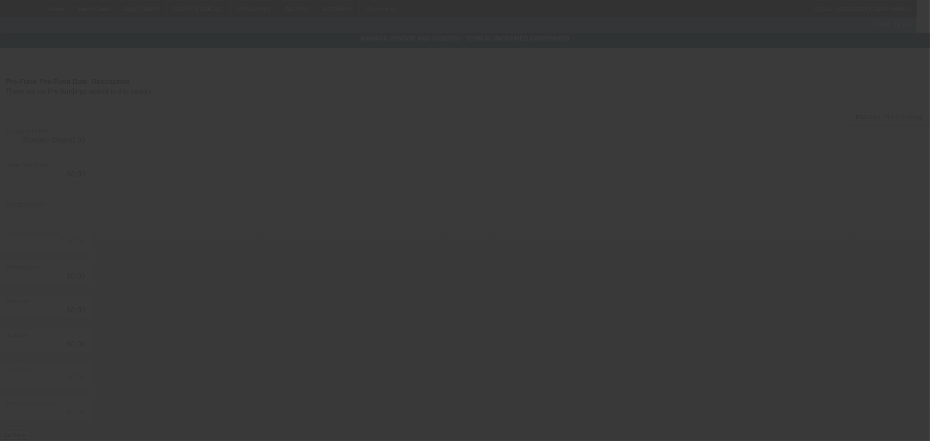
type input "$60,000.00"
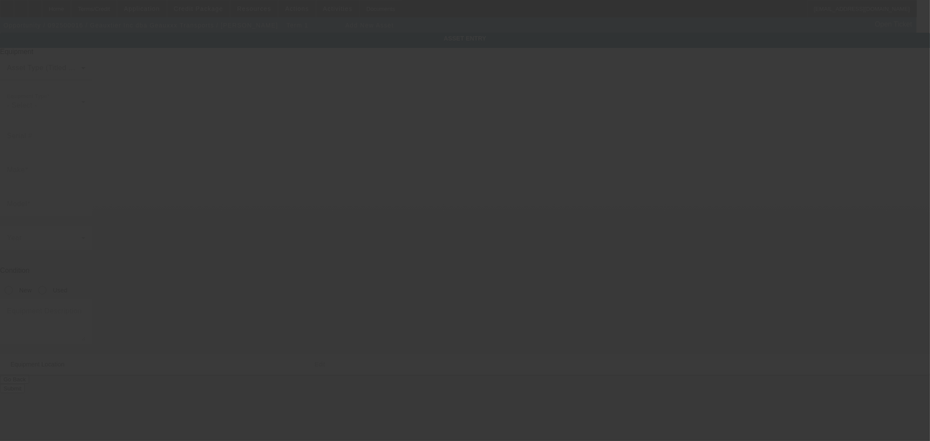
type input "4761 North Street"
type input "Baton Rouge"
type input "70806"
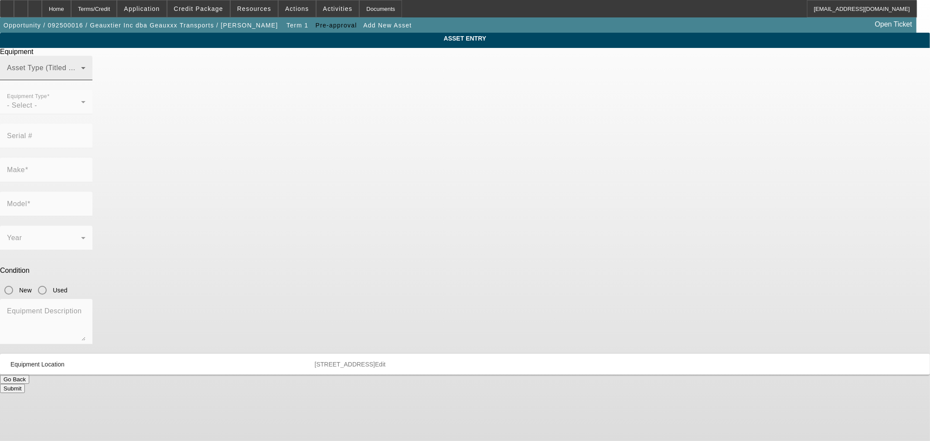
click at [81, 77] on span at bounding box center [44, 71] width 74 height 10
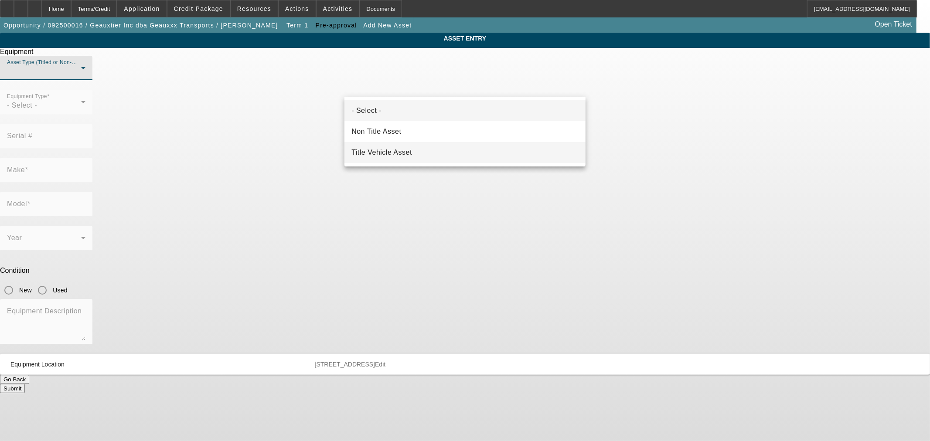
click at [424, 150] on mat-option "Title Vehicle Asset" at bounding box center [464, 152] width 241 height 21
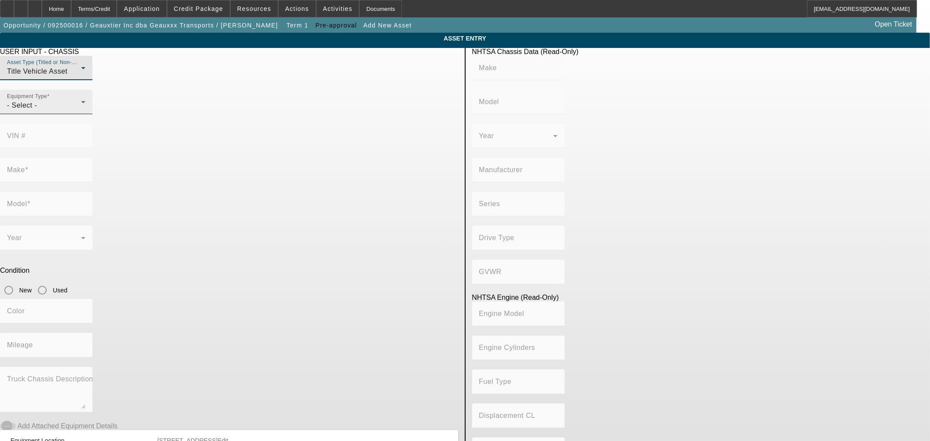
click at [81, 111] on div "- Select -" at bounding box center [44, 105] width 74 height 10
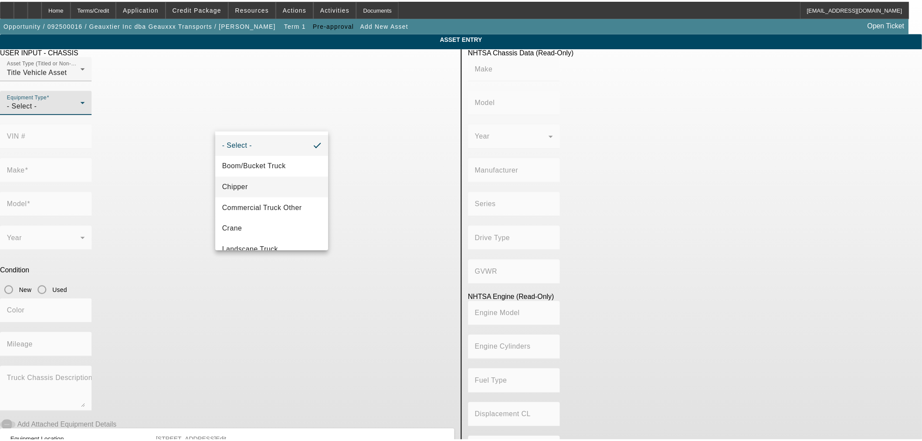
scroll to position [96, 0]
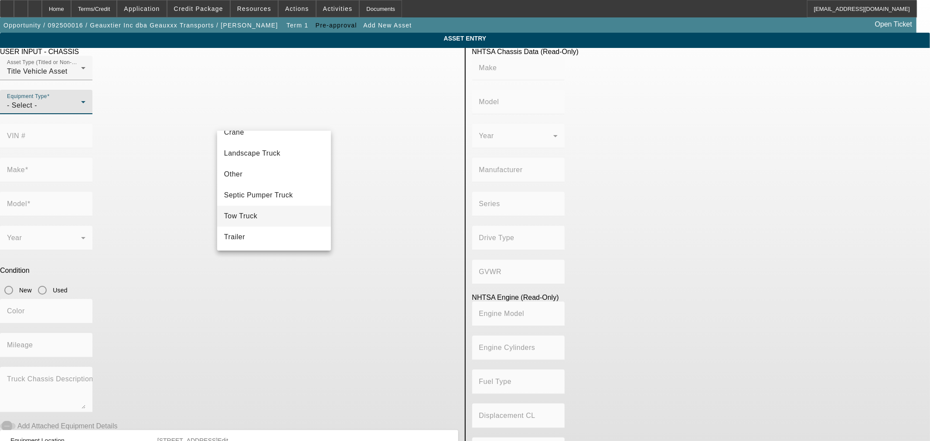
click at [276, 214] on mat-option "Tow Truck" at bounding box center [274, 216] width 114 height 21
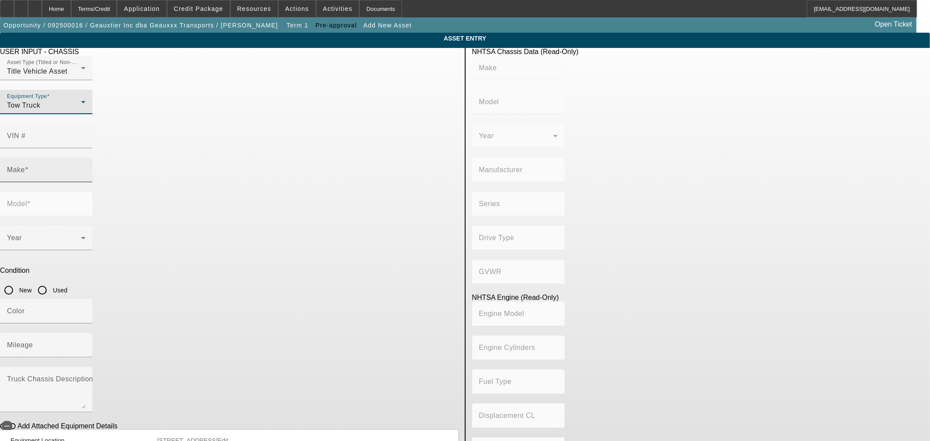
click at [85, 168] on input "Make" at bounding box center [46, 173] width 78 height 10
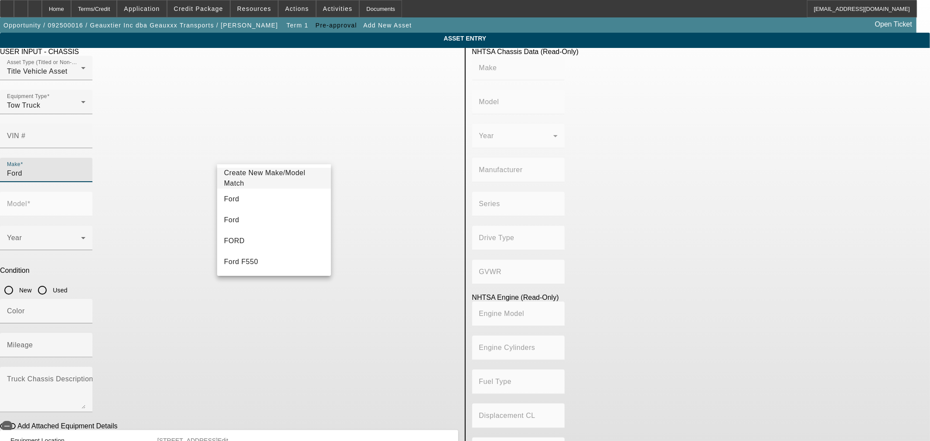
drag, startPoint x: 259, startPoint y: 200, endPoint x: 328, endPoint y: 153, distance: 83.4
click at [259, 200] on mat-option "Ford" at bounding box center [274, 199] width 114 height 21
type input "Ford"
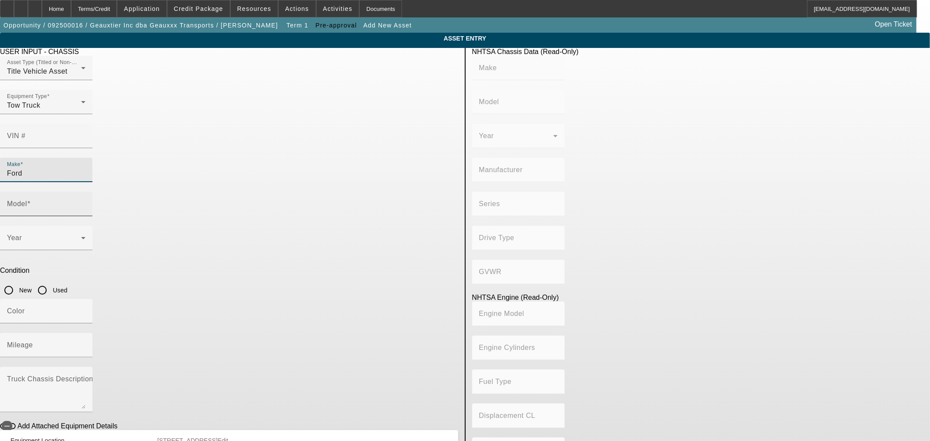
click at [85, 192] on div "Model" at bounding box center [46, 204] width 78 height 24
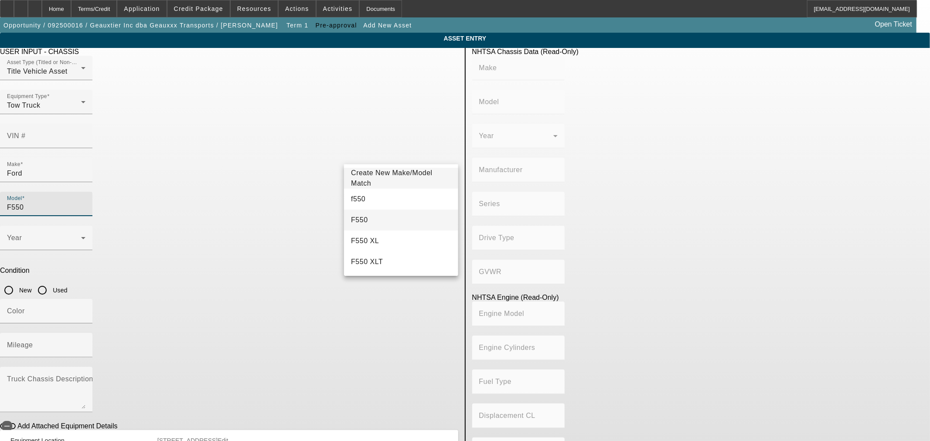
type input "F550"
click at [379, 217] on mat-option "F550" at bounding box center [401, 220] width 114 height 21
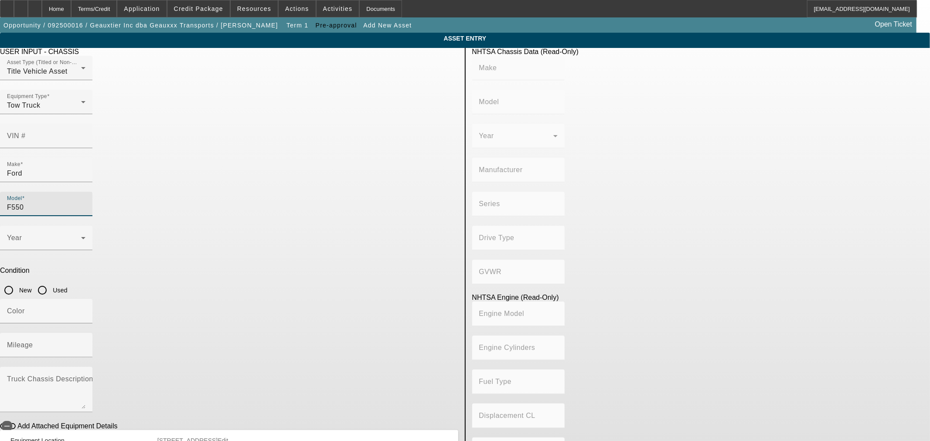
click at [51, 282] on input "Used" at bounding box center [42, 290] width 17 height 17
radio input "true"
click at [203, 375] on mat-label "Truck Chassis Description (Describe the truck chassis only)" at bounding box center [105, 378] width 196 height 7
click at [85, 377] on textarea "Truck Chassis Description (Describe the truck chassis only)" at bounding box center [46, 392] width 78 height 31
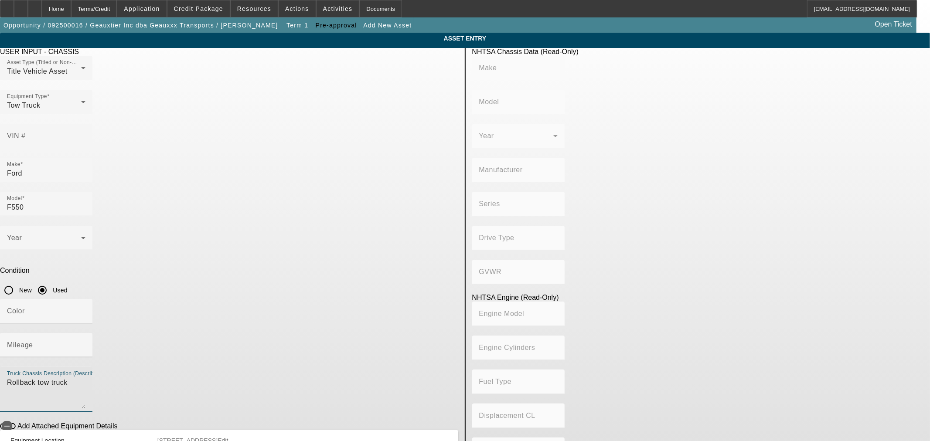
type textarea "Rollback tow truck"
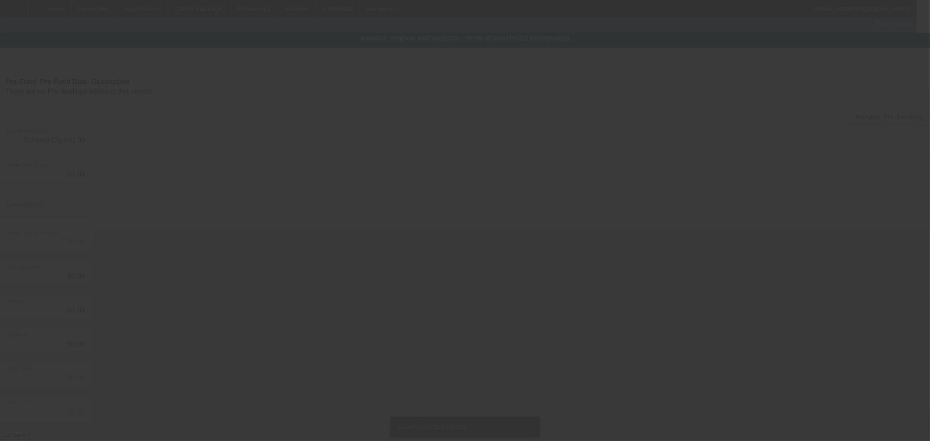
type input "$60,000.00"
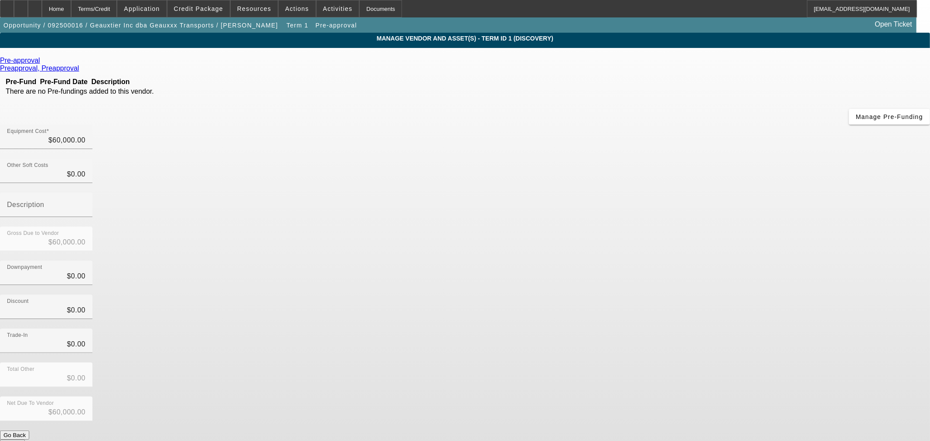
click at [25, 440] on button "Submit" at bounding box center [12, 444] width 25 height 9
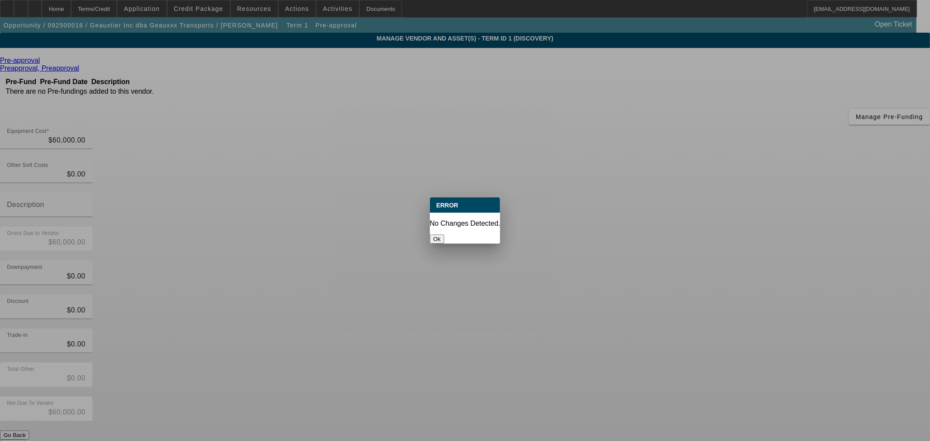
click at [444, 234] on button "Ok" at bounding box center [437, 238] width 14 height 9
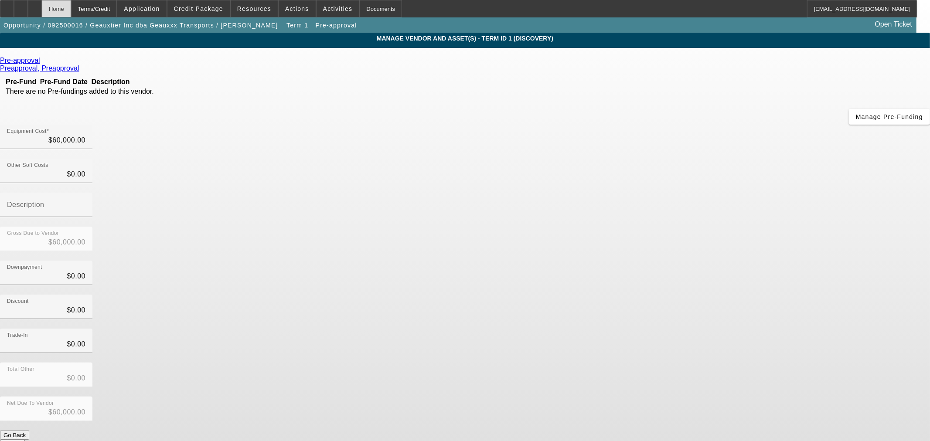
click at [71, 11] on div "Home" at bounding box center [56, 8] width 29 height 17
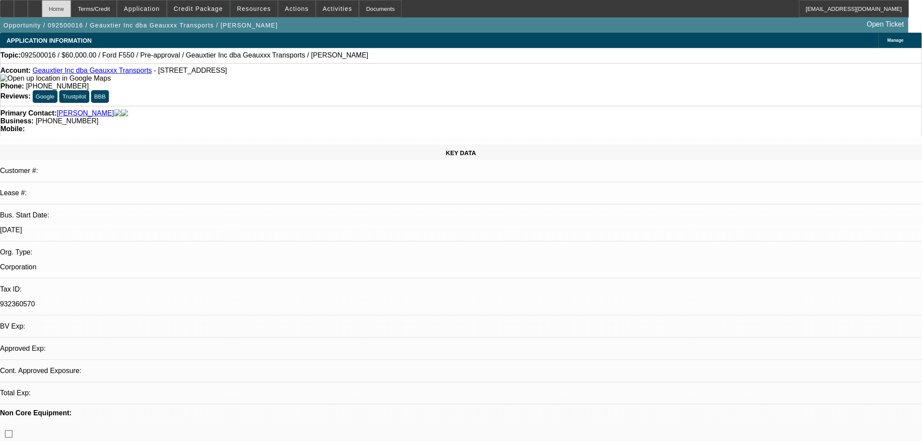
select select "0"
select select "2"
select select "0.1"
select select "4"
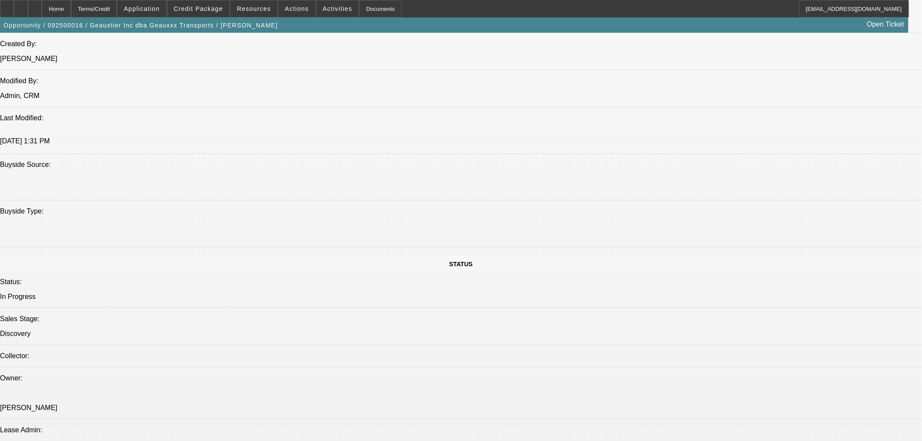
scroll to position [872, 0]
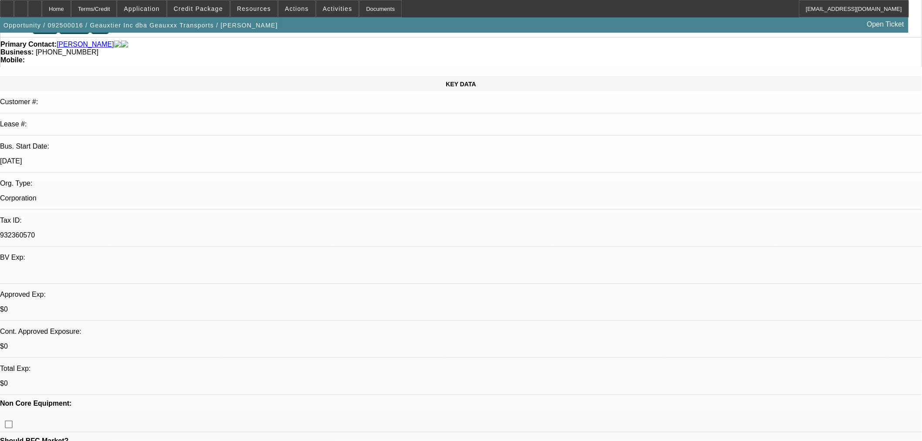
scroll to position [0, 0]
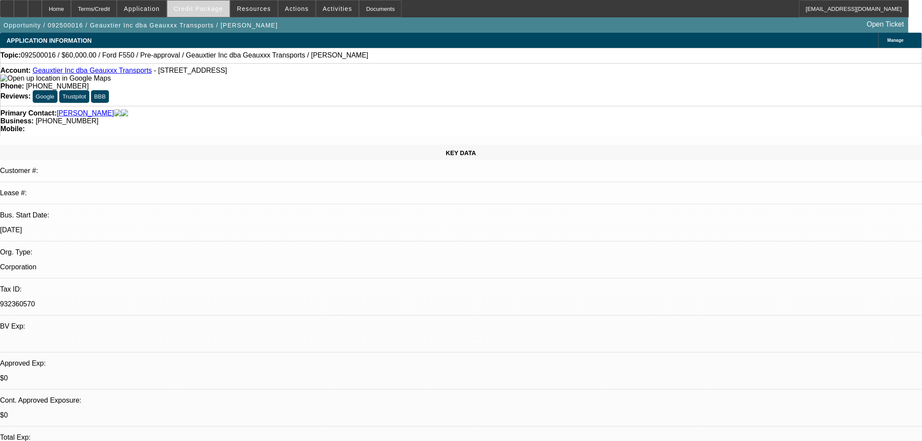
click at [221, 8] on span "Credit Package" at bounding box center [198, 8] width 49 height 7
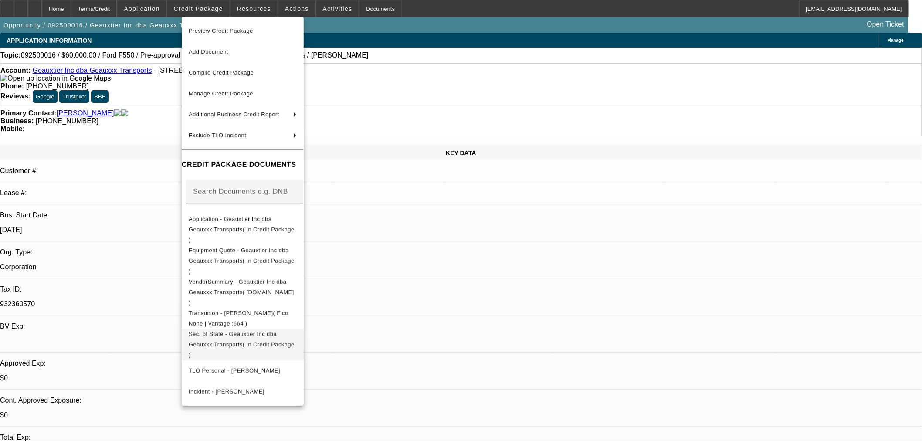
click at [250, 329] on span "Sec. of State - Geauxtier Inc dba Geauxxx Transports( In Credit Package )" at bounding box center [243, 344] width 108 height 31
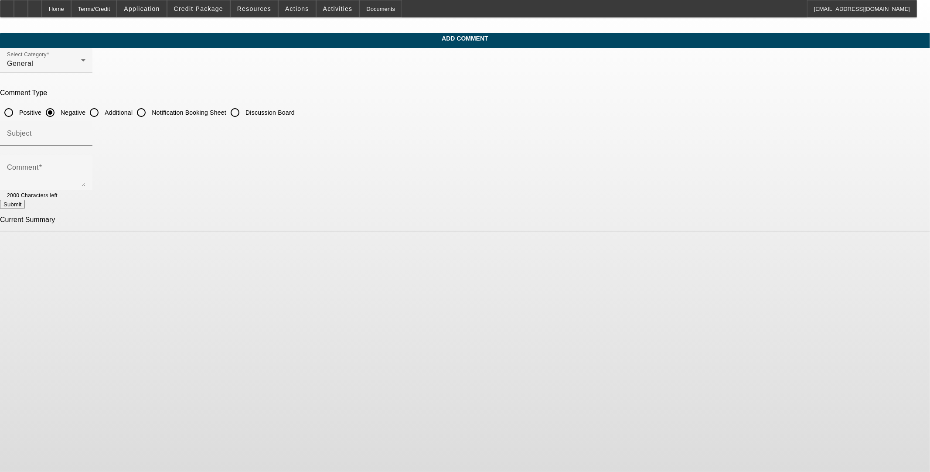
click at [103, 112] on input "Additional" at bounding box center [93, 112] width 17 height 17
radio input "true"
click at [85, 166] on textarea "Comment" at bounding box center [46, 176] width 78 height 21
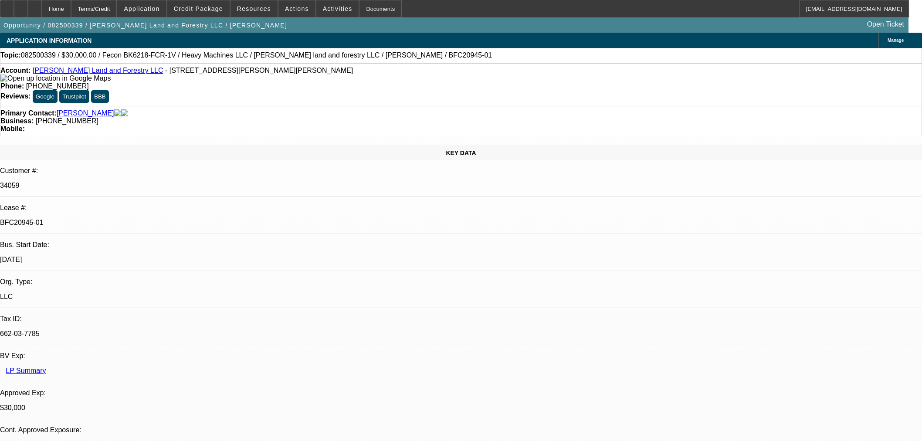
select select "0"
select select "2"
select select "0"
select select "6"
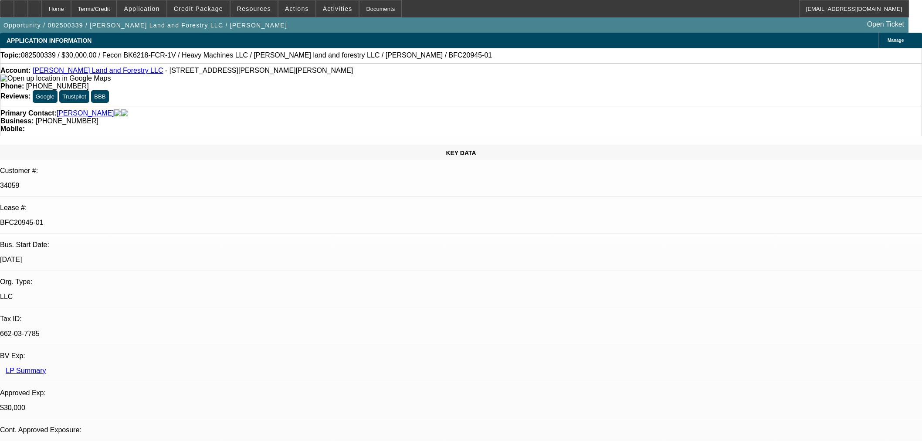
select select "0"
select select "2"
select select "0"
select select "6"
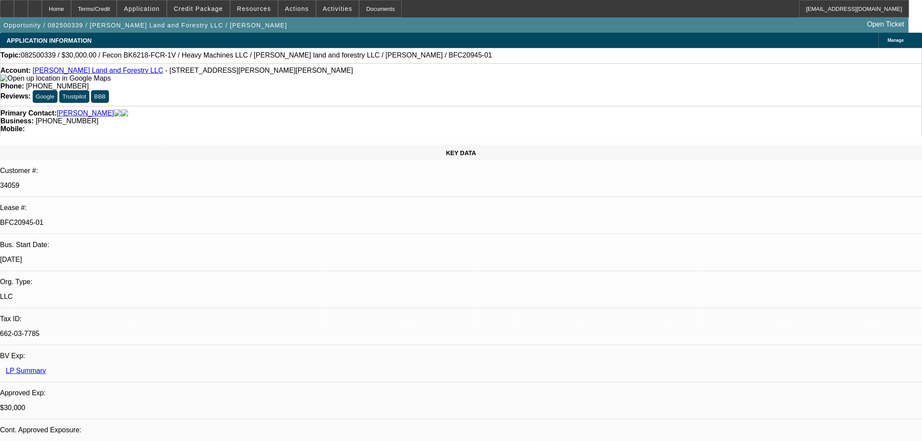
select select "0.2"
select select "2"
select select "0"
select select "6"
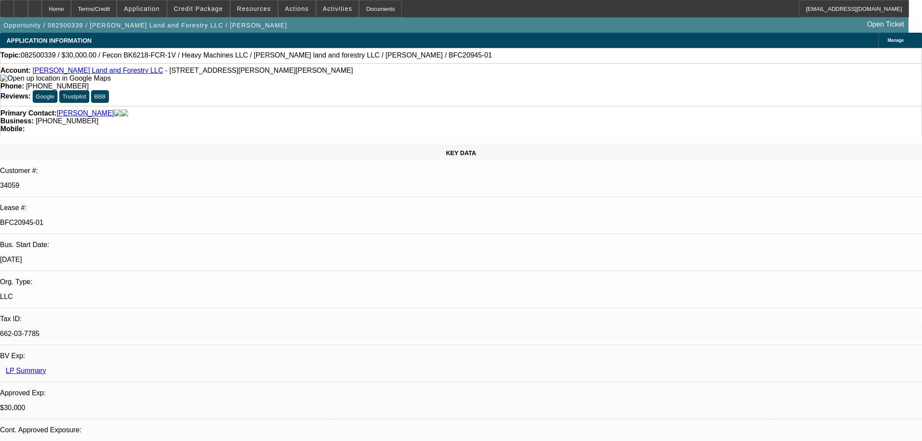
select select "0"
select select "19"
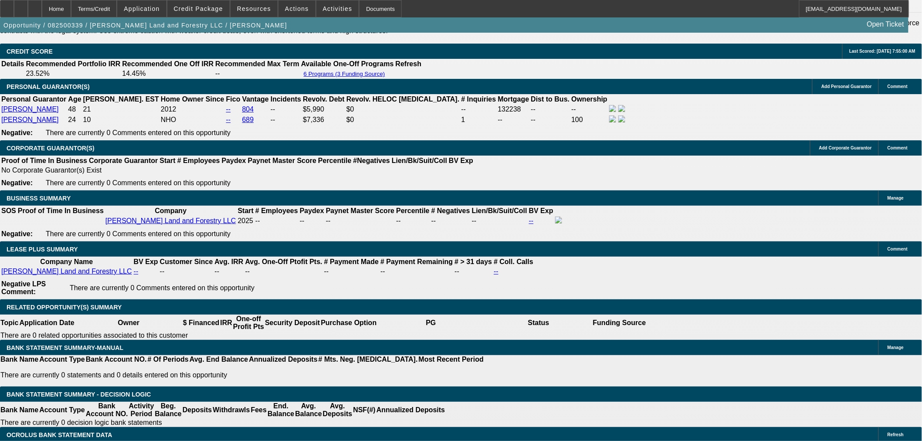
scroll to position [1404, 0]
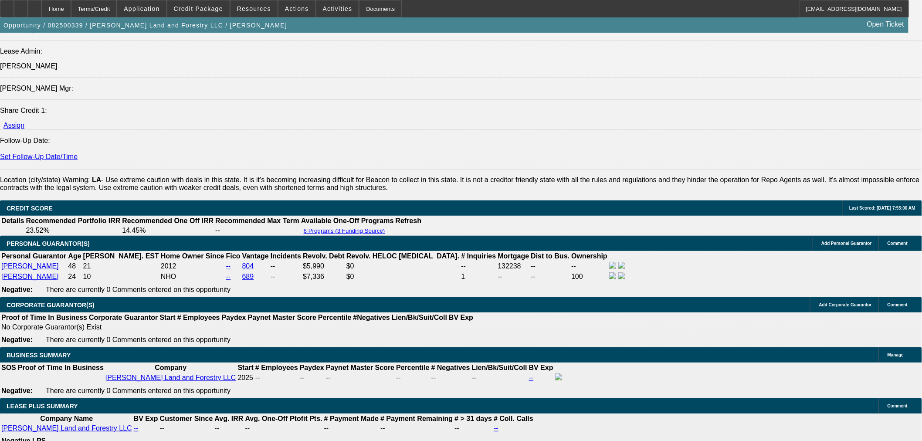
scroll to position [1114, 0]
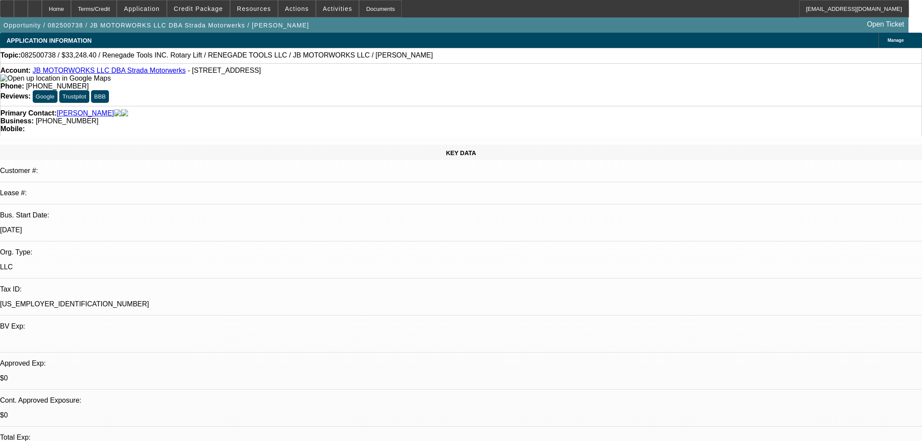
select select "0"
select select "3"
select select "0.1"
select select "4"
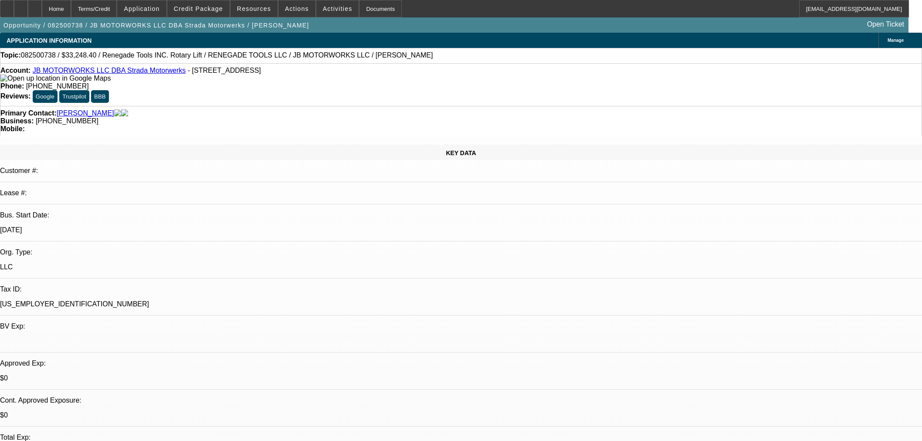
select select "0"
select select "3"
select select "0.1"
select select "4"
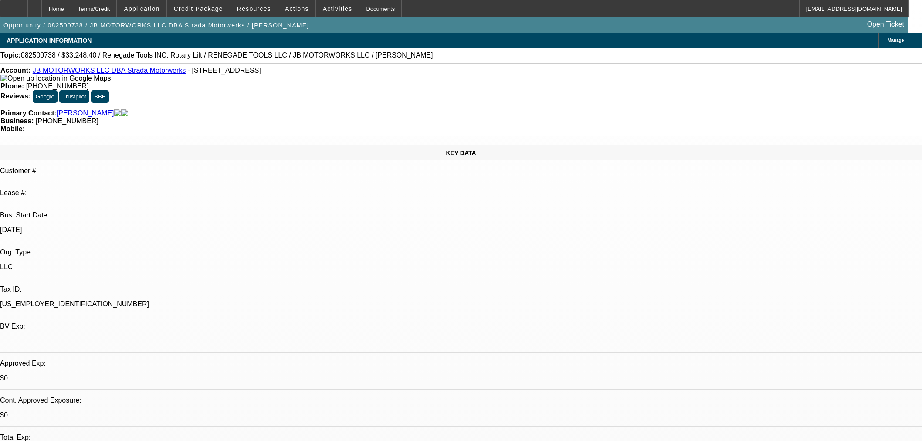
select select "0"
select select "3"
select select "0.1"
select select "4"
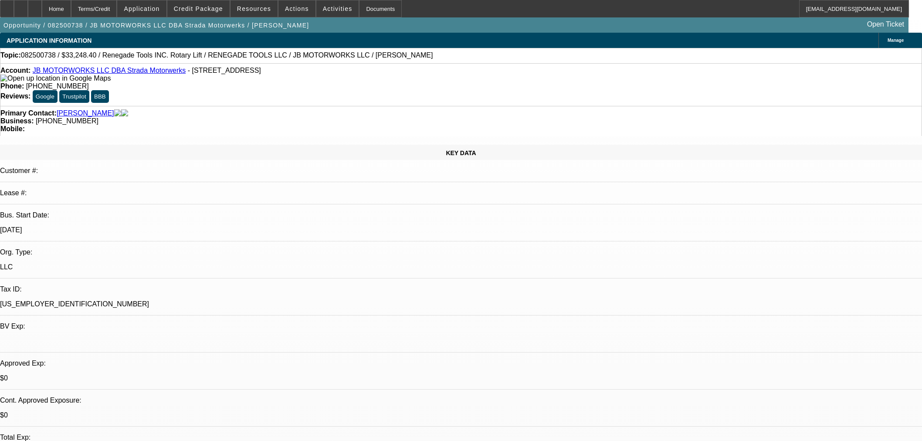
select select "0"
select select "3"
select select "0.1"
select select "4"
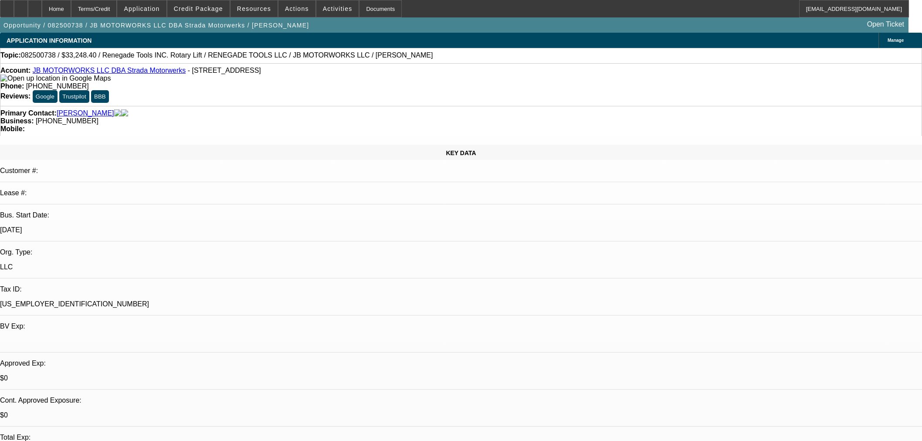
select select "0"
select select "3"
select select "0.1"
select select "4"
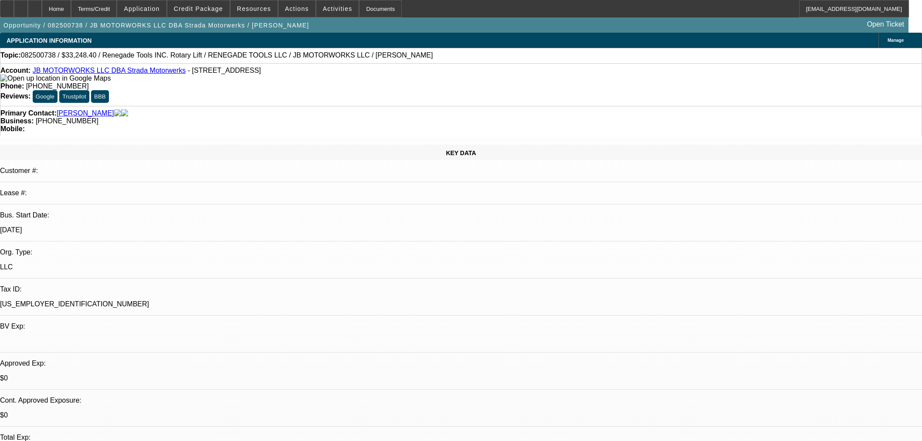
select select "0"
select select "3"
select select "0.1"
select select "4"
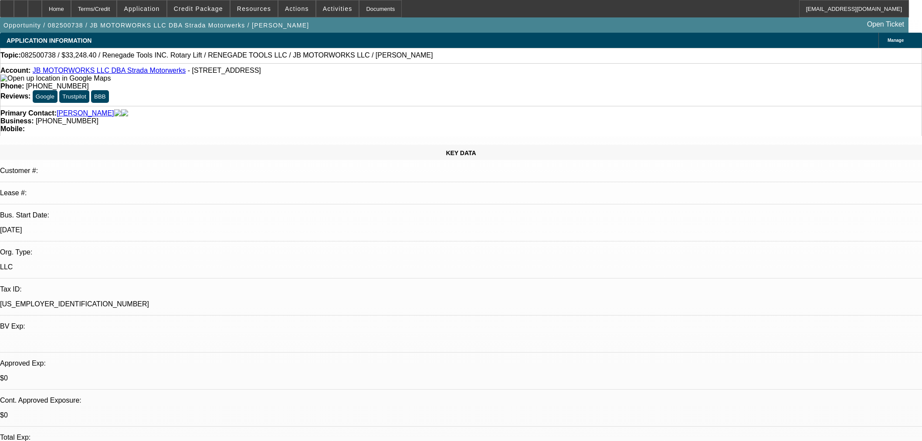
select select "0"
select select "3"
select select "0.1"
select select "4"
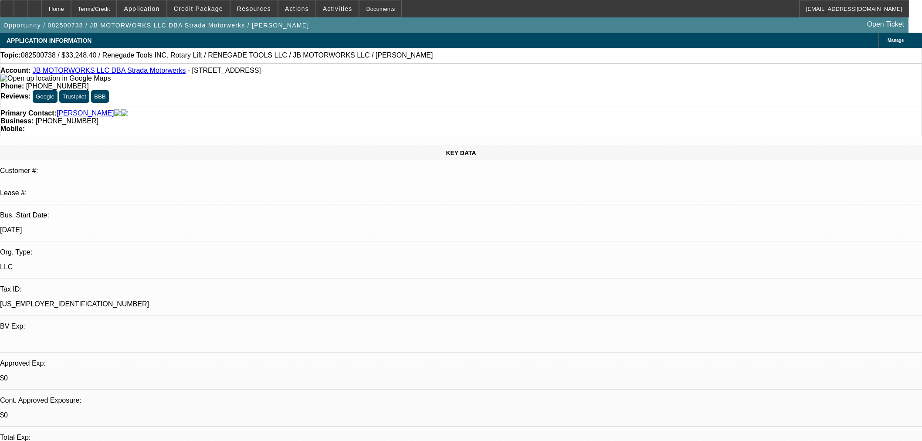
select select "0"
select select "3"
select select "0.1"
select select "4"
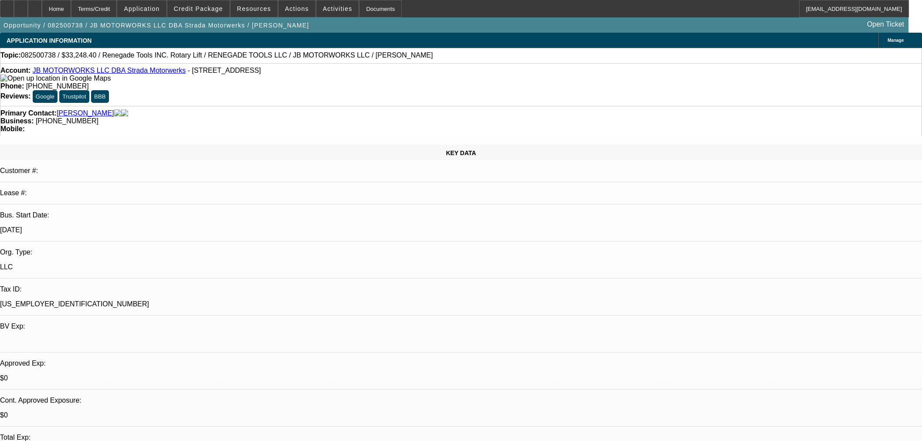
scroll to position [1404, 0]
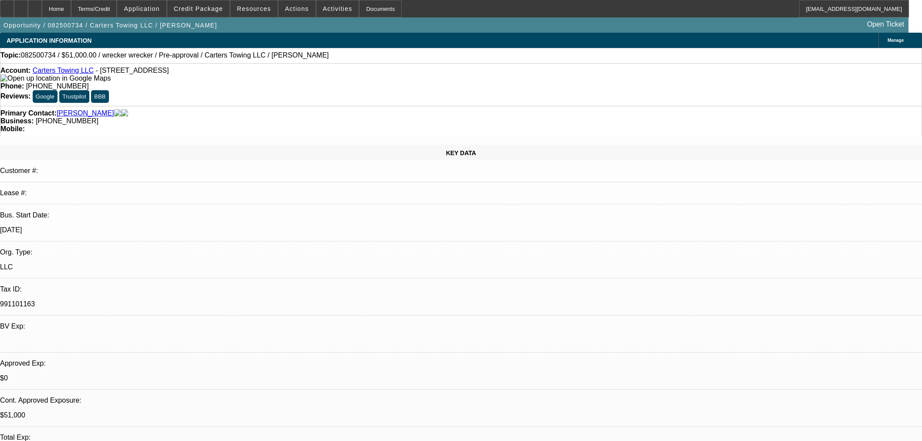
select select "0.15"
select select "2"
select select "0"
select select "6"
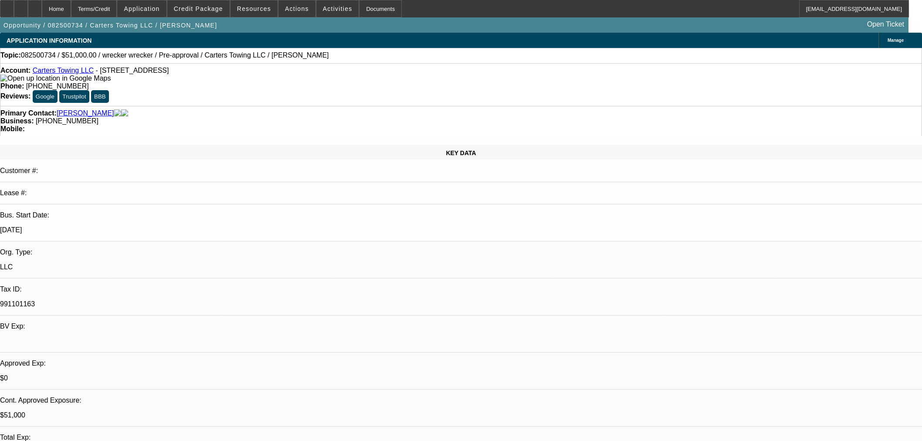
select select "0.15"
select select "2"
select select "0"
select select "6"
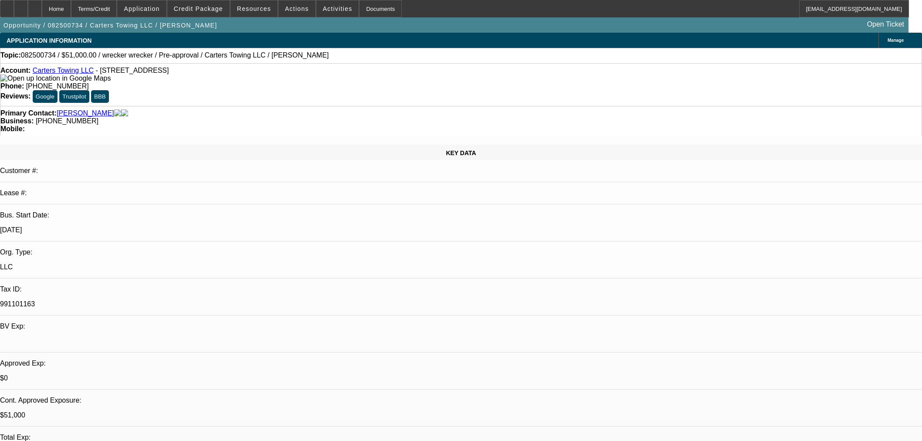
select select "0.15"
select select "2"
select select "0"
select select "6"
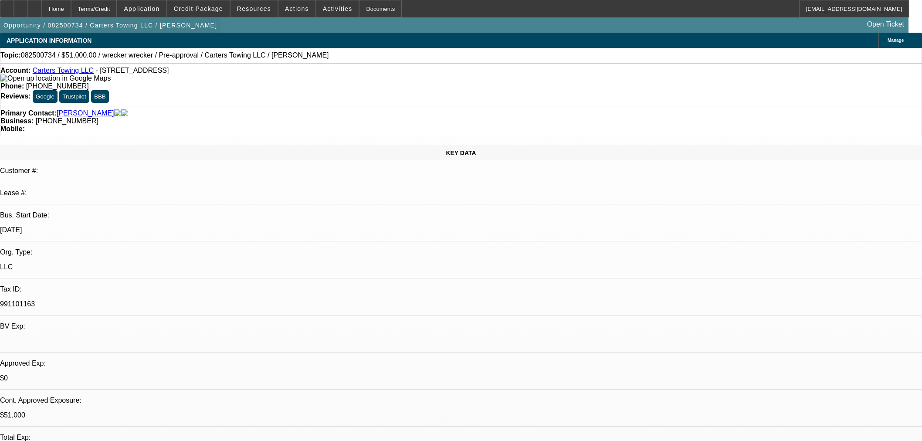
scroll to position [1259, 0]
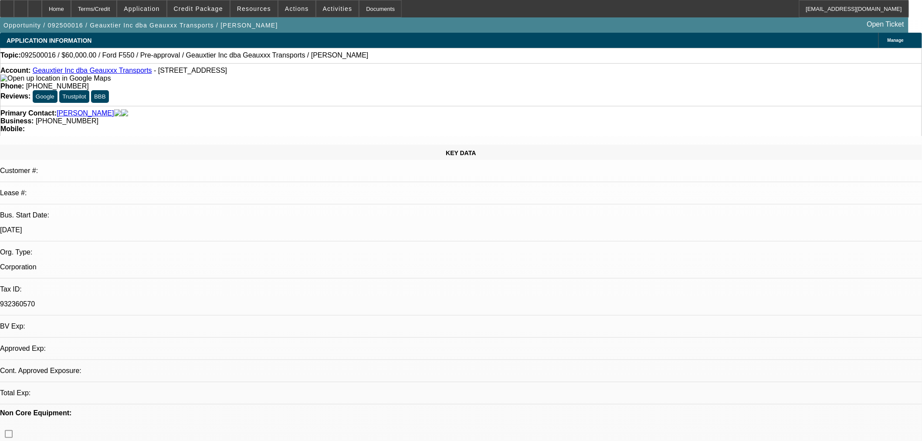
select select "0"
select select "2"
select select "0.1"
select select "4"
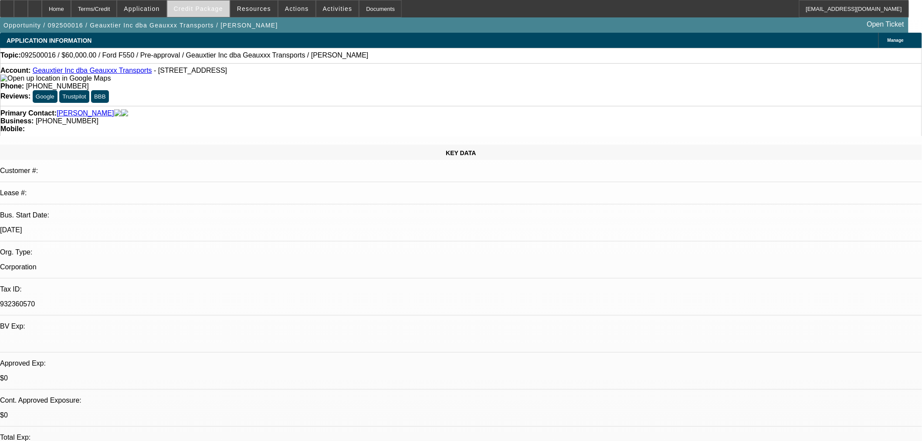
click at [223, 9] on span "Credit Package" at bounding box center [198, 8] width 49 height 7
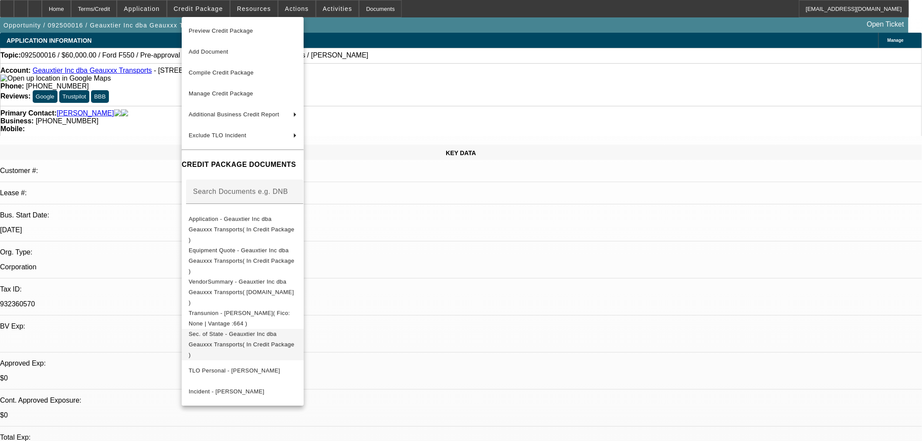
click at [267, 329] on span "Sec. of State - Geauxtier Inc dba Geauxxx Transports( In Credit Package )" at bounding box center [243, 344] width 108 height 31
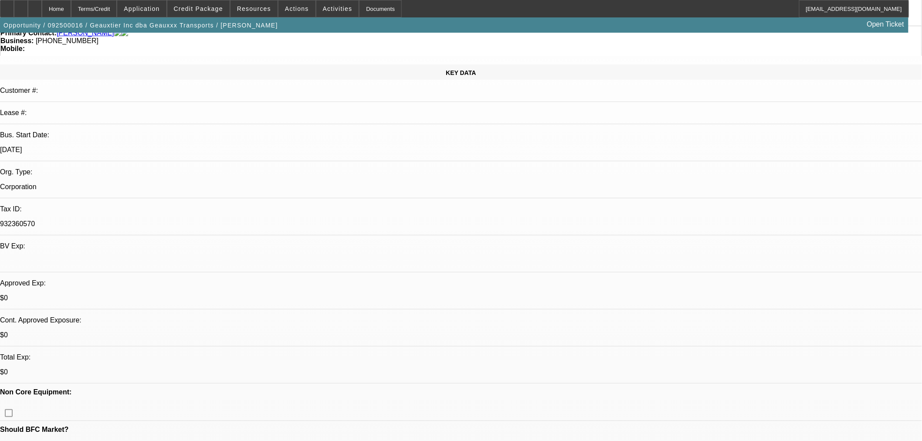
scroll to position [290, 0]
